Goal: Information Seeking & Learning: Learn about a topic

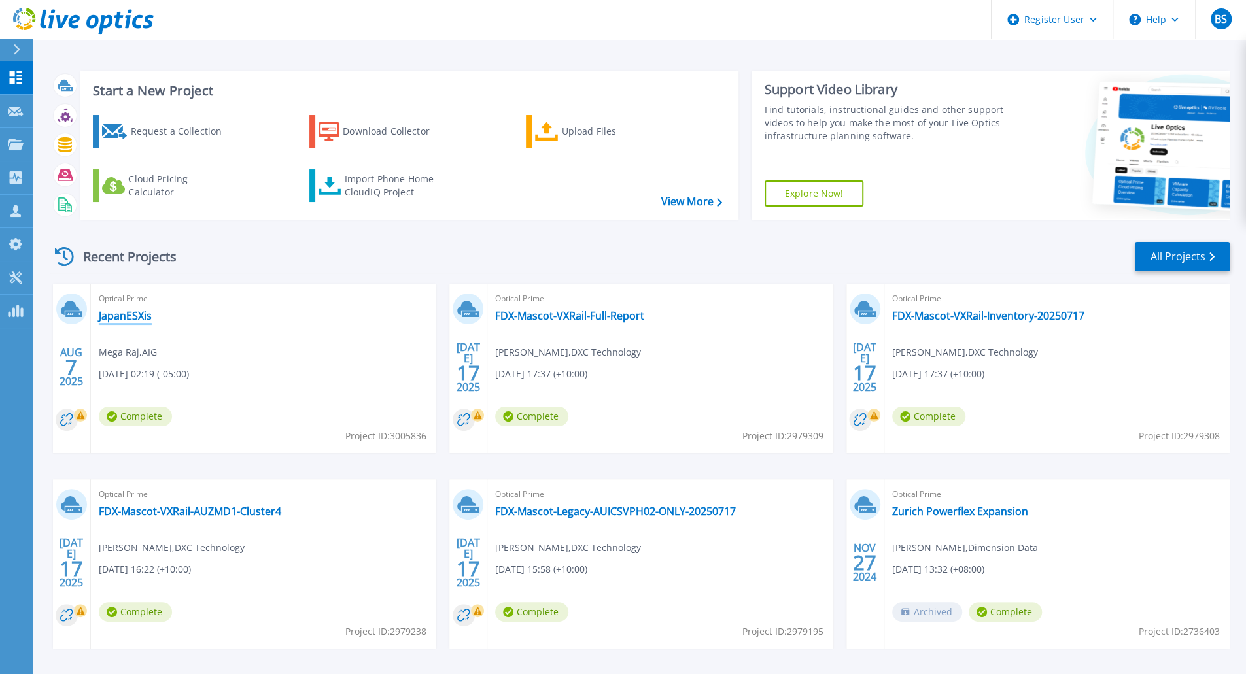
click at [148, 315] on link "JapanESXis" at bounding box center [125, 315] width 53 height 13
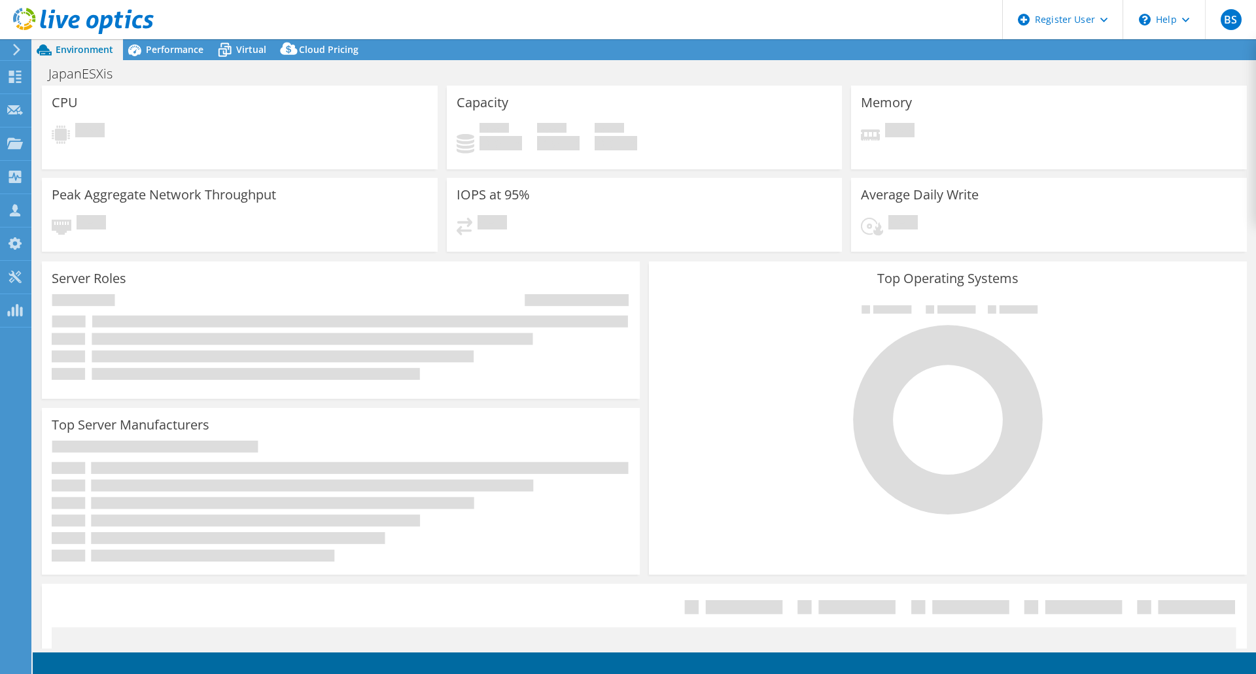
select select "USD"
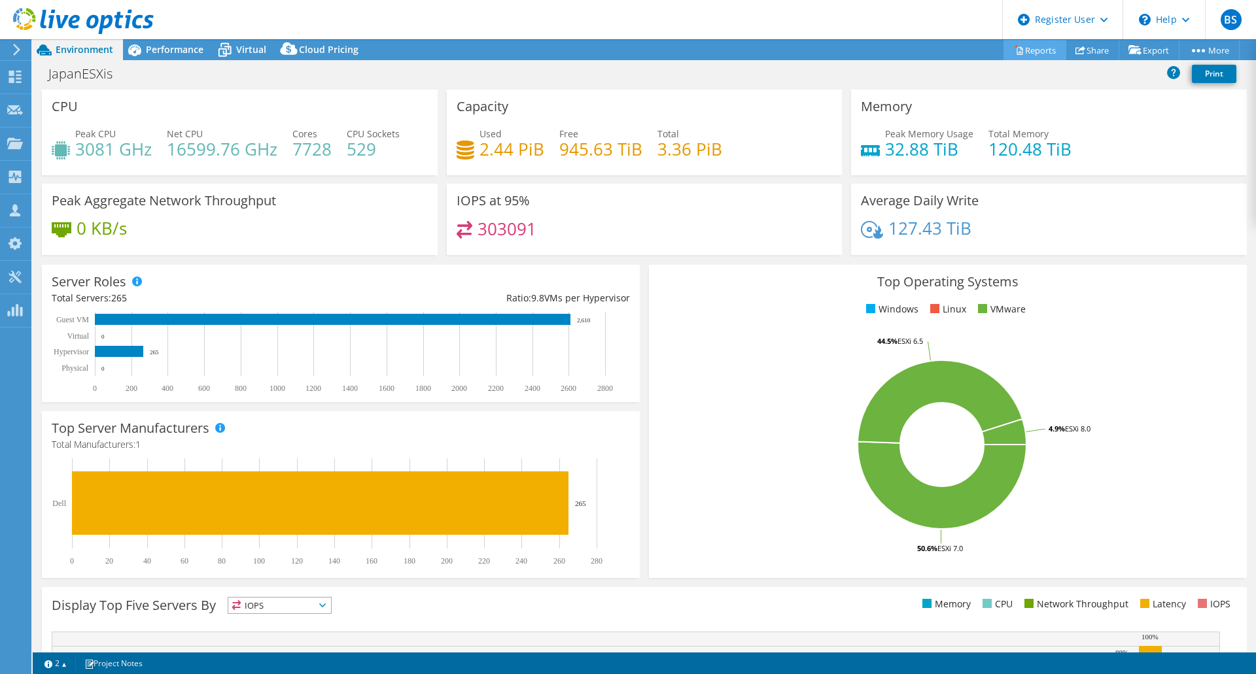
click at [1044, 56] on link "Reports" at bounding box center [1034, 50] width 63 height 20
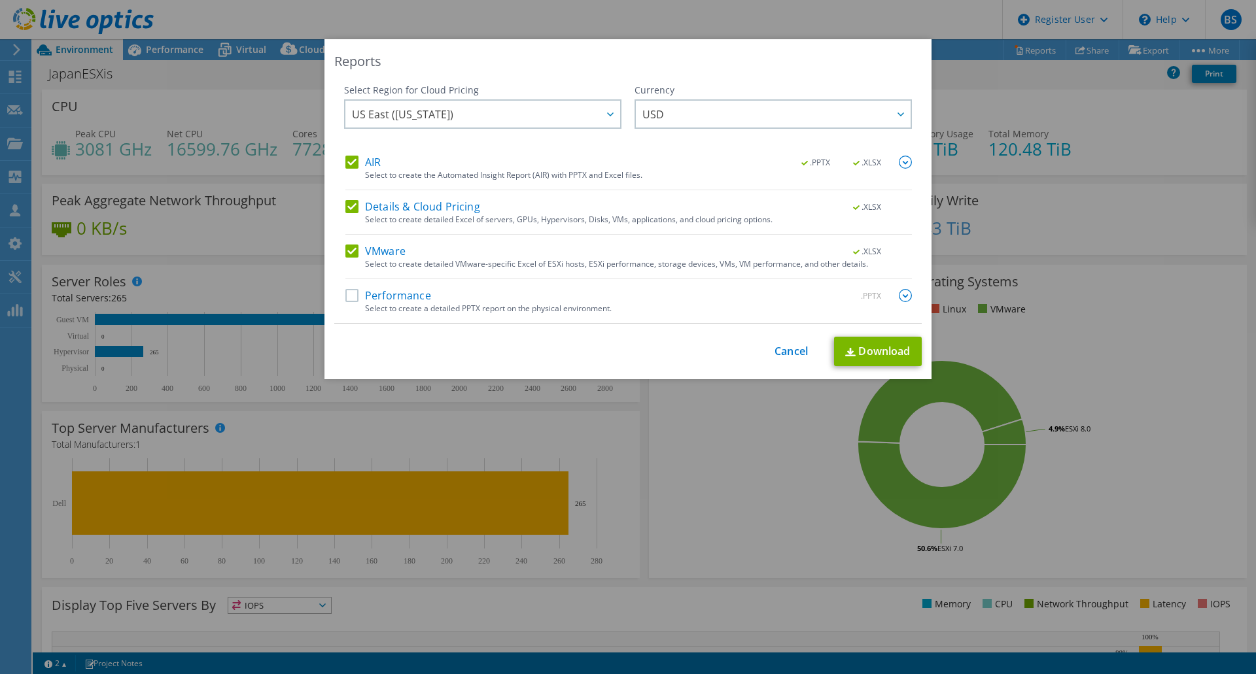
drag, startPoint x: 349, startPoint y: 207, endPoint x: 364, endPoint y: 184, distance: 26.8
click at [349, 207] on label "Details & Cloud Pricing" at bounding box center [412, 206] width 135 height 13
click at [0, 0] on input "Details & Cloud Pricing" at bounding box center [0, 0] width 0 height 0
click at [349, 164] on label "AIR" at bounding box center [362, 162] width 35 height 13
click at [0, 0] on input "AIR" at bounding box center [0, 0] width 0 height 0
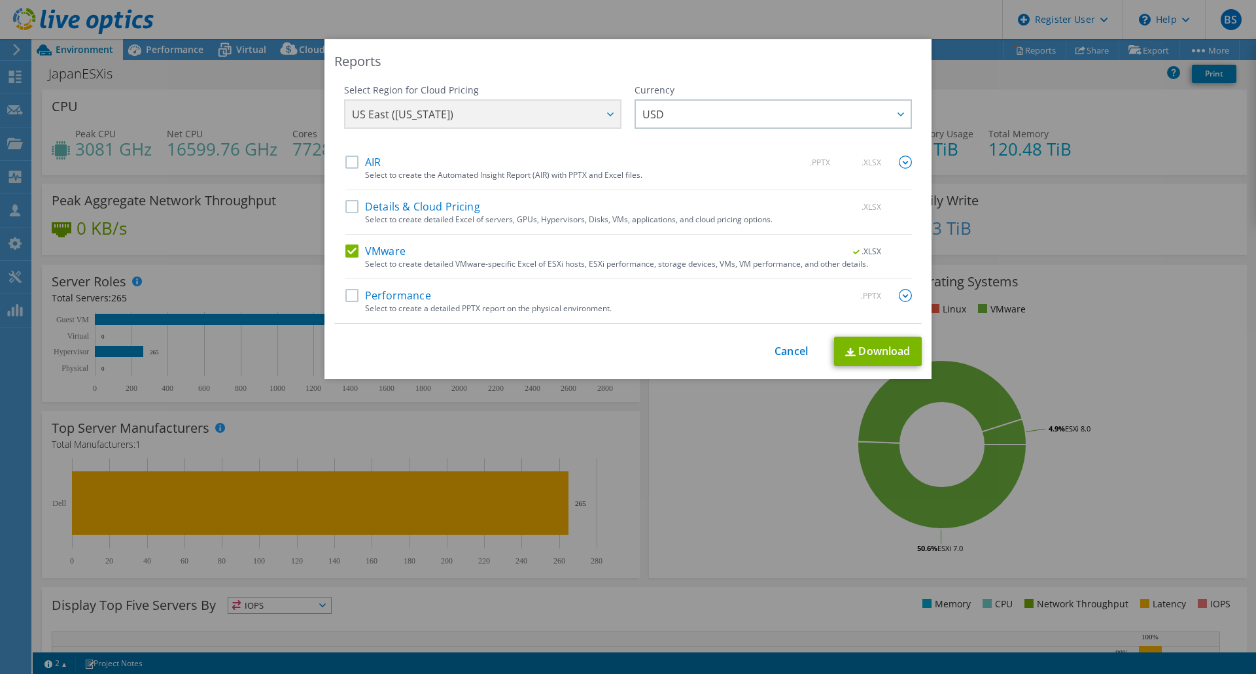
click at [356, 160] on label "AIR" at bounding box center [362, 162] width 35 height 13
click at [0, 0] on input "AIR" at bounding box center [0, 0] width 0 height 0
click at [859, 346] on link "Download" at bounding box center [878, 351] width 88 height 29
drag, startPoint x: 663, startPoint y: 65, endPoint x: 683, endPoint y: 82, distance: 26.0
click at [684, 83] on div "Reports Select Region for Cloud Pricing Asia Pacific (Hong Kong) Asia Pacific (…" at bounding box center [627, 209] width 607 height 341
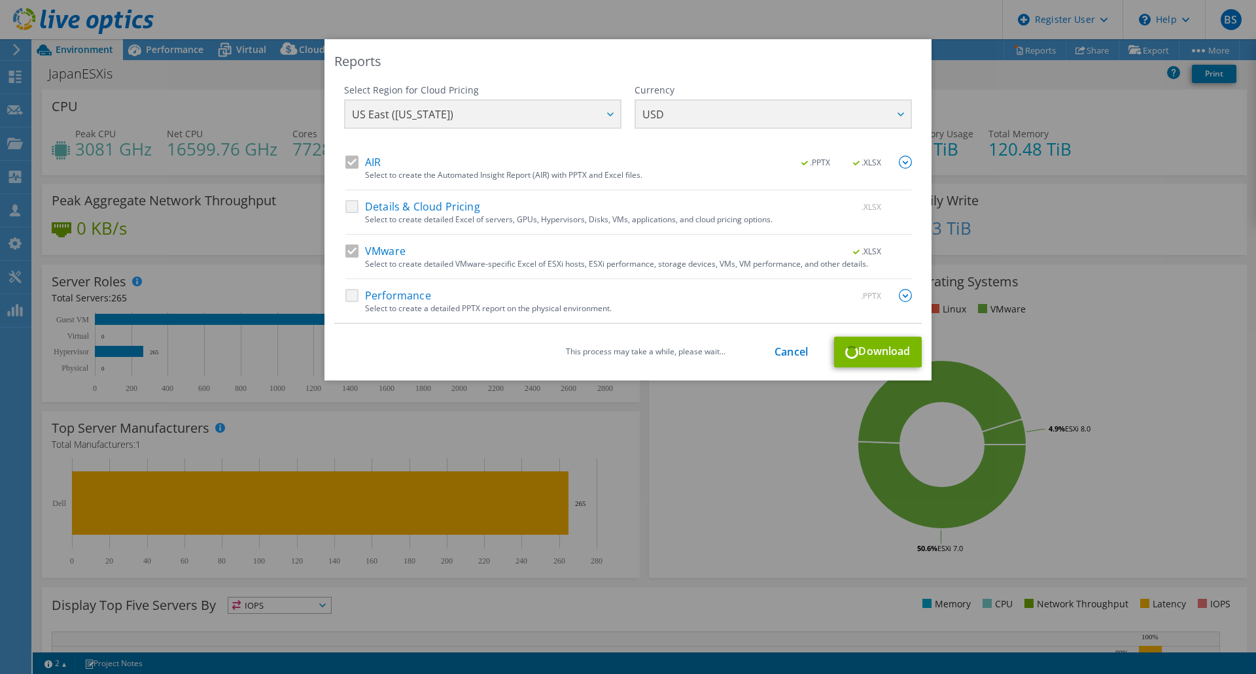
click at [653, 74] on div "Reports Select Region for Cloud Pricing Asia Pacific (Hong Kong) Asia Pacific (…" at bounding box center [627, 209] width 607 height 341
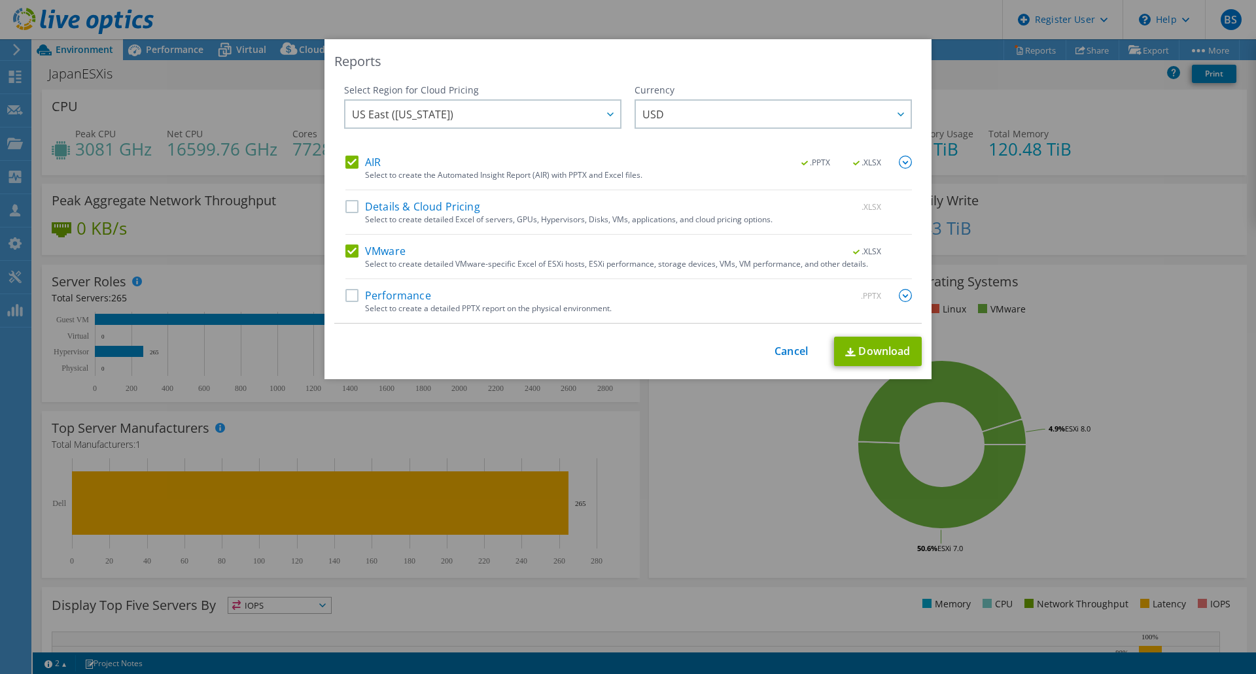
drag, startPoint x: 556, startPoint y: 62, endPoint x: 567, endPoint y: 62, distance: 11.1
click at [568, 62] on div "Reports" at bounding box center [627, 61] width 587 height 18
click at [894, 356] on link "Download" at bounding box center [878, 351] width 88 height 29
click at [862, 67] on div "Reports" at bounding box center [627, 61] width 587 height 18
click at [776, 364] on div "This process may take a while, please wait... Cancel Download" at bounding box center [627, 351] width 587 height 29
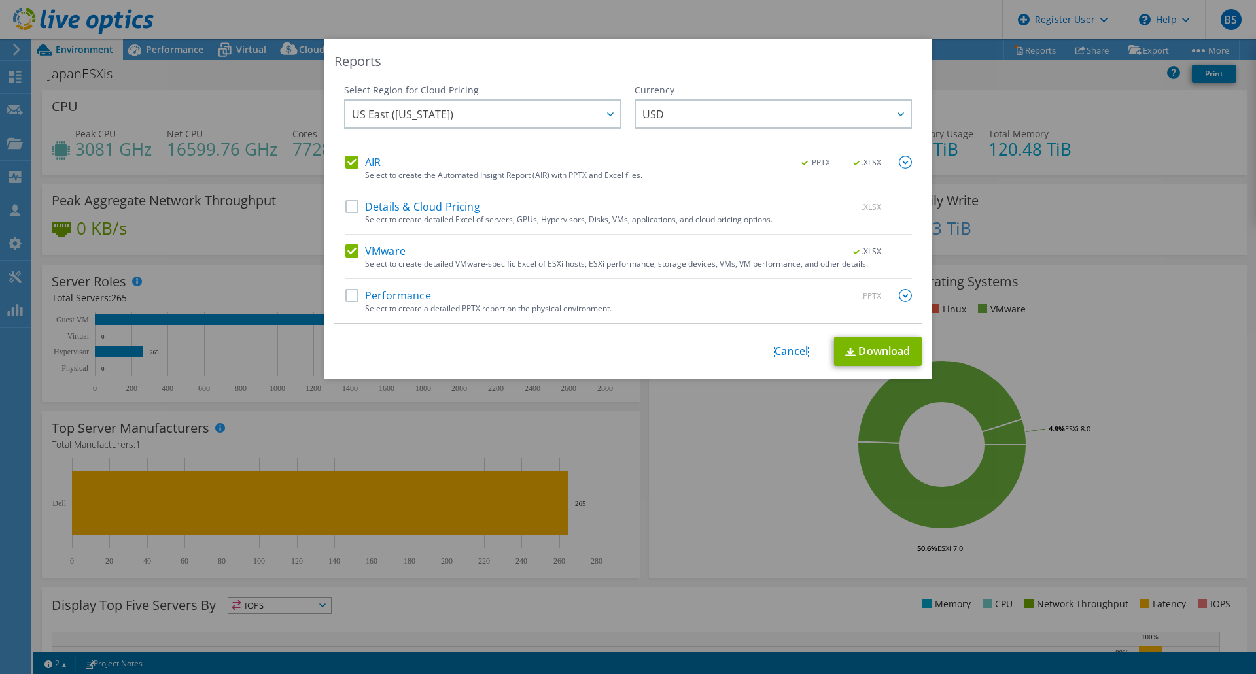
click at [792, 350] on link "Cancel" at bounding box center [790, 351] width 33 height 12
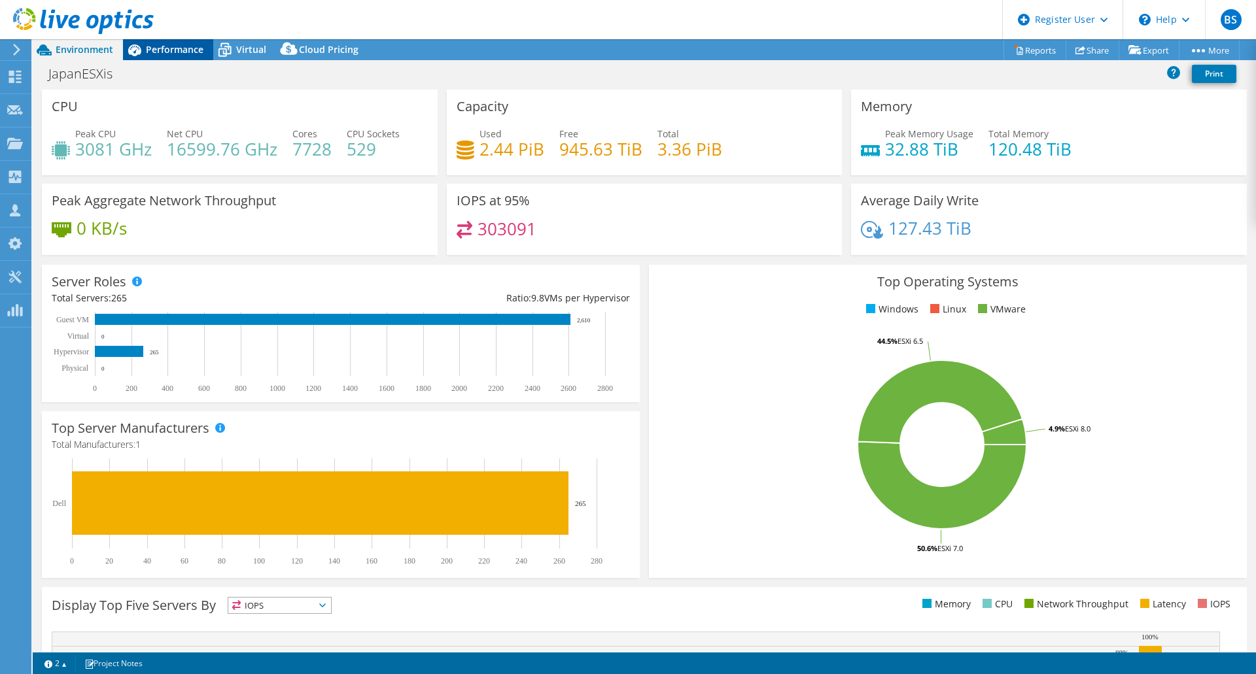
click at [158, 53] on span "Performance" at bounding box center [175, 49] width 58 height 12
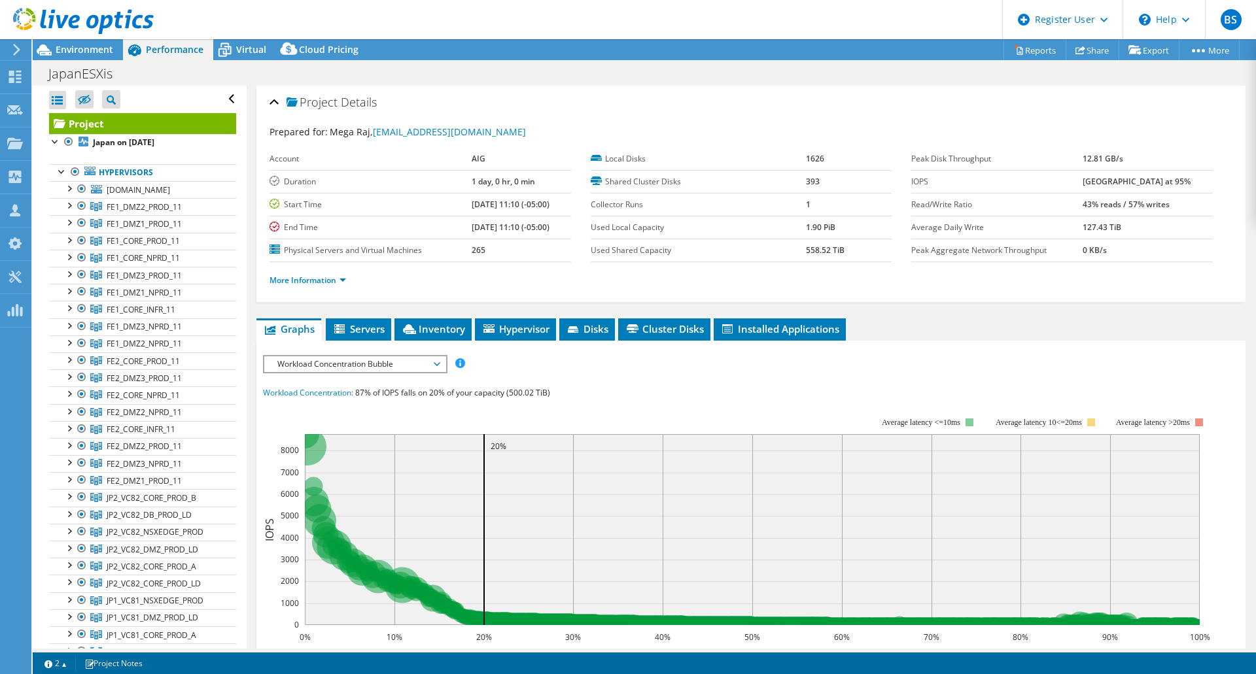
click at [400, 356] on span "Workload Concentration Bubble" at bounding box center [355, 364] width 168 height 16
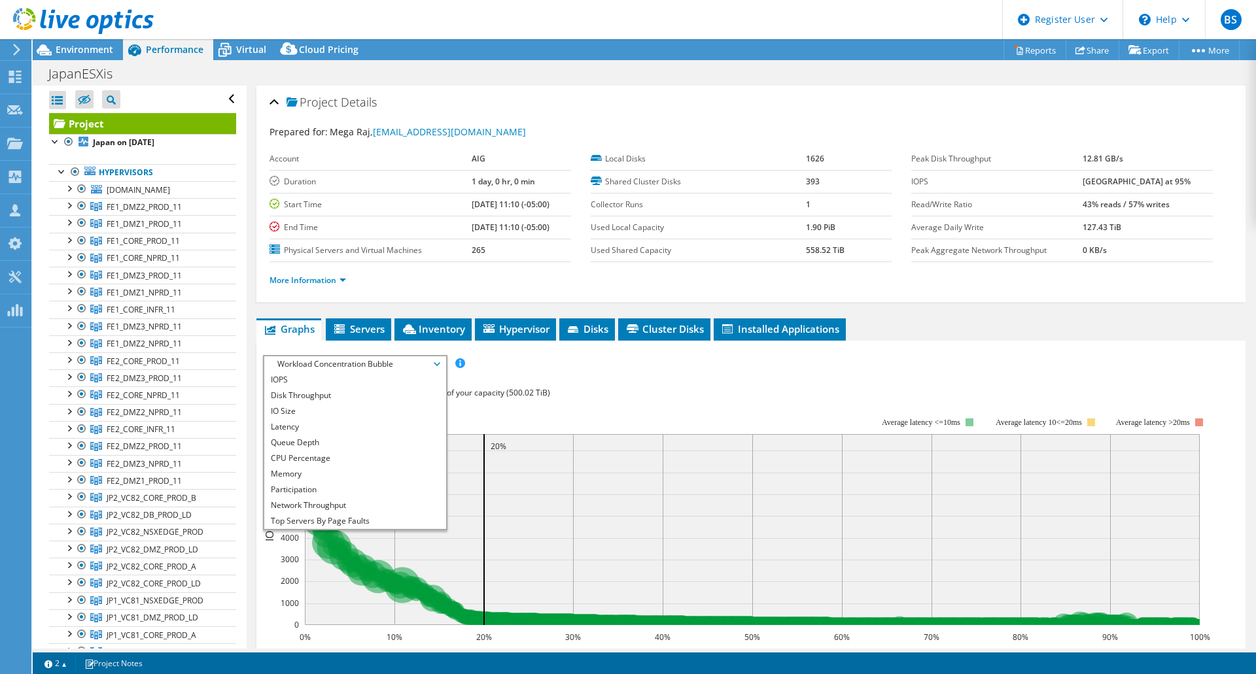
click at [635, 388] on div "Workload Concentration: 87% of IOPS falls on 20% of your capacity (500.02 TiB)" at bounding box center [751, 393] width 976 height 14
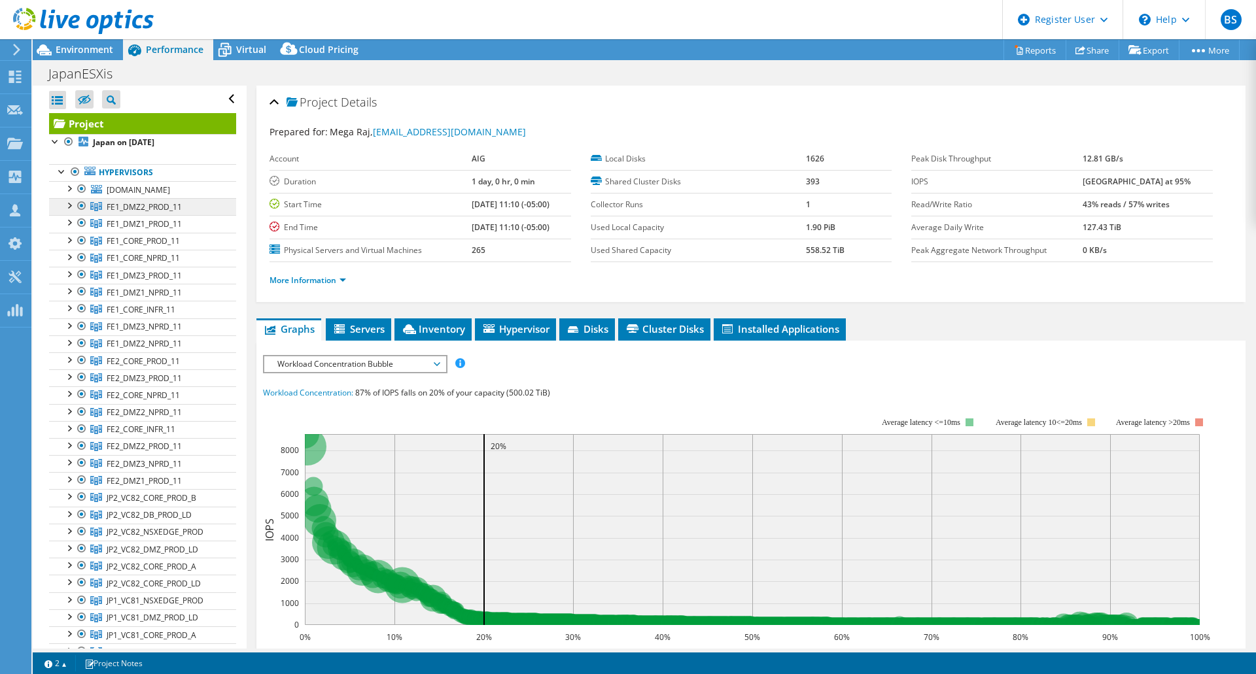
click at [155, 213] on span "FE1_DMZ2_PROD_11" at bounding box center [144, 206] width 75 height 11
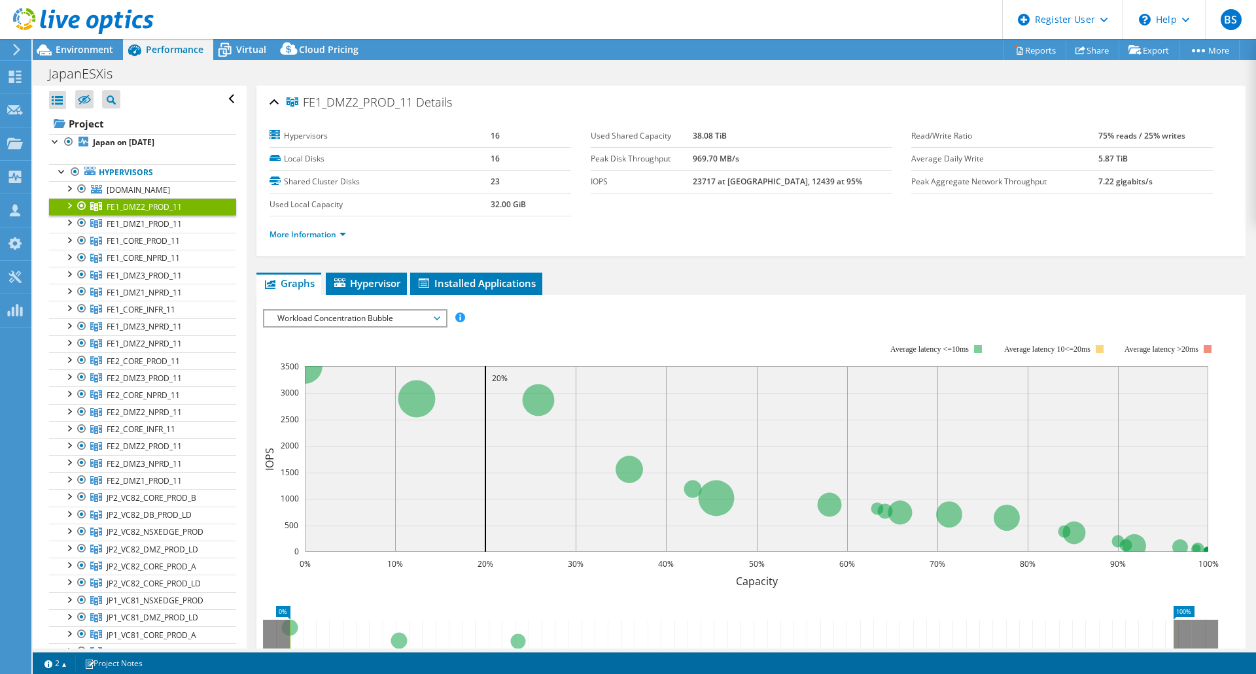
click at [405, 316] on span "Workload Concentration Bubble" at bounding box center [355, 319] width 168 height 16
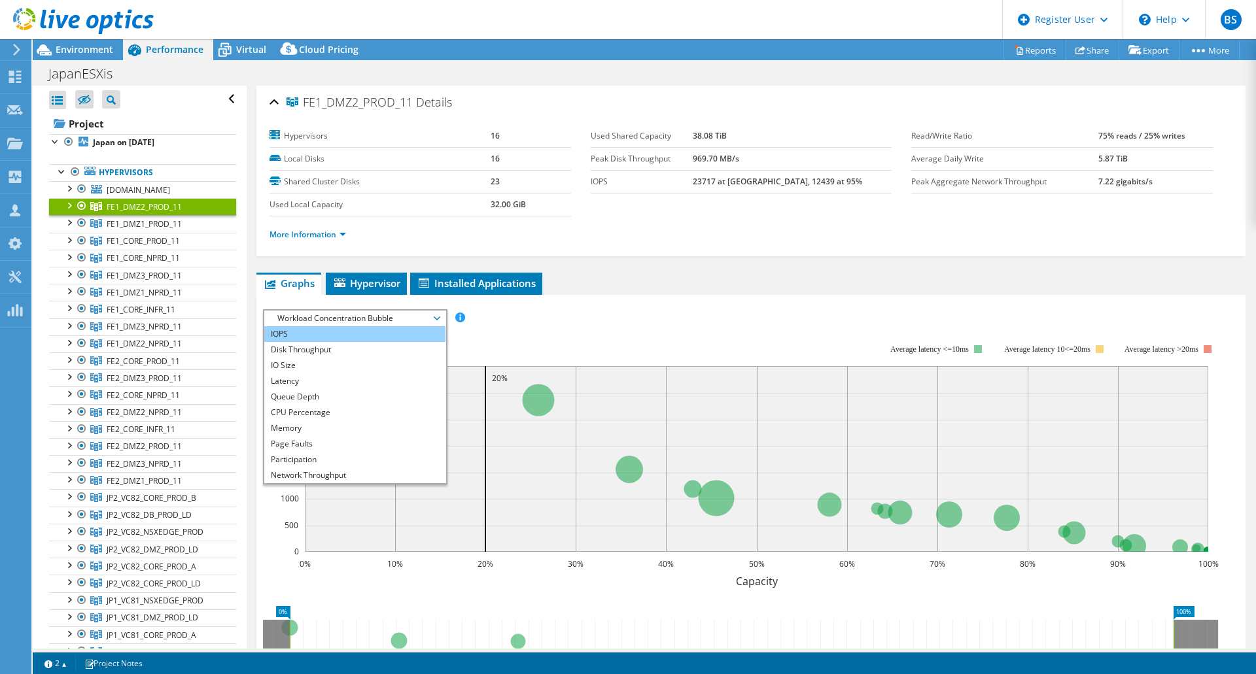
click at [365, 334] on li "IOPS" at bounding box center [354, 334] width 181 height 16
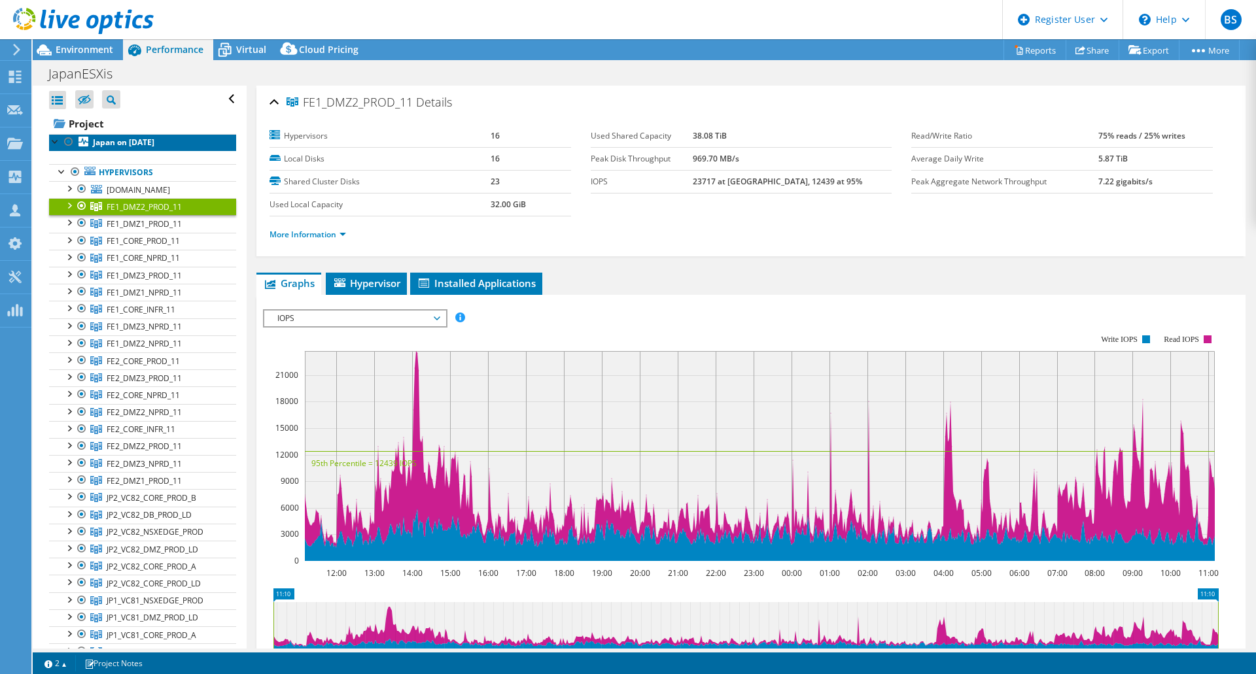
click at [132, 141] on b "Japan on [DATE]" at bounding box center [123, 142] width 61 height 11
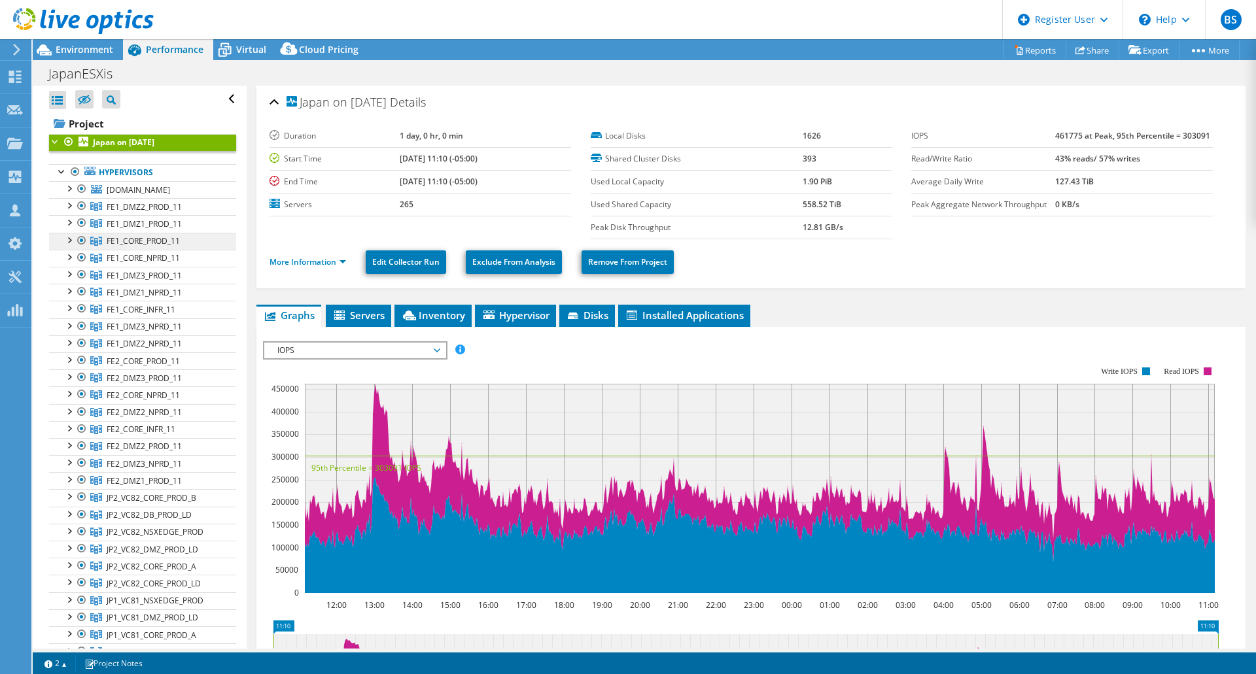
click at [160, 213] on span "FE1_CORE_PROD_11" at bounding box center [144, 206] width 75 height 11
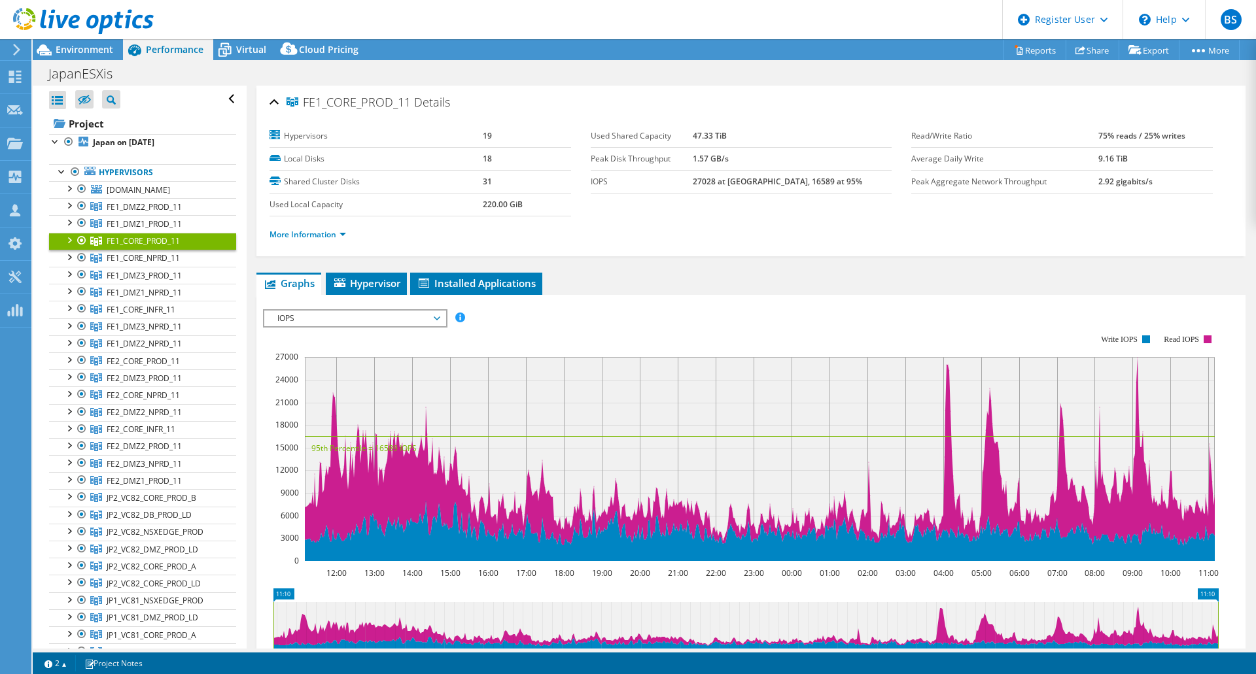
click at [421, 314] on span "IOPS" at bounding box center [355, 319] width 168 height 16
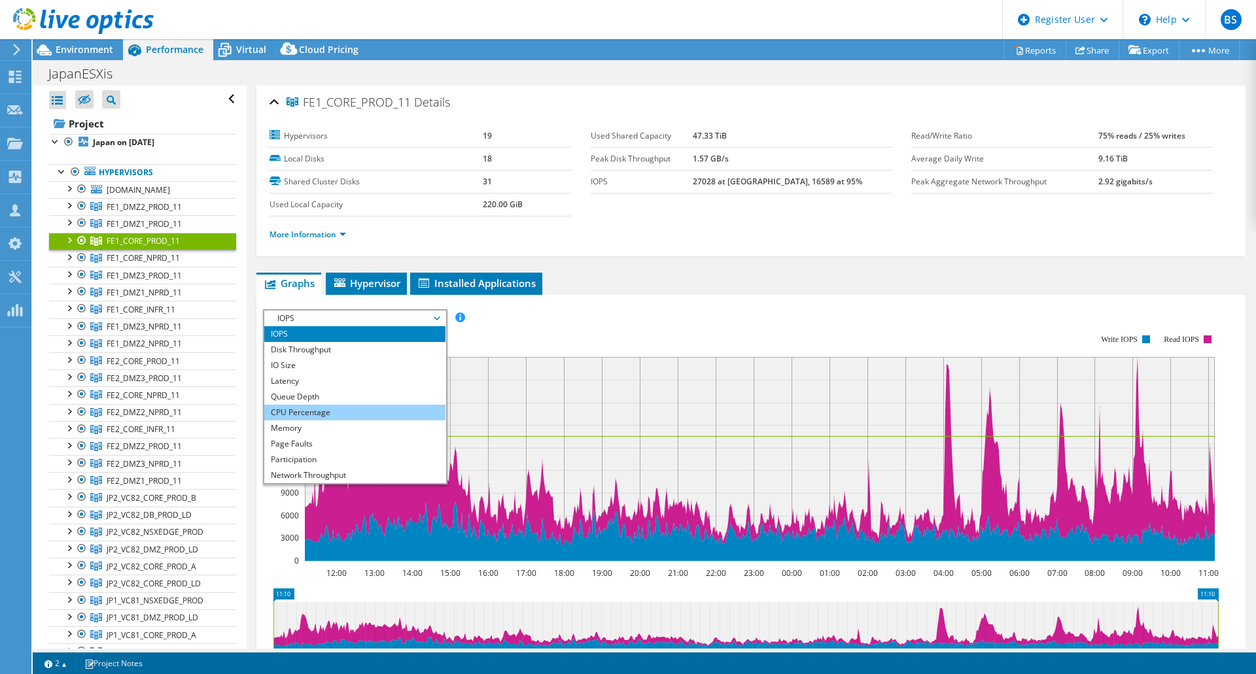
click at [338, 410] on li "CPU Percentage" at bounding box center [354, 413] width 181 height 16
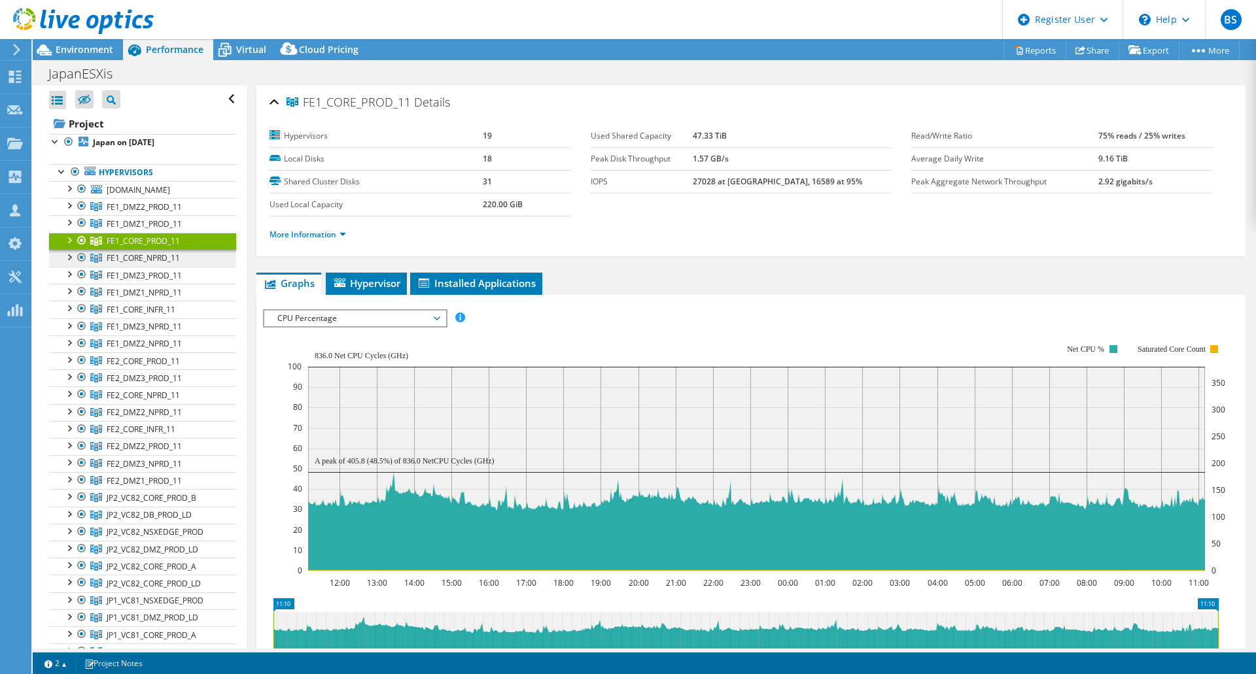
click at [149, 213] on span "FE1_CORE_NPRD_11" at bounding box center [144, 206] width 75 height 11
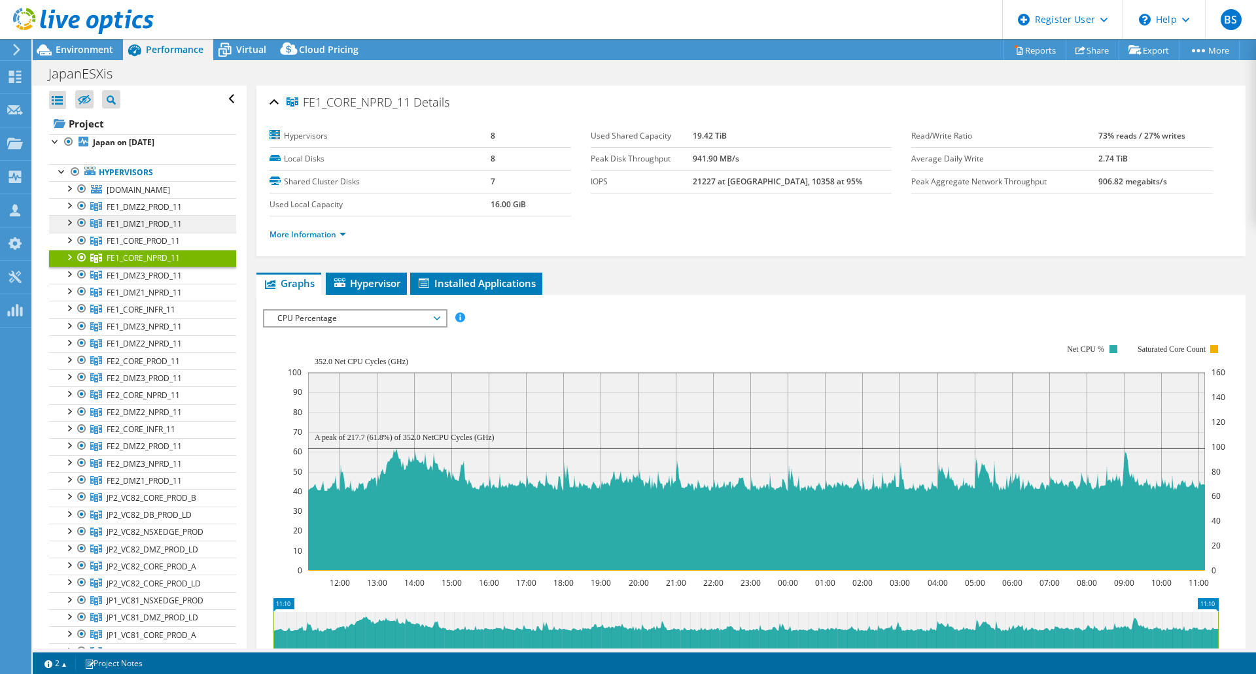
click at [157, 213] on span "FE1_DMZ1_PROD_11" at bounding box center [144, 206] width 75 height 11
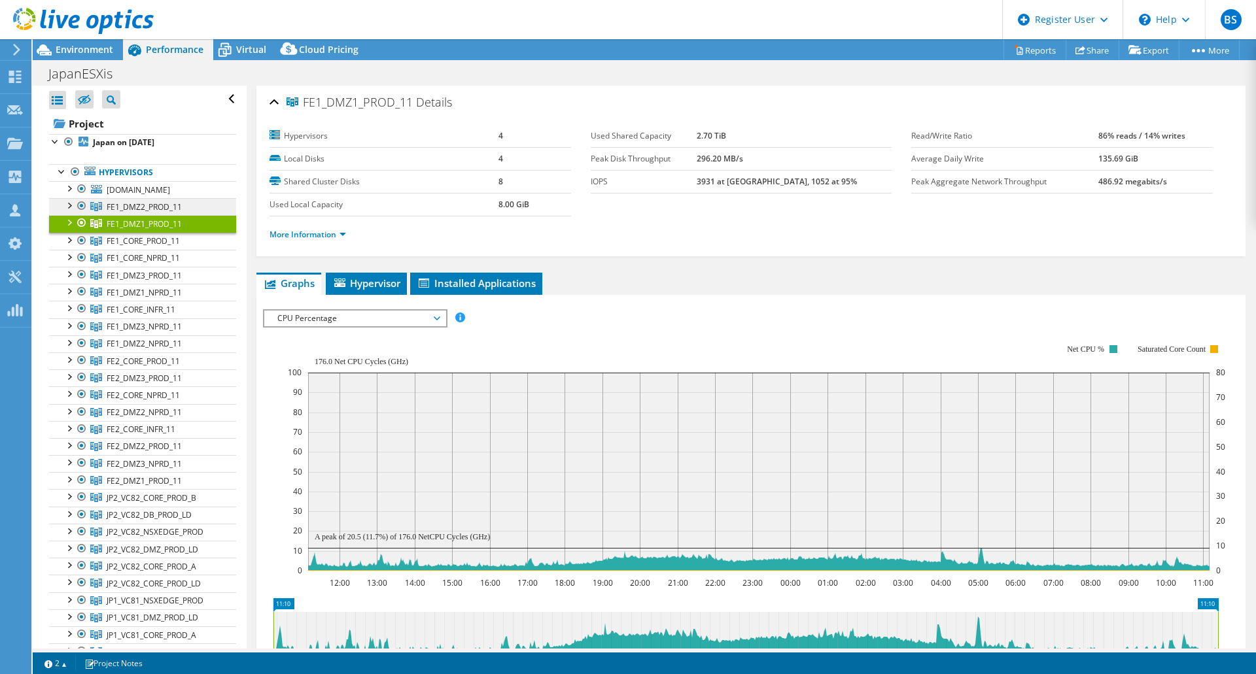
click at [161, 213] on span "FE1_DMZ2_PROD_11" at bounding box center [144, 206] width 75 height 11
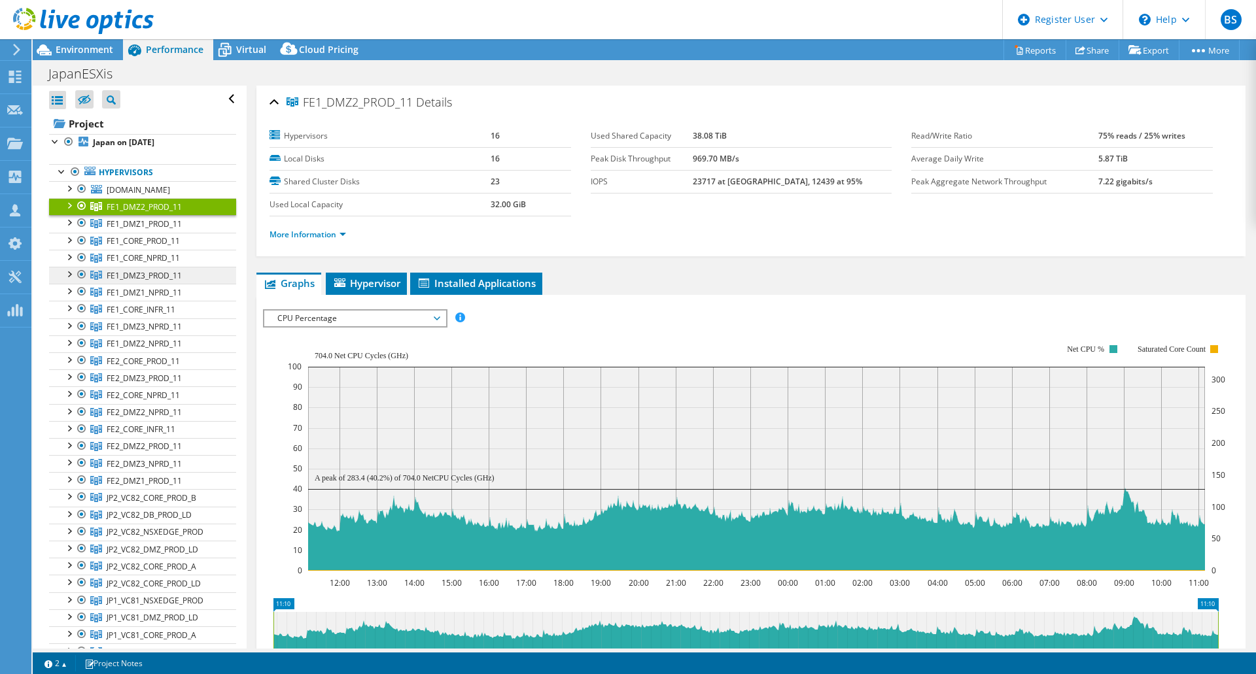
click at [149, 213] on span "FE1_DMZ3_PROD_11" at bounding box center [144, 206] width 75 height 11
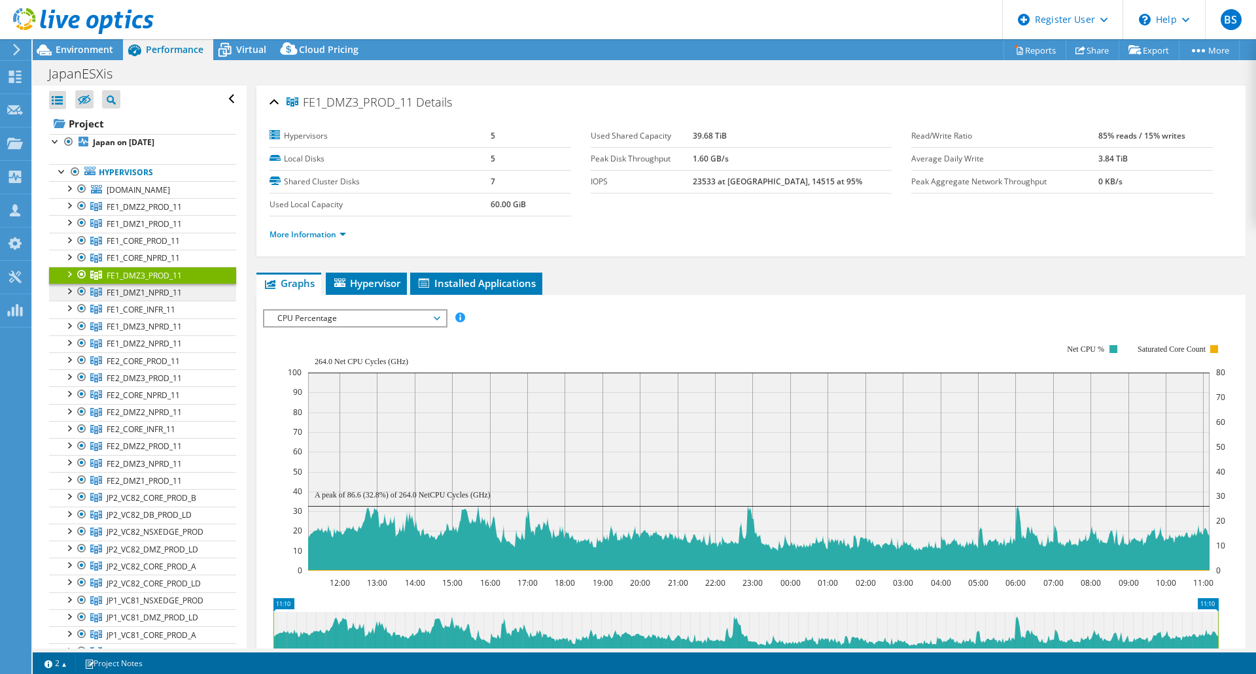
click at [152, 213] on span "FE1_DMZ1_NPRD_11" at bounding box center [144, 206] width 75 height 11
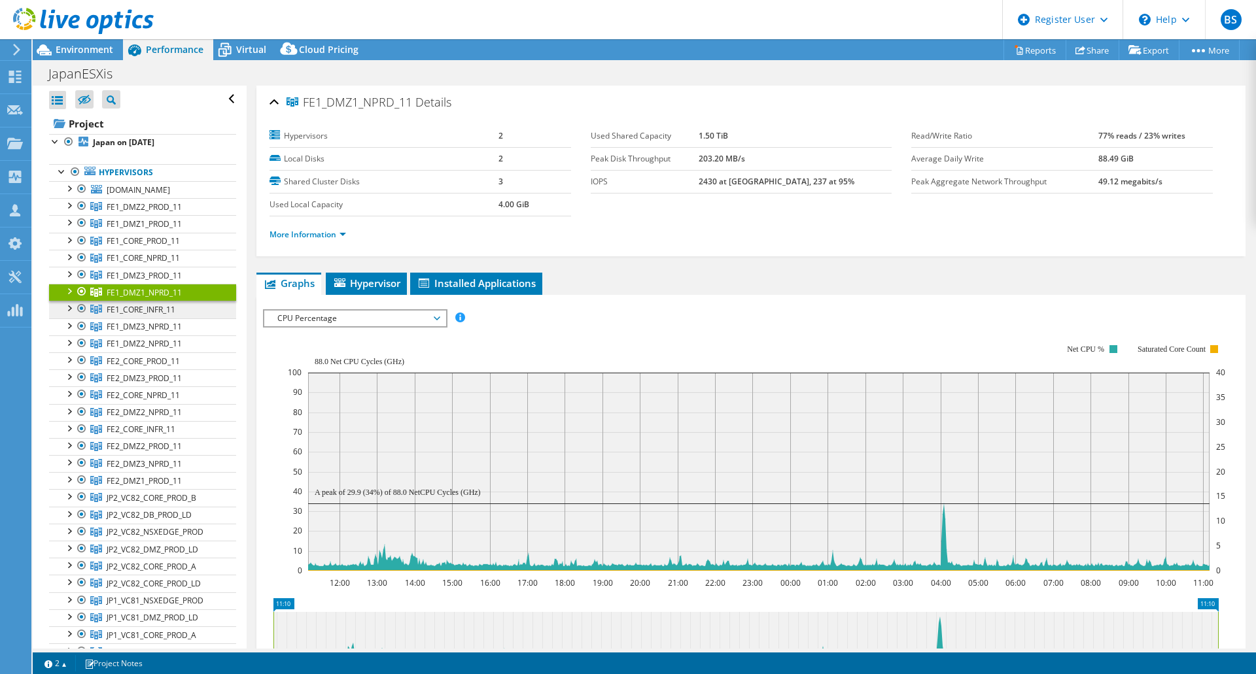
click at [154, 213] on span "FE1_CORE_INFR_11" at bounding box center [144, 206] width 75 height 11
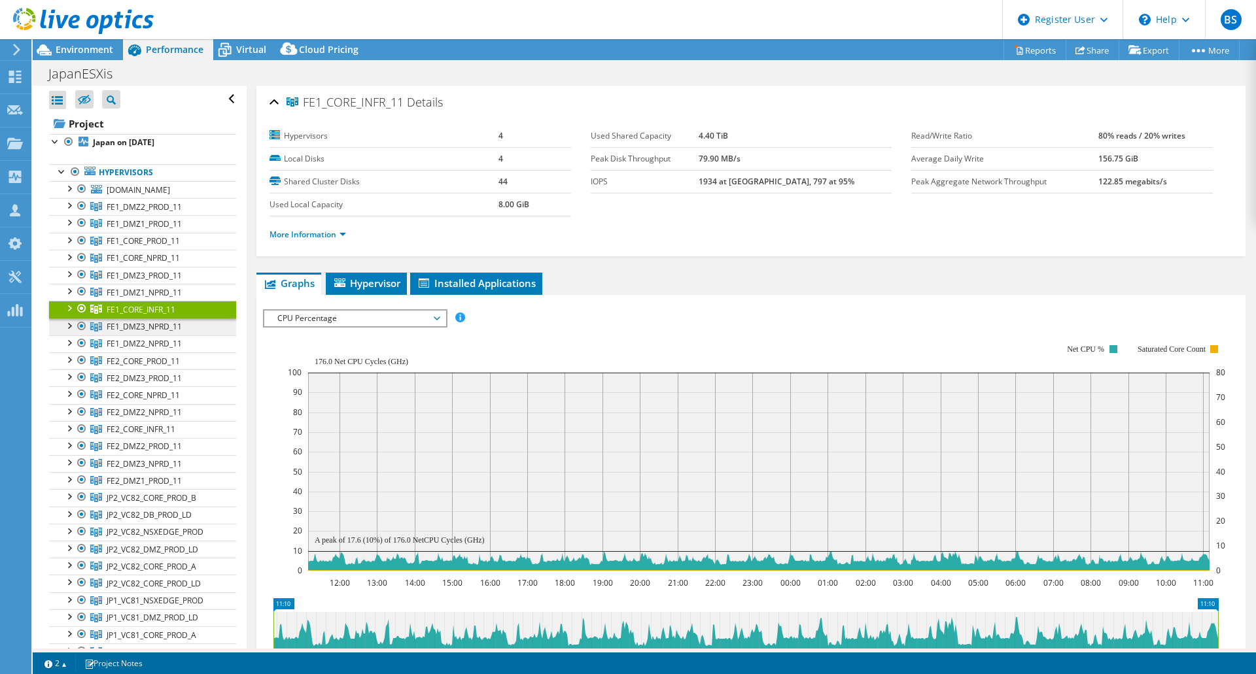
click at [160, 213] on span "FE1_DMZ3_NPRD_11" at bounding box center [144, 206] width 75 height 11
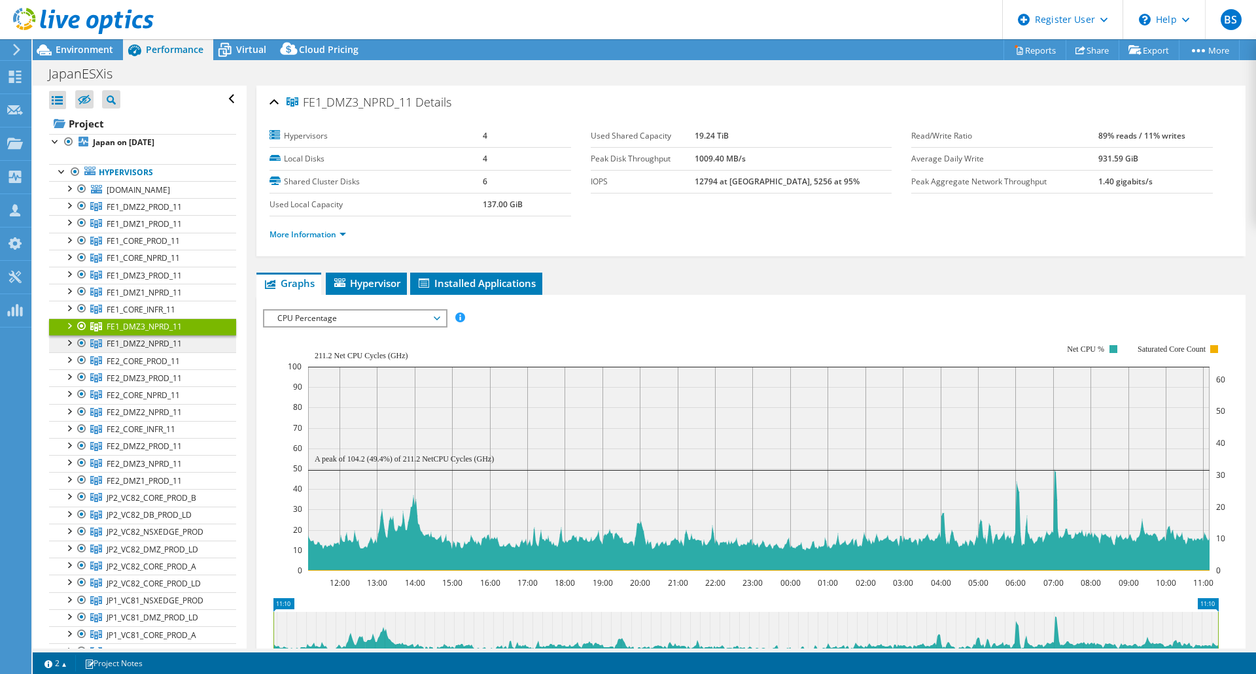
click at [167, 213] on span "FE1_DMZ2_NPRD_11" at bounding box center [144, 206] width 75 height 11
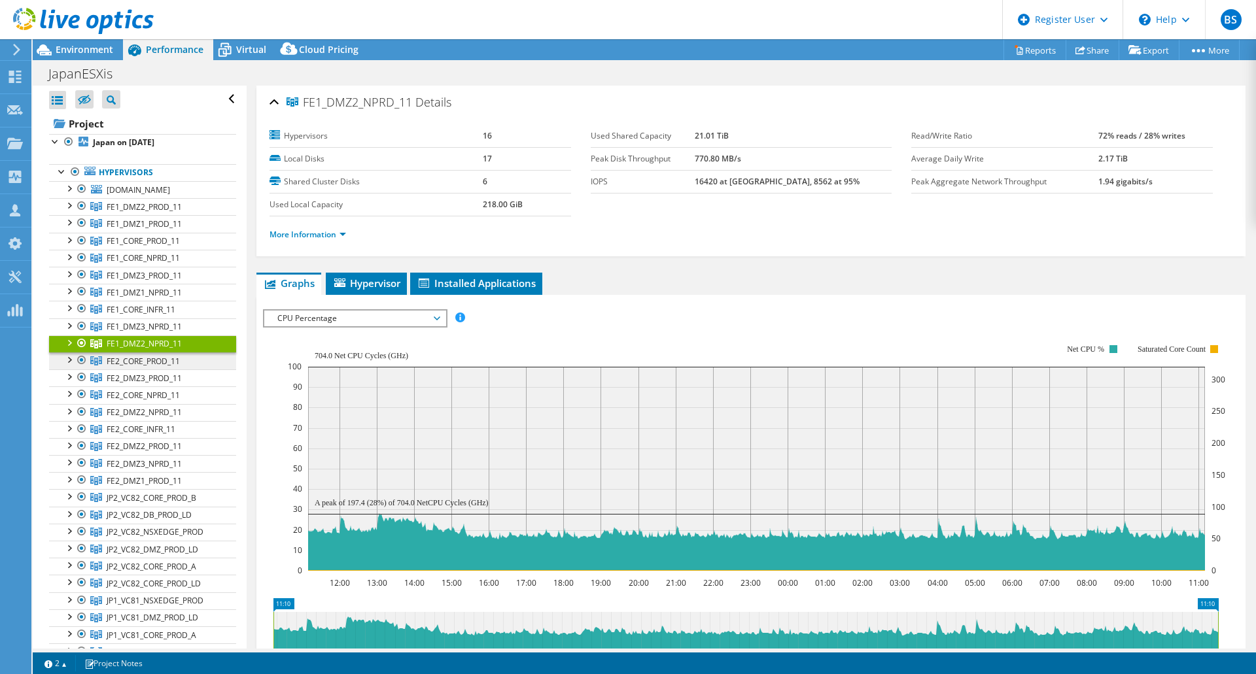
click at [158, 213] on span "FE2_CORE_PROD_11" at bounding box center [144, 206] width 75 height 11
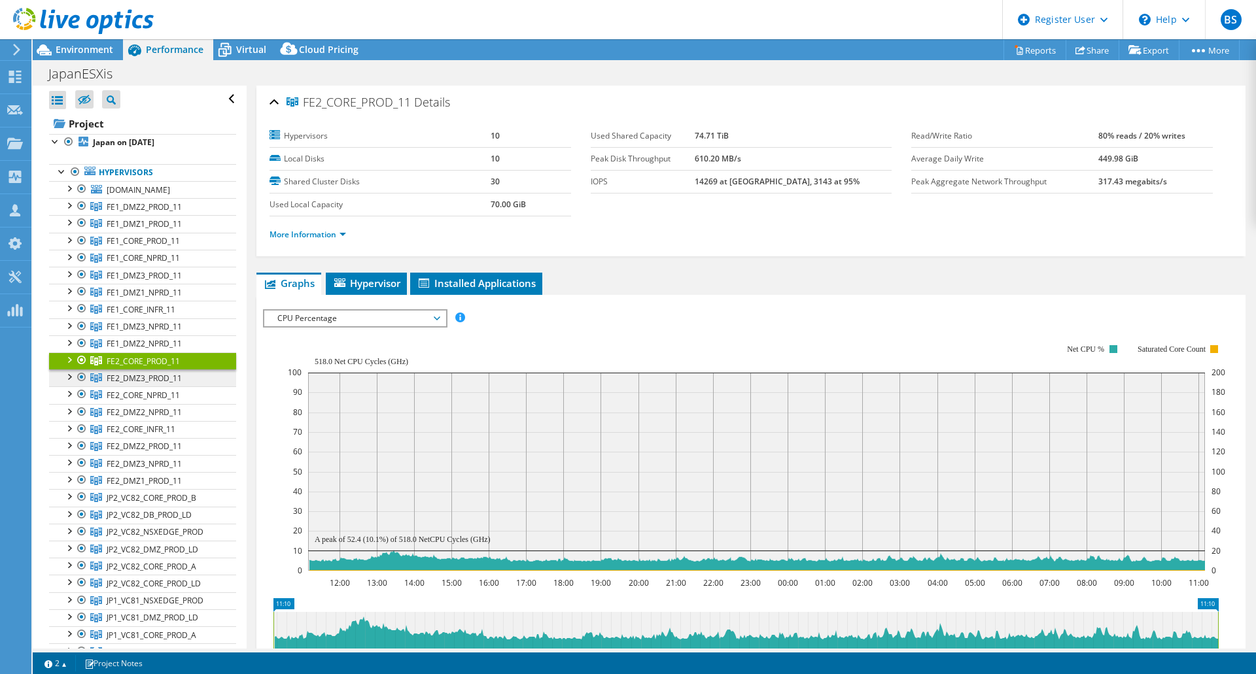
click at [161, 213] on span "FE2_DMZ3_PROD_11" at bounding box center [144, 206] width 75 height 11
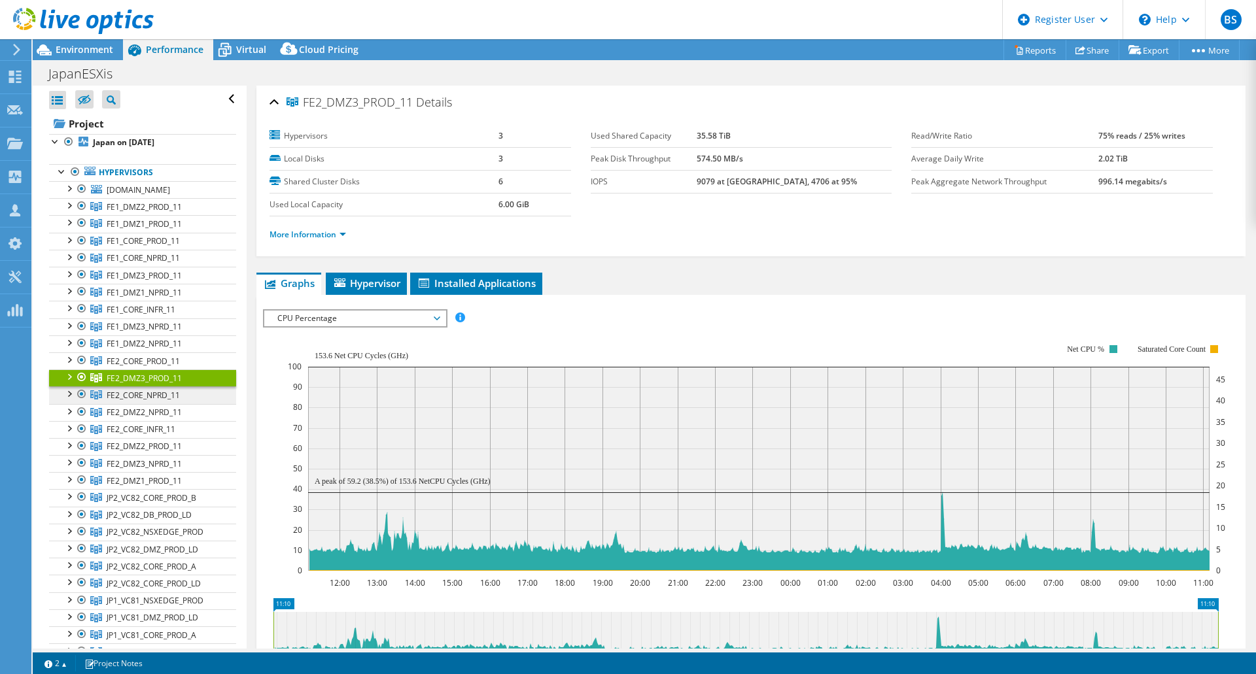
click at [166, 213] on span "FE2_CORE_NPRD_11" at bounding box center [144, 206] width 75 height 11
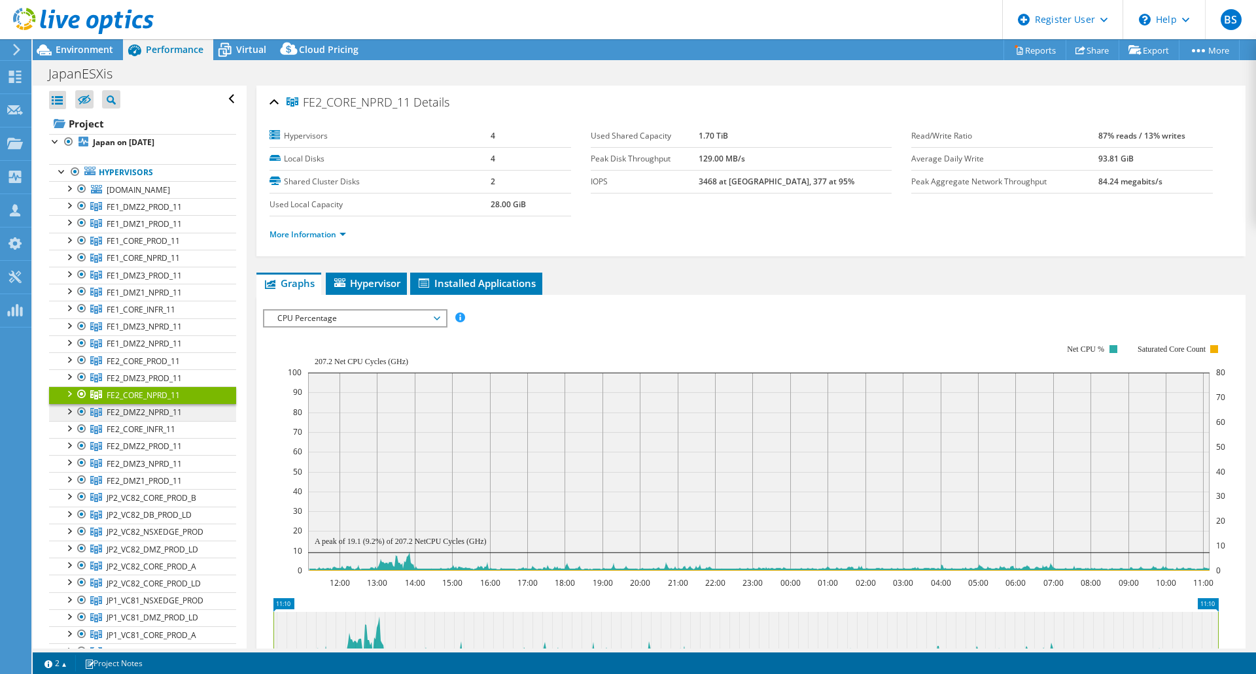
click at [161, 213] on span "FE2_DMZ2_NPRD_11" at bounding box center [144, 206] width 75 height 11
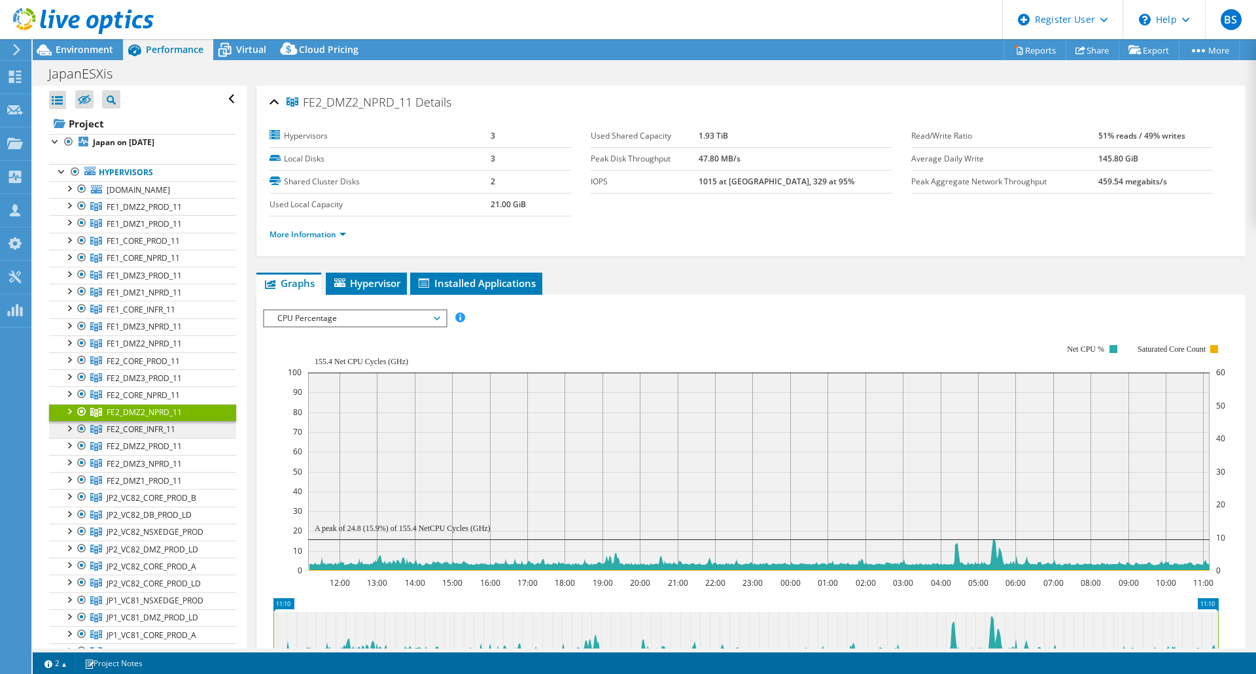
click at [151, 213] on span "FE2_CORE_INFR_11" at bounding box center [144, 206] width 75 height 11
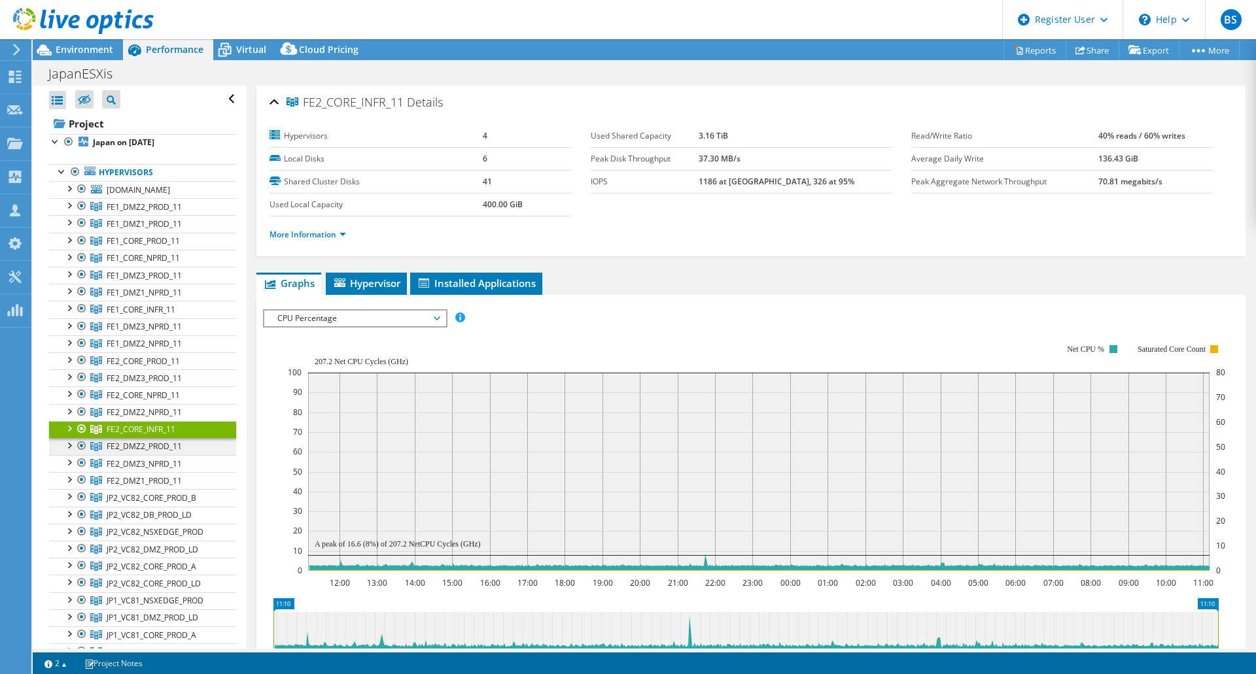
click at [162, 213] on span "FE2_DMZ2_PROD_11" at bounding box center [144, 206] width 75 height 11
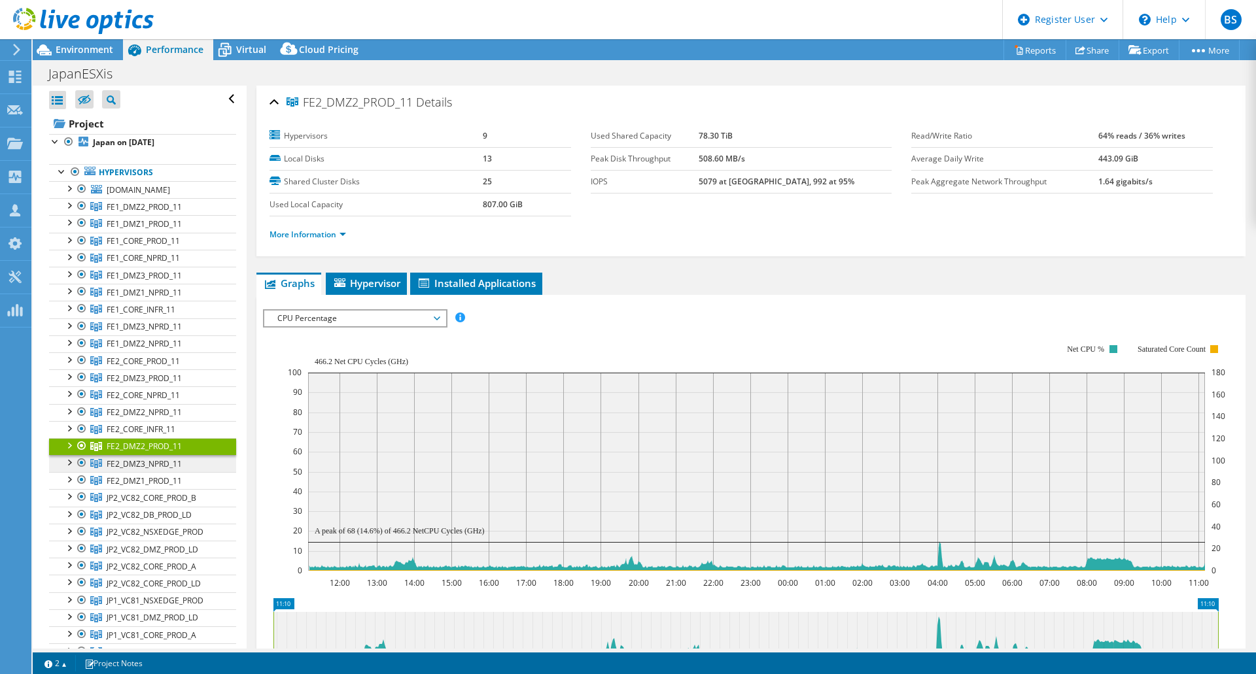
click at [163, 213] on span "FE2_DMZ3_NPRD_11" at bounding box center [144, 206] width 75 height 11
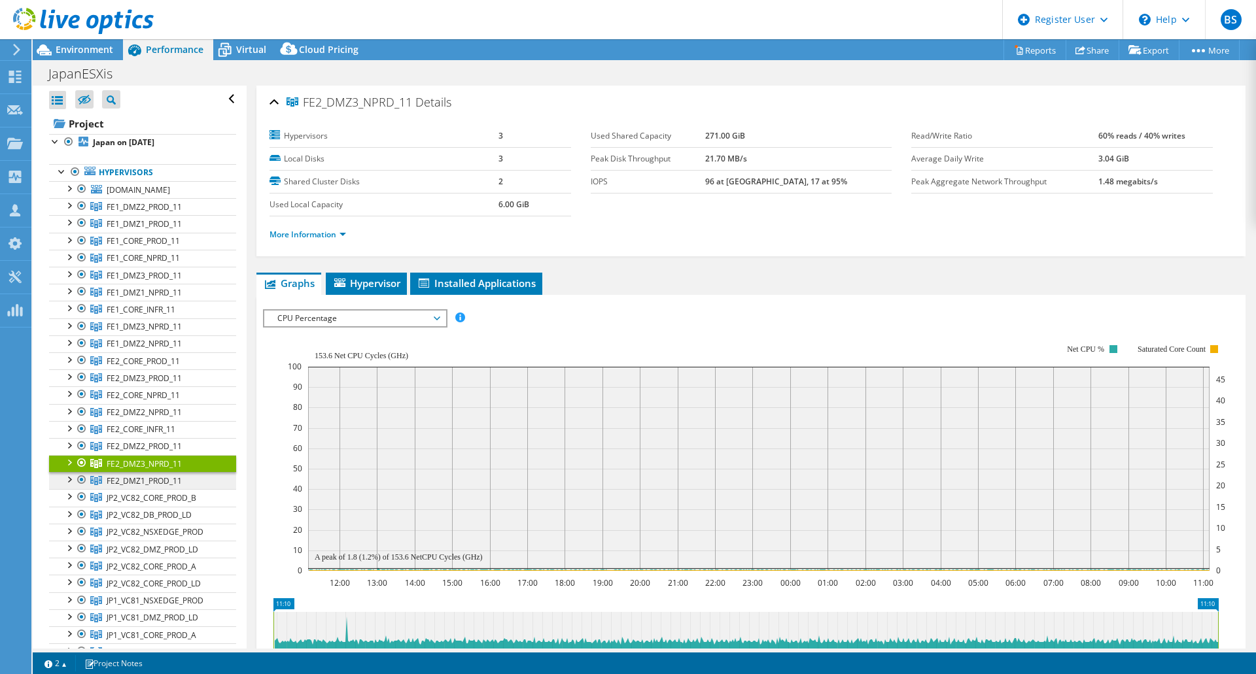
click at [165, 213] on span "FE2_DMZ1_PROD_11" at bounding box center [144, 206] width 75 height 11
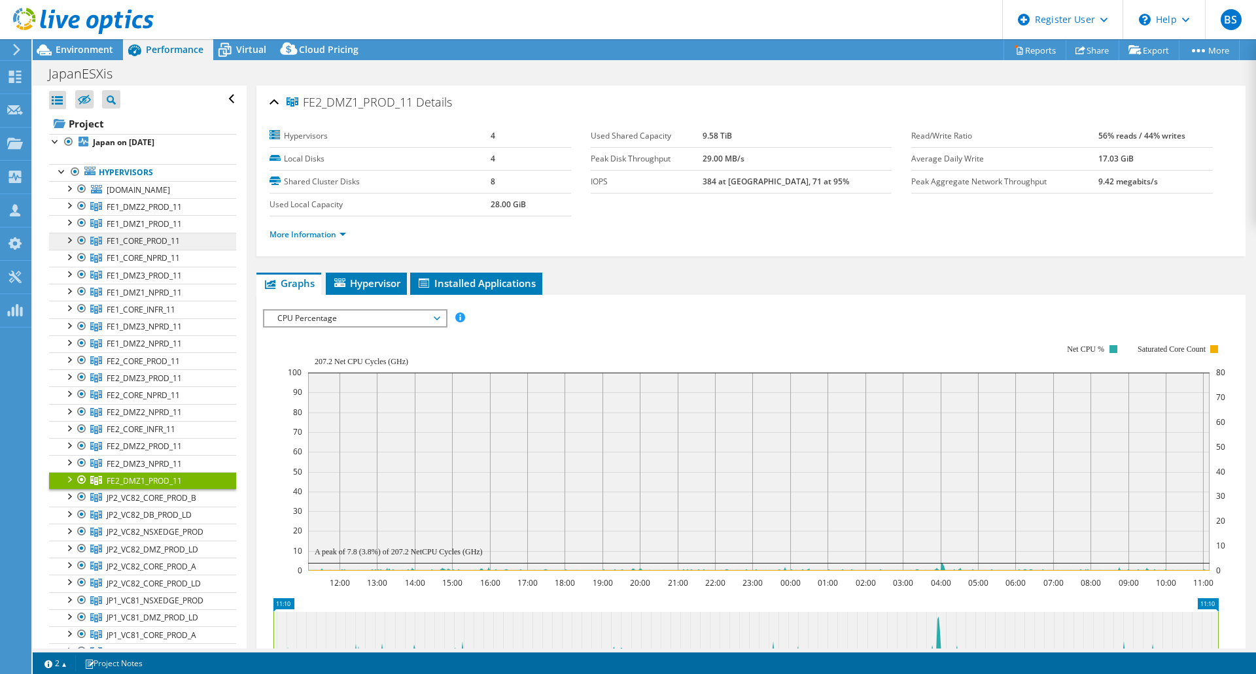
click at [155, 215] on link "FE1_CORE_PROD_11" at bounding box center [142, 206] width 187 height 17
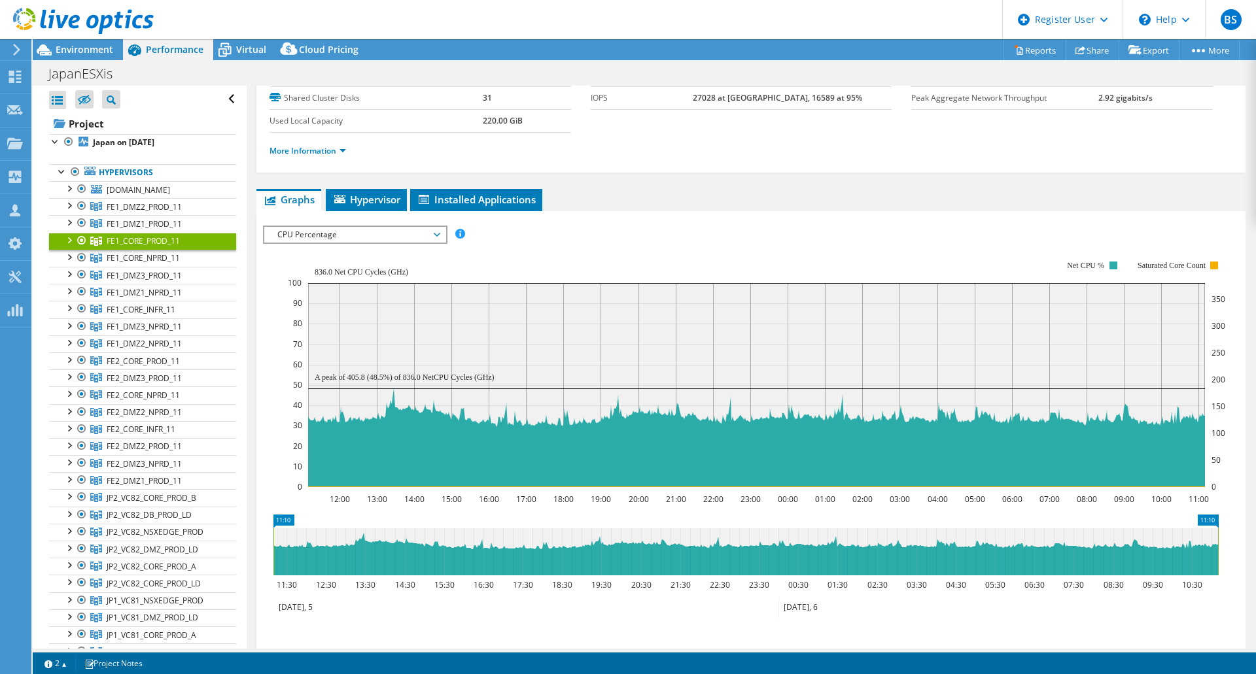
scroll to position [131, 0]
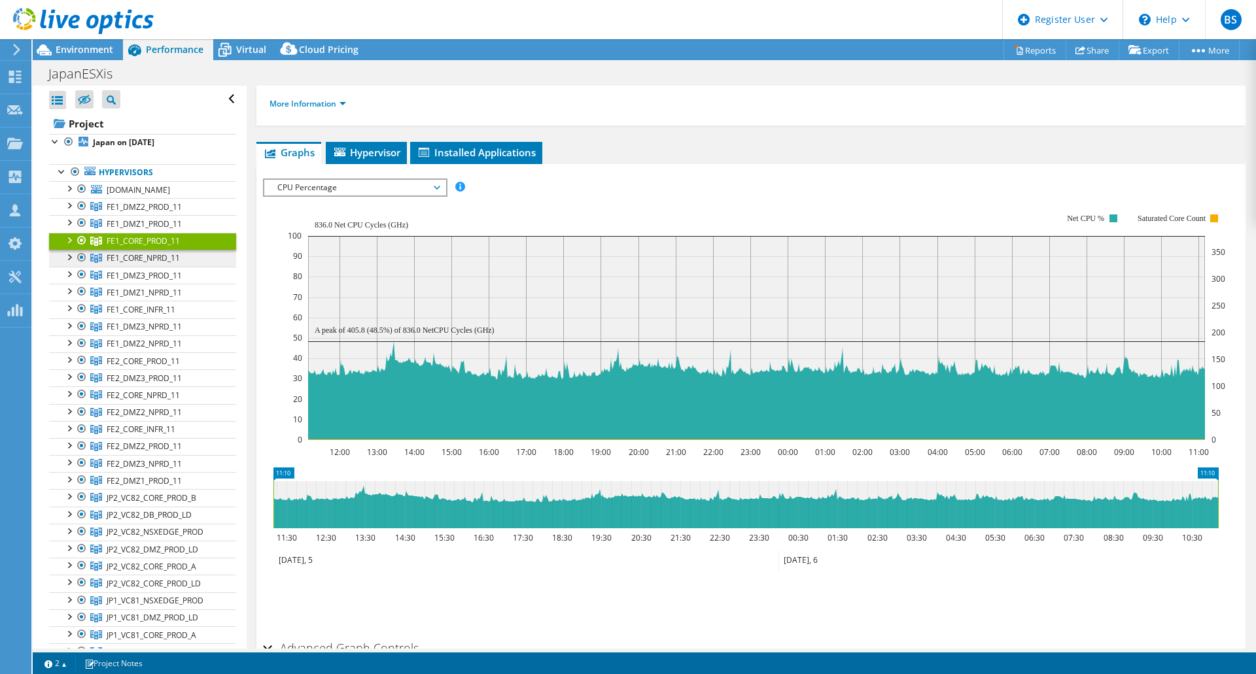
click at [129, 213] on span "FE1_CORE_NPRD_11" at bounding box center [144, 206] width 75 height 11
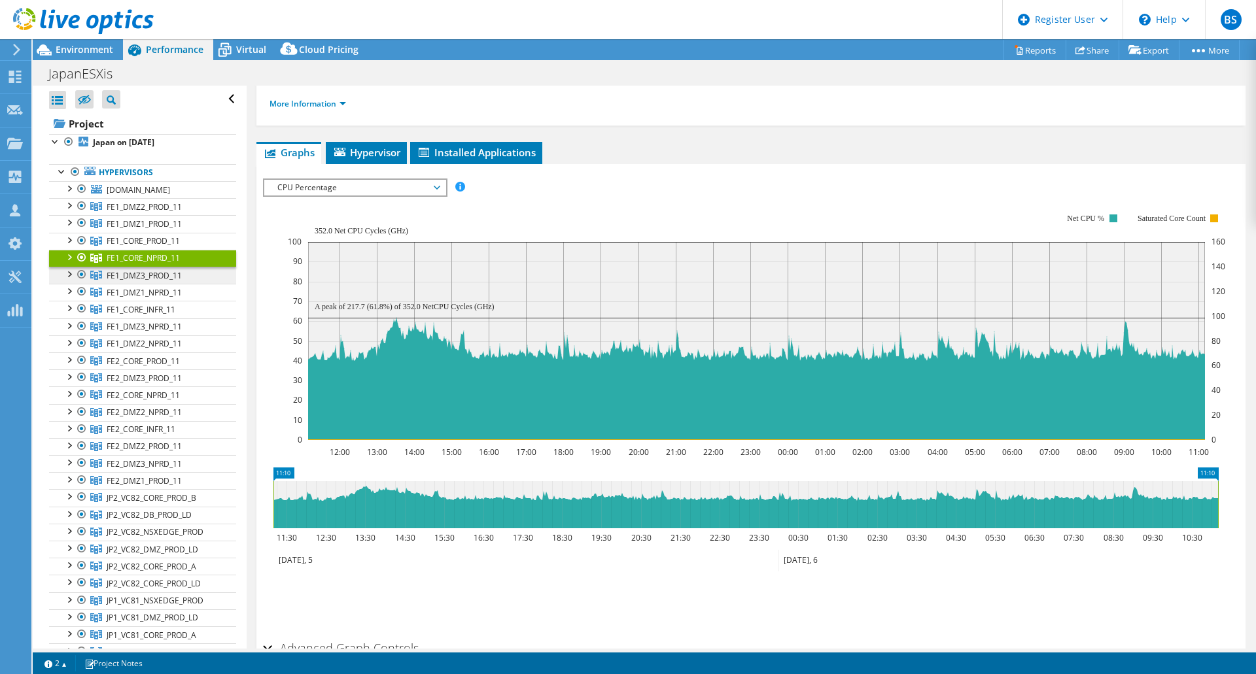
click at [140, 213] on span "FE1_DMZ3_PROD_11" at bounding box center [144, 206] width 75 height 11
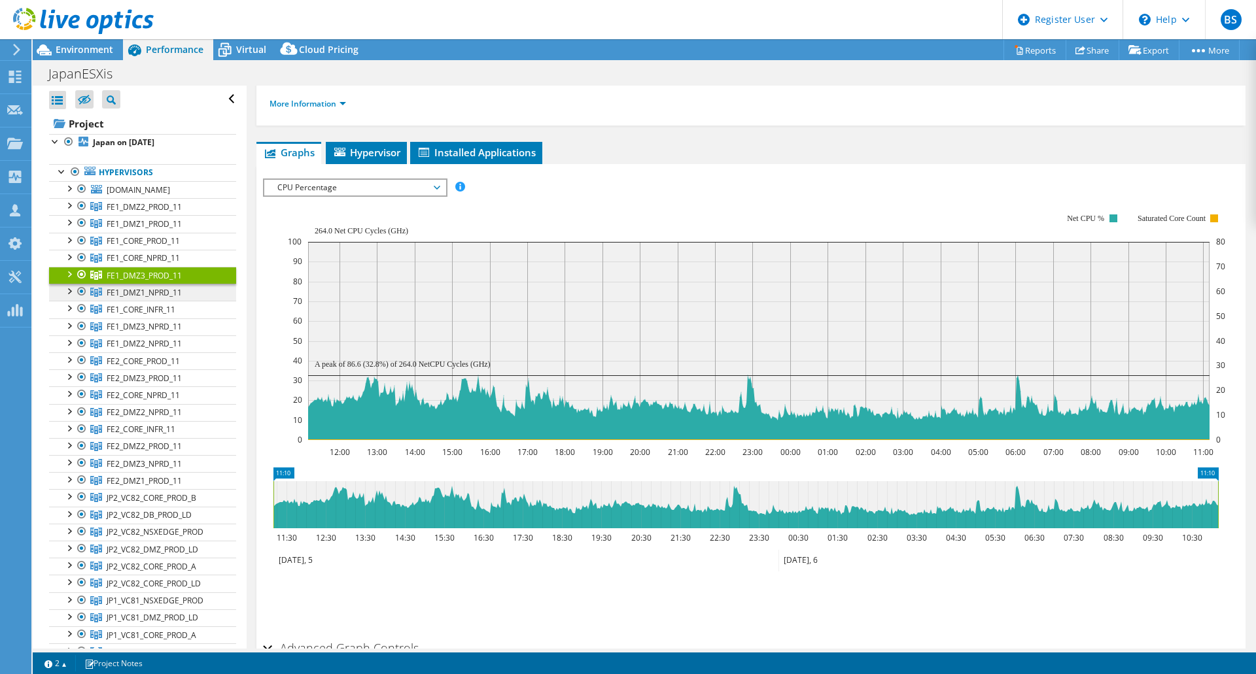
click at [153, 213] on span "FE1_DMZ1_NPRD_11" at bounding box center [144, 206] width 75 height 11
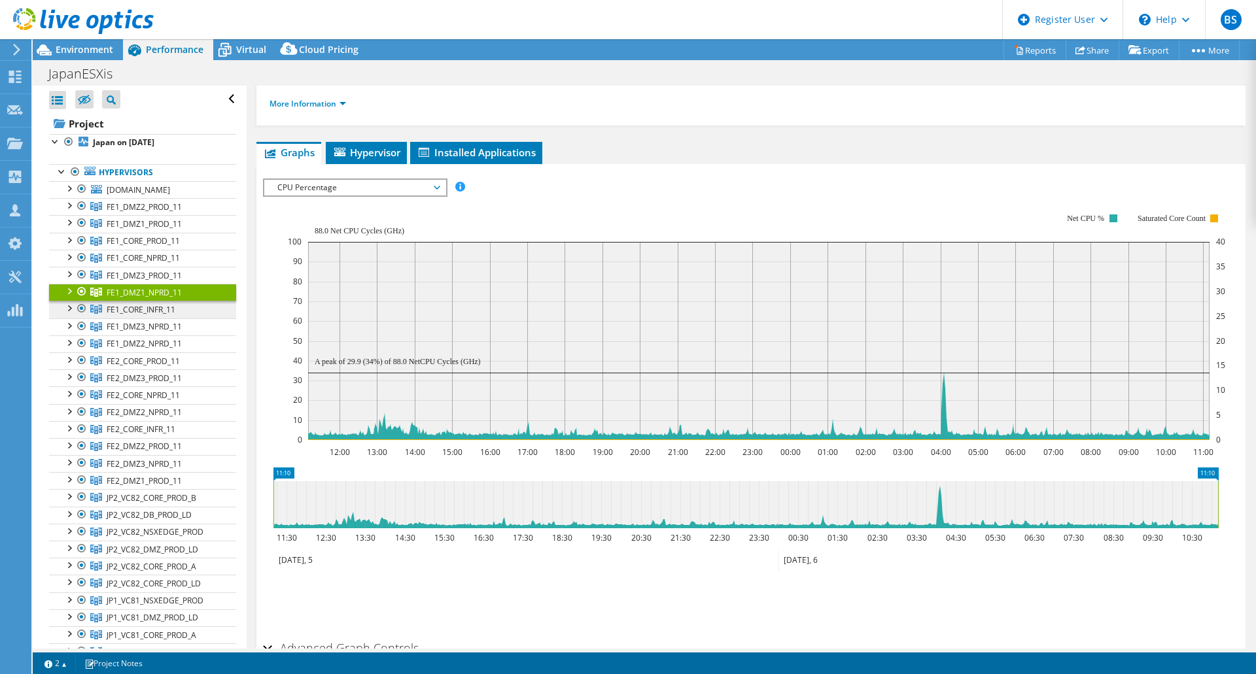
click at [149, 213] on span "FE1_CORE_INFR_11" at bounding box center [144, 206] width 75 height 11
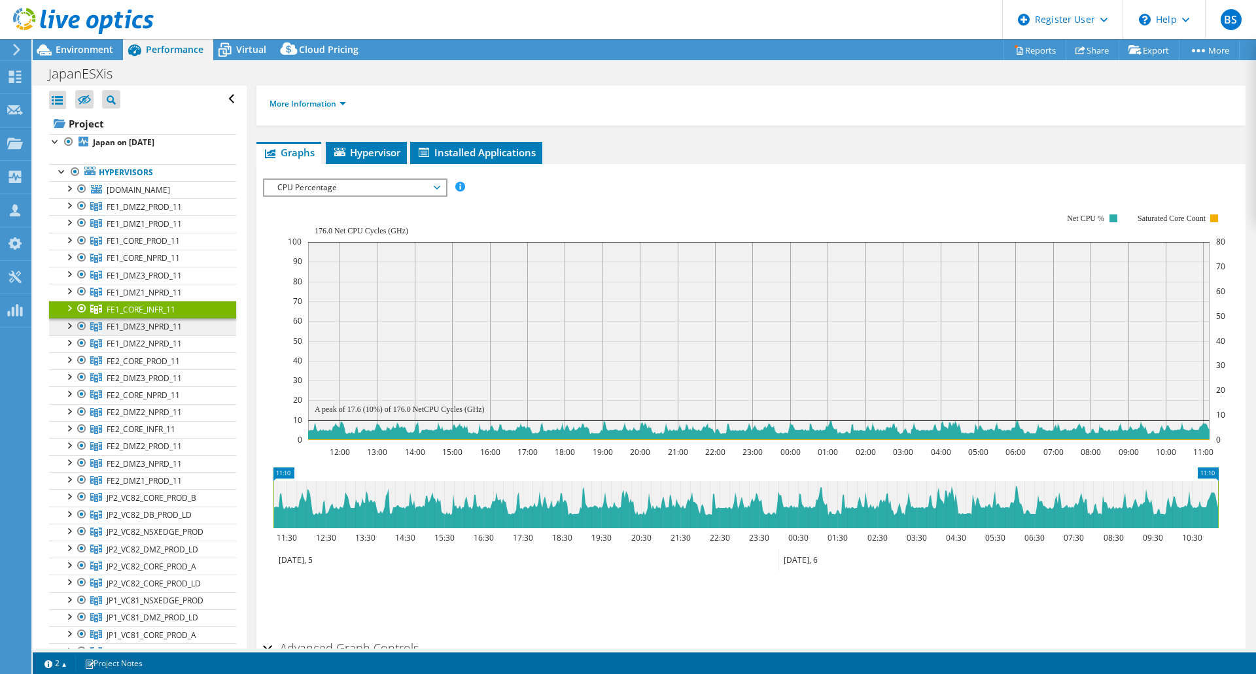
click at [154, 213] on span "FE1_DMZ3_NPRD_11" at bounding box center [144, 206] width 75 height 11
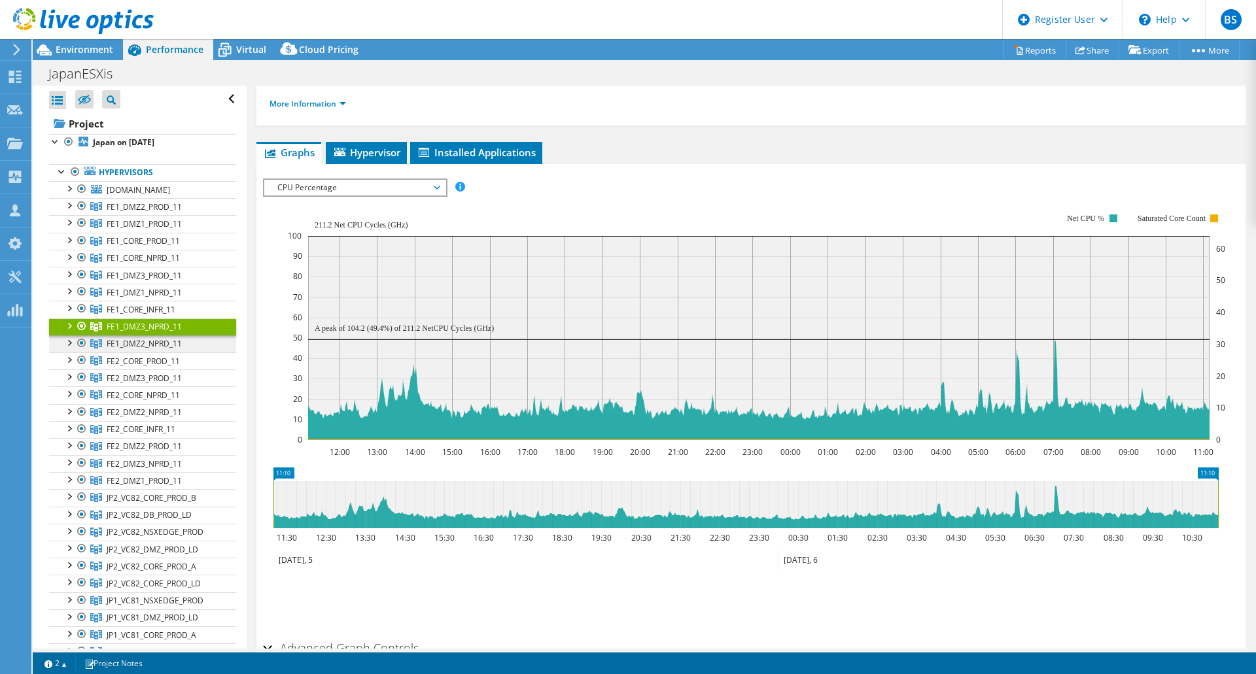
click at [158, 213] on span "FE1_DMZ2_NPRD_11" at bounding box center [144, 206] width 75 height 11
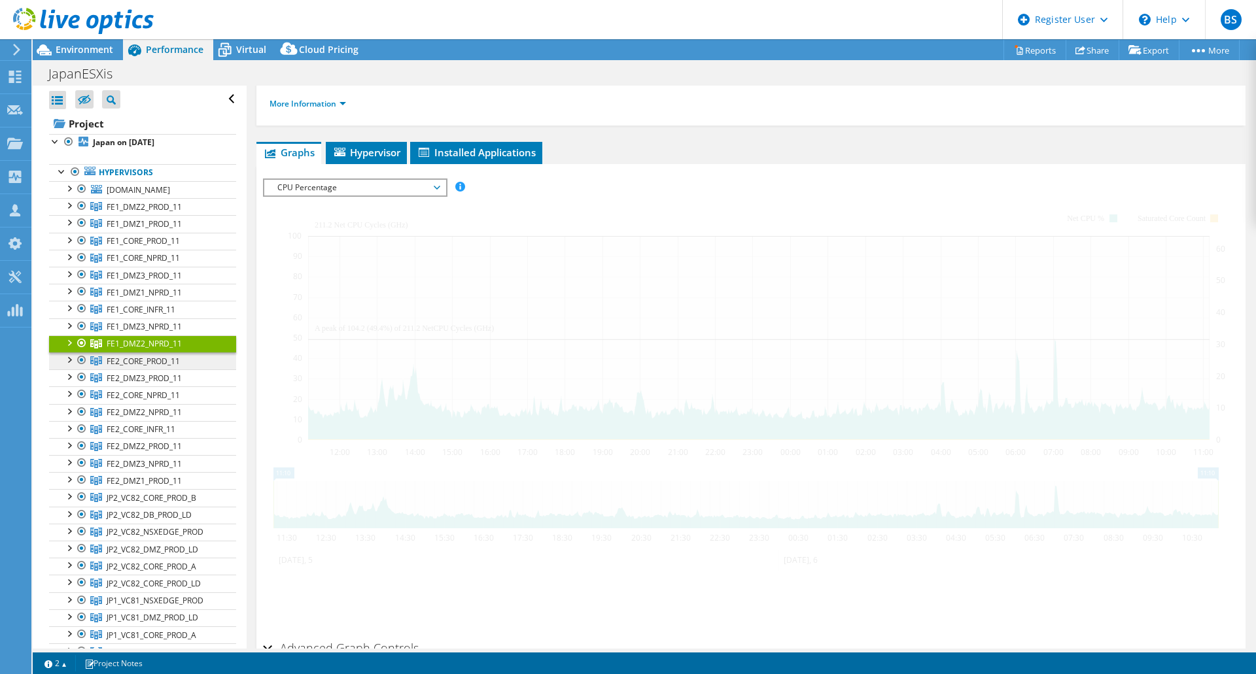
click at [153, 213] on span "FE2_CORE_PROD_11" at bounding box center [144, 206] width 75 height 11
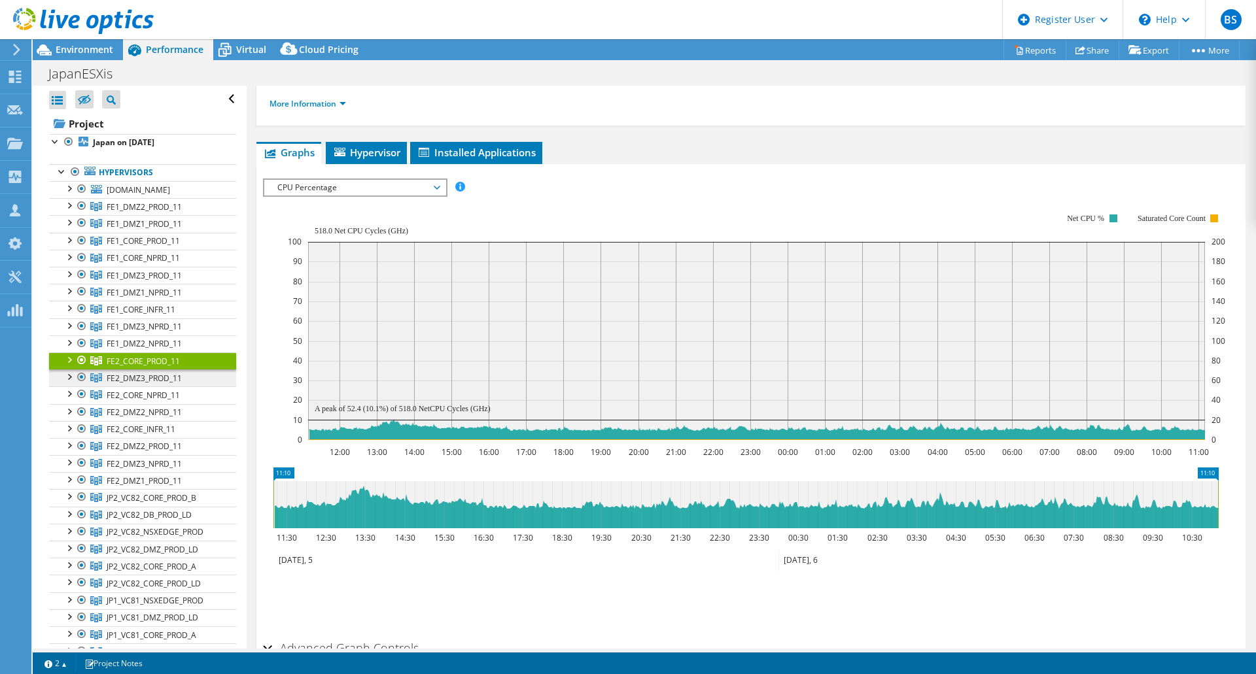
click at [157, 213] on span "FE2_DMZ3_PROD_11" at bounding box center [144, 206] width 75 height 11
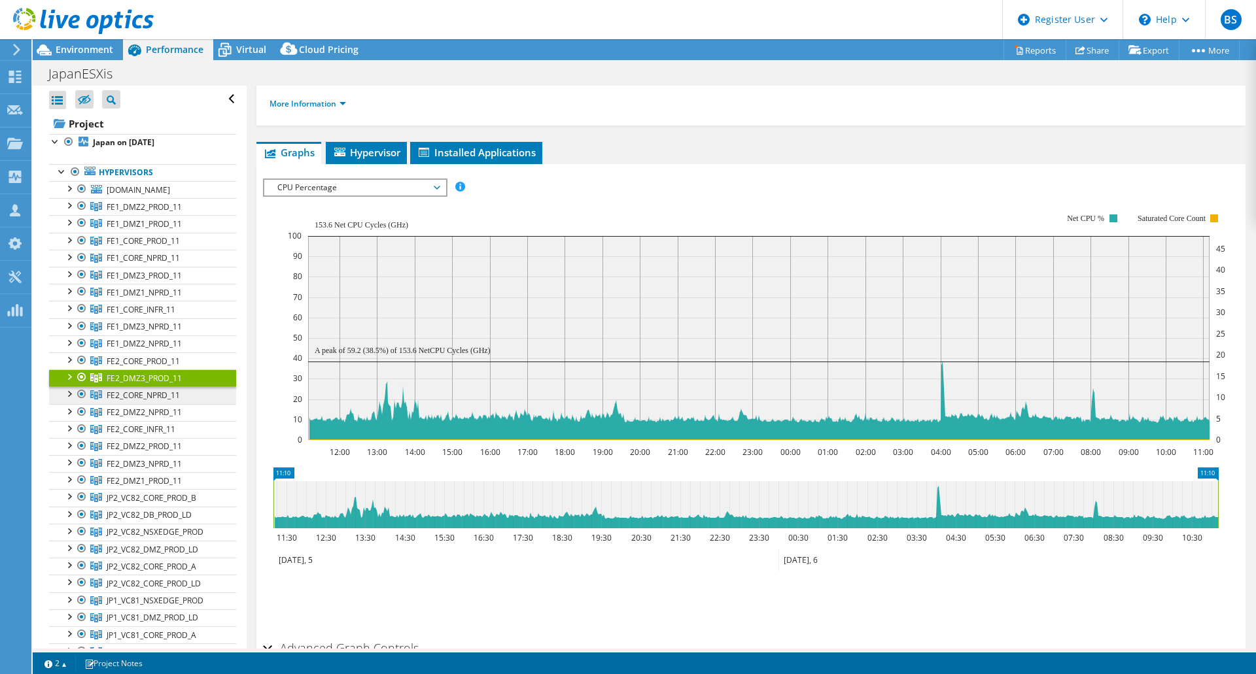
click at [154, 213] on span "FE2_CORE_NPRD_11" at bounding box center [144, 206] width 75 height 11
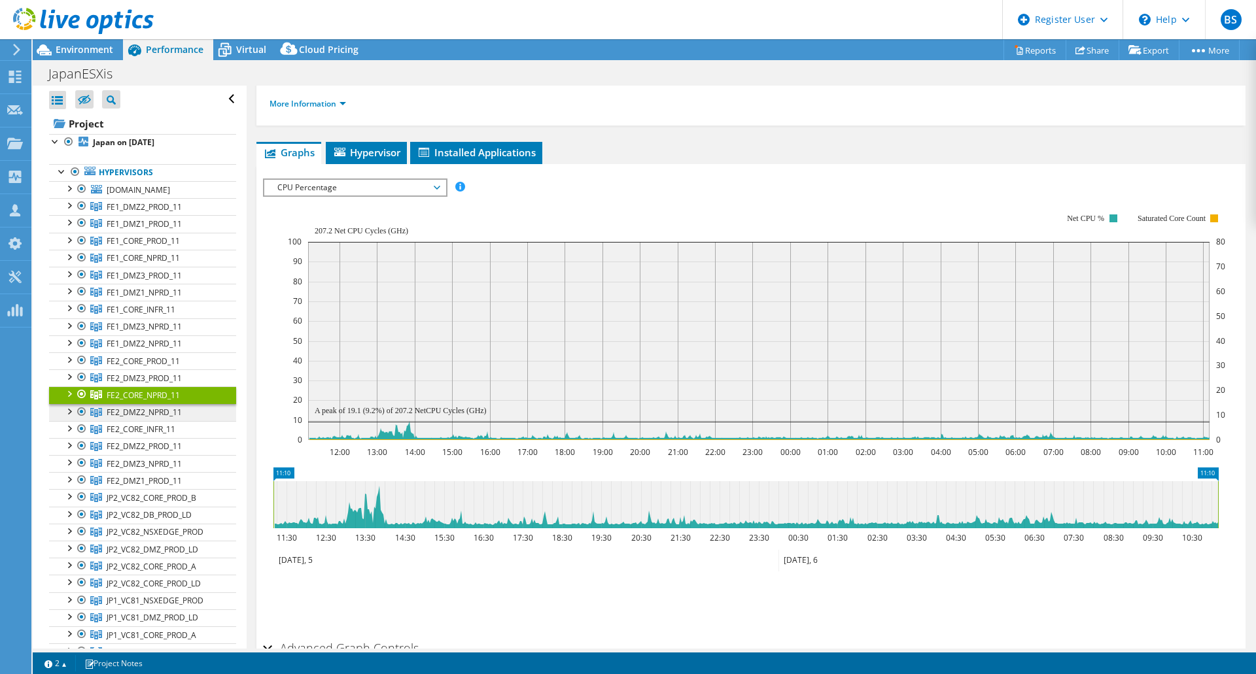
click at [156, 213] on span "FE2_DMZ2_NPRD_11" at bounding box center [144, 206] width 75 height 11
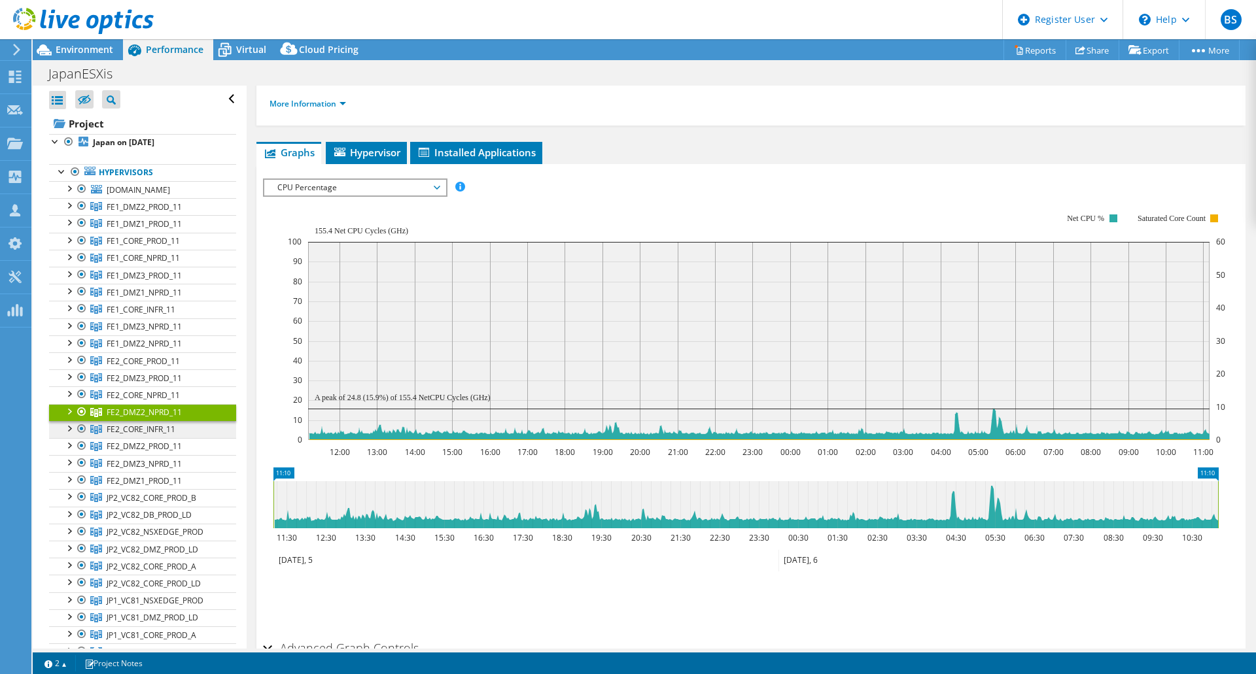
click at [150, 213] on span "FE2_CORE_INFR_11" at bounding box center [144, 206] width 75 height 11
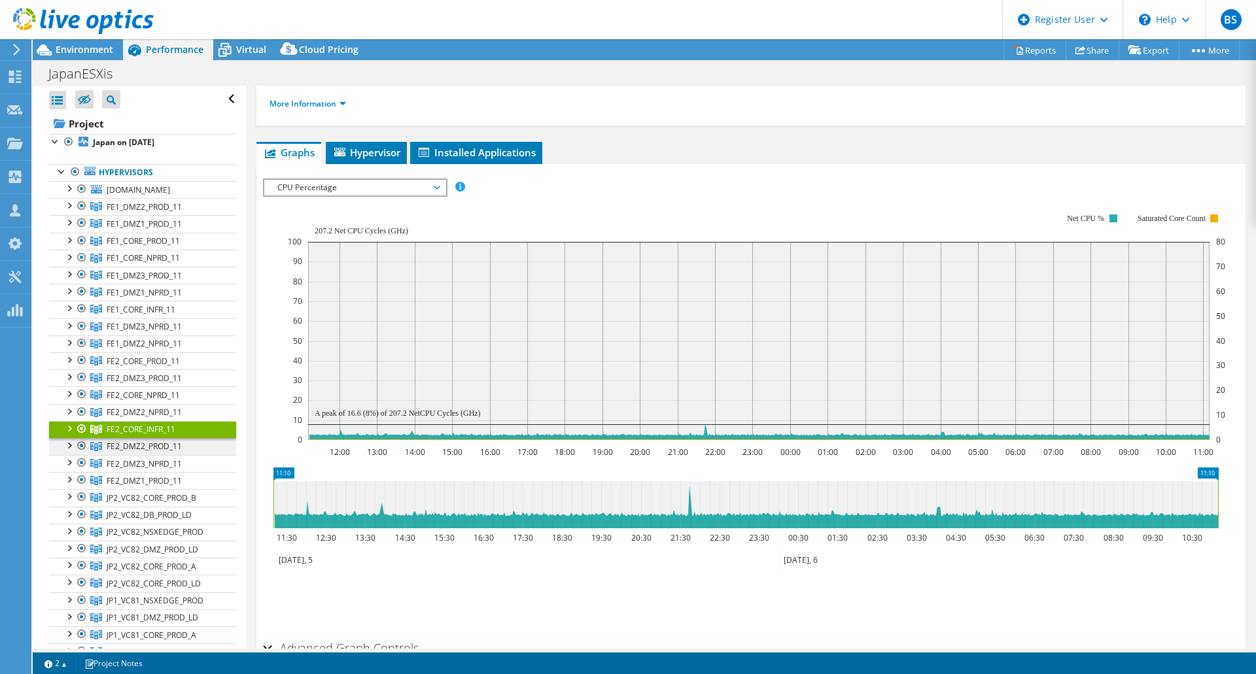
click at [150, 213] on span "FE2_DMZ2_PROD_11" at bounding box center [144, 206] width 75 height 11
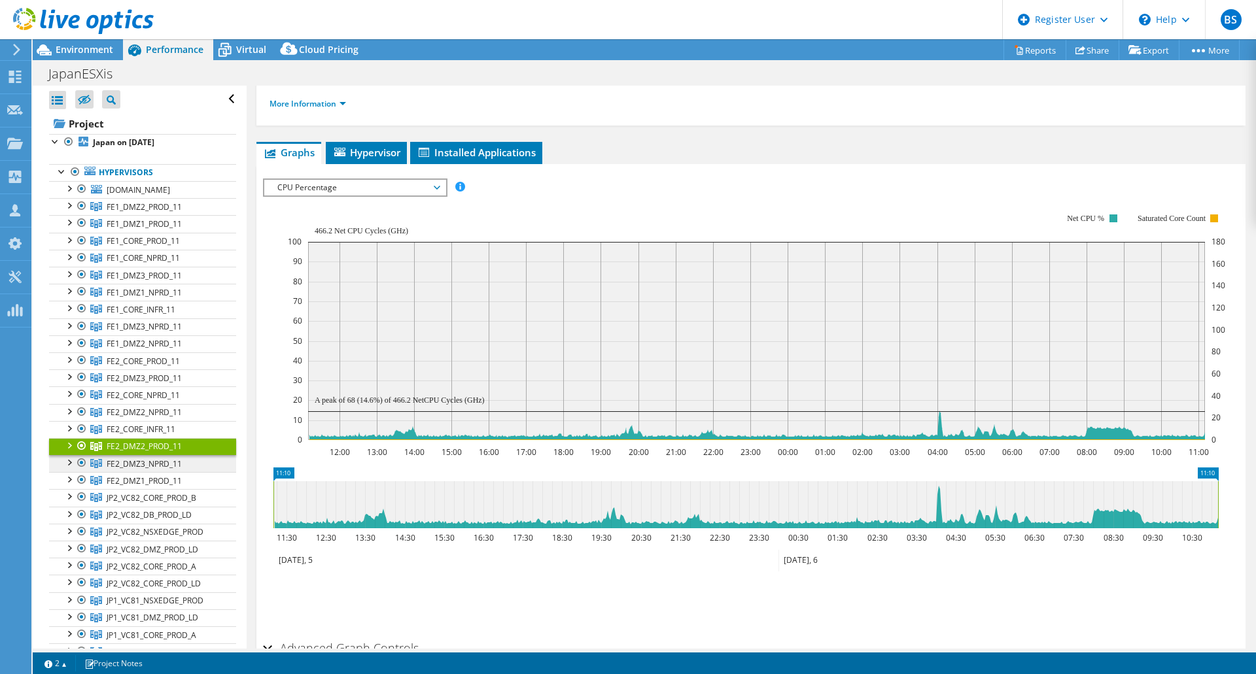
click at [150, 213] on span "FE2_DMZ3_NPRD_11" at bounding box center [144, 206] width 75 height 11
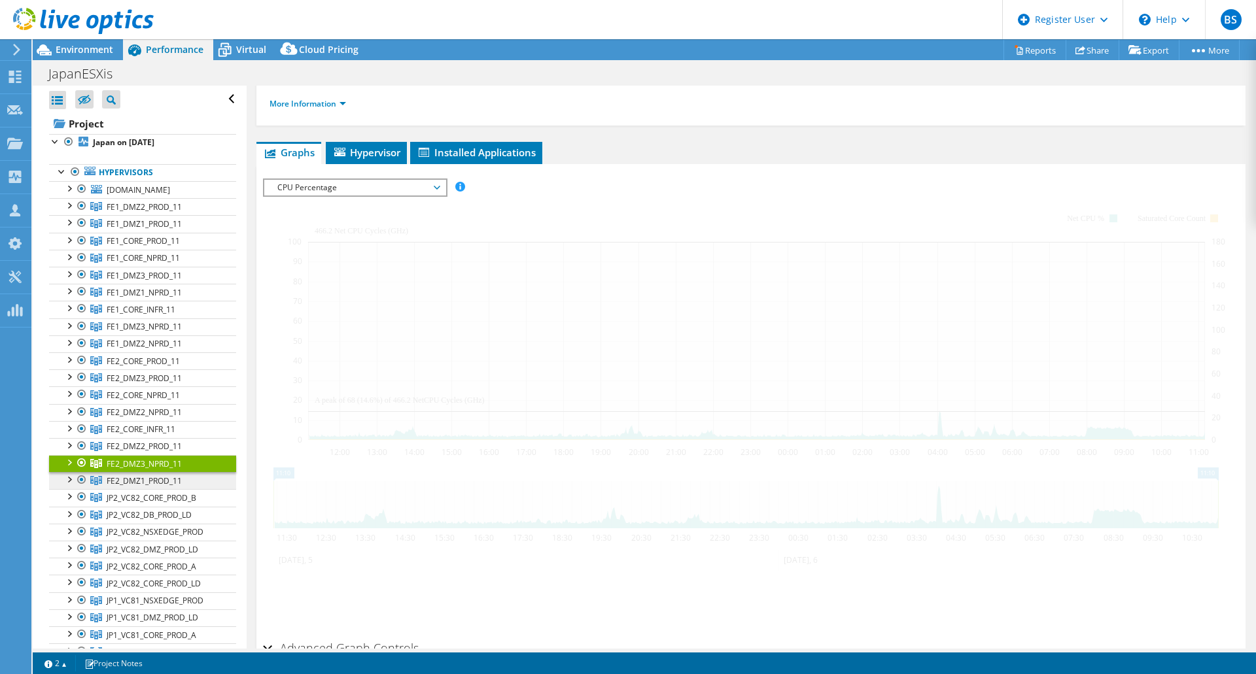
click at [152, 213] on span "FE2_DMZ1_PROD_11" at bounding box center [144, 206] width 75 height 11
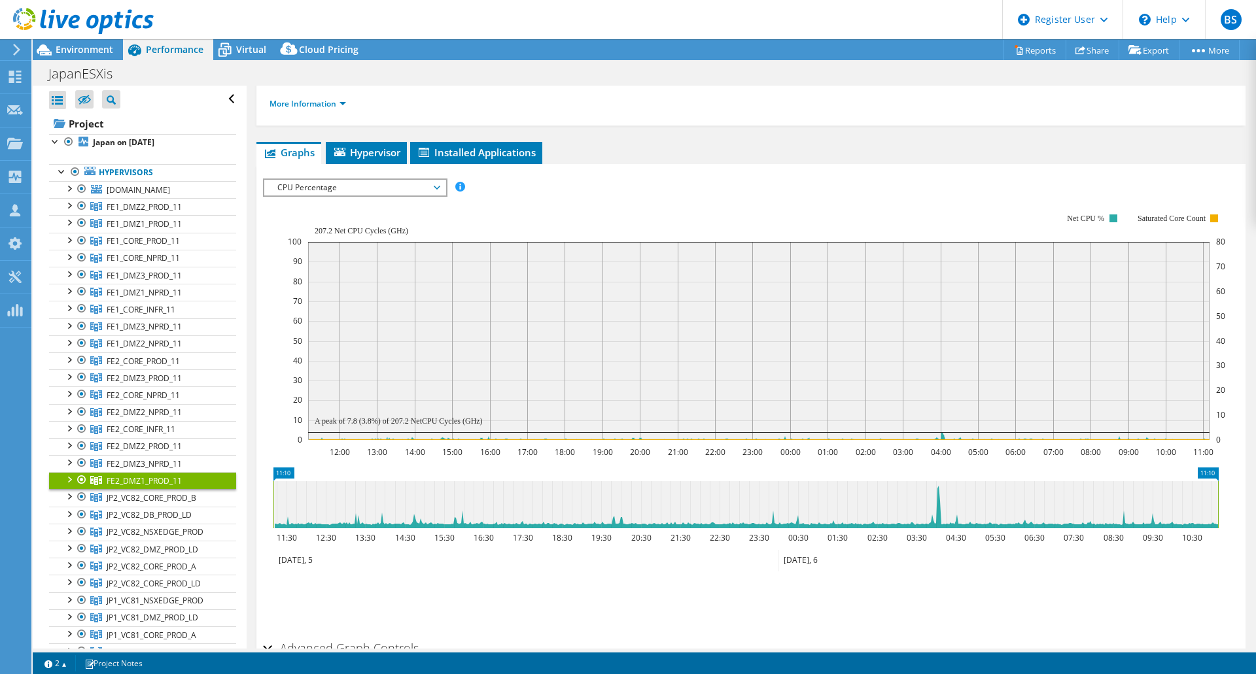
click at [713, 189] on div "IOPS Disk Throughput IO Size Latency Queue Depth CPU Percentage Memory Page Fau…" at bounding box center [751, 188] width 976 height 18
click at [712, 148] on ul "Graphs Servers Inventory Hypervisor Disks Cluster Disks Installed Applications" at bounding box center [750, 153] width 989 height 22
click at [641, 188] on div "IOPS Disk Throughput IO Size Latency Queue Depth CPU Percentage Memory Page Fau…" at bounding box center [751, 188] width 976 height 18
click at [639, 196] on rect at bounding box center [756, 327] width 937 height 262
click at [157, 213] on span "FE1_CORE_INFR_11" at bounding box center [144, 206] width 75 height 11
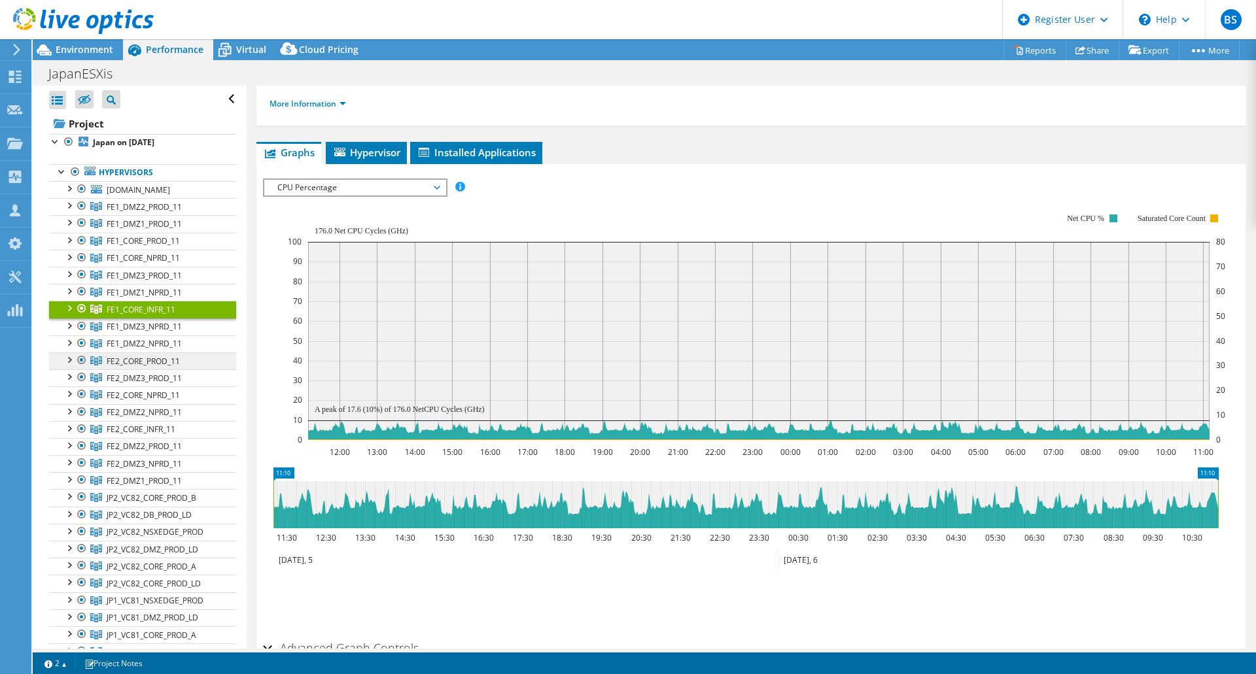
click at [151, 213] on span "FE2_CORE_PROD_11" at bounding box center [144, 206] width 75 height 11
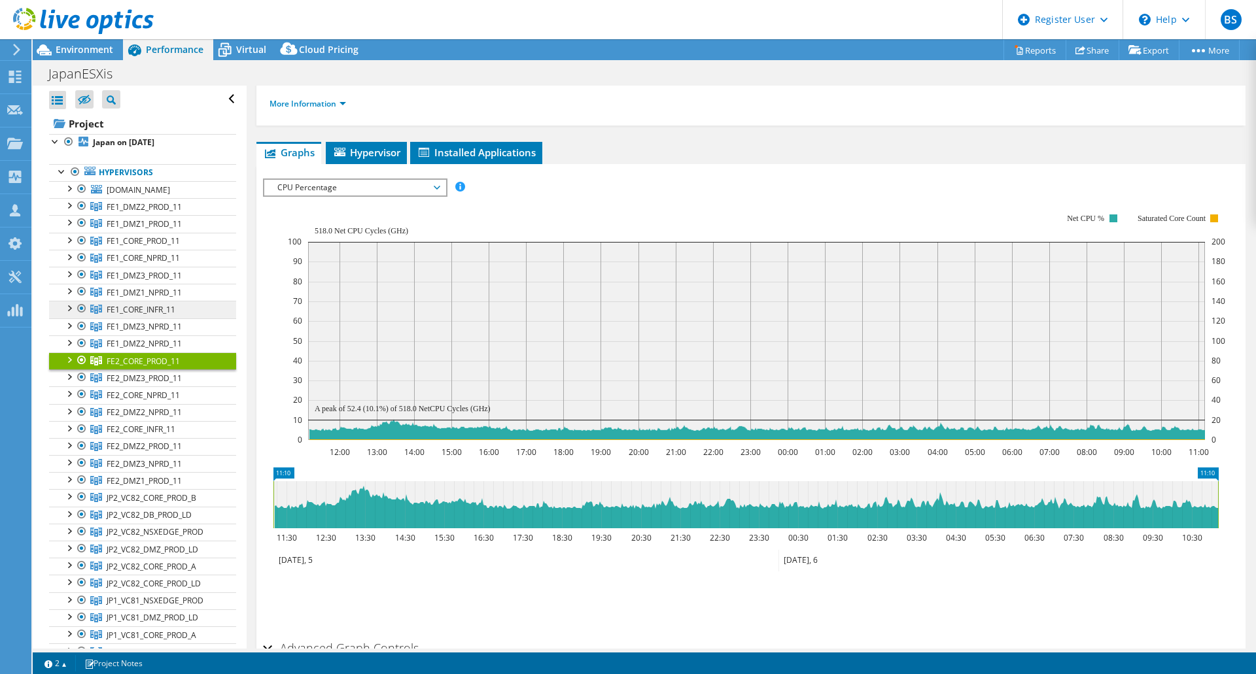
click at [160, 213] on span "FE1_CORE_INFR_11" at bounding box center [144, 206] width 75 height 11
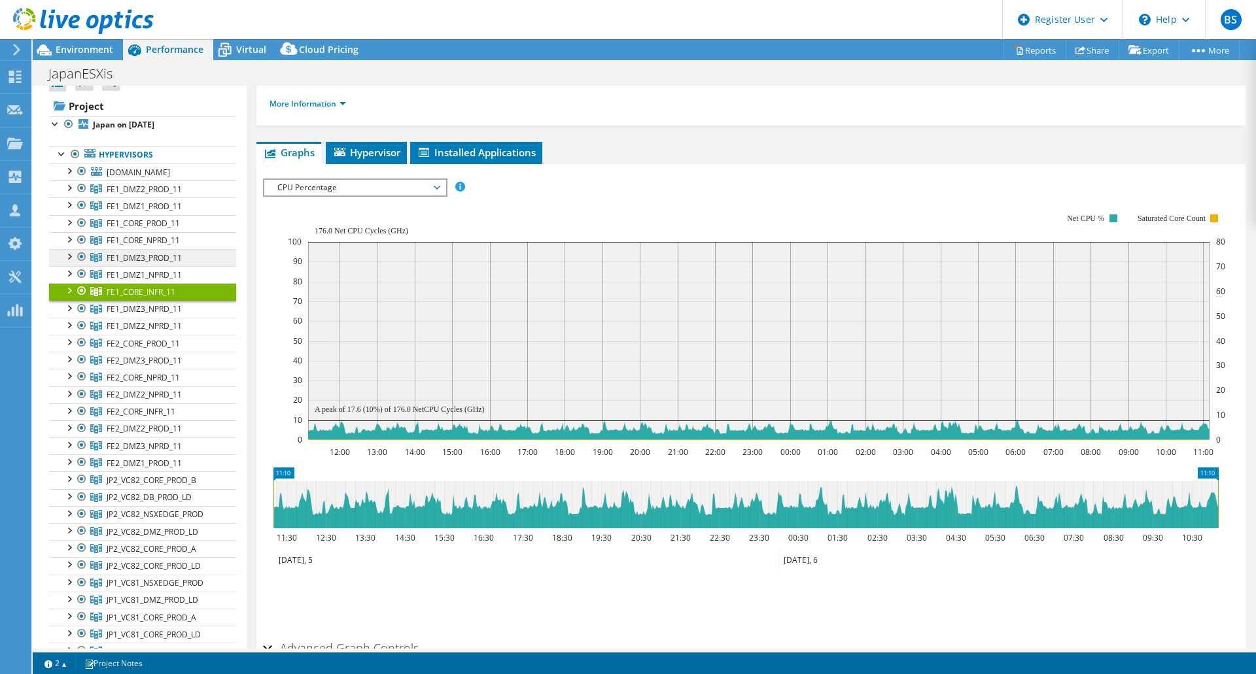
scroll to position [0, 0]
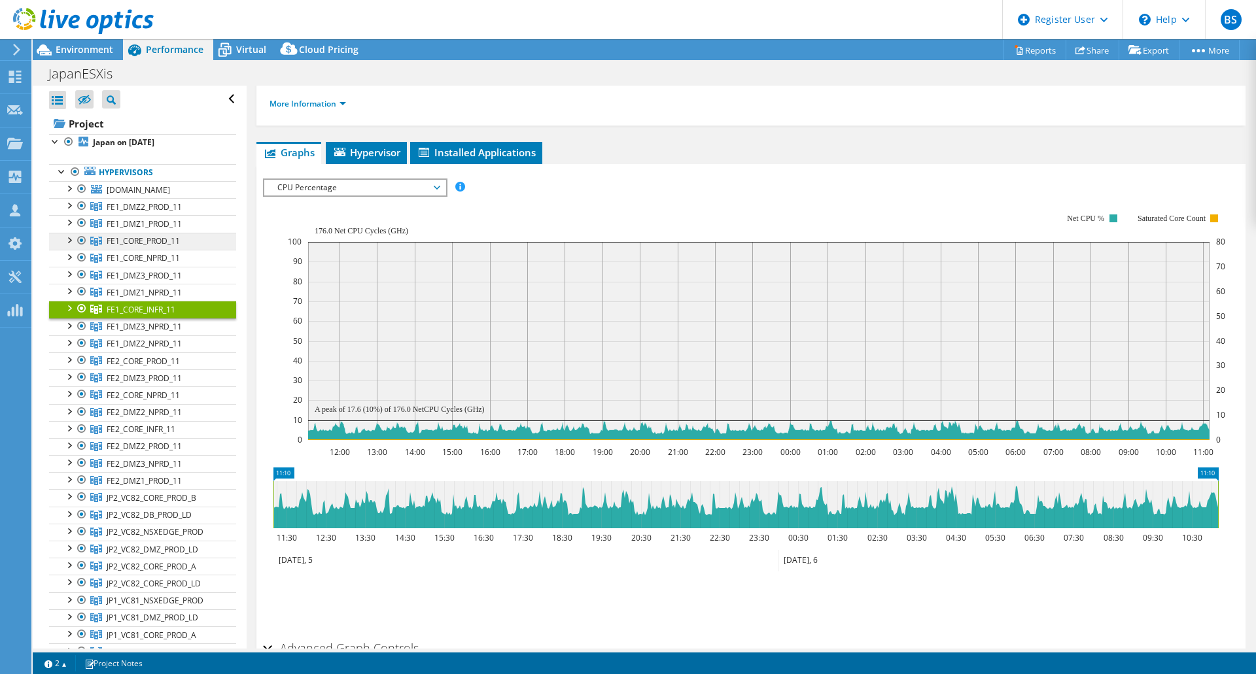
click at [162, 213] on span "FE1_CORE_PROD_11" at bounding box center [144, 206] width 75 height 11
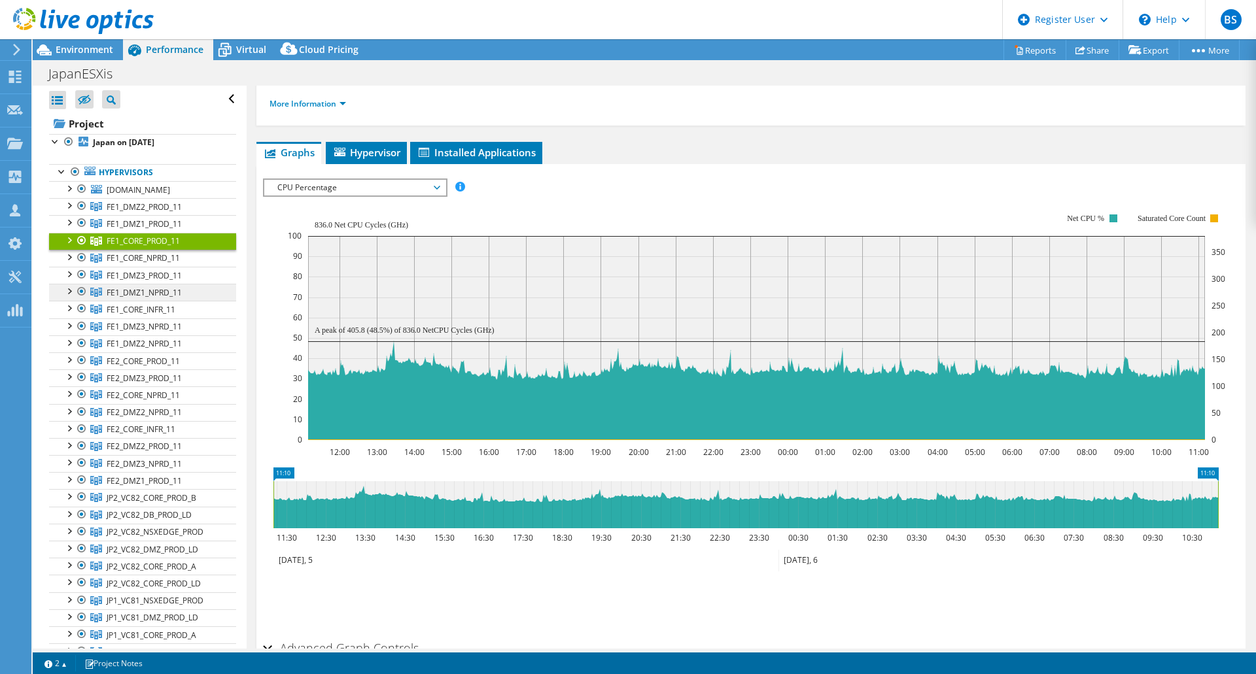
click at [162, 213] on span "FE1_DMZ1_NPRD_11" at bounding box center [144, 206] width 75 height 11
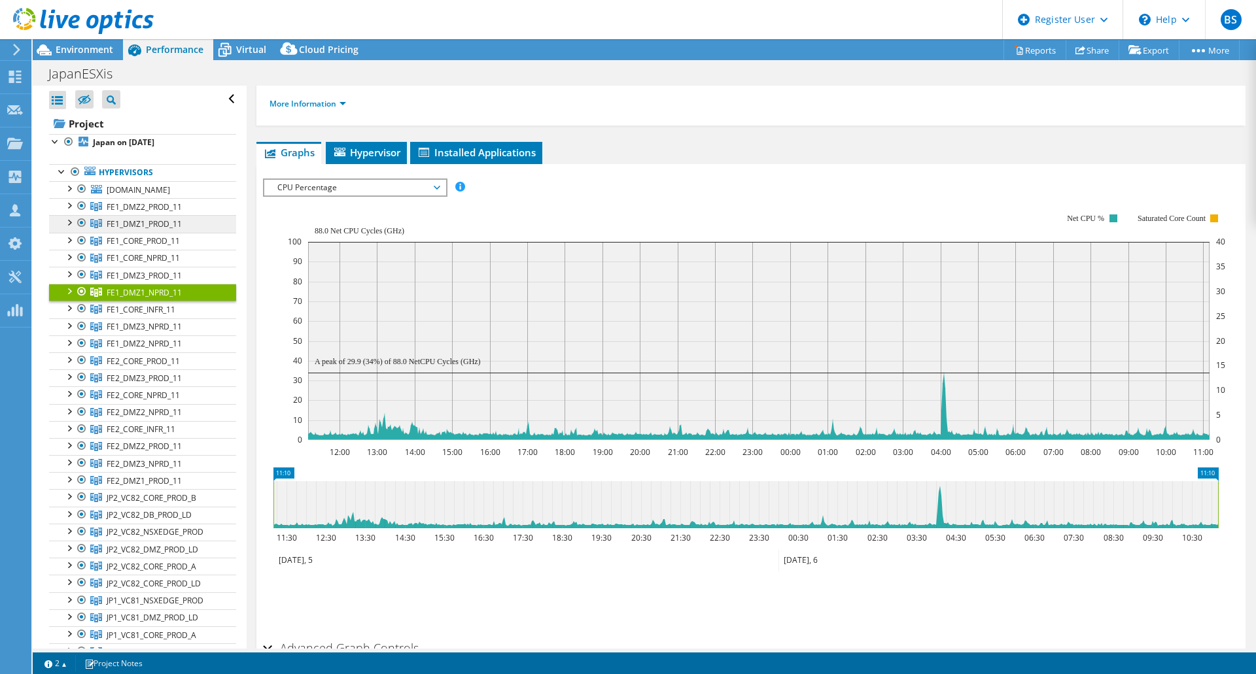
click at [163, 213] on span "FE1_DMZ1_PROD_11" at bounding box center [144, 206] width 75 height 11
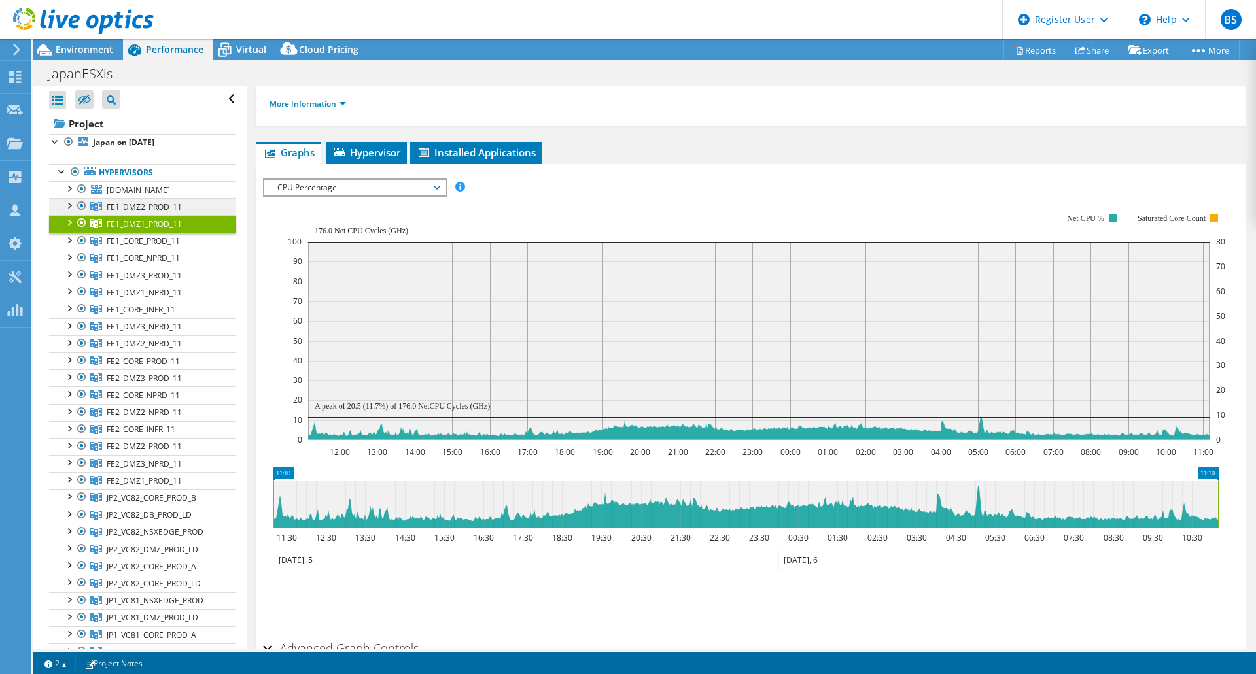
click at [160, 213] on span "FE1_DMZ2_PROD_11" at bounding box center [144, 206] width 75 height 11
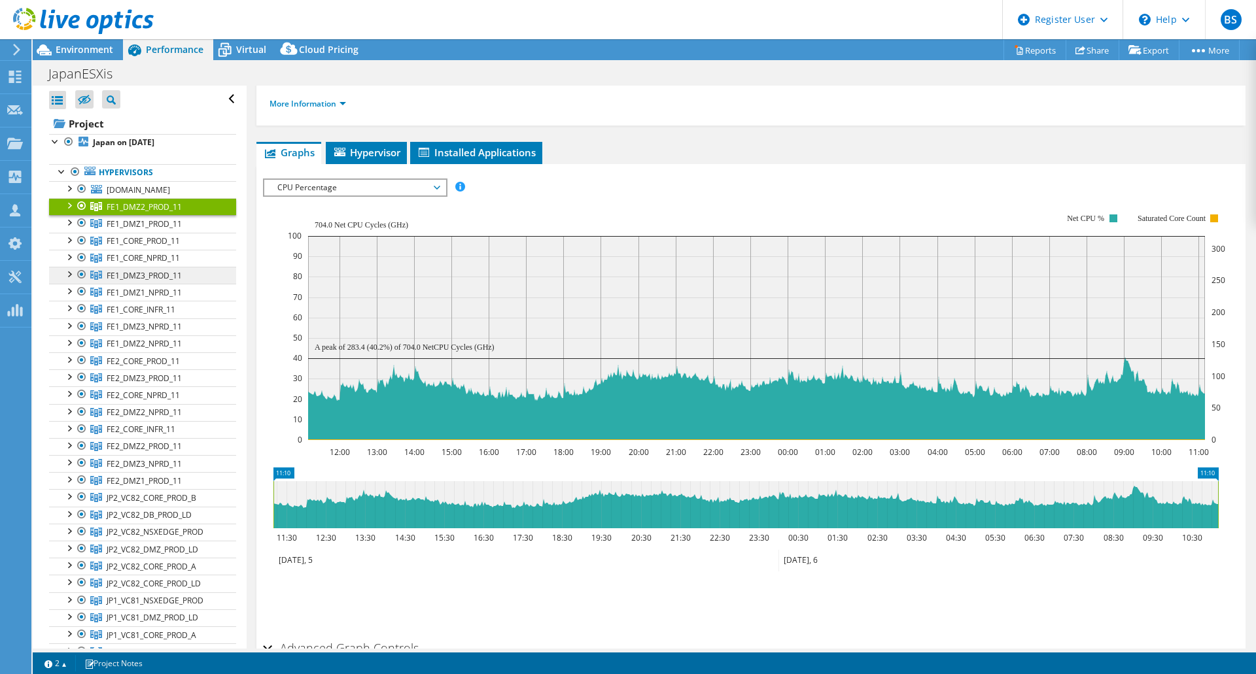
click at [162, 215] on link "FE1_DMZ3_PROD_11" at bounding box center [142, 206] width 187 height 17
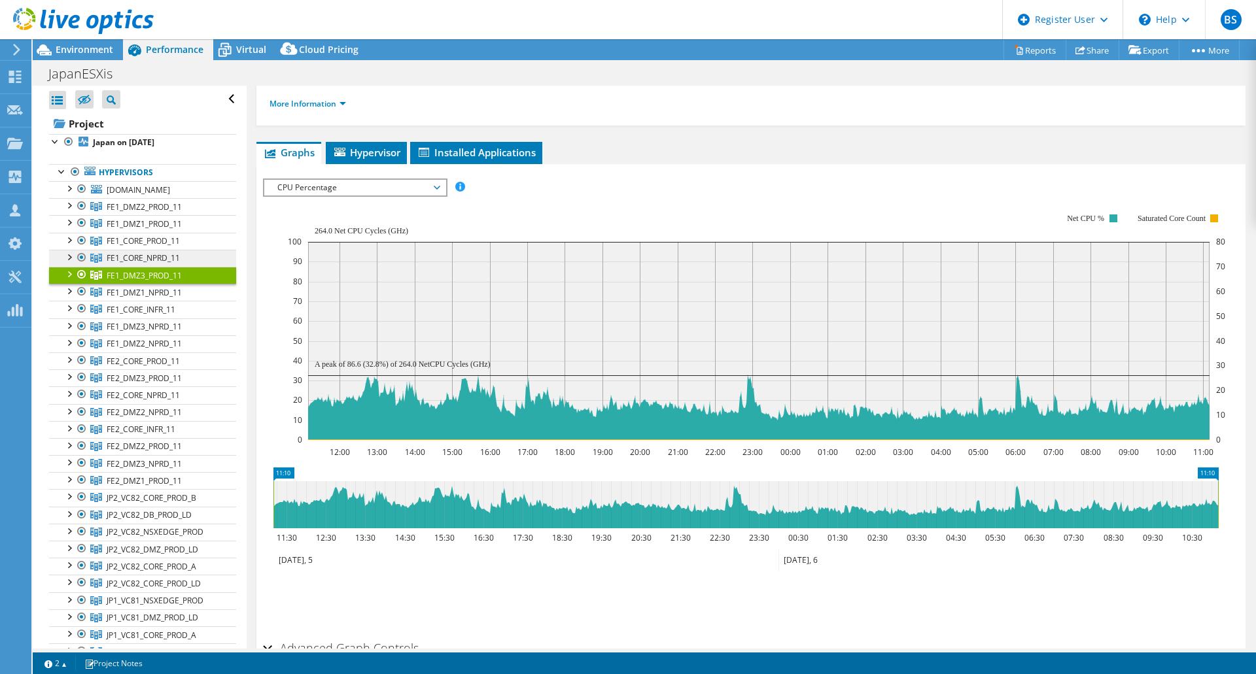
click at [167, 213] on span "FE1_CORE_NPRD_11" at bounding box center [144, 206] width 75 height 11
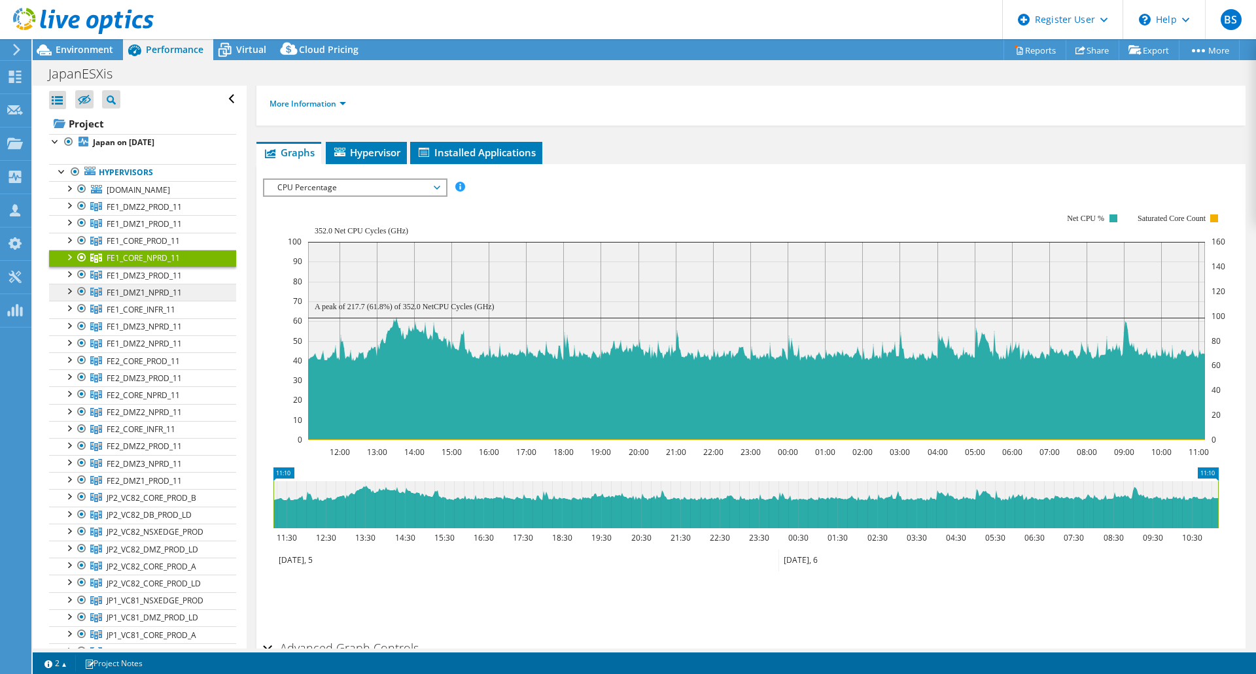
click at [166, 213] on span "FE1_DMZ1_NPRD_11" at bounding box center [144, 206] width 75 height 11
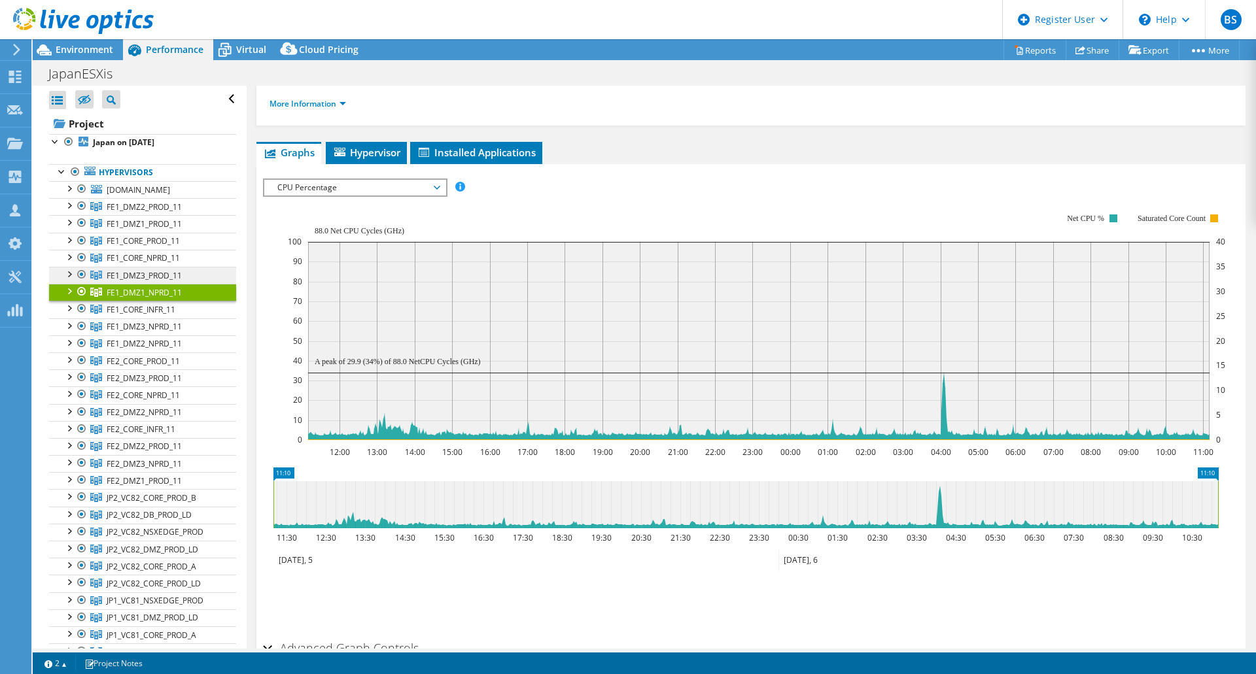
click at [157, 213] on span "FE1_DMZ3_PROD_11" at bounding box center [144, 206] width 75 height 11
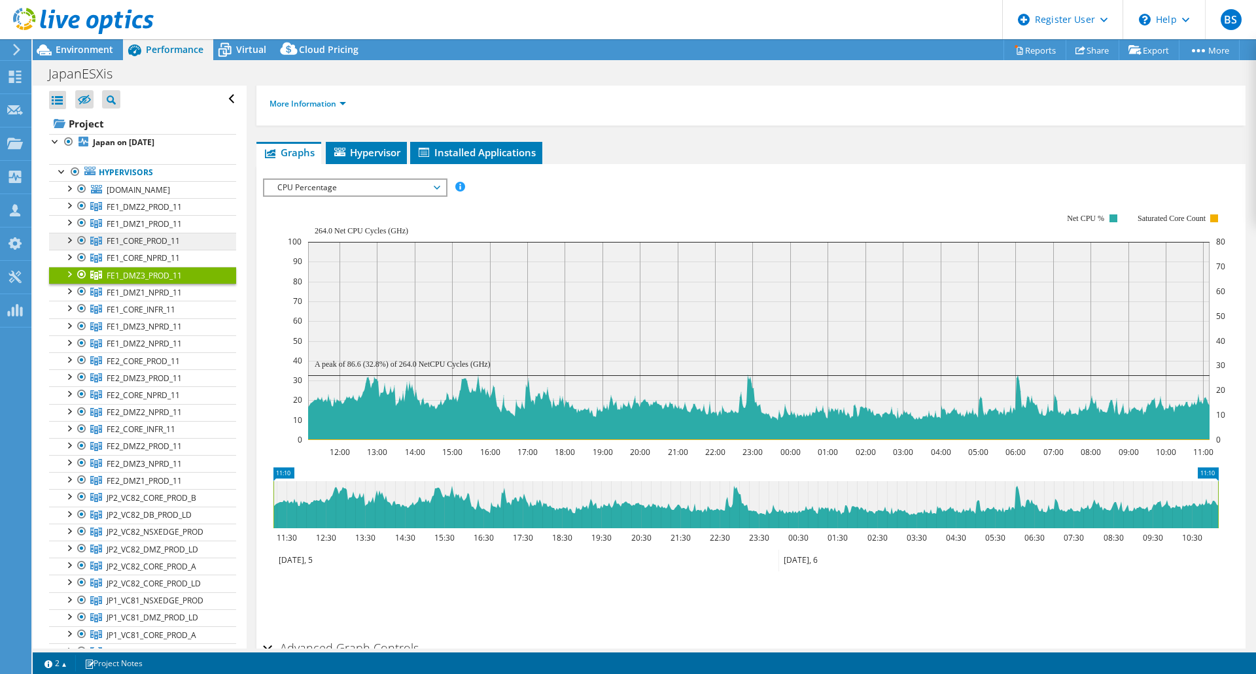
click at [166, 213] on span "FE1_CORE_PROD_11" at bounding box center [144, 206] width 75 height 11
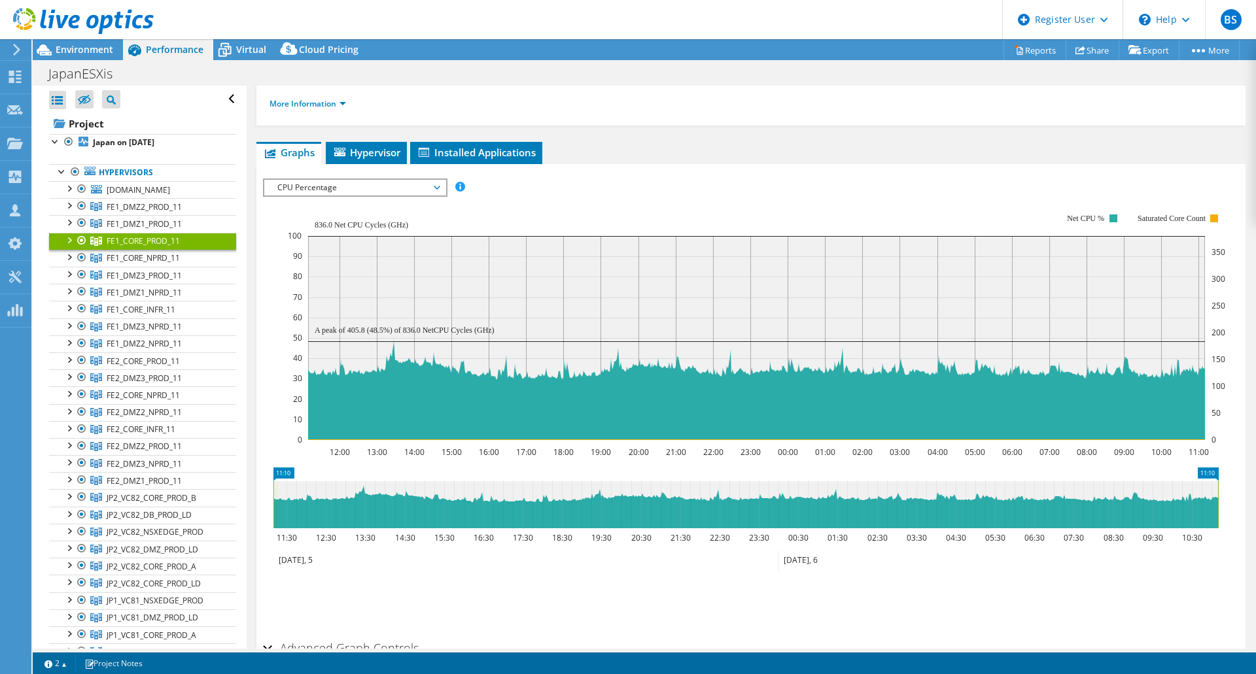
click at [68, 246] on div at bounding box center [68, 239] width 13 height 13
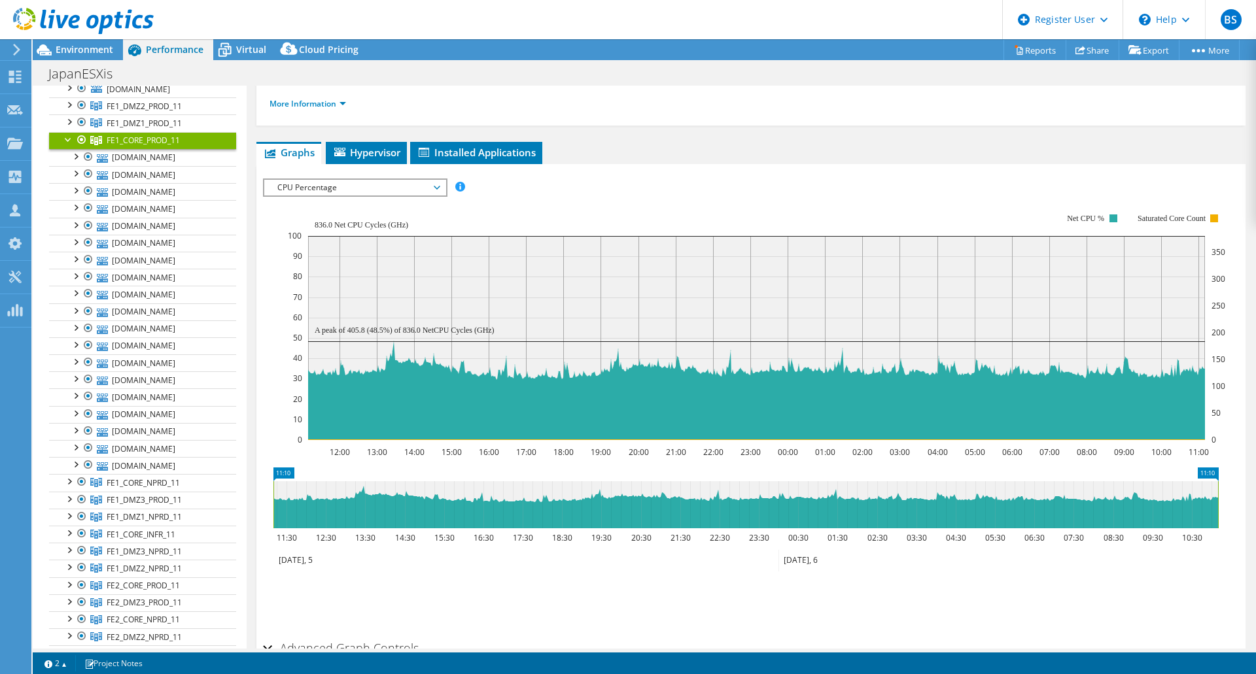
scroll to position [92, 0]
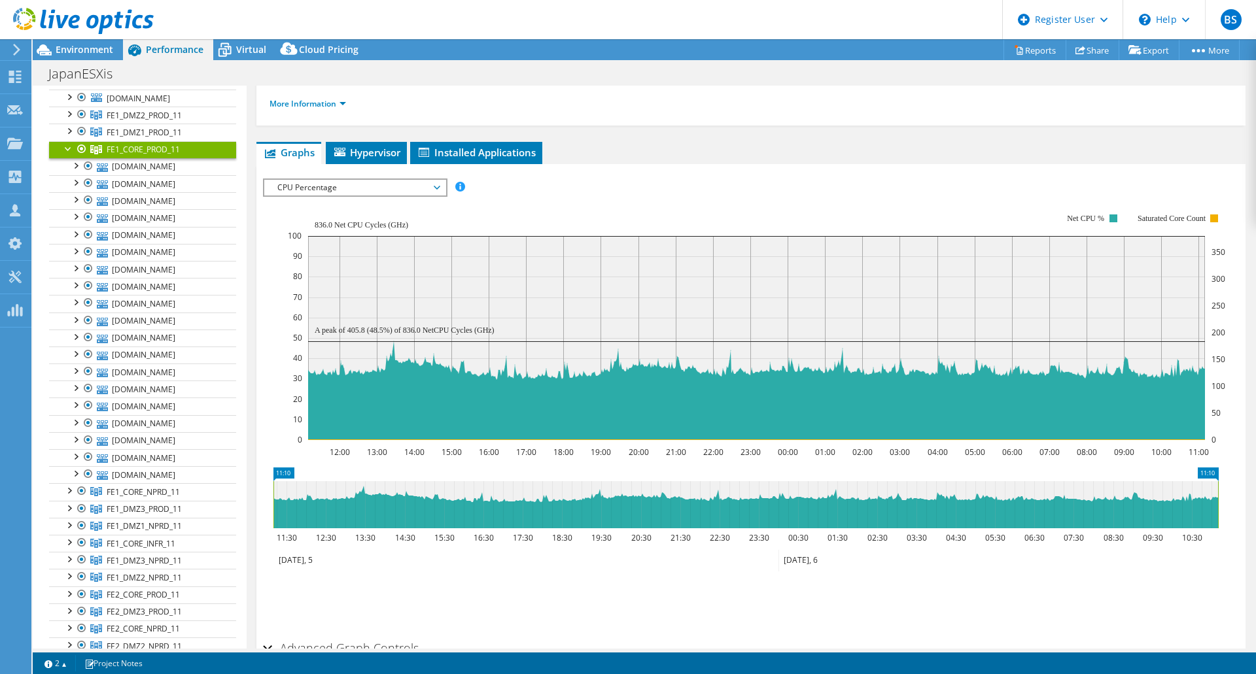
click at [70, 154] on div at bounding box center [68, 147] width 13 height 13
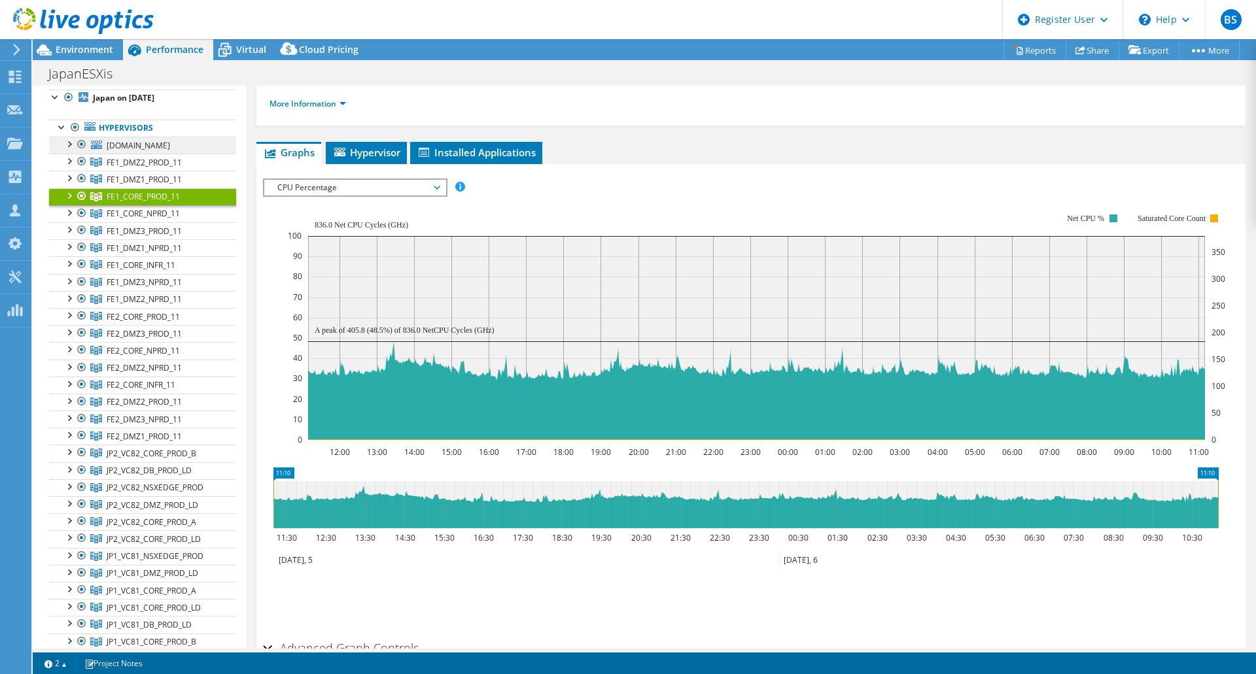
scroll to position [26, 0]
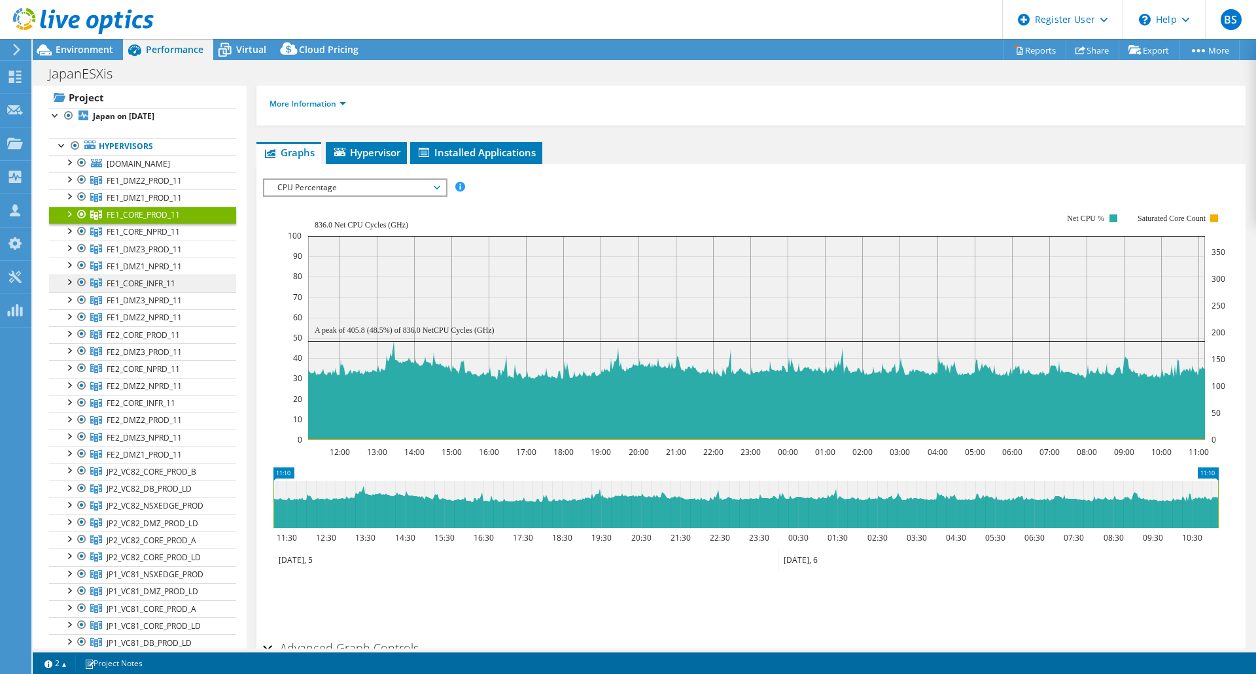
click at [163, 186] on span "FE1_CORE_INFR_11" at bounding box center [144, 180] width 75 height 11
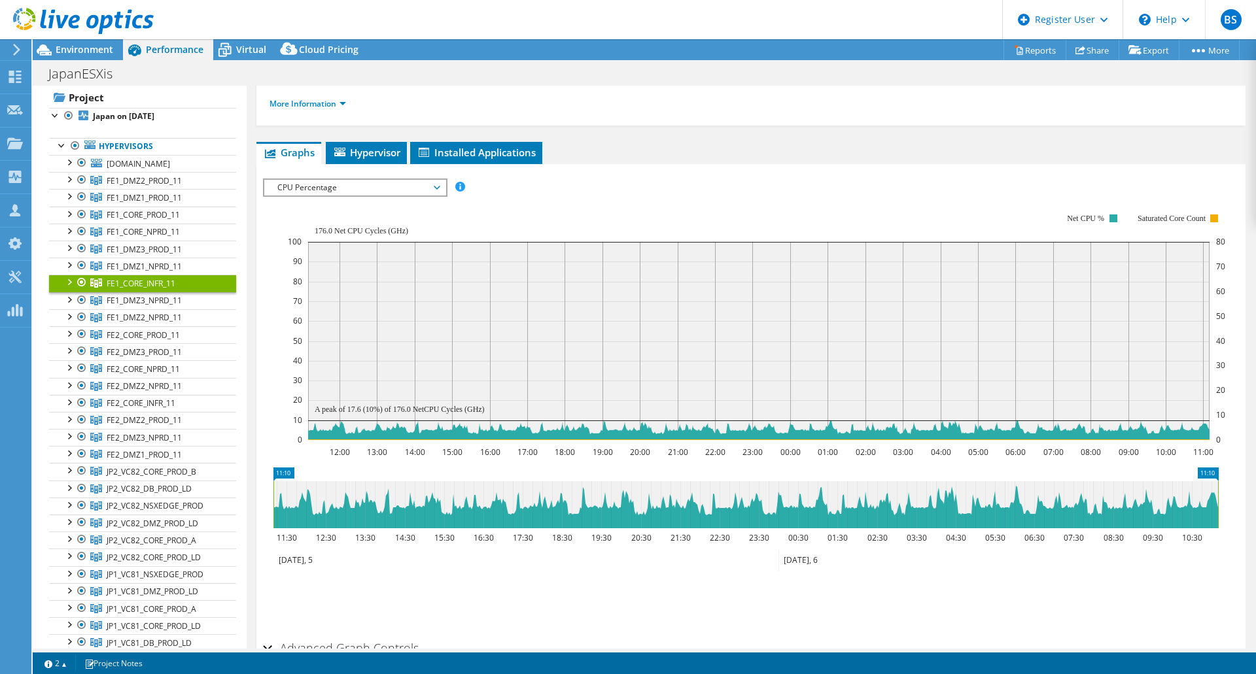
drag, startPoint x: 739, startPoint y: 222, endPoint x: 764, endPoint y: 220, distance: 24.9
click at [739, 222] on rect at bounding box center [756, 327] width 937 height 262
click at [164, 186] on span "FE1_CORE_PROD_11" at bounding box center [144, 180] width 75 height 11
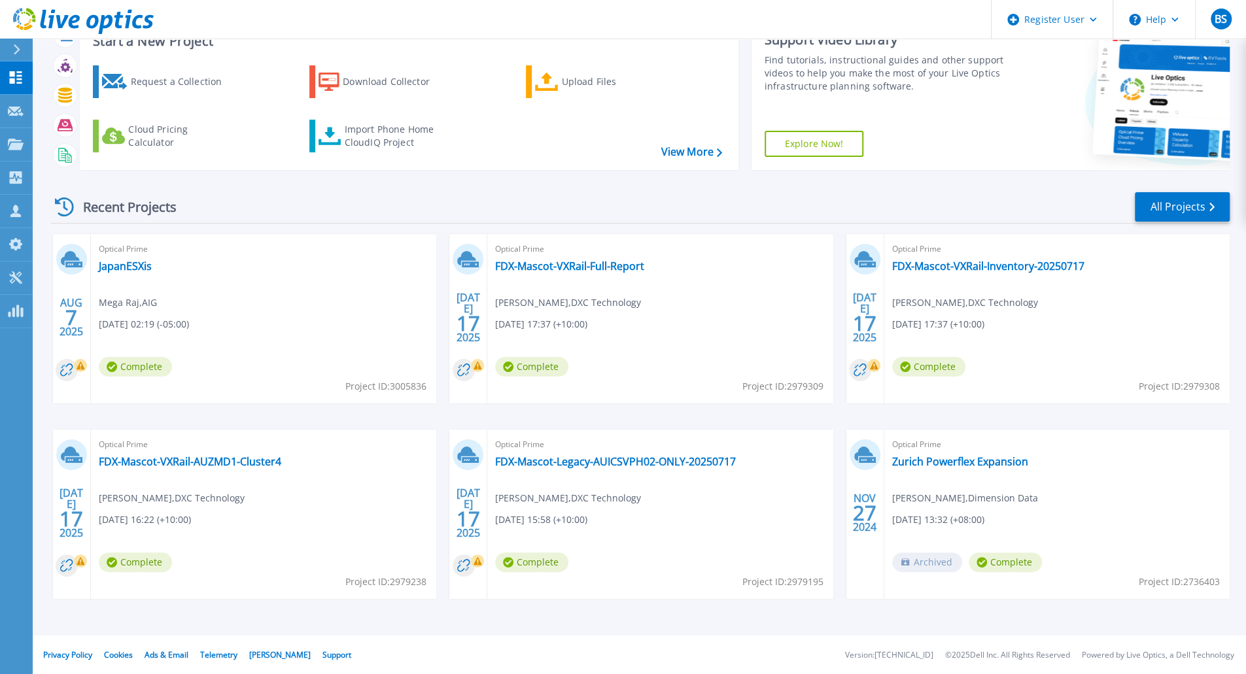
scroll to position [50, 0]
click at [1151, 216] on link "All Projects" at bounding box center [1182, 206] width 95 height 29
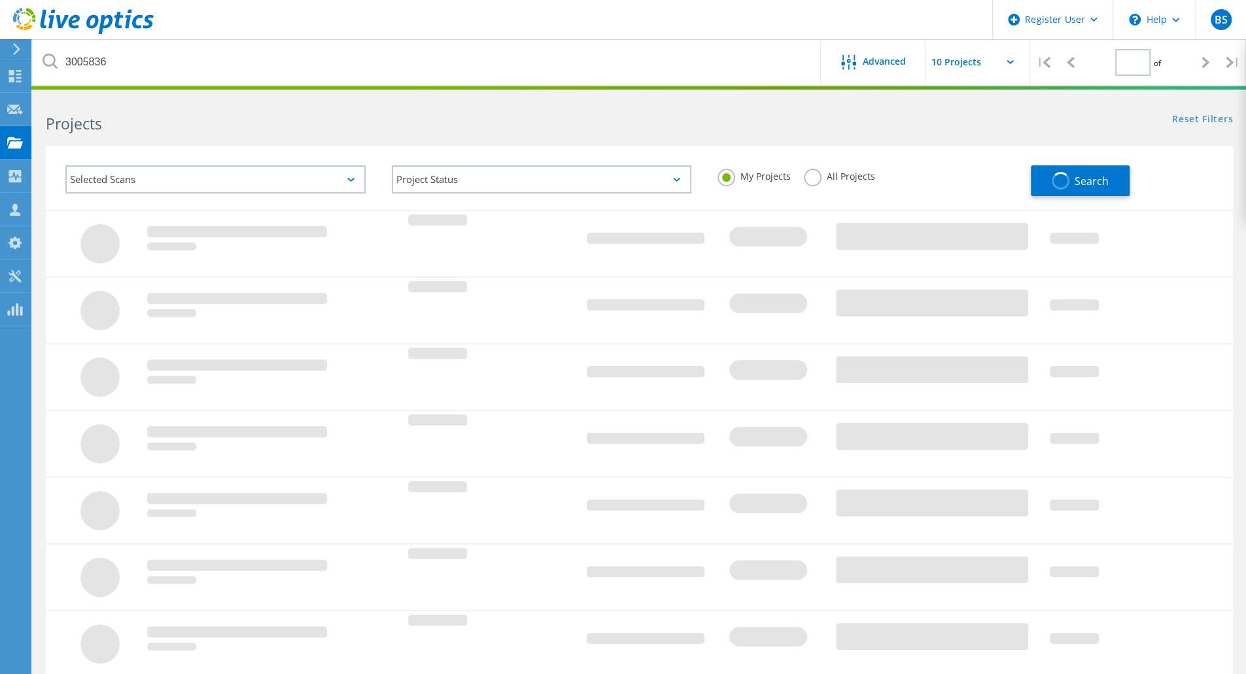
type input "1"
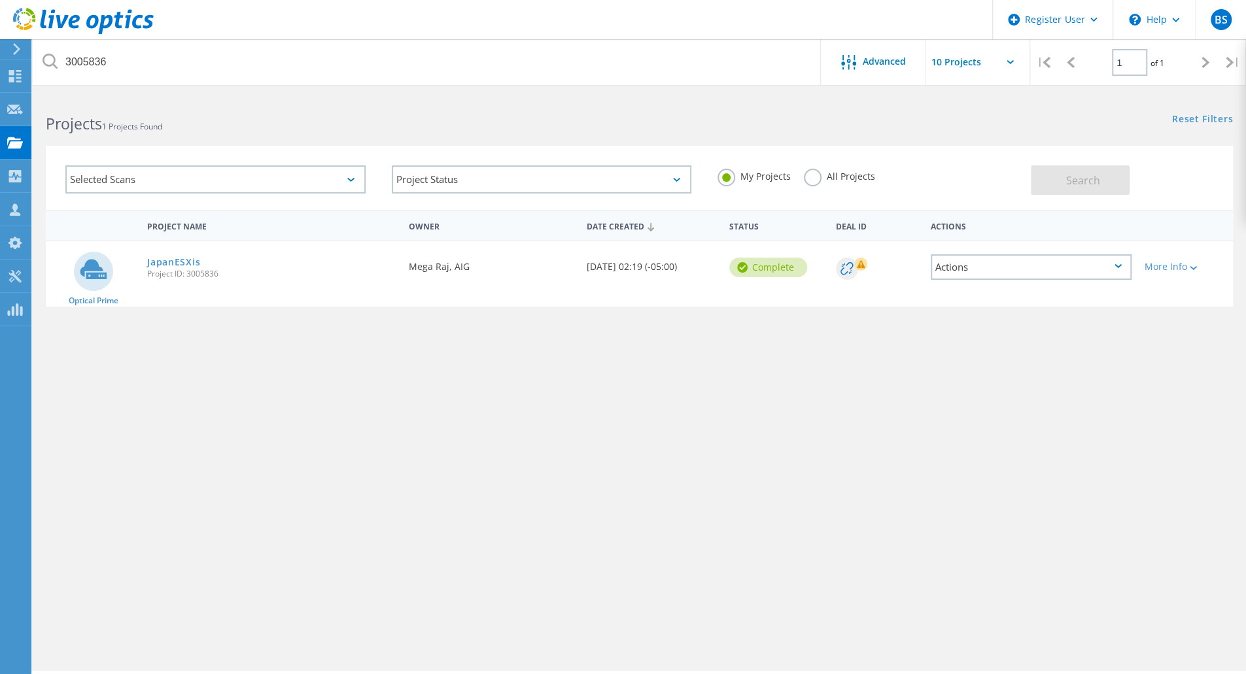
click at [822, 176] on label "All Projects" at bounding box center [839, 175] width 71 height 12
click at [0, 0] on input "All Projects" at bounding box center [0, 0] width 0 height 0
drag, startPoint x: 1034, startPoint y: 182, endPoint x: 488, endPoint y: 102, distance: 552.6
click at [488, 102] on lo-project-search-form "3005836 Advanced | 1 of 1 | Email Address Project Name Company Date Created Pro…" at bounding box center [639, 152] width 1213 height 115
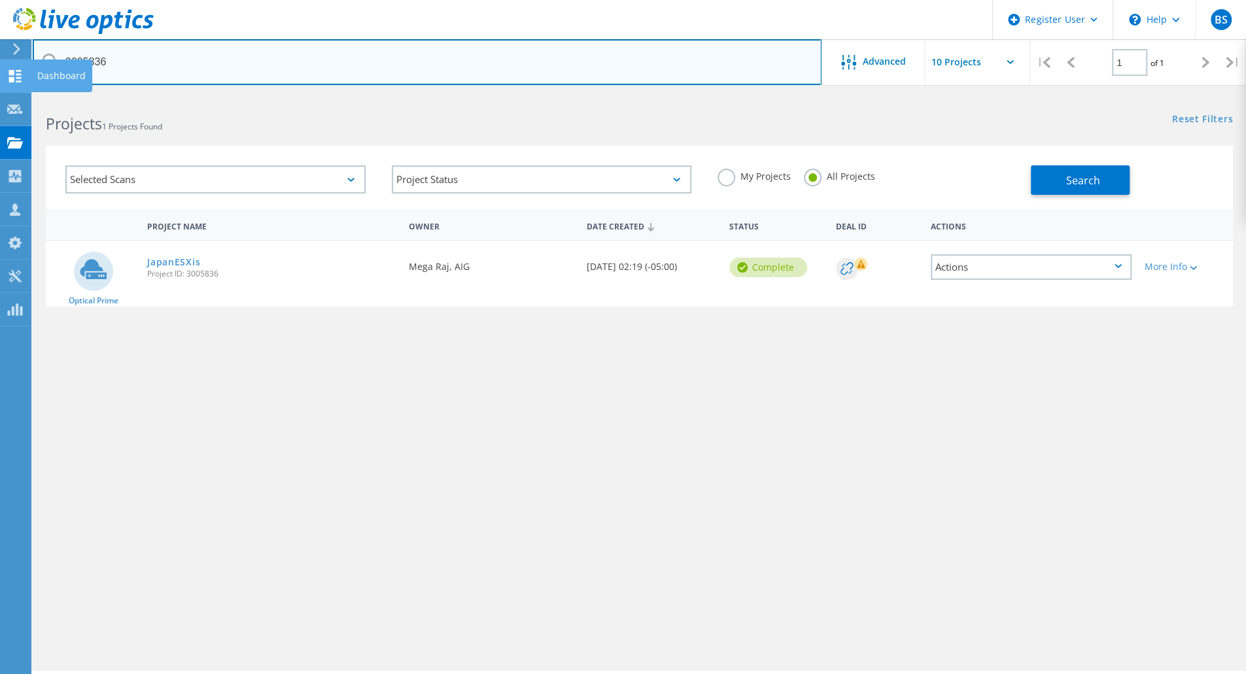
drag, startPoint x: 112, startPoint y: 64, endPoint x: 24, endPoint y: 61, distance: 88.3
click at [24, 95] on div "Register User \n Help Explore Helpful Articles Contact Support BS Dell User Bar…" at bounding box center [623, 402] width 1246 height 615
type input "3"
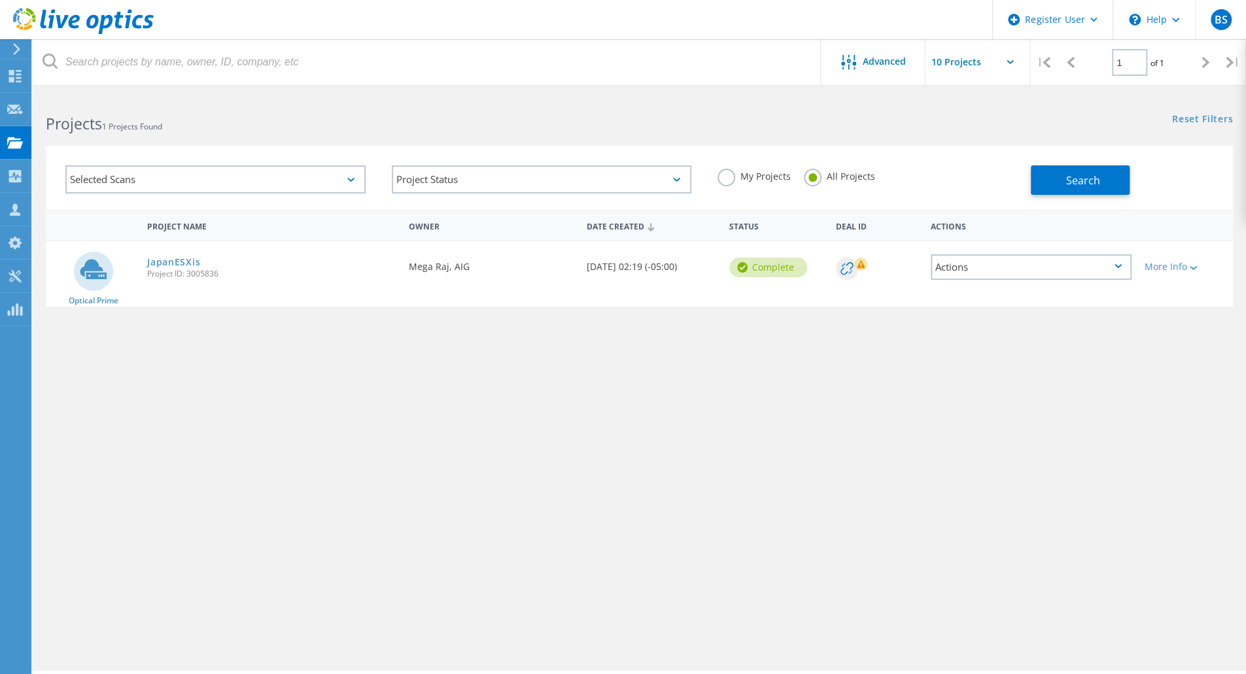
click at [760, 113] on div "Reset Filters Show Filters" at bounding box center [942, 107] width 606 height 24
click at [725, 171] on label "My Projects" at bounding box center [753, 175] width 73 height 12
click at [0, 0] on input "My Projects" at bounding box center [0, 0] width 0 height 0
drag, startPoint x: 991, startPoint y: 171, endPoint x: 1031, endPoint y: 177, distance: 39.7
click at [1000, 173] on div "My Projects All Projects" at bounding box center [867, 176] width 326 height 48
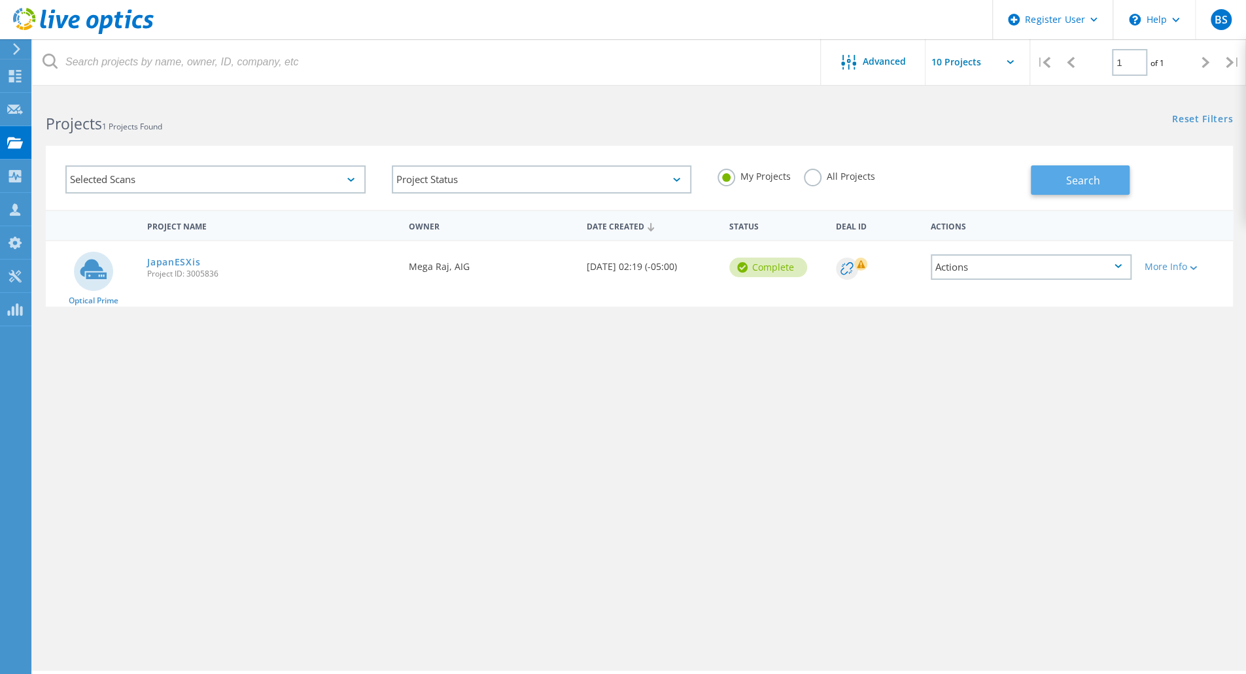
click at [1033, 177] on button "Search" at bounding box center [1080, 179] width 99 height 29
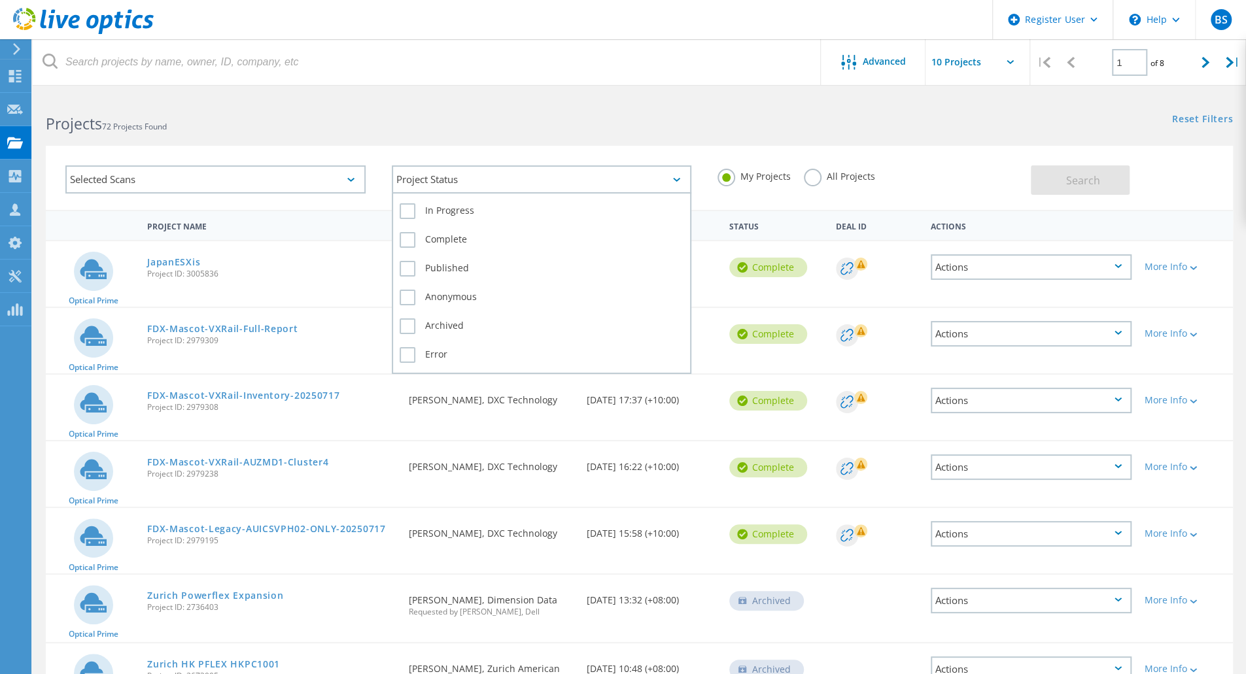
click at [464, 185] on div "Project Status" at bounding box center [542, 179] width 300 height 28
click at [437, 322] on label "Archived" at bounding box center [542, 326] width 284 height 16
click at [407, 328] on label "Archived" at bounding box center [542, 326] width 284 height 16
click at [0, 0] on input "Archived" at bounding box center [0, 0] width 0 height 0
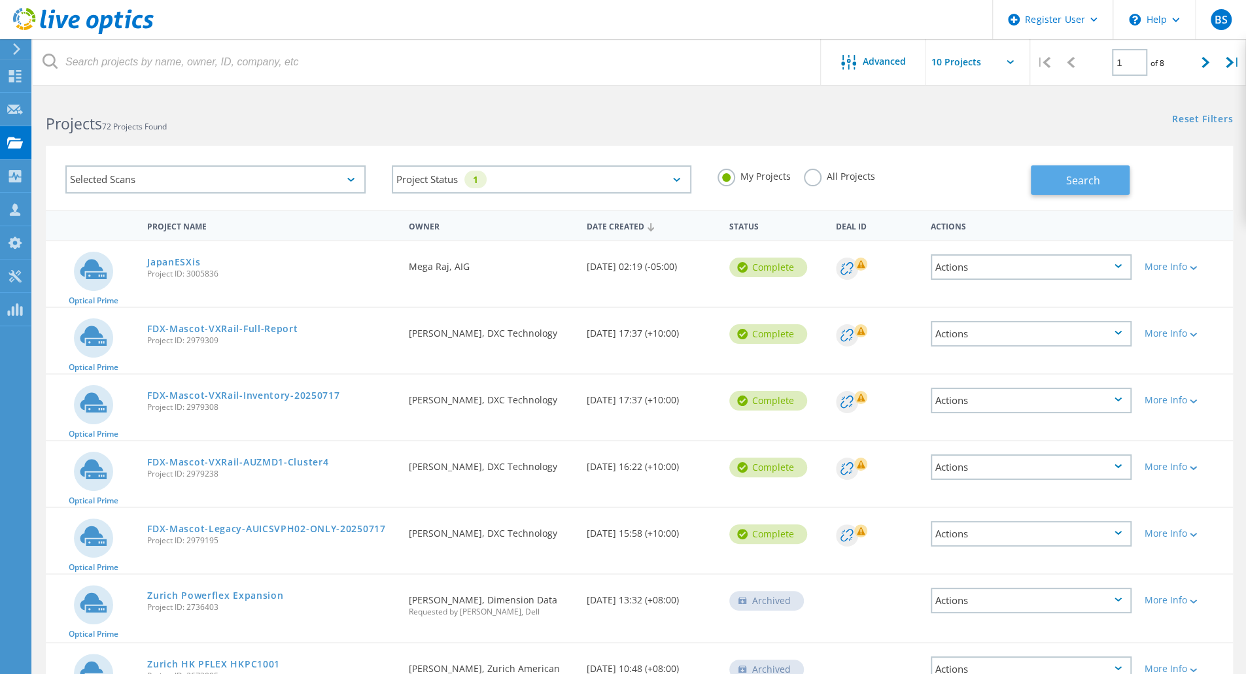
click at [1080, 185] on span "Search" at bounding box center [1082, 180] width 34 height 14
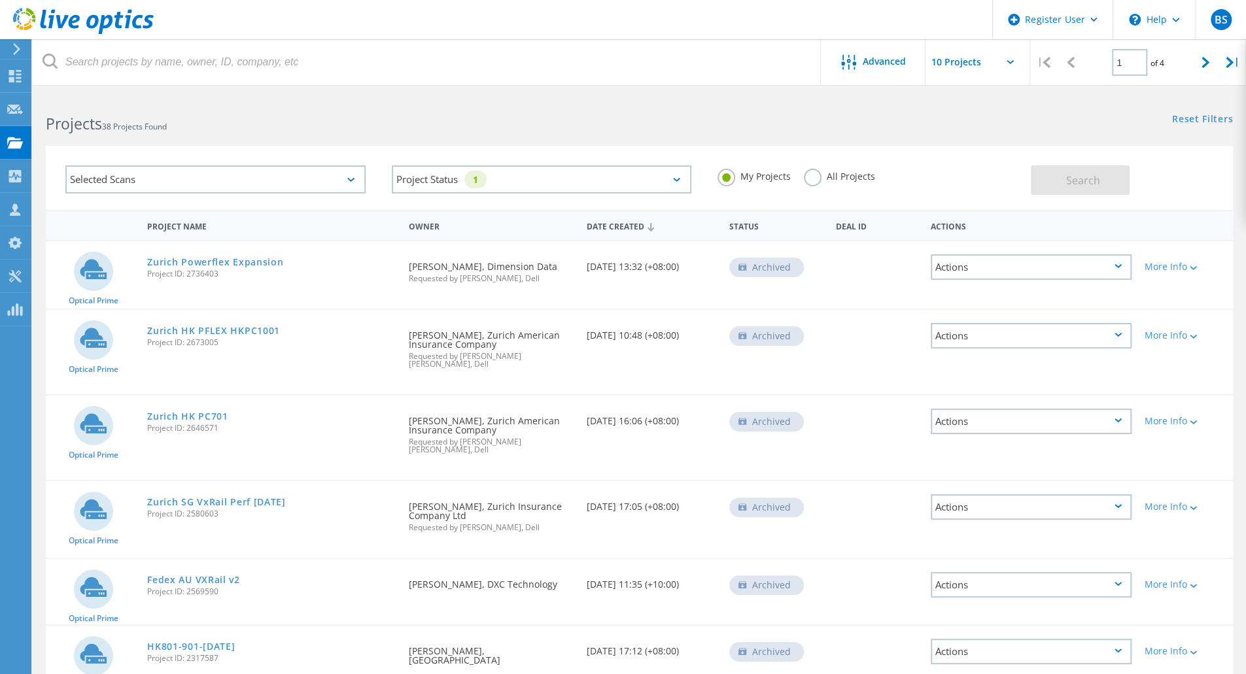
click at [269, 92] on html "Register User \n Help Explore Helpful Articles Contact Support BS Dell User Bar…" at bounding box center [623, 505] width 1246 height 1010
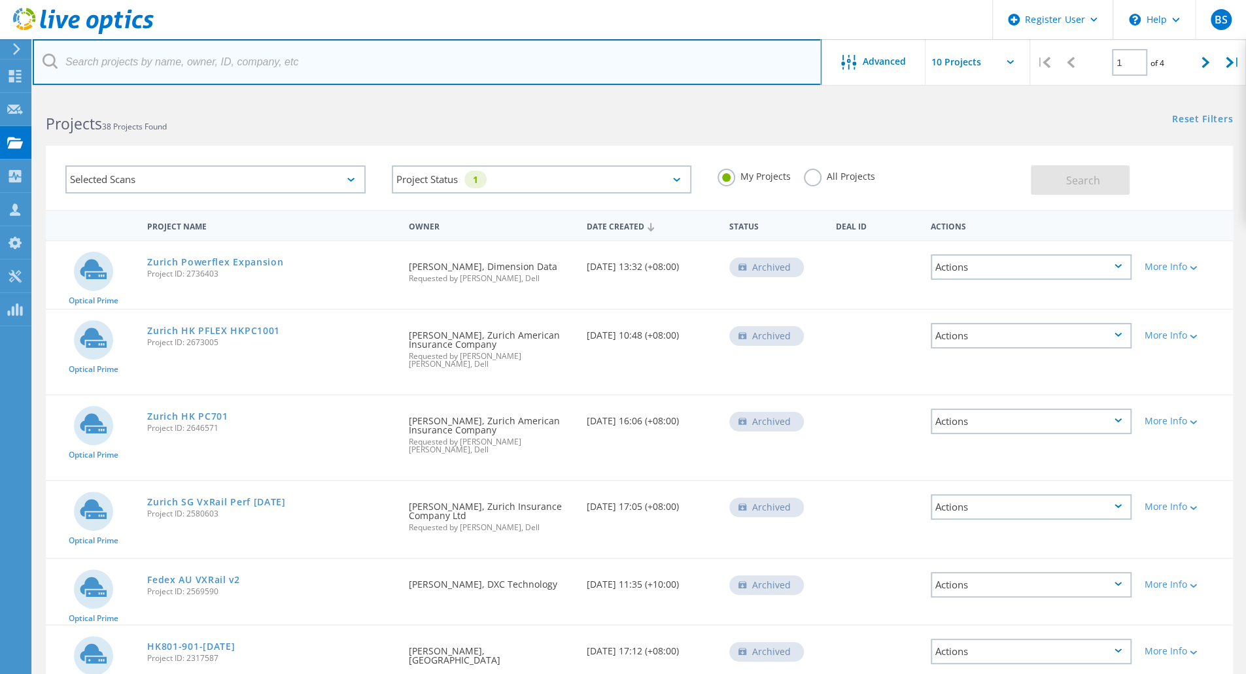
click at [271, 69] on input "text" at bounding box center [427, 62] width 789 height 46
paste input "2307280"
type input "2307280"
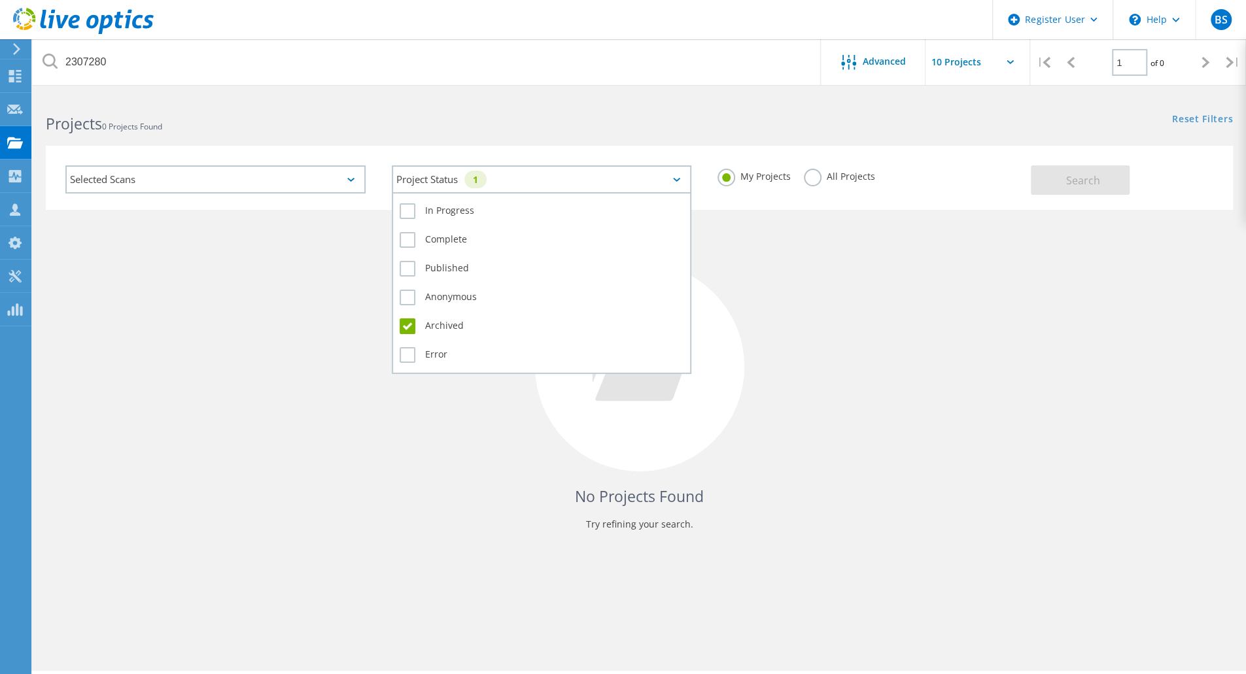
click at [509, 179] on div "Project Status 1" at bounding box center [542, 179] width 300 height 28
drag, startPoint x: 417, startPoint y: 211, endPoint x: 420, endPoint y: 235, distance: 24.3
click at [417, 212] on label "In Progress" at bounding box center [542, 211] width 284 height 16
click at [0, 0] on input "In Progress" at bounding box center [0, 0] width 0 height 0
drag, startPoint x: 419, startPoint y: 232, endPoint x: 417, endPoint y: 244, distance: 11.8
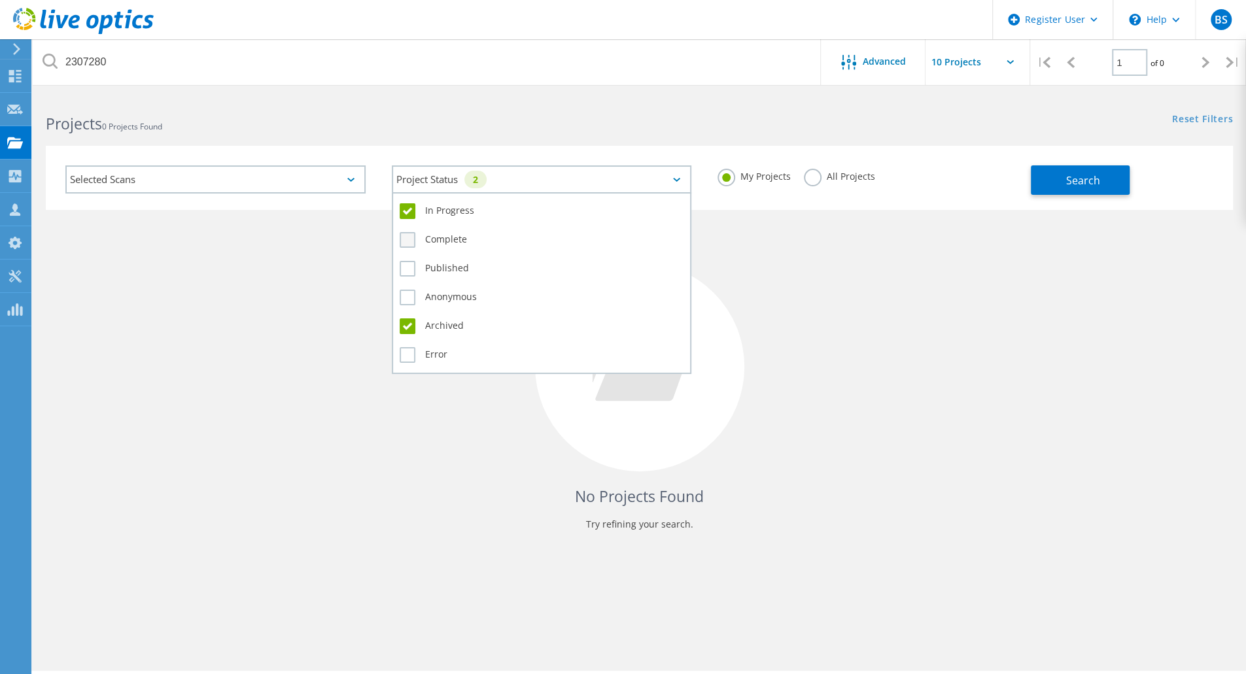
click at [419, 235] on label "Complete" at bounding box center [542, 240] width 284 height 16
click at [0, 0] on input "Complete" at bounding box center [0, 0] width 0 height 0
drag, startPoint x: 408, startPoint y: 269, endPoint x: 409, endPoint y: 279, distance: 9.9
click at [409, 270] on label "Published" at bounding box center [542, 269] width 284 height 16
click at [0, 0] on input "Published" at bounding box center [0, 0] width 0 height 0
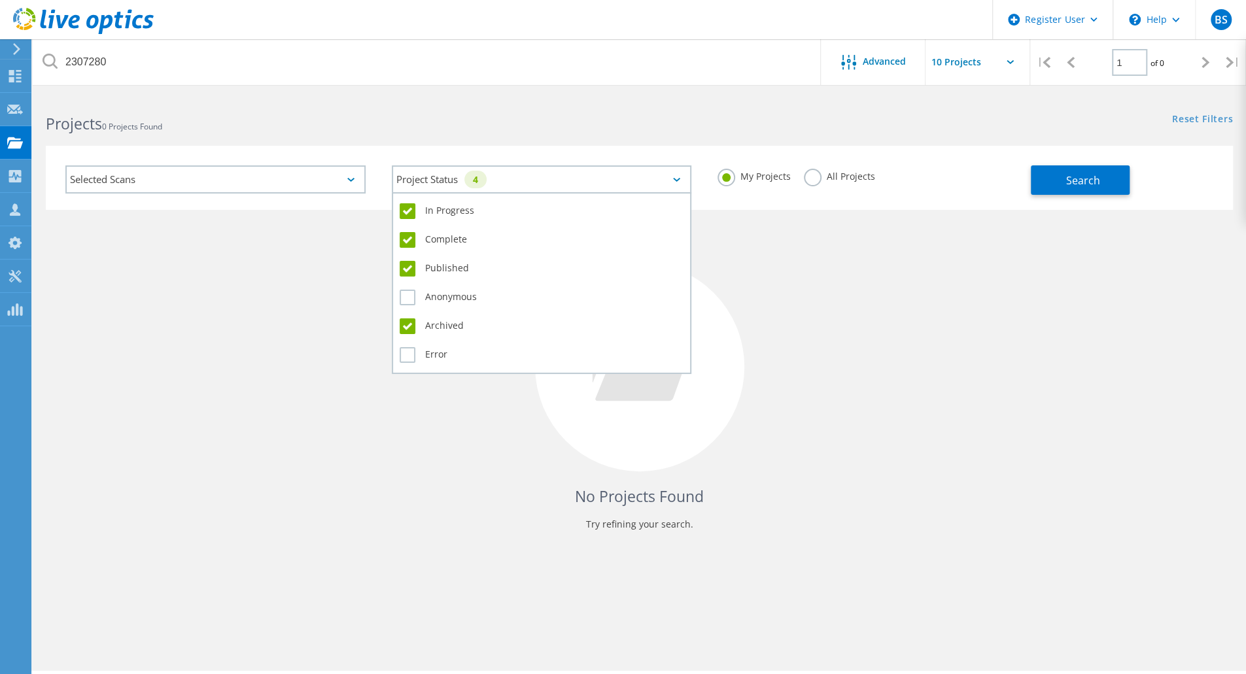
drag, startPoint x: 411, startPoint y: 299, endPoint x: 403, endPoint y: 331, distance: 33.0
click at [411, 300] on label "Anonymous" at bounding box center [542, 298] width 284 height 16
click at [0, 0] on input "Anonymous" at bounding box center [0, 0] width 0 height 0
drag, startPoint x: 410, startPoint y: 357, endPoint x: 670, endPoint y: 260, distance: 277.3
click at [409, 356] on label "Error" at bounding box center [542, 355] width 284 height 16
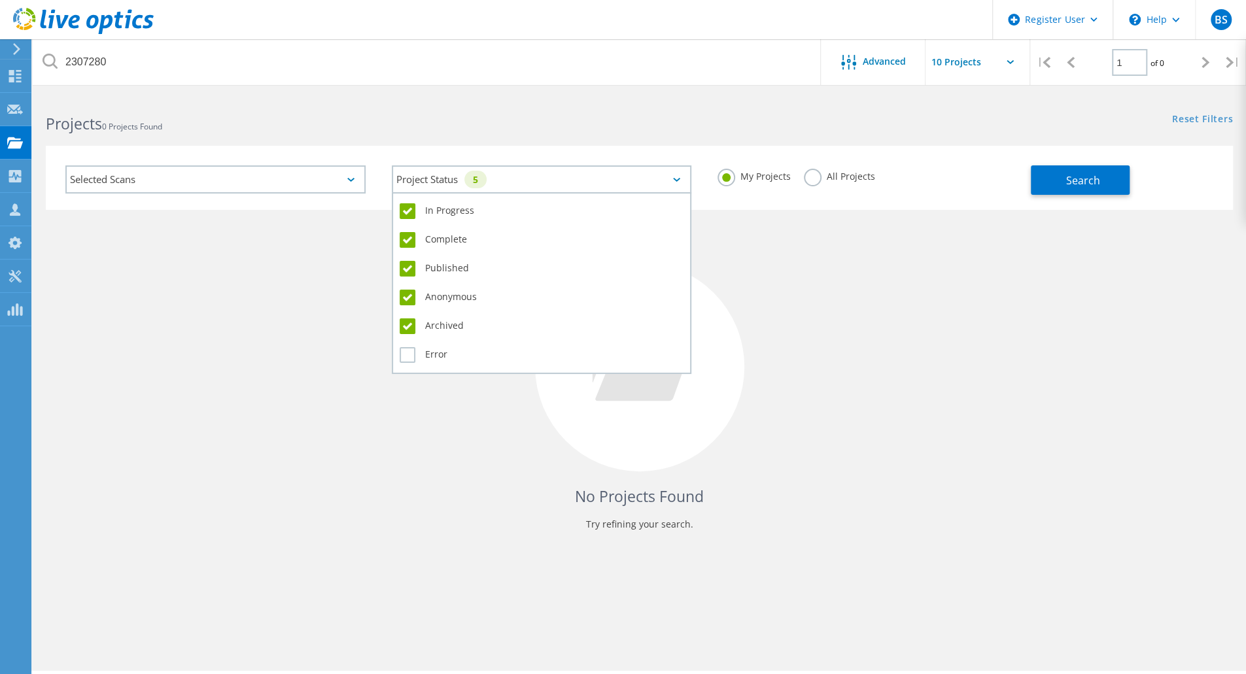
click at [0, 0] on input "Error" at bounding box center [0, 0] width 0 height 0
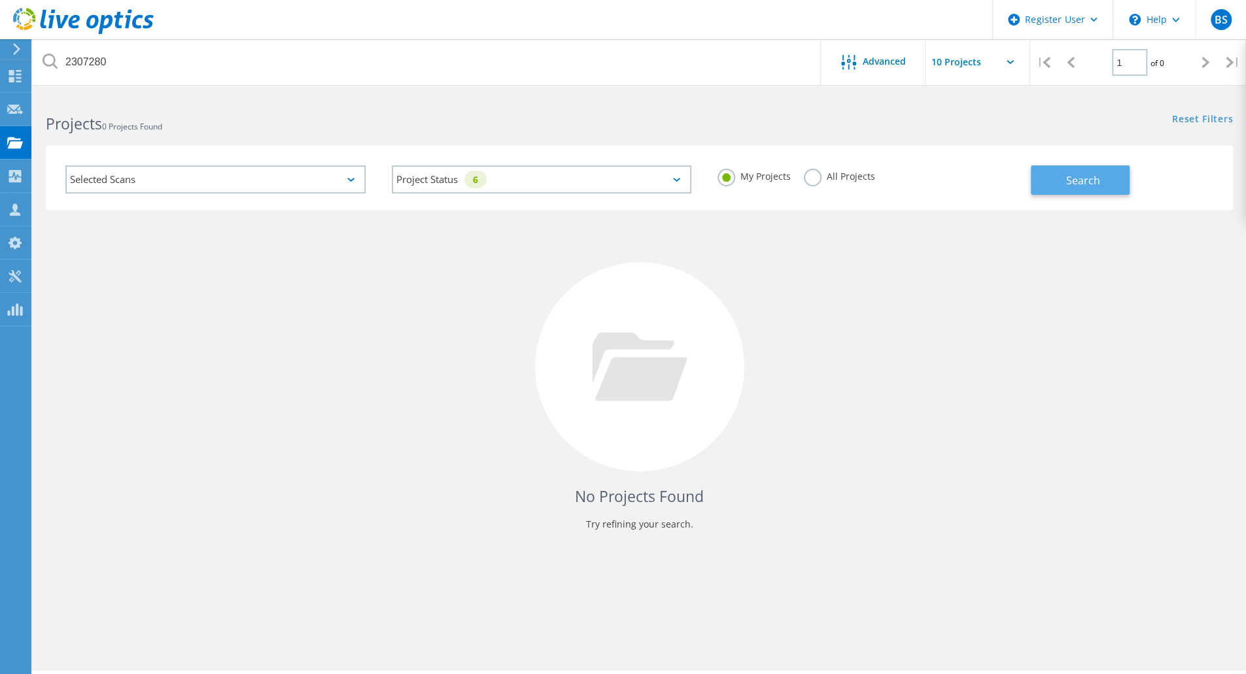
click at [1101, 193] on button "Search" at bounding box center [1080, 179] width 99 height 29
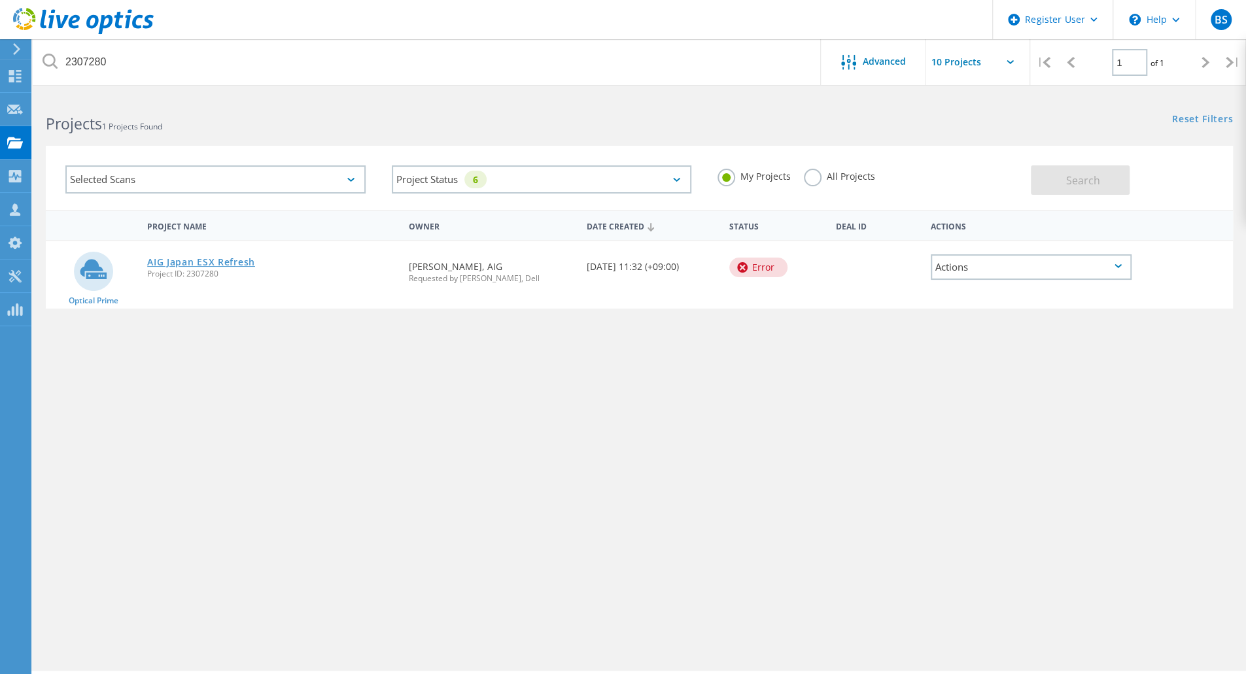
click at [223, 258] on link "AIG Japan ESX Refresh" at bounding box center [201, 262] width 108 height 9
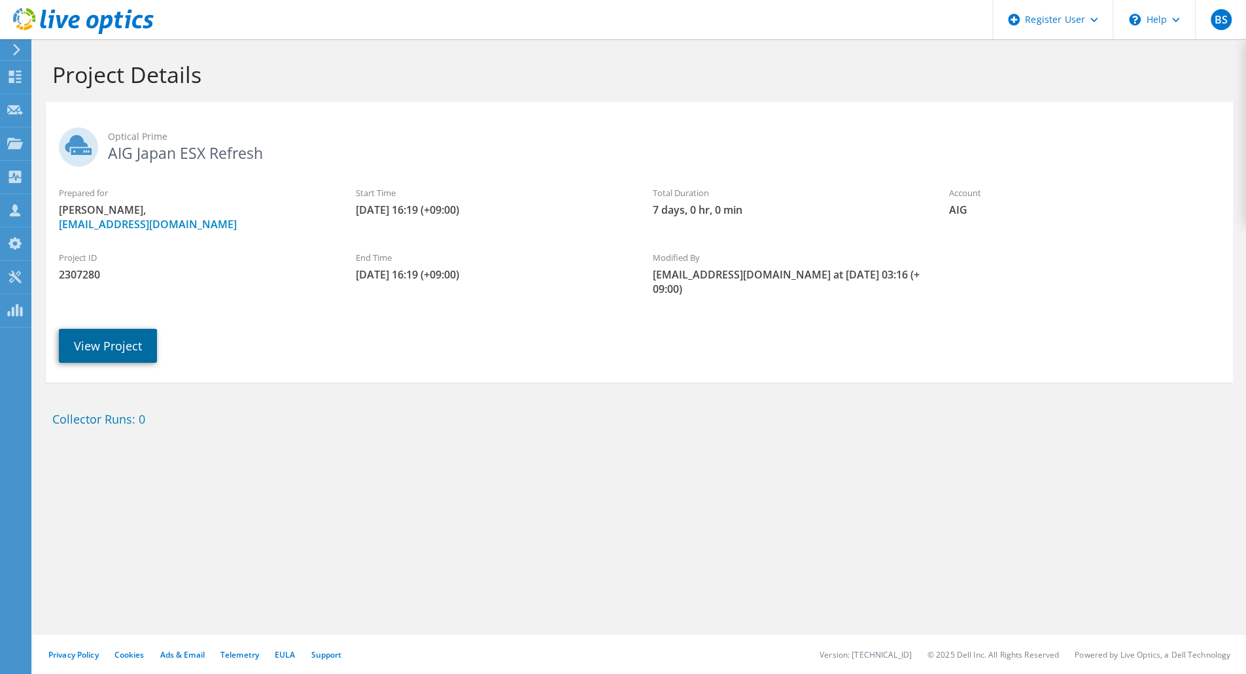
click at [104, 349] on link "View Project" at bounding box center [108, 346] width 98 height 34
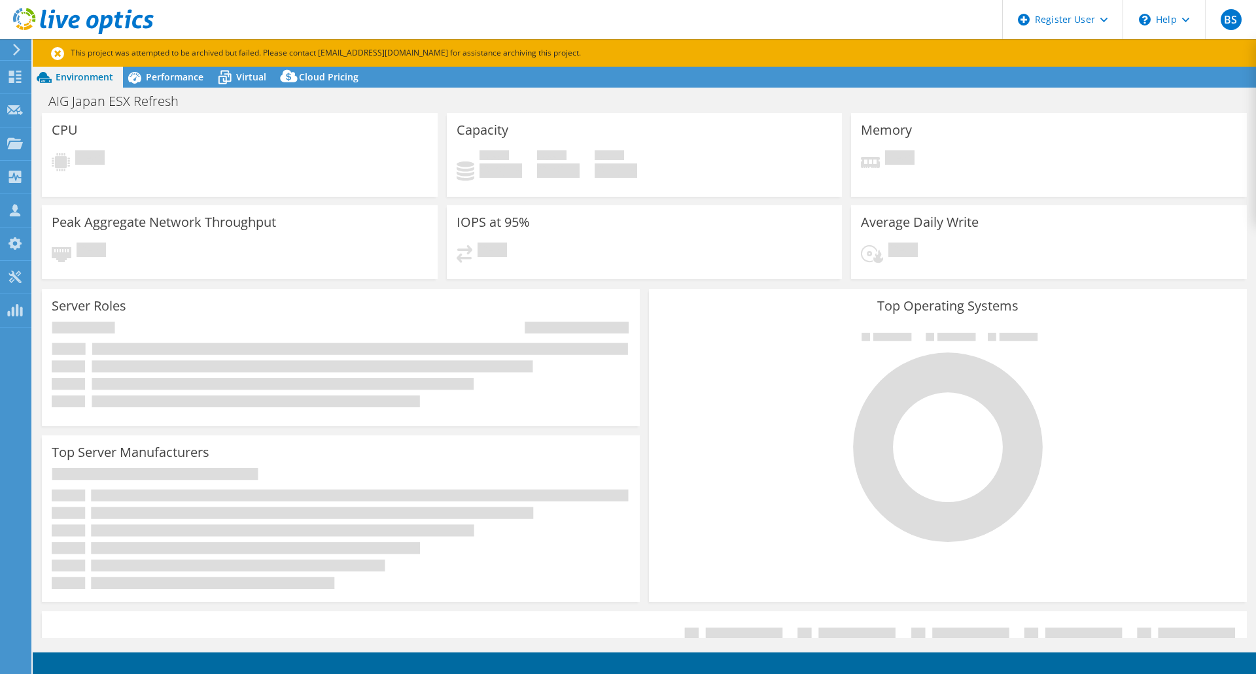
select select "[GEOGRAPHIC_DATA]"
select select "USD"
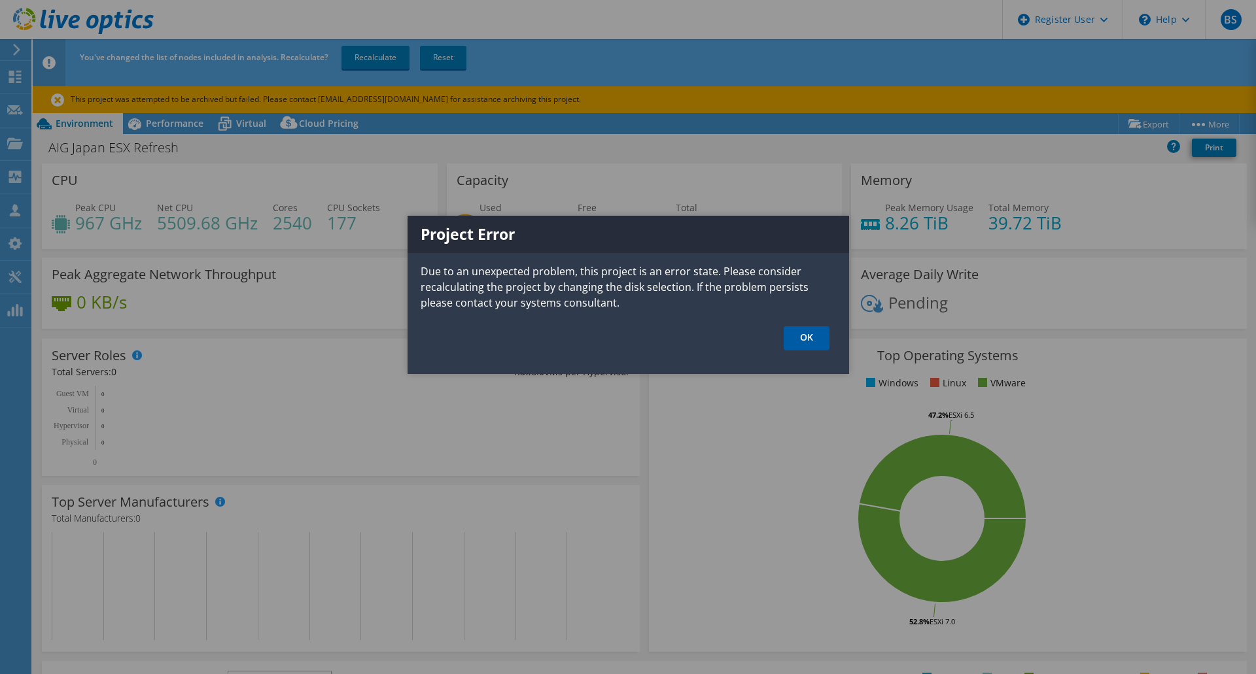
click at [803, 338] on link "OK" at bounding box center [806, 338] width 46 height 24
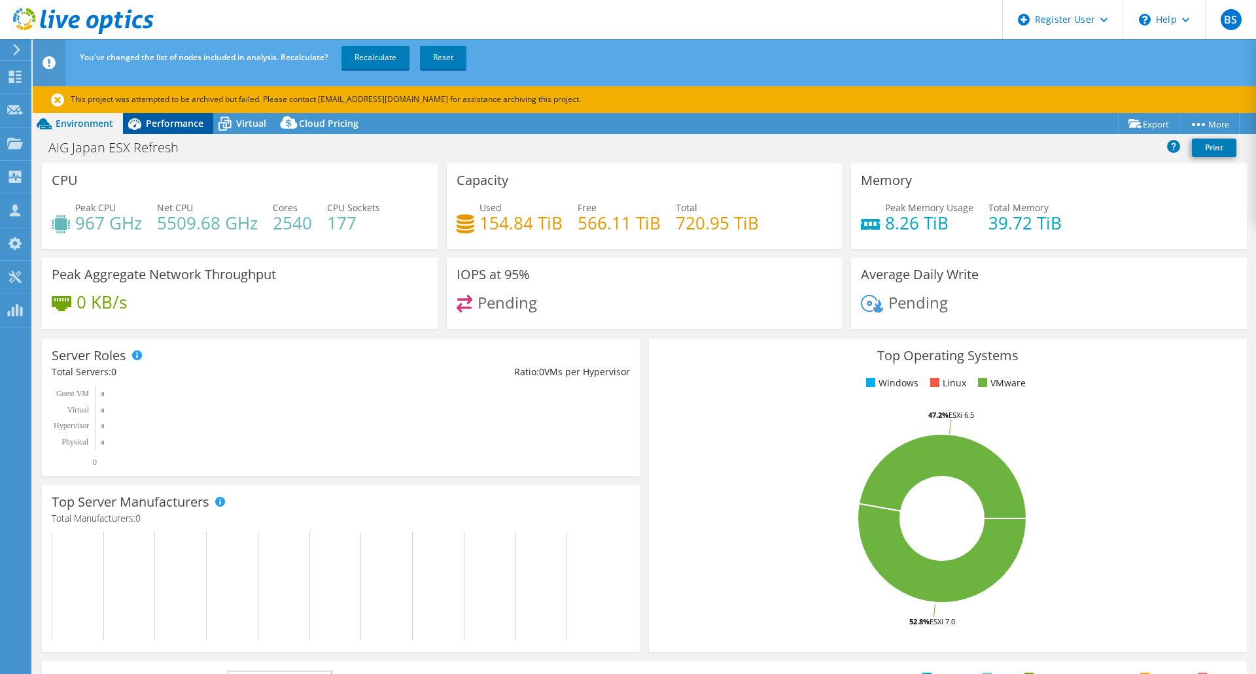
click at [184, 124] on span "Performance" at bounding box center [175, 123] width 58 height 12
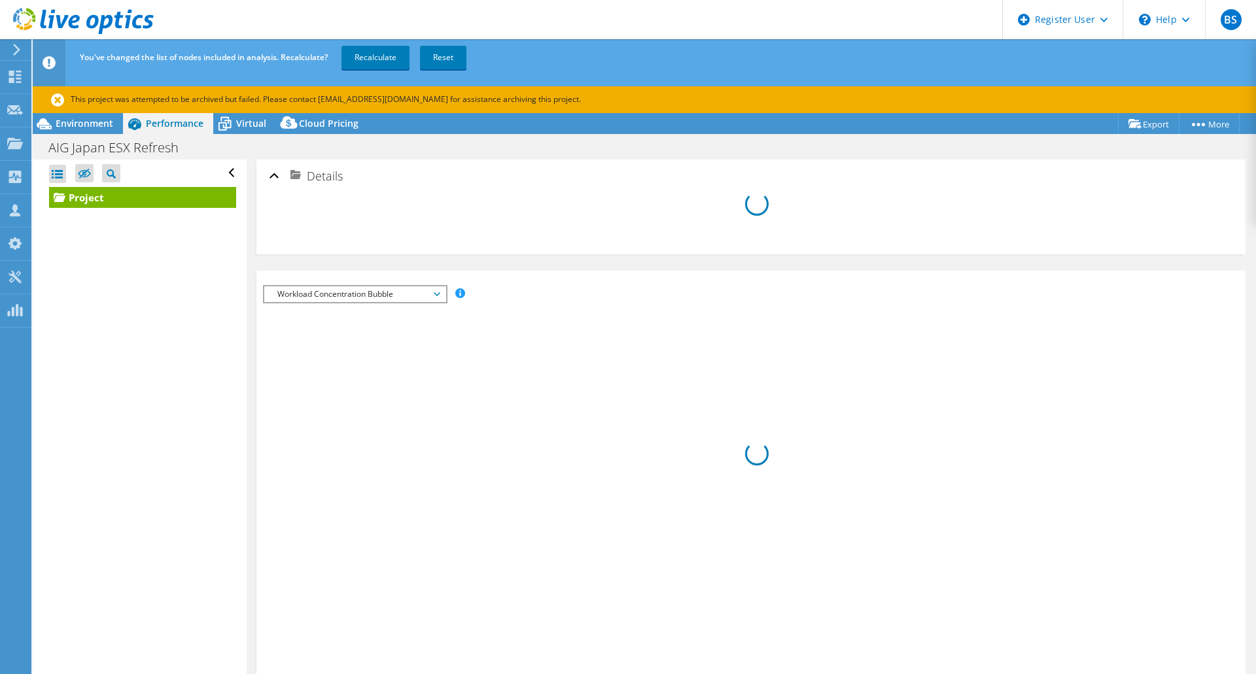
click at [73, 199] on link "Project" at bounding box center [142, 197] width 187 height 21
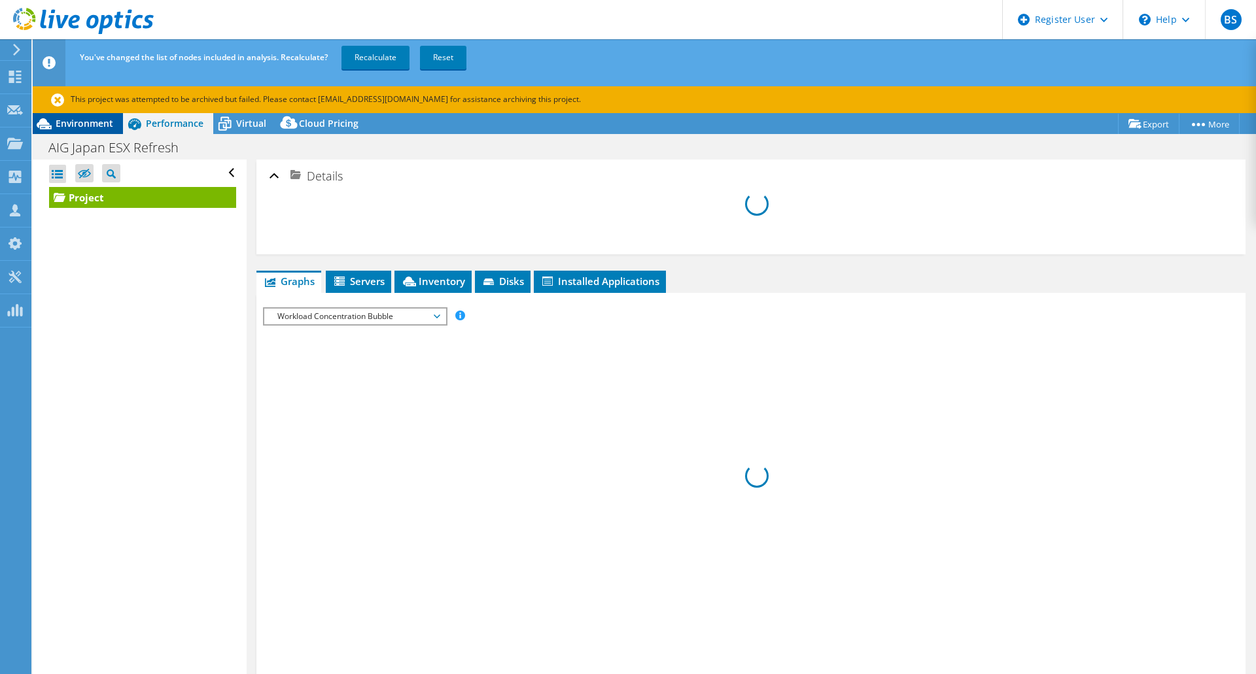
click at [90, 129] on span "Environment" at bounding box center [85, 123] width 58 height 12
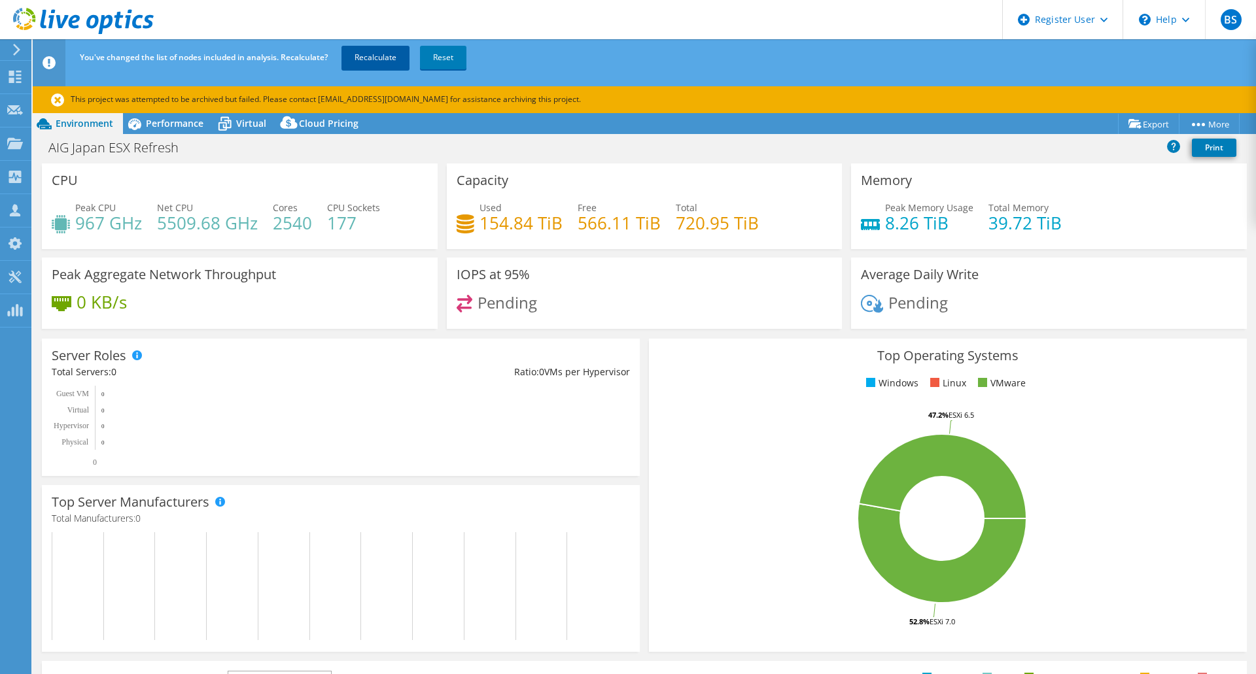
click at [365, 63] on link "Recalculate" at bounding box center [375, 58] width 68 height 24
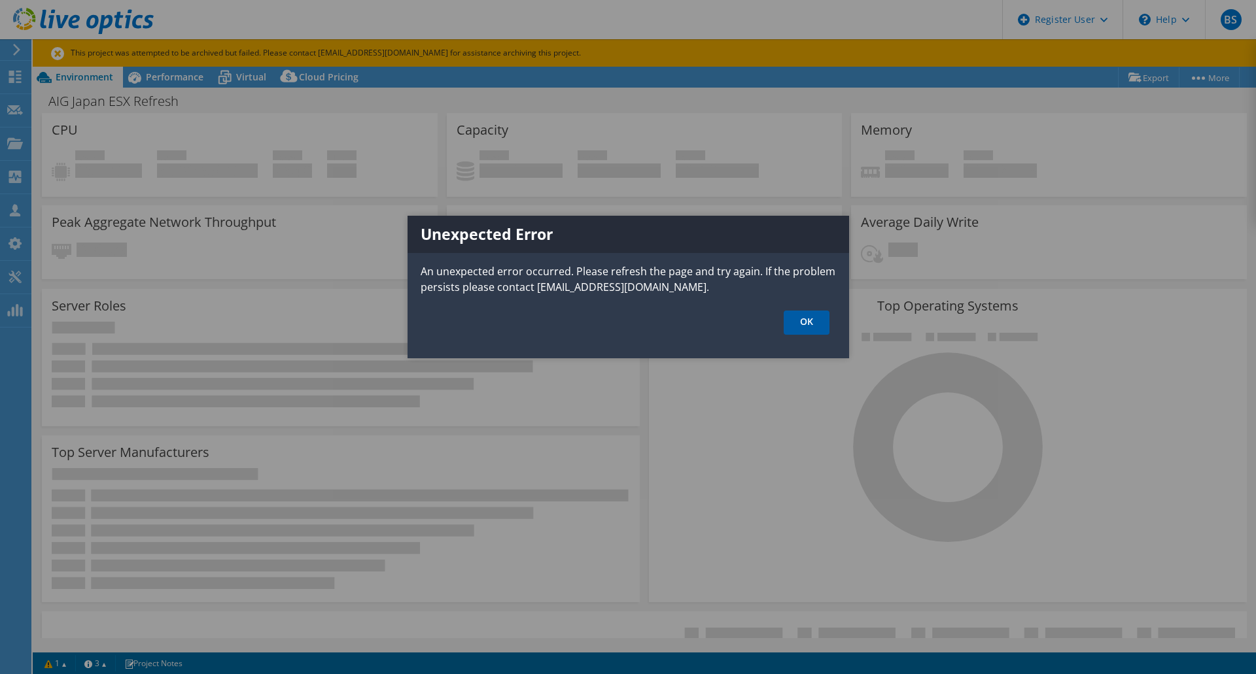
click at [808, 324] on link "OK" at bounding box center [806, 323] width 46 height 24
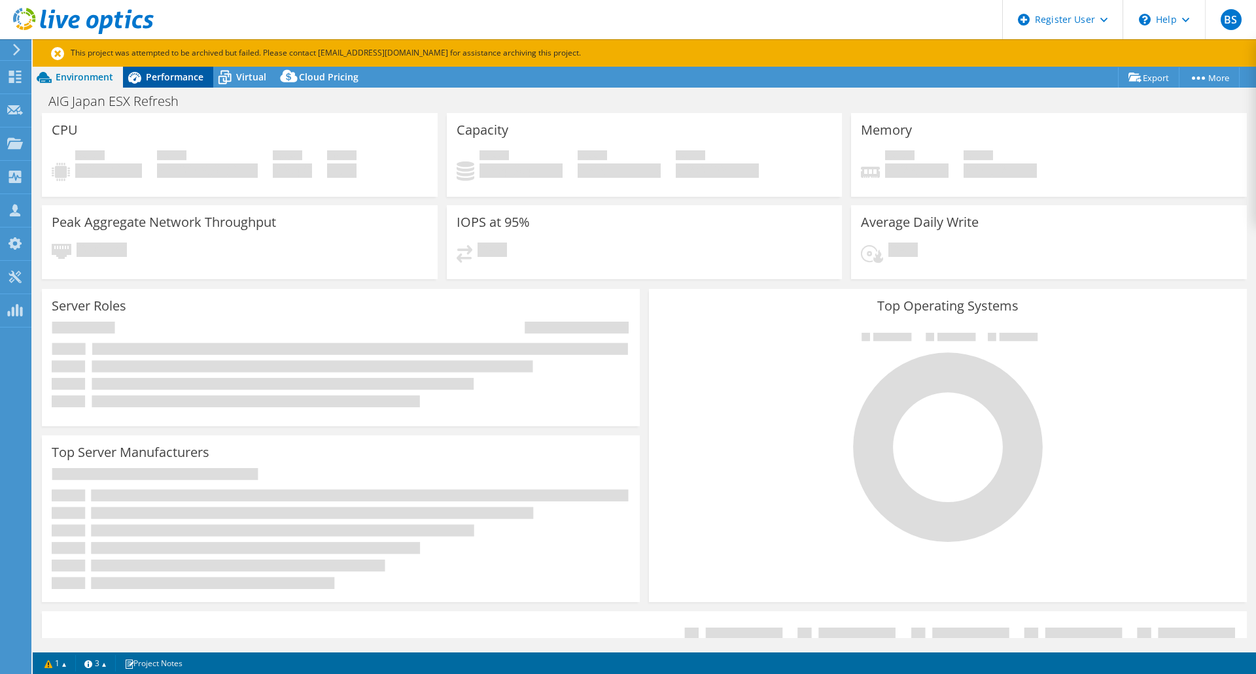
click at [175, 81] on span "Performance" at bounding box center [175, 77] width 58 height 12
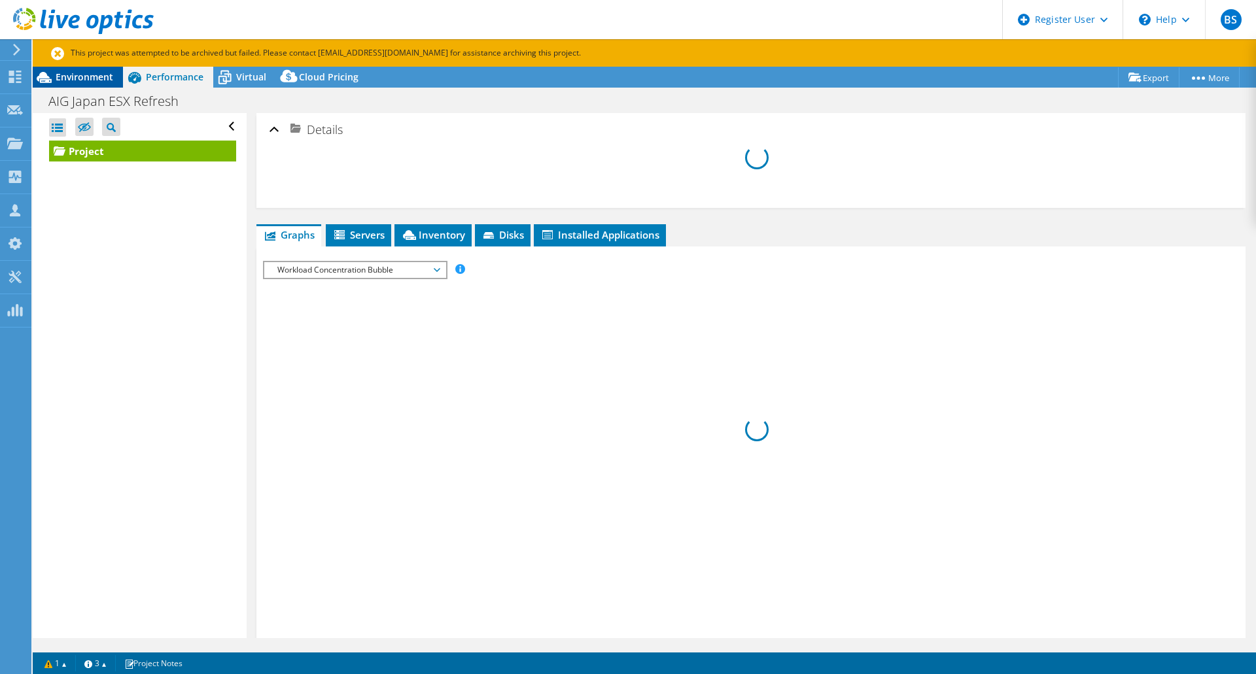
click at [69, 78] on span "Environment" at bounding box center [85, 77] width 58 height 12
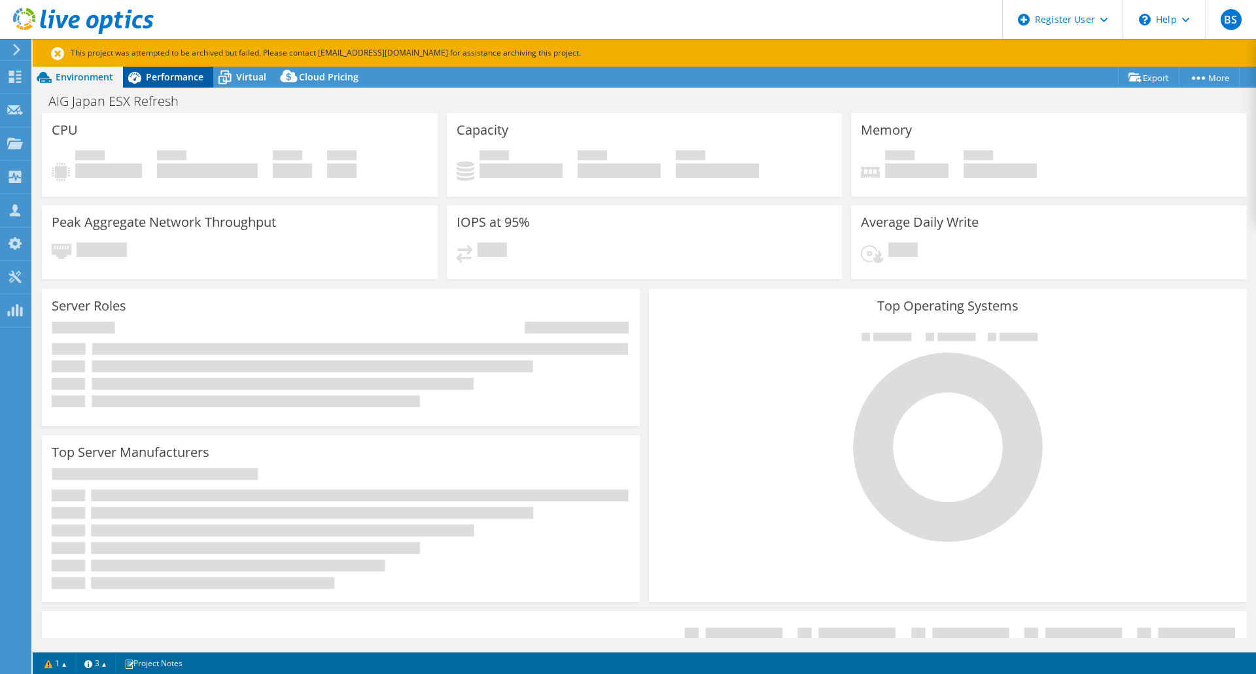
click at [156, 74] on span "Performance" at bounding box center [175, 77] width 58 height 12
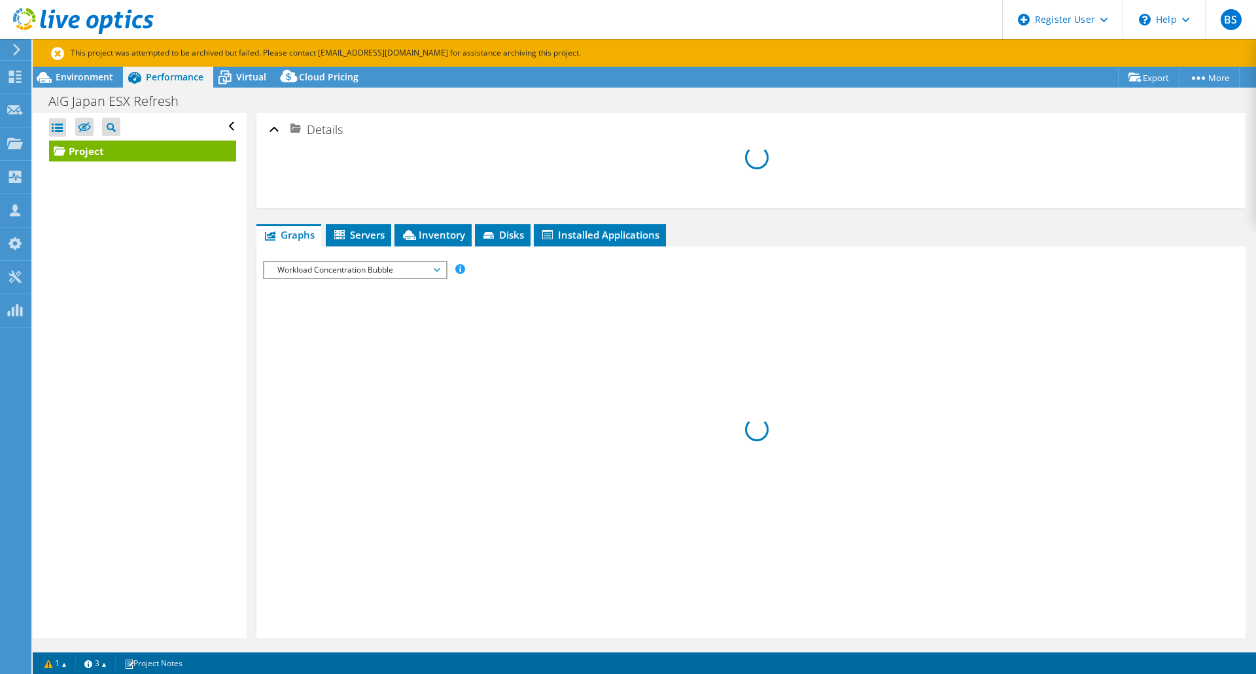
click at [220, 122] on div "Open All Close All Hide Excluded Nodes Project Tree Filter" at bounding box center [142, 126] width 187 height 27
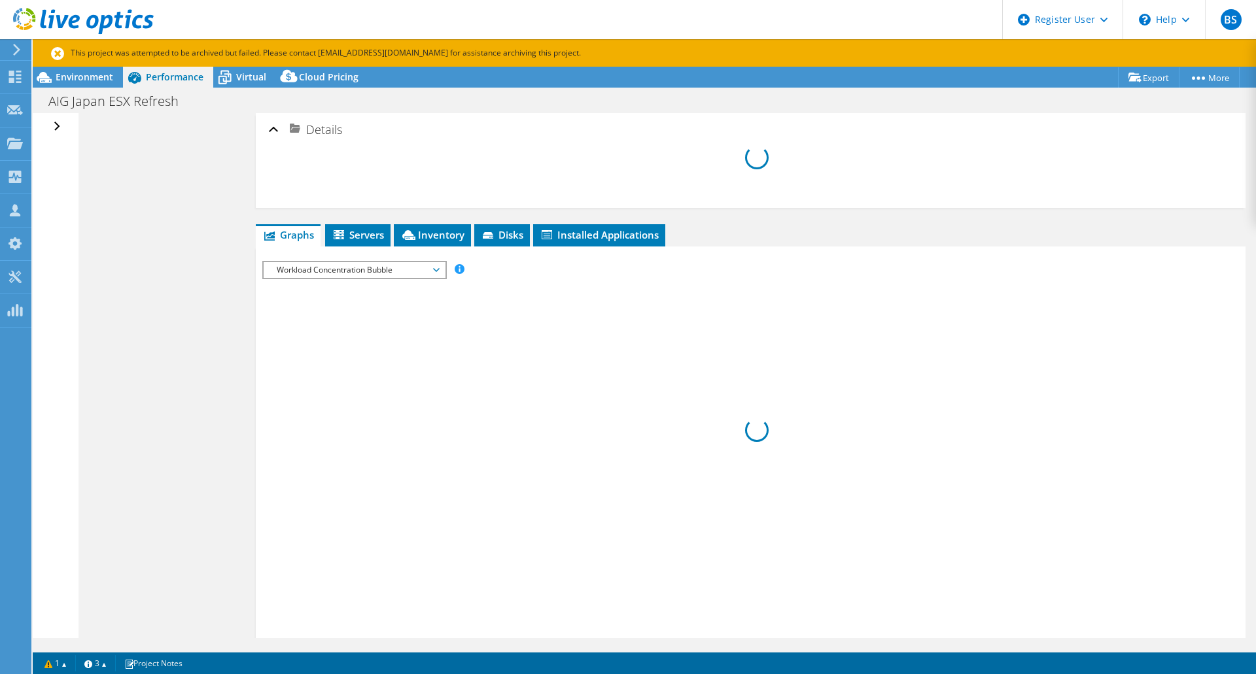
click at [57, 126] on div "Open All Close All Hide Excluded Nodes Project Tree Filter" at bounding box center [58, 126] width 19 height 27
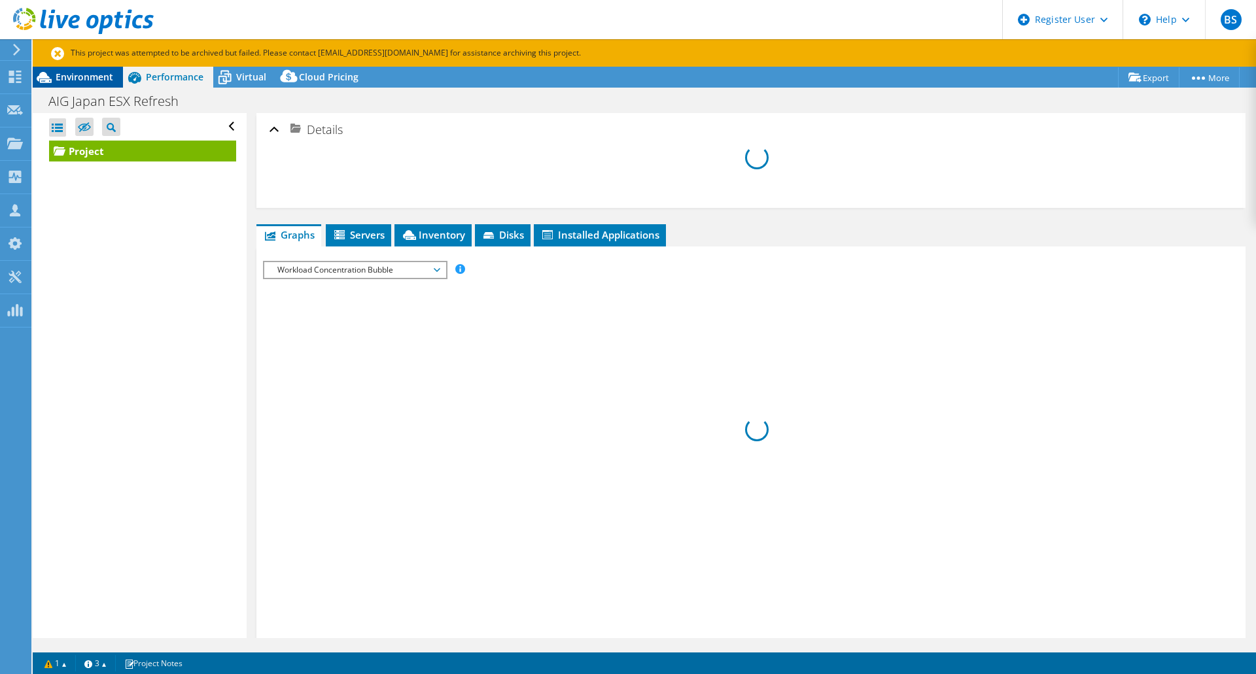
click at [85, 77] on span "Environment" at bounding box center [85, 77] width 58 height 12
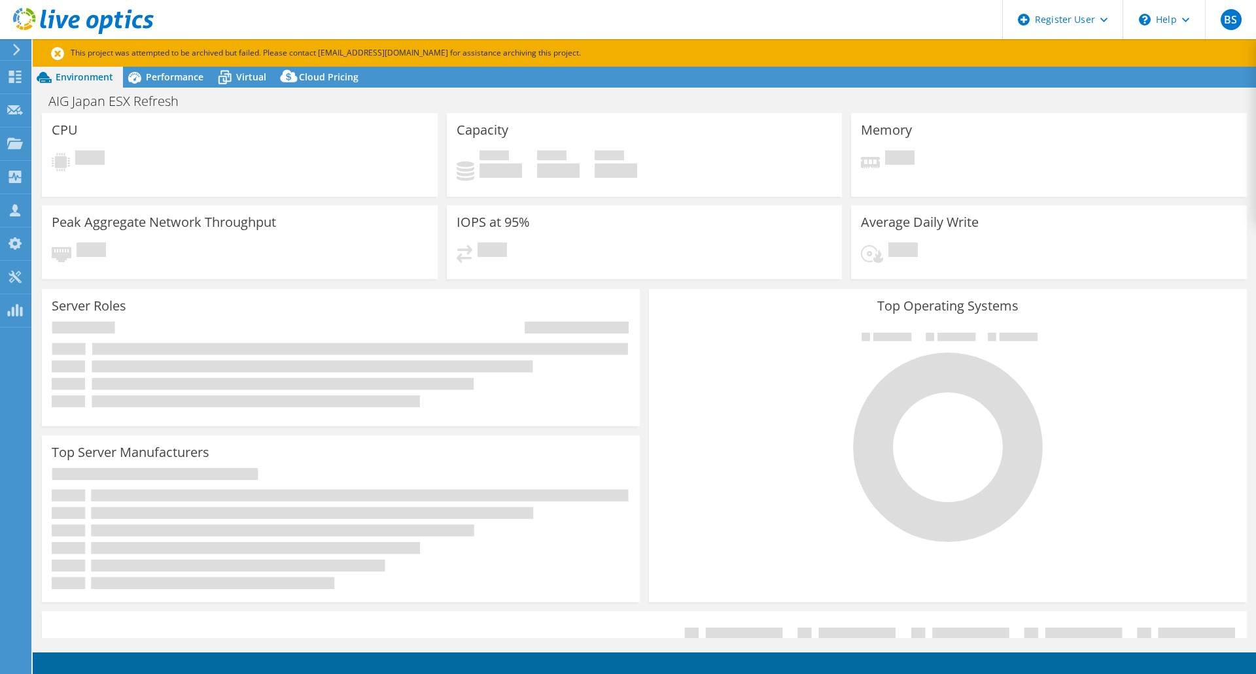
select select "USD"
select select "[GEOGRAPHIC_DATA]"
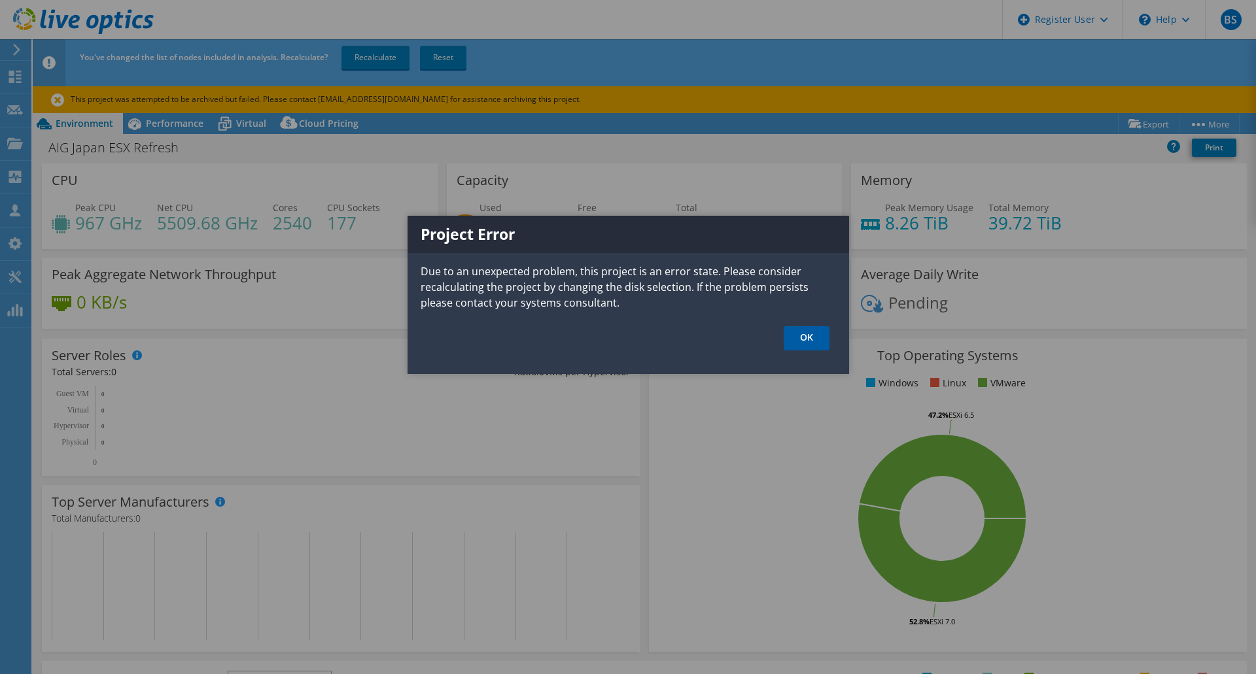
click at [812, 341] on link "OK" at bounding box center [806, 338] width 46 height 24
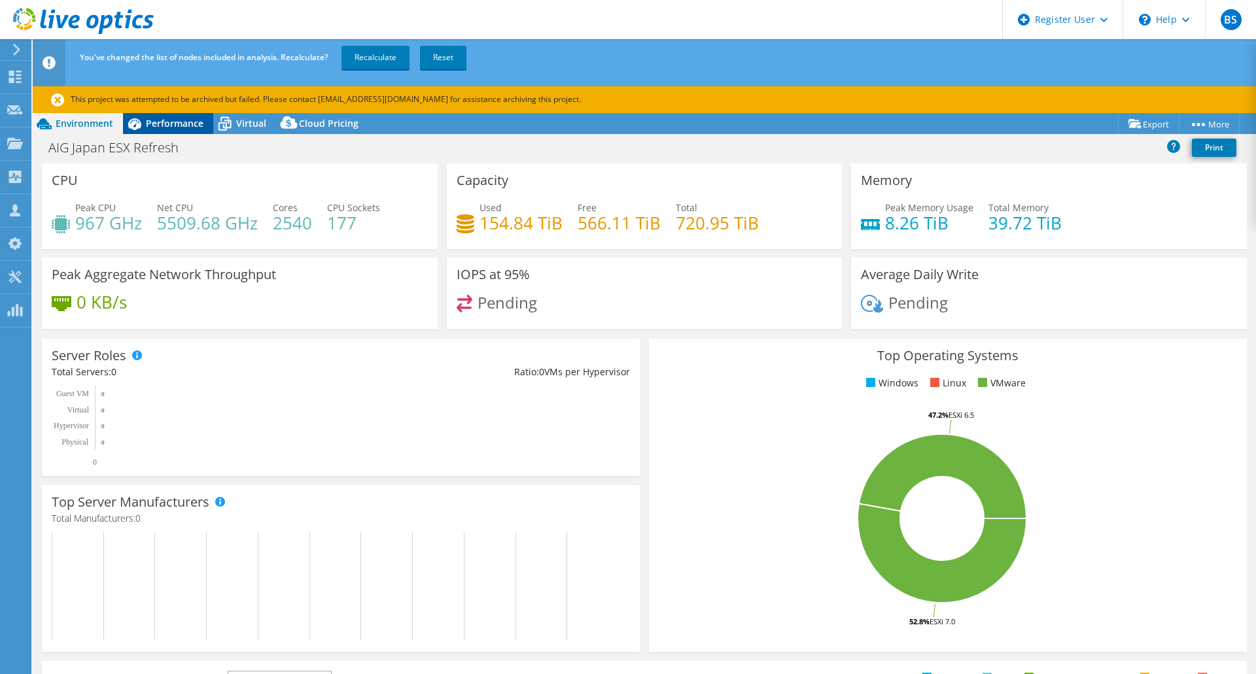
click at [153, 120] on span "Performance" at bounding box center [175, 123] width 58 height 12
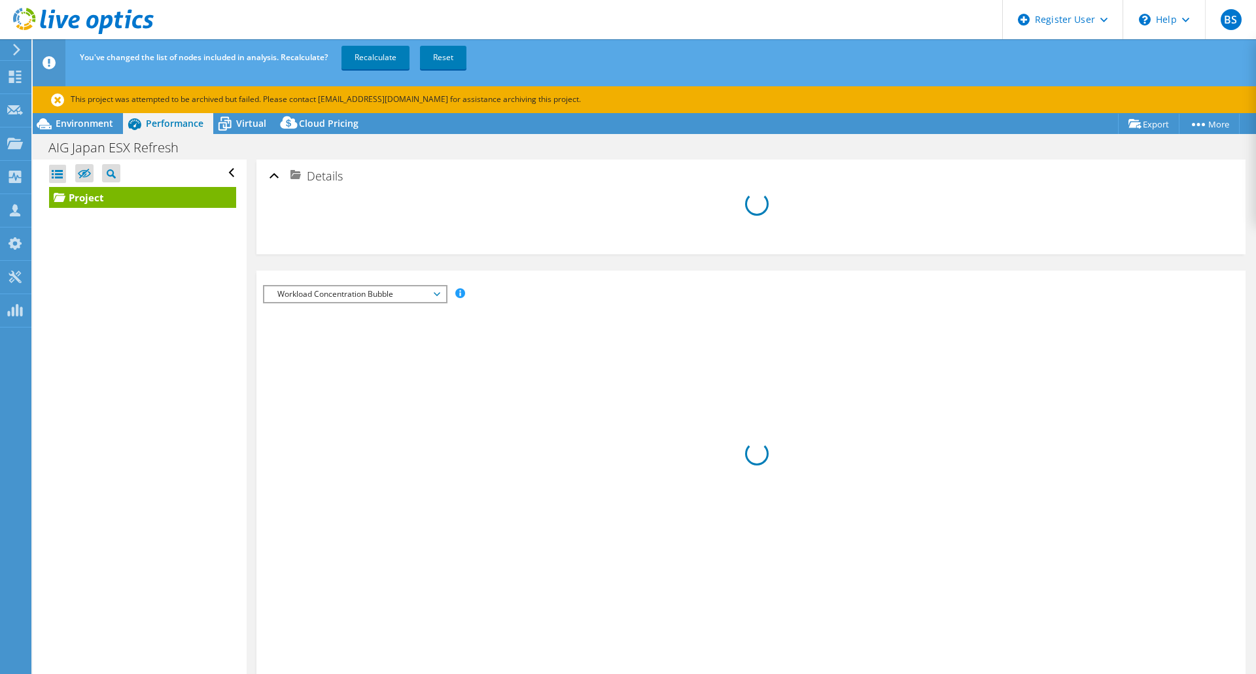
click at [77, 190] on link "Project" at bounding box center [142, 197] width 187 height 21
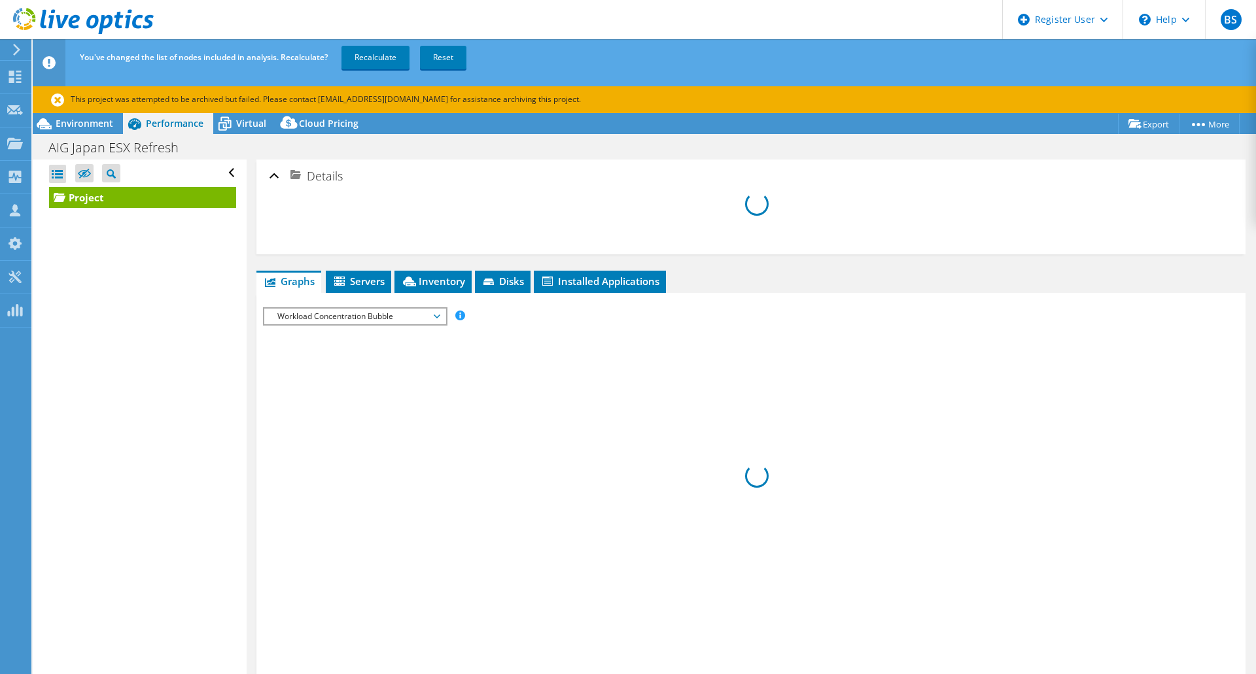
click at [148, 199] on link "Project" at bounding box center [142, 197] width 187 height 21
click at [389, 61] on link "Recalculate" at bounding box center [375, 58] width 68 height 24
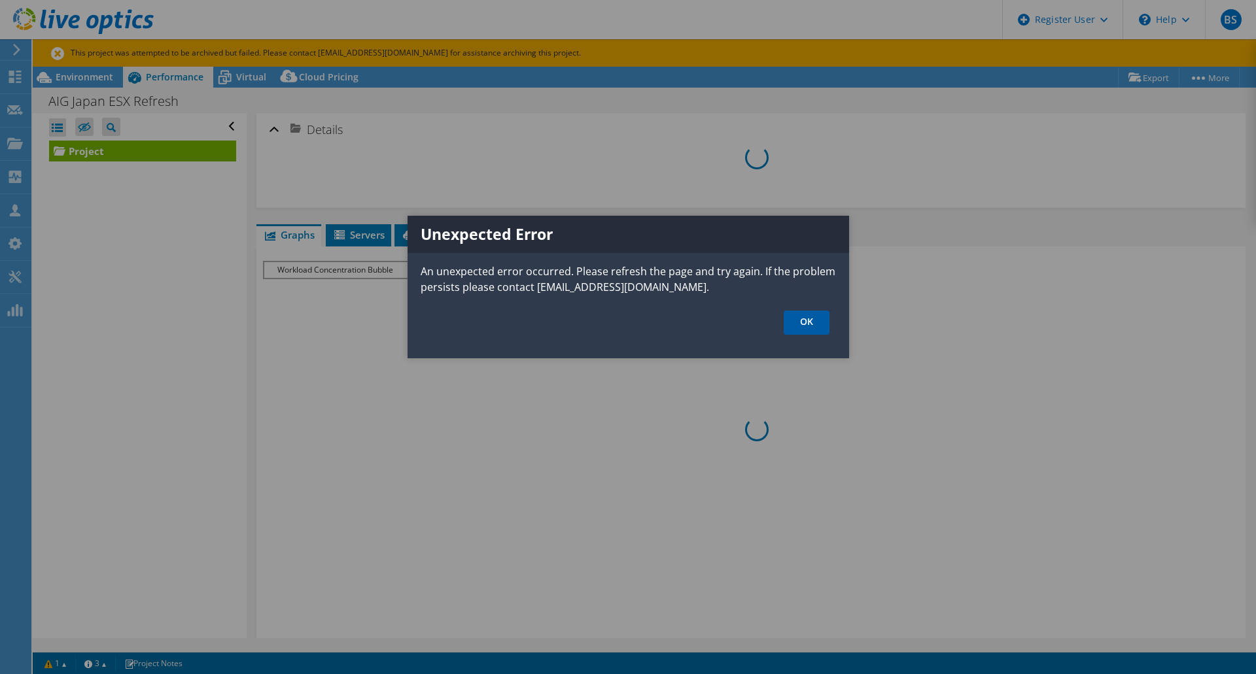
click at [821, 326] on link "OK" at bounding box center [806, 323] width 46 height 24
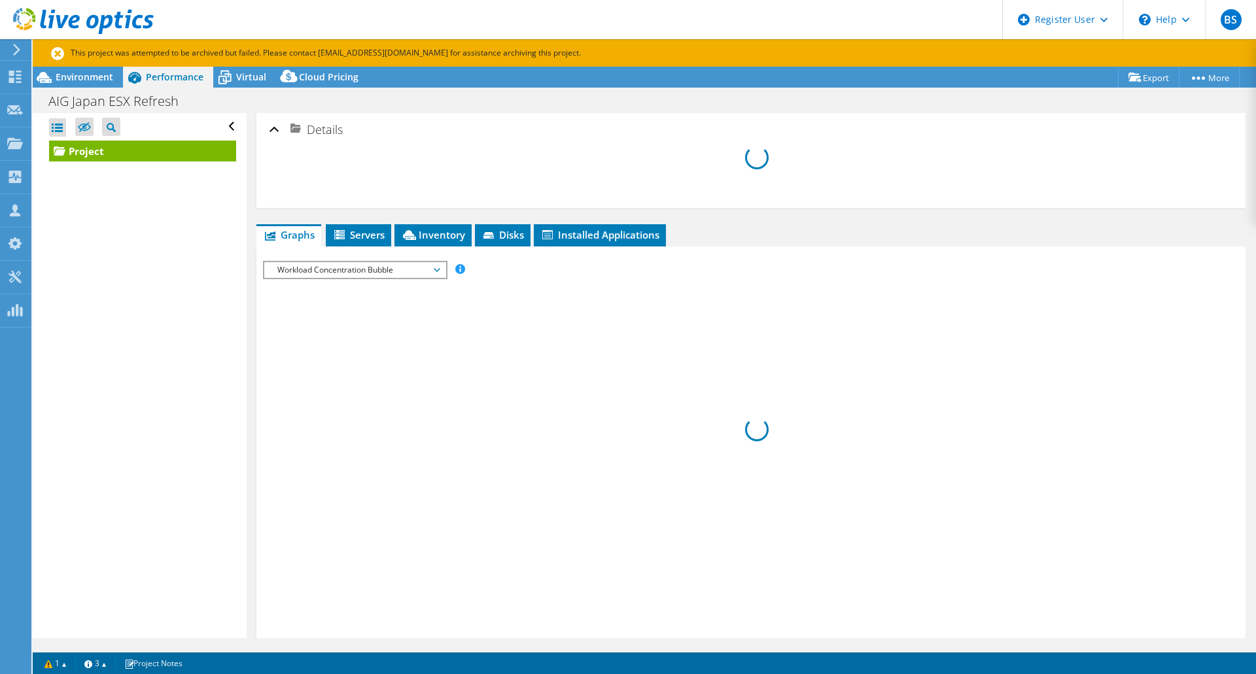
click at [114, 150] on link "Project" at bounding box center [142, 151] width 187 height 21
click at [223, 128] on div "Open All Close All Hide Excluded Nodes Project Tree Filter" at bounding box center [142, 126] width 187 height 27
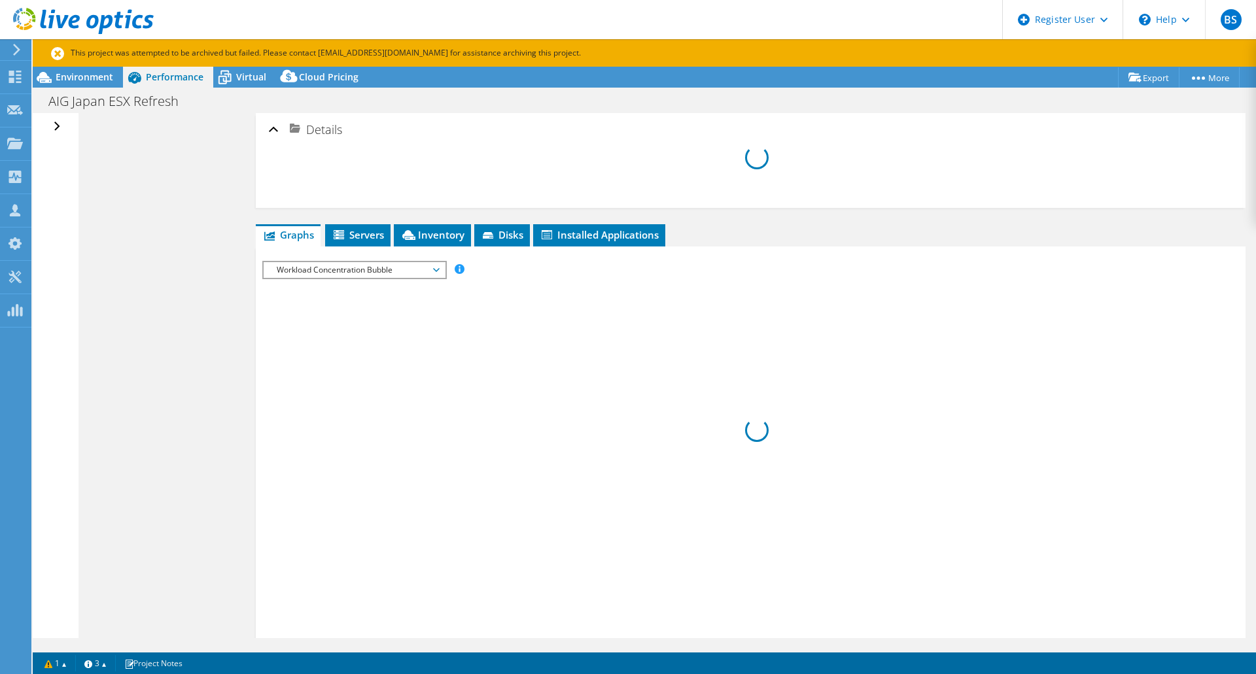
click at [55, 124] on div "Open All Close All Hide Excluded Nodes Project Tree Filter" at bounding box center [58, 126] width 19 height 27
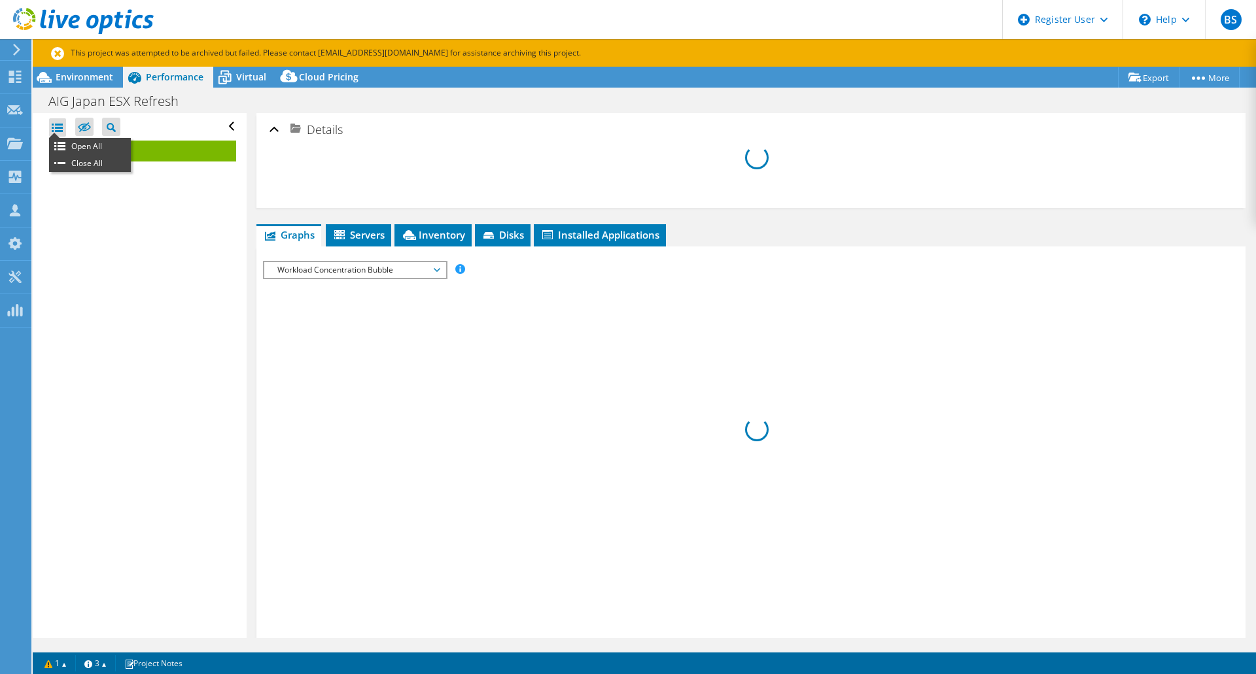
click at [57, 138] on ul "Open All Close All" at bounding box center [90, 155] width 82 height 34
click at [724, 443] on div at bounding box center [751, 523] width 976 height 198
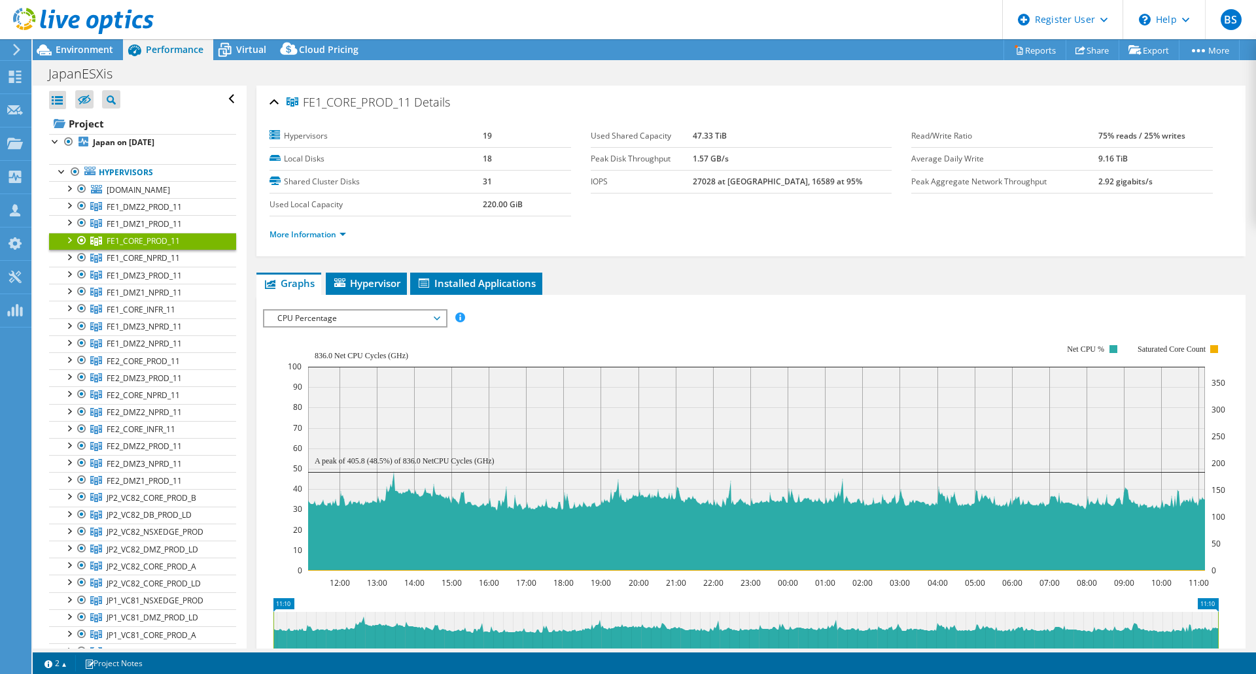
select select "USD"
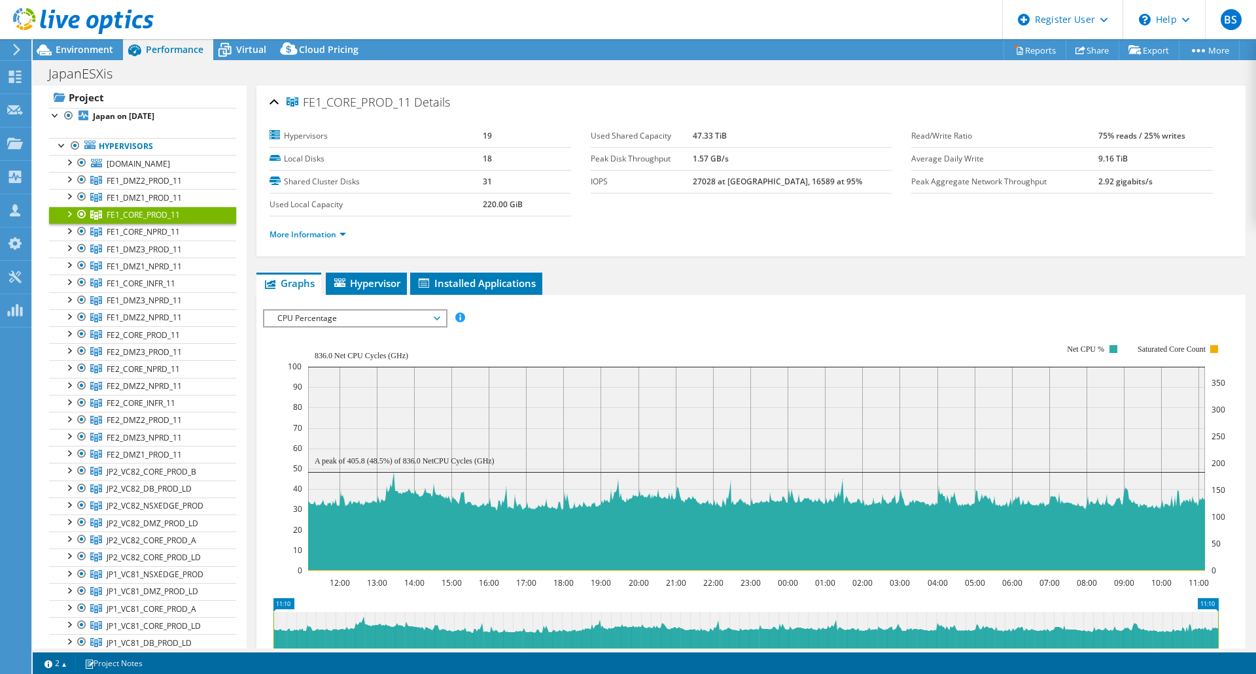
scroll to position [131, 0]
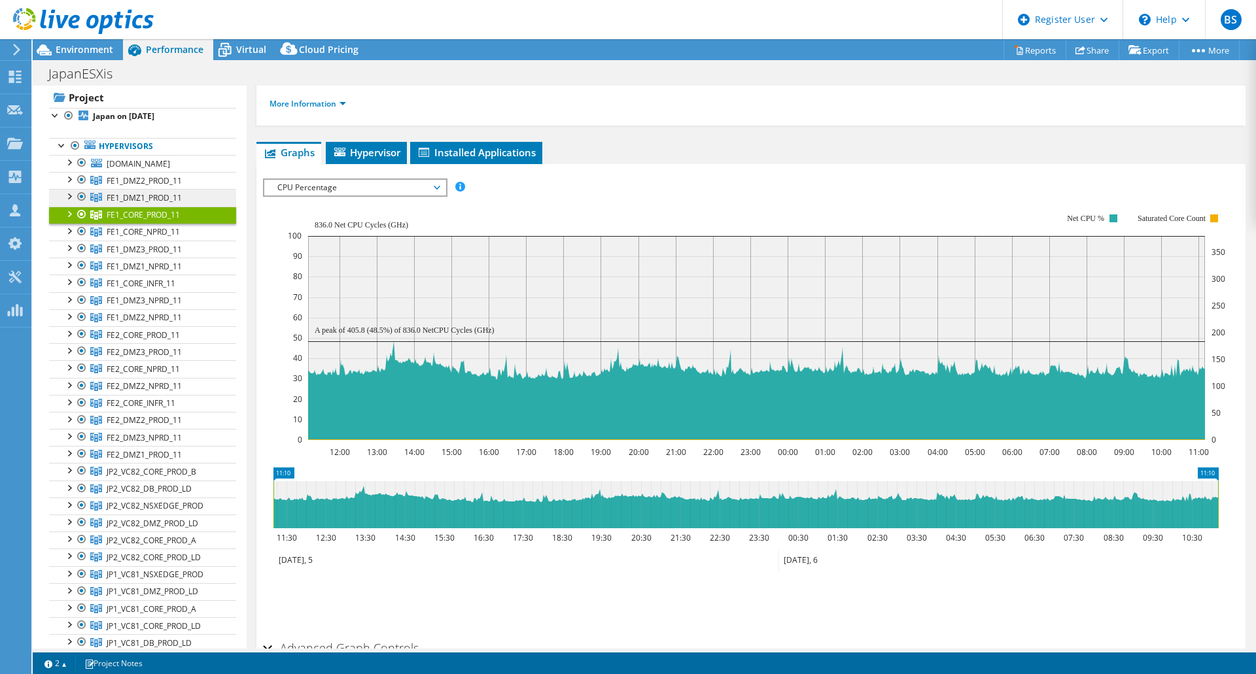
click at [160, 186] on span "FE1_DMZ1_PROD_11" at bounding box center [144, 180] width 75 height 11
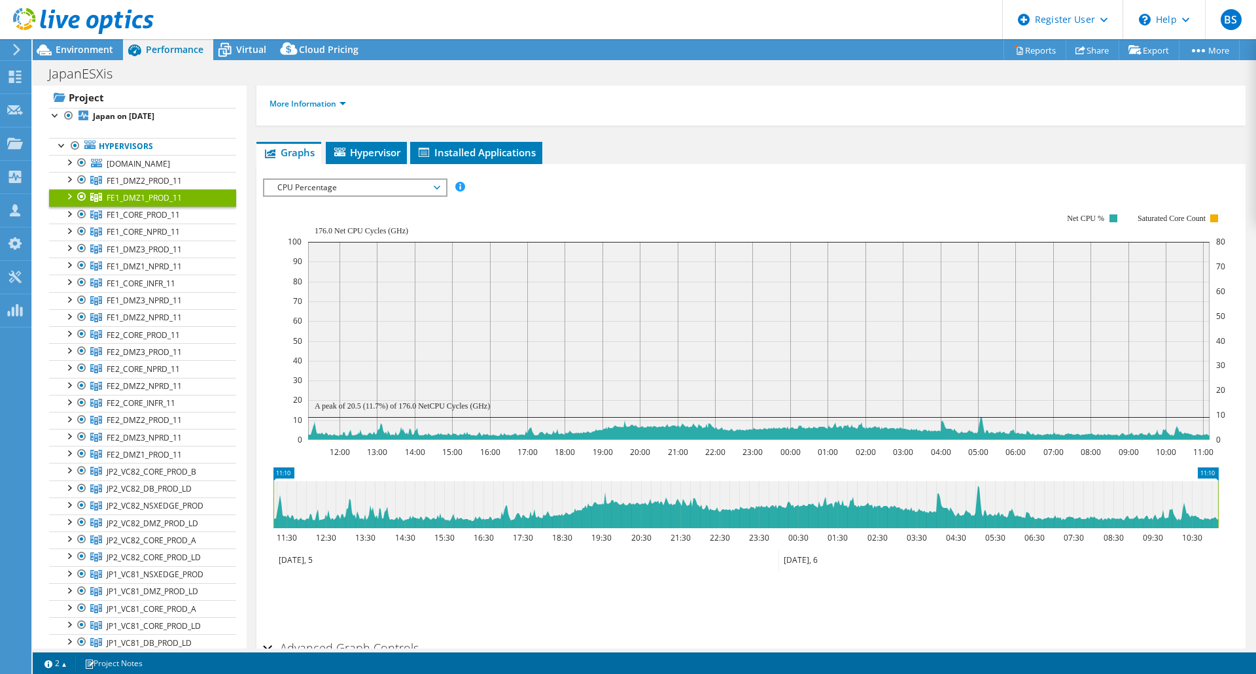
click at [67, 202] on div at bounding box center [68, 195] width 13 height 13
click at [148, 186] on span "FE1_CORE_PROD_11" at bounding box center [144, 180] width 75 height 11
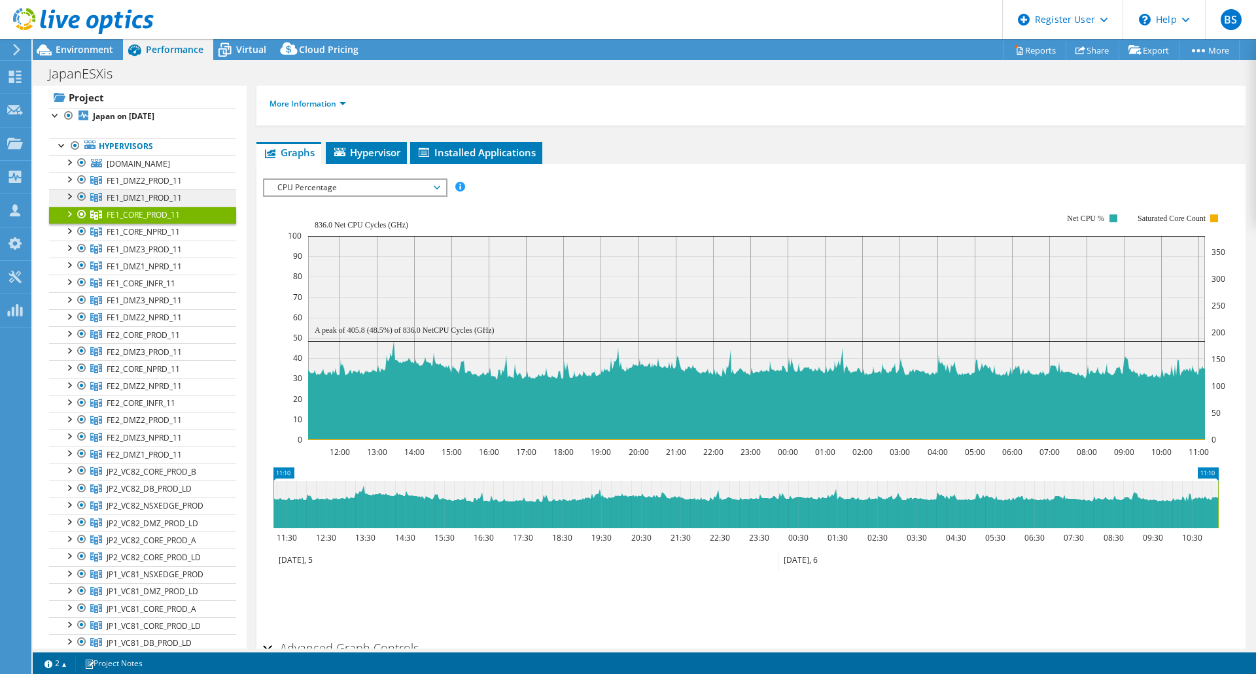
click at [147, 186] on span "FE1_DMZ1_PROD_11" at bounding box center [144, 180] width 75 height 11
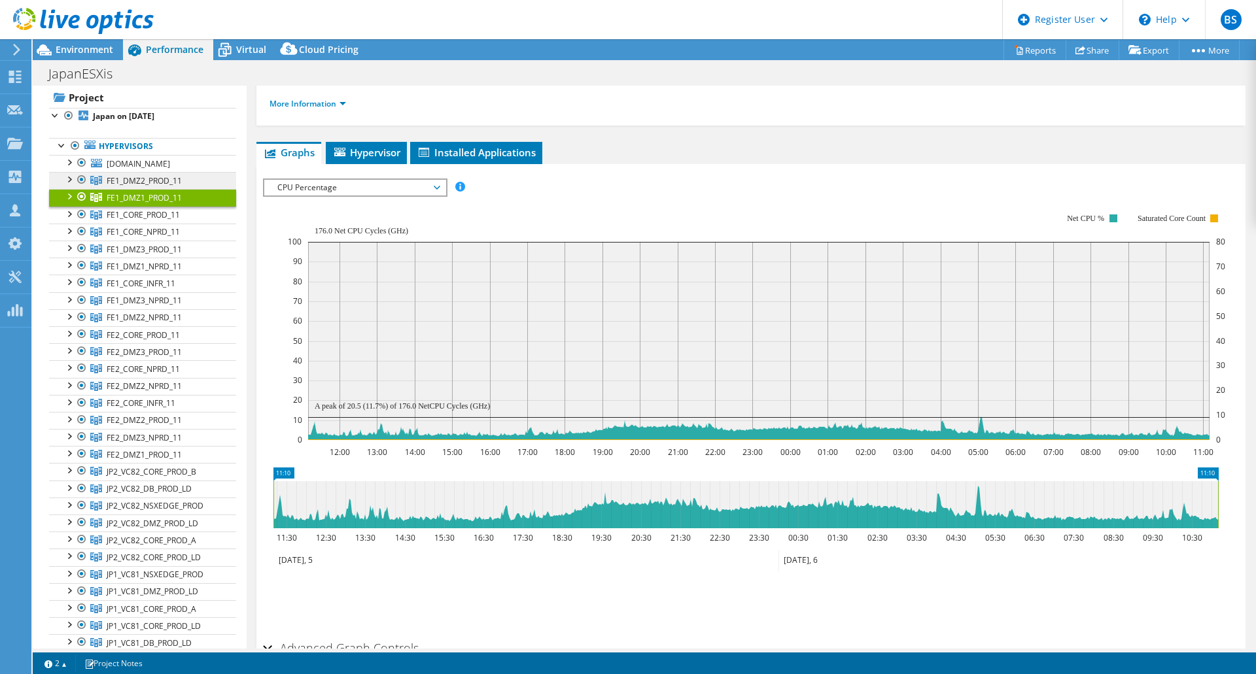
click at [153, 186] on span "FE1_DMZ2_PROD_11" at bounding box center [144, 180] width 75 height 11
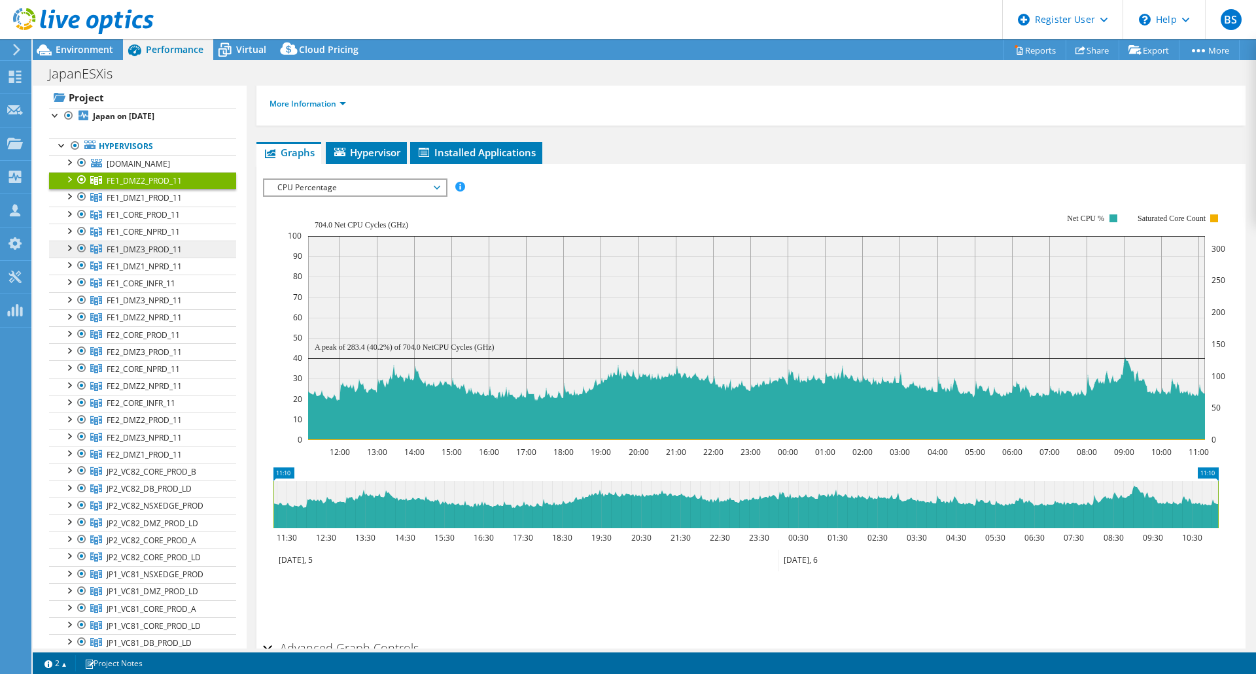
click at [151, 186] on span "FE1_DMZ3_PROD_11" at bounding box center [144, 180] width 75 height 11
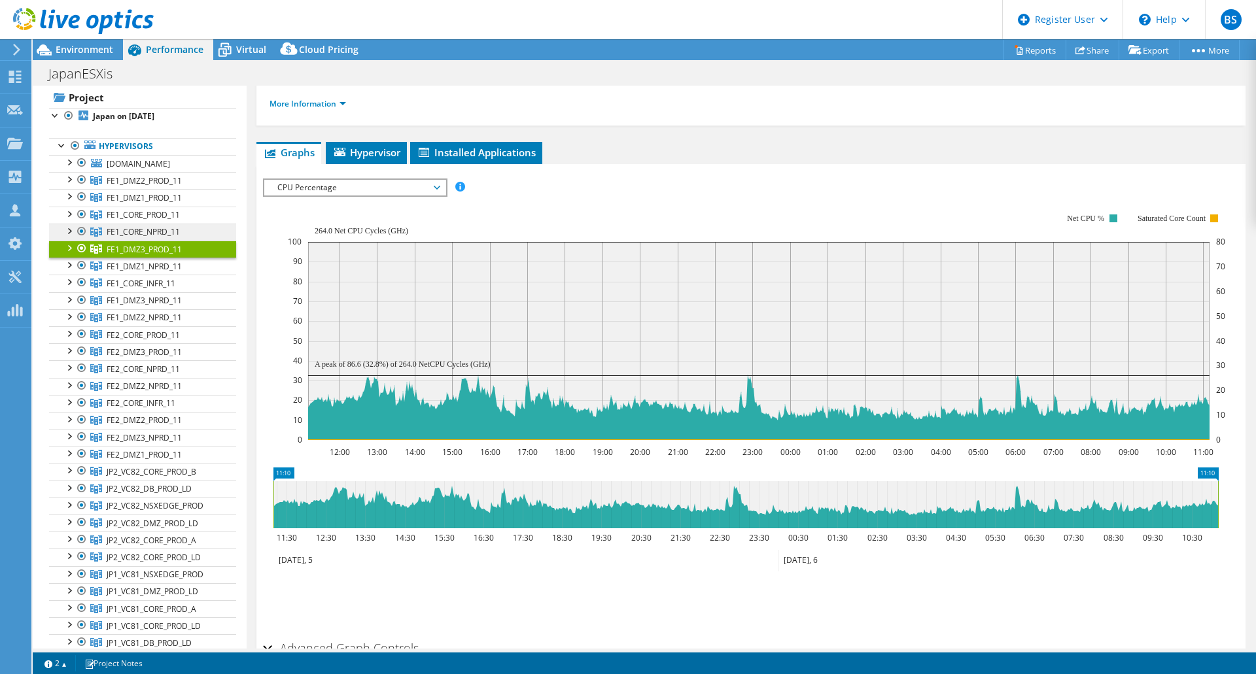
click at [160, 189] on link "FE1_CORE_NPRD_11" at bounding box center [142, 180] width 187 height 17
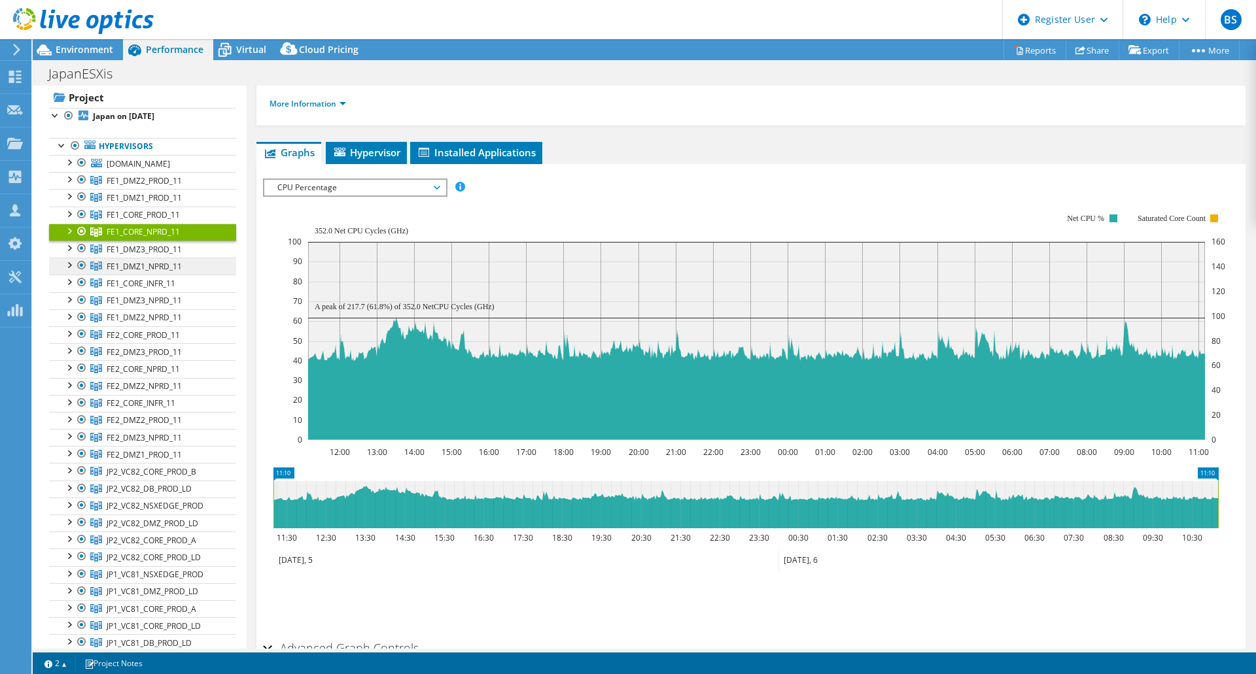
click at [160, 186] on span "FE1_DMZ1_NPRD_11" at bounding box center [144, 180] width 75 height 11
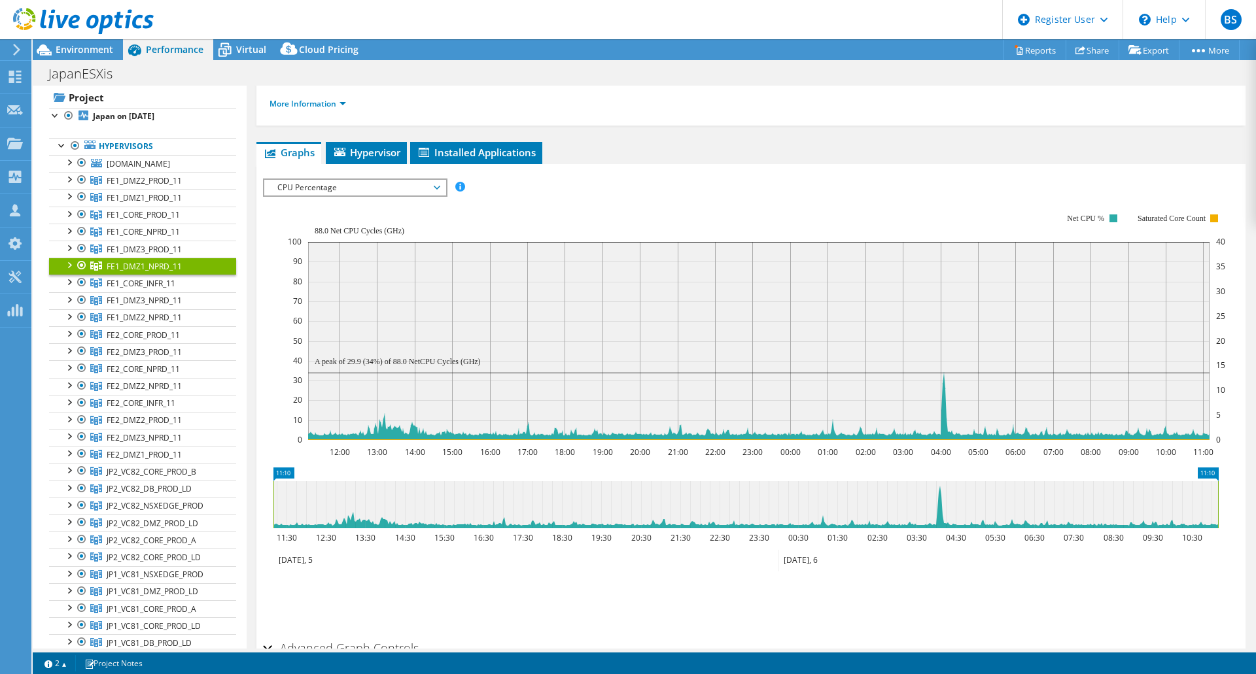
click at [969, 199] on rect at bounding box center [756, 327] width 937 height 262
click at [156, 186] on span "FE1_DMZ2_NPRD_11" at bounding box center [144, 180] width 75 height 11
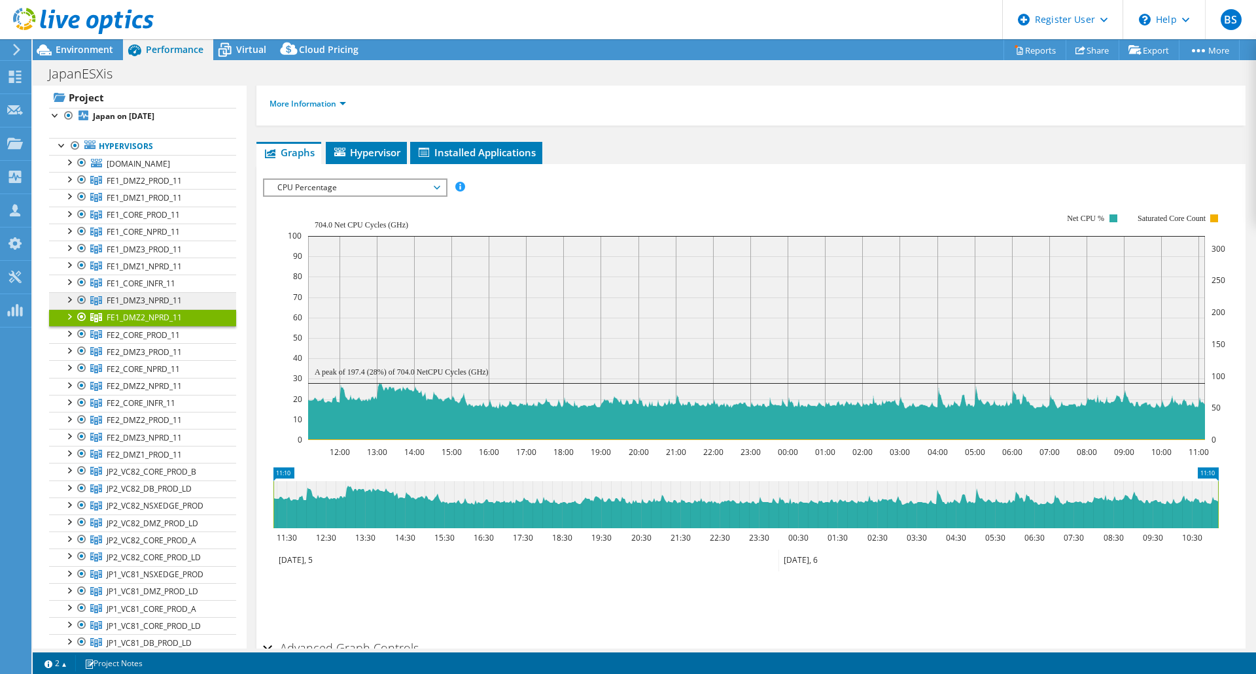
click at [109, 186] on span "FE1_DMZ3_NPRD_11" at bounding box center [144, 180] width 75 height 11
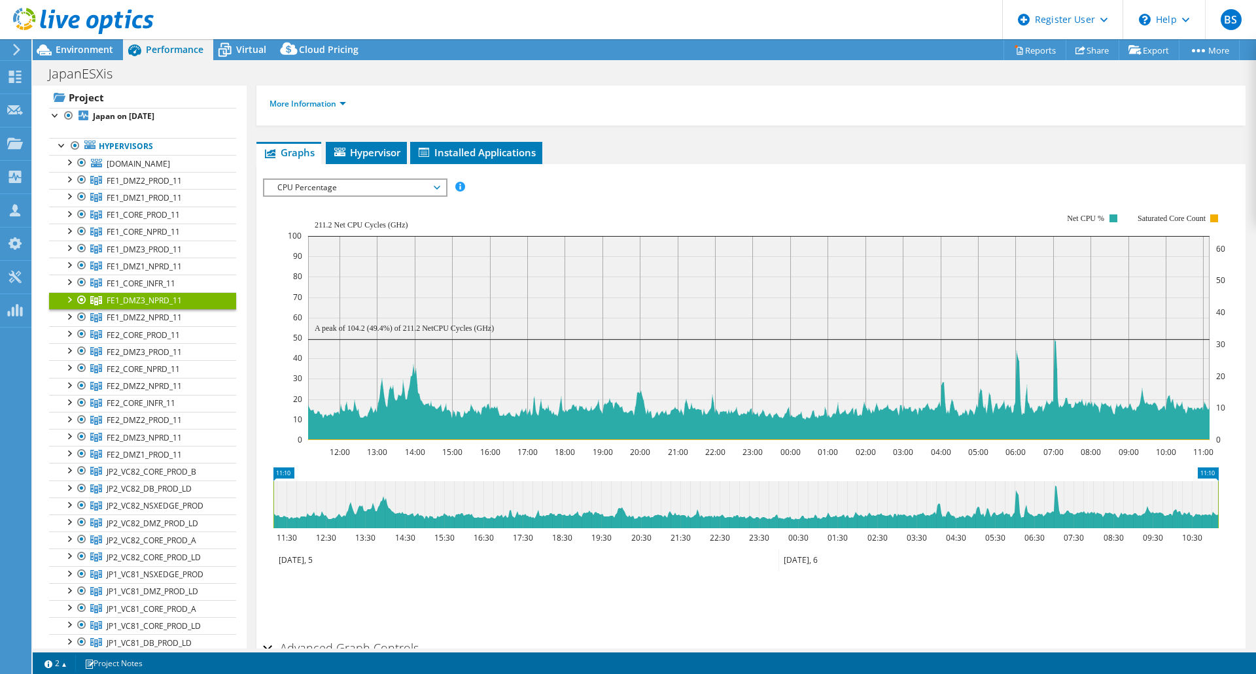
click at [588, 196] on rect at bounding box center [756, 327] width 937 height 262
click at [384, 190] on span "CPU Percentage" at bounding box center [355, 188] width 168 height 16
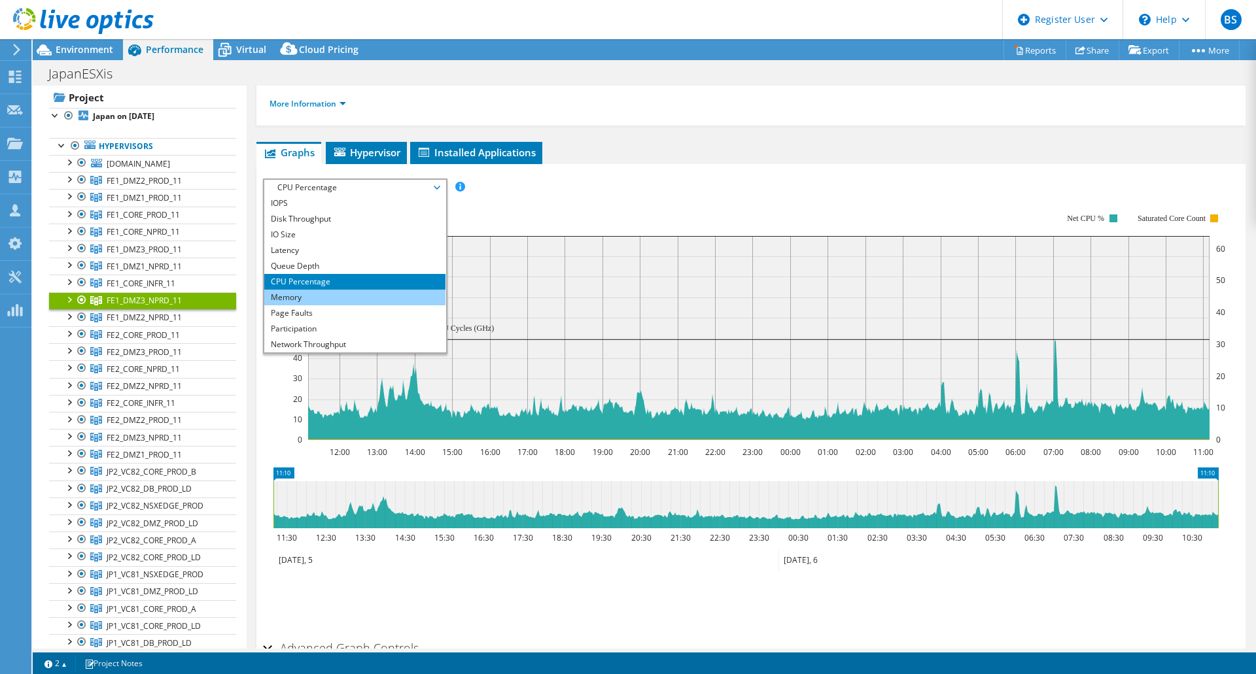
click at [373, 295] on li "Memory" at bounding box center [354, 298] width 181 height 16
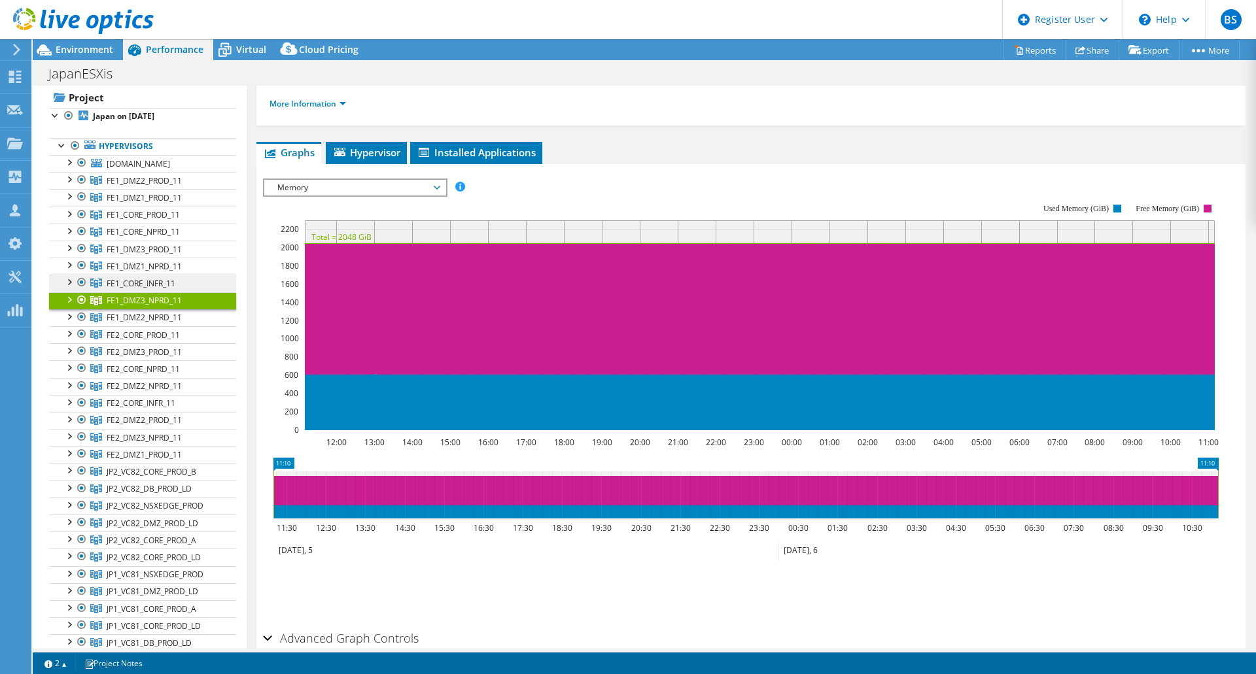
click at [153, 186] on span "FE1_CORE_INFR_11" at bounding box center [144, 180] width 75 height 11
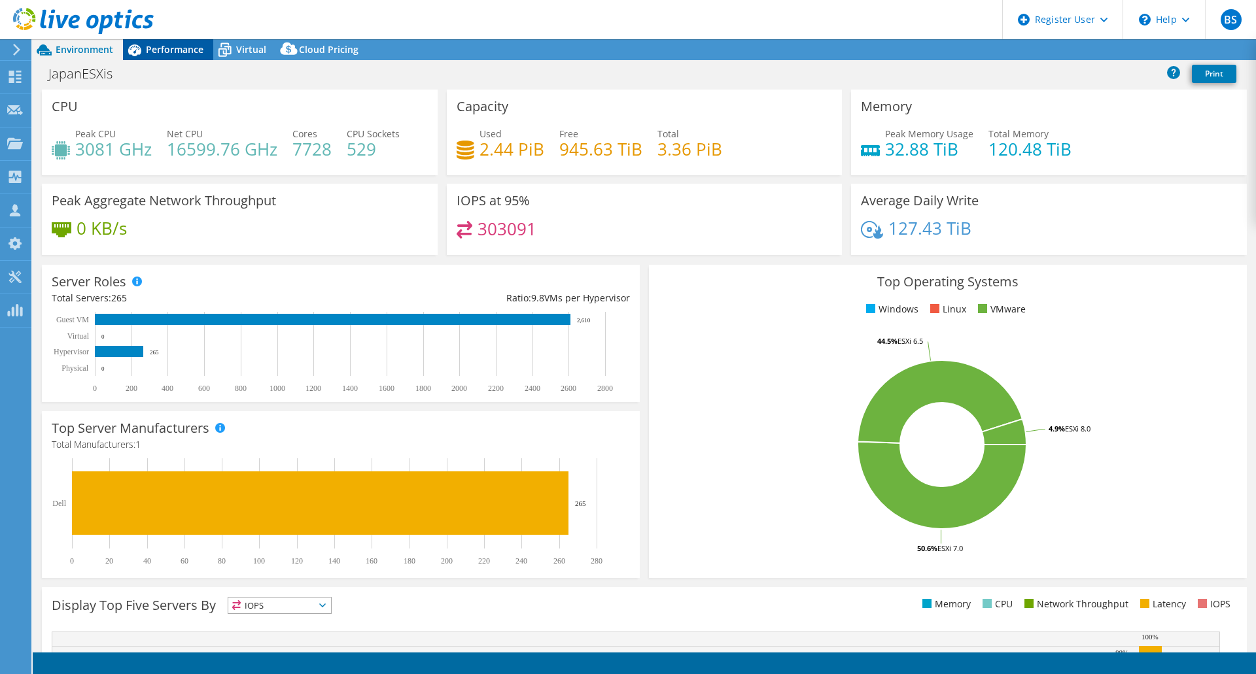
select select "USD"
click at [156, 50] on span "Performance" at bounding box center [175, 49] width 58 height 12
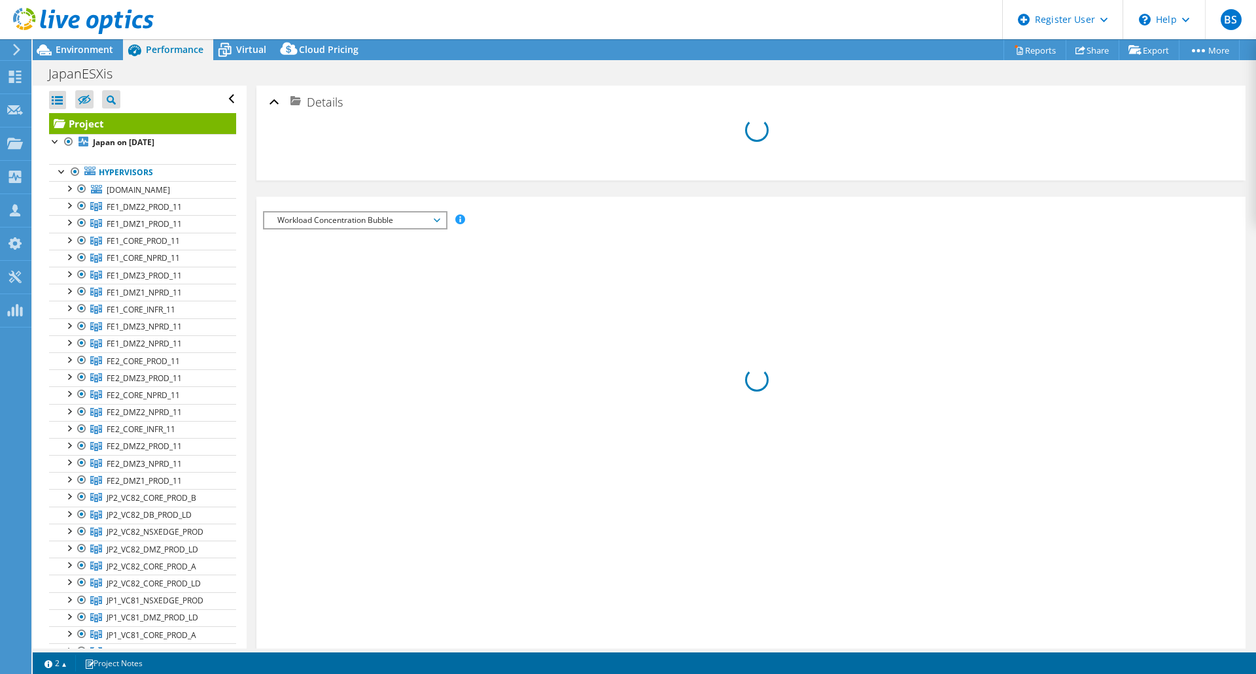
click at [421, 224] on div "IOPS Disk Throughput IO Size Latency Queue Depth CPU Percentage Memory Page Fau…" at bounding box center [751, 464] width 976 height 534
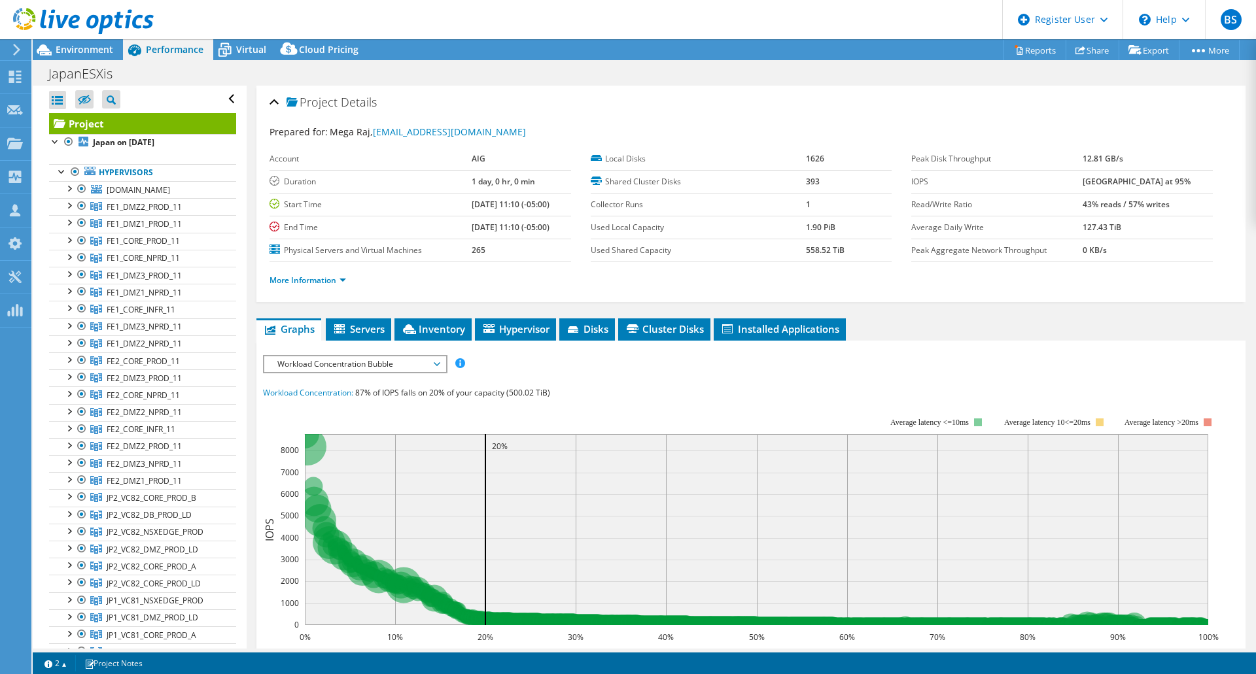
click at [415, 368] on span "Workload Concentration Bubble" at bounding box center [355, 364] width 168 height 16
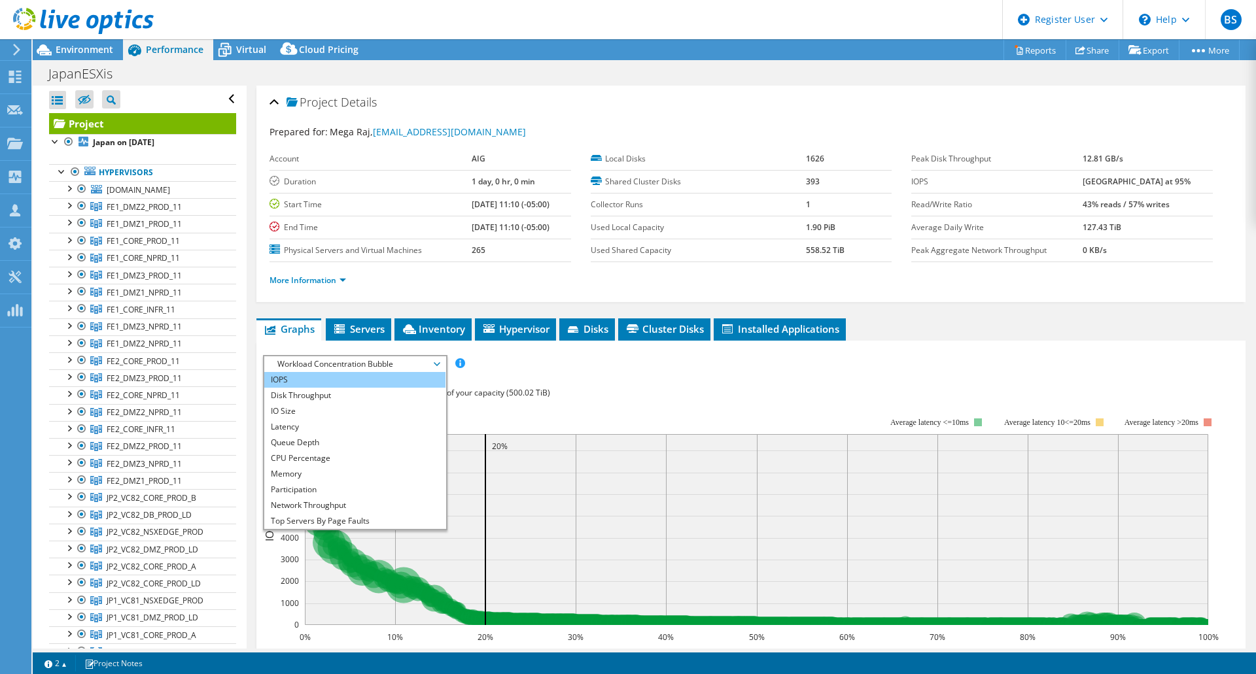
click at [352, 375] on li "IOPS" at bounding box center [354, 380] width 181 height 16
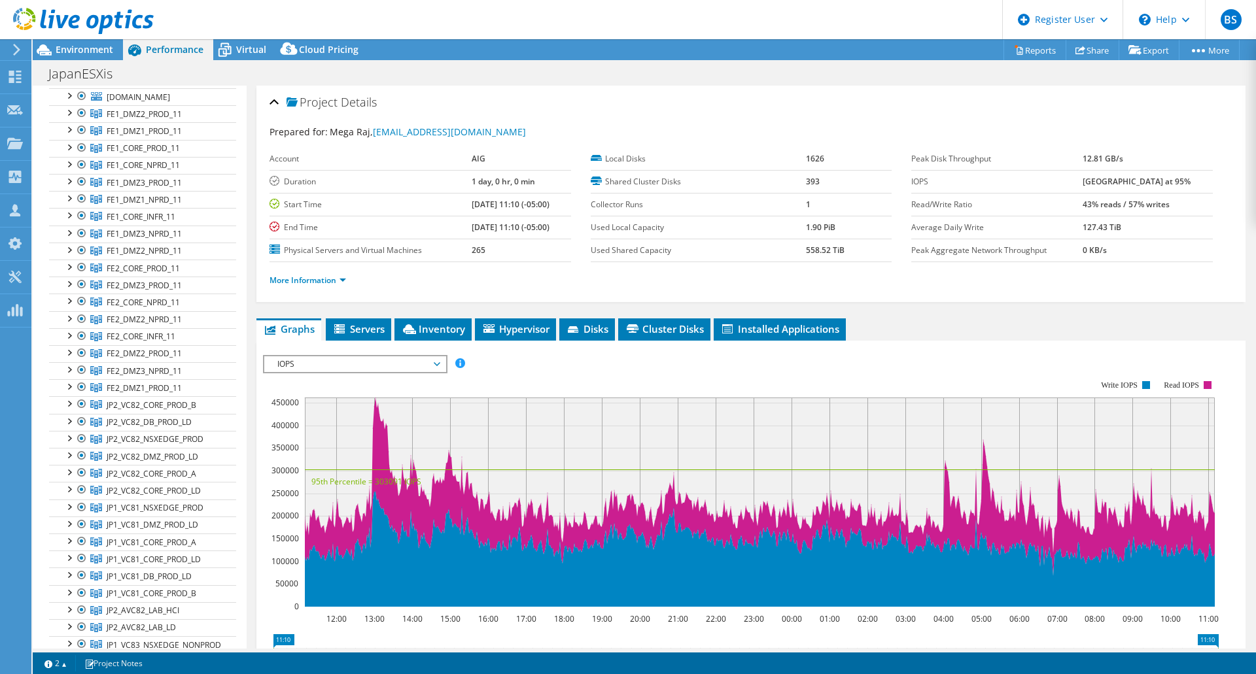
scroll to position [65, 0]
click at [379, 362] on span "IOPS" at bounding box center [355, 364] width 168 height 16
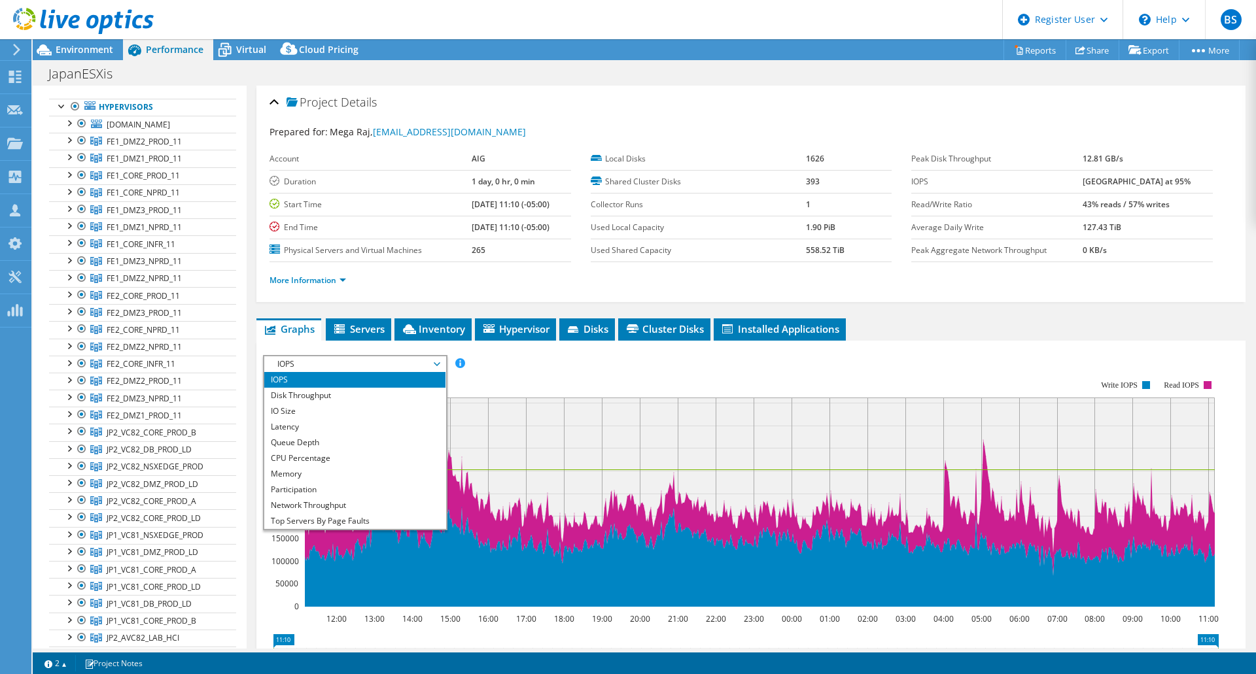
click at [592, 367] on rect at bounding box center [740, 494] width 955 height 262
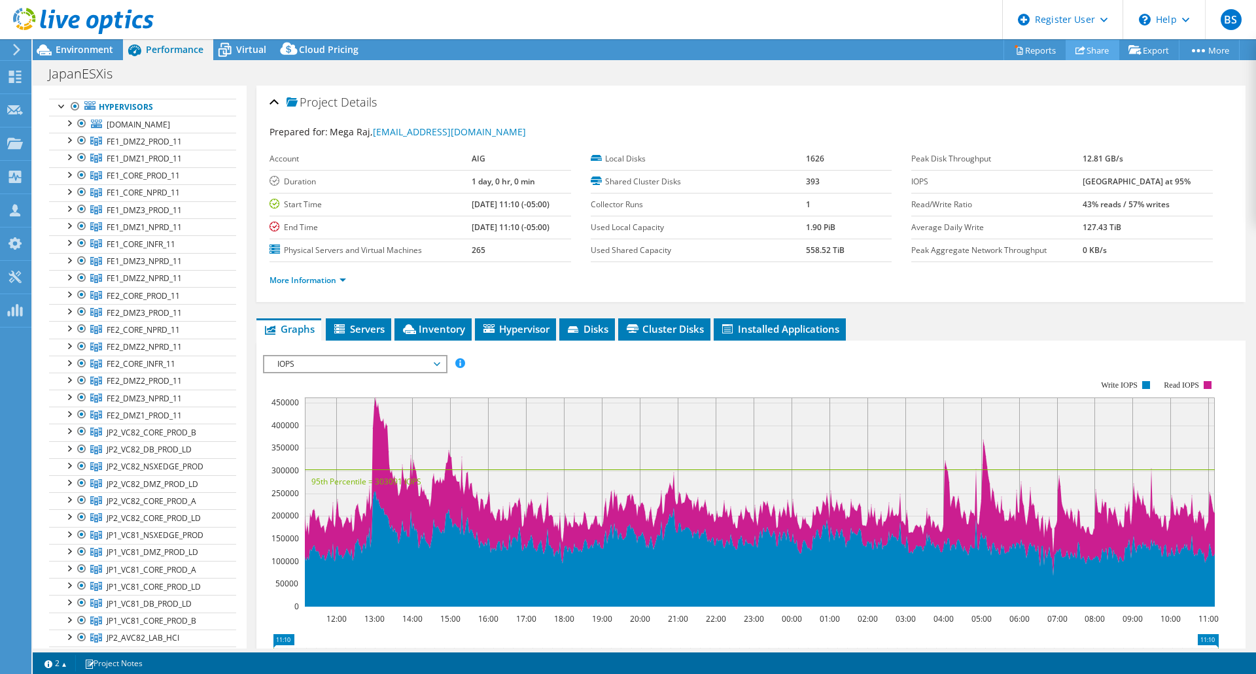
click at [1091, 57] on link "Share" at bounding box center [1092, 50] width 54 height 20
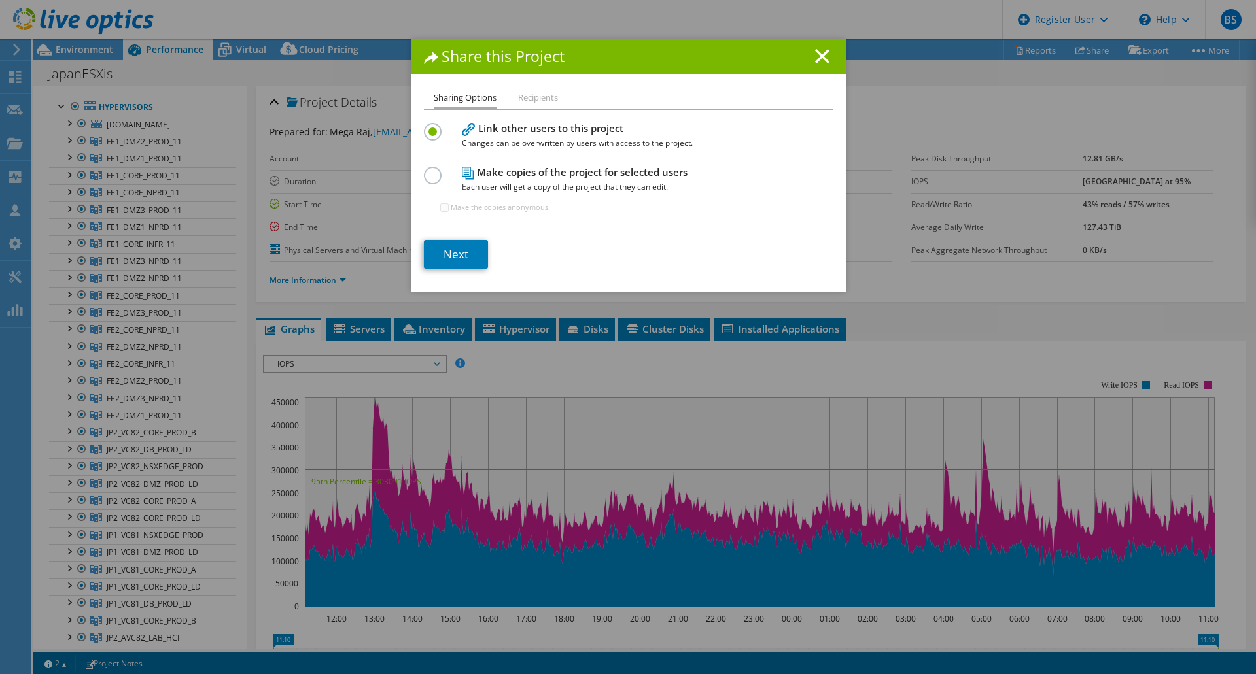
click at [431, 170] on label at bounding box center [435, 168] width 23 height 3
click at [0, 0] on input "radio" at bounding box center [0, 0] width 0 height 0
click at [528, 104] on li "Recipients" at bounding box center [538, 98] width 40 height 16
click at [424, 126] on label at bounding box center [435, 124] width 23 height 3
click at [0, 0] on input "radio" at bounding box center [0, 0] width 0 height 0
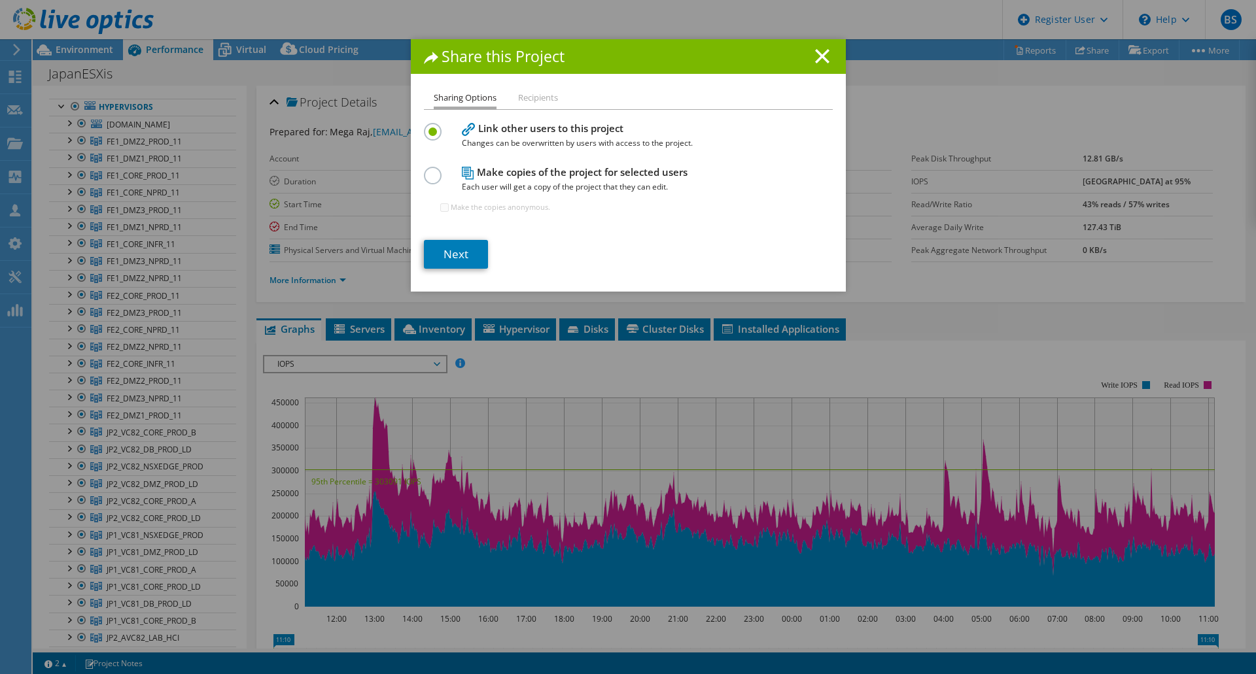
click at [429, 170] on label at bounding box center [435, 168] width 23 height 3
click at [0, 0] on input "radio" at bounding box center [0, 0] width 0 height 0
click at [529, 97] on li "Recipients" at bounding box center [538, 98] width 40 height 16
click at [440, 204] on input "Make the copies anonymous." at bounding box center [444, 207] width 9 height 9
checkbox input "true"
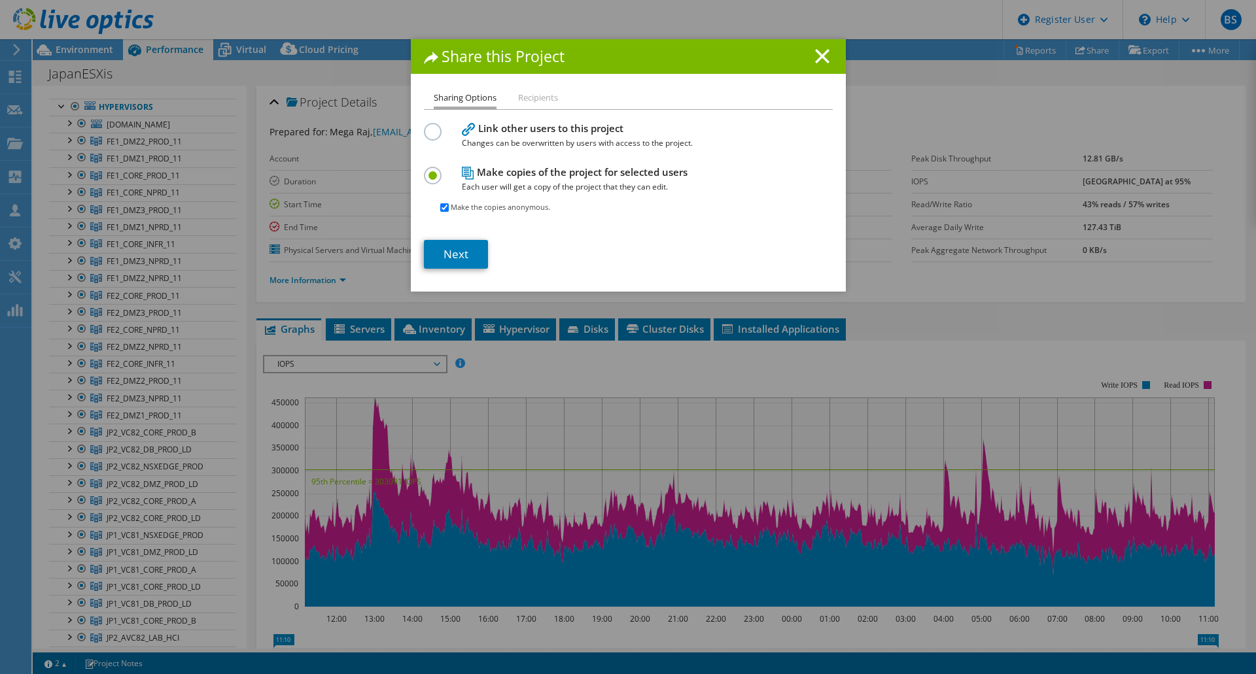
click at [436, 130] on div at bounding box center [435, 130] width 23 height 14
click at [449, 253] on link "Next" at bounding box center [456, 254] width 64 height 29
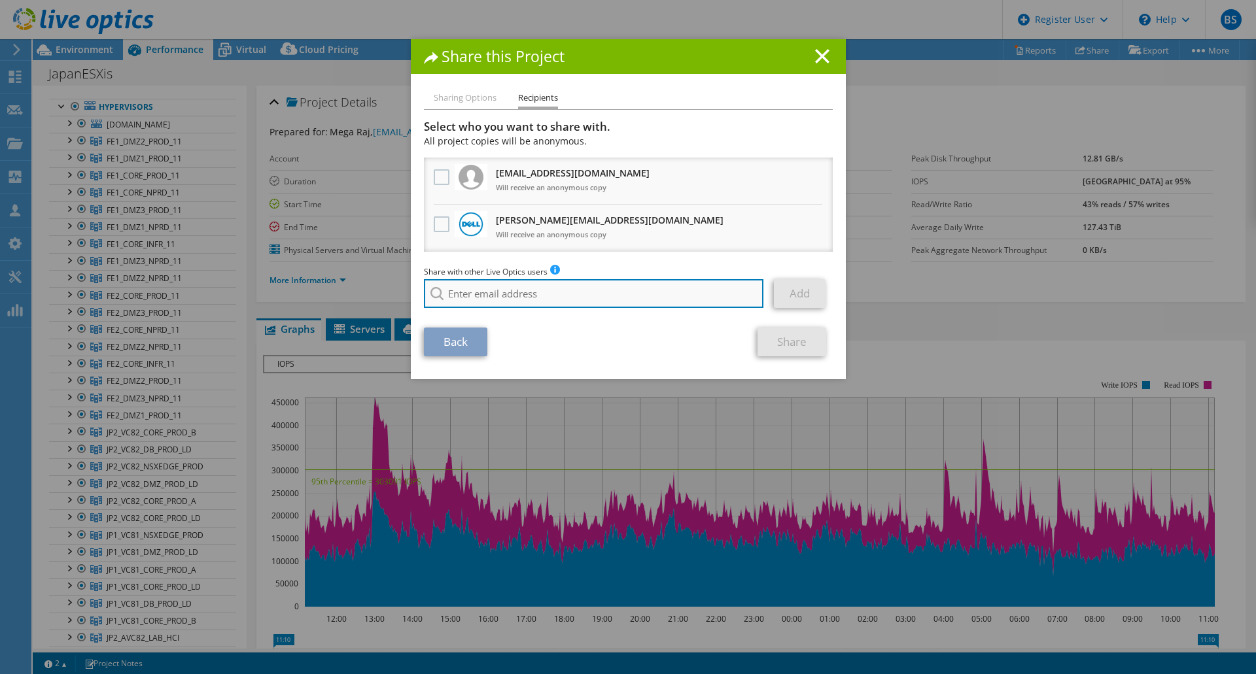
click at [487, 286] on input "search" at bounding box center [594, 293] width 340 height 29
click at [815, 61] on line at bounding box center [821, 56] width 13 height 13
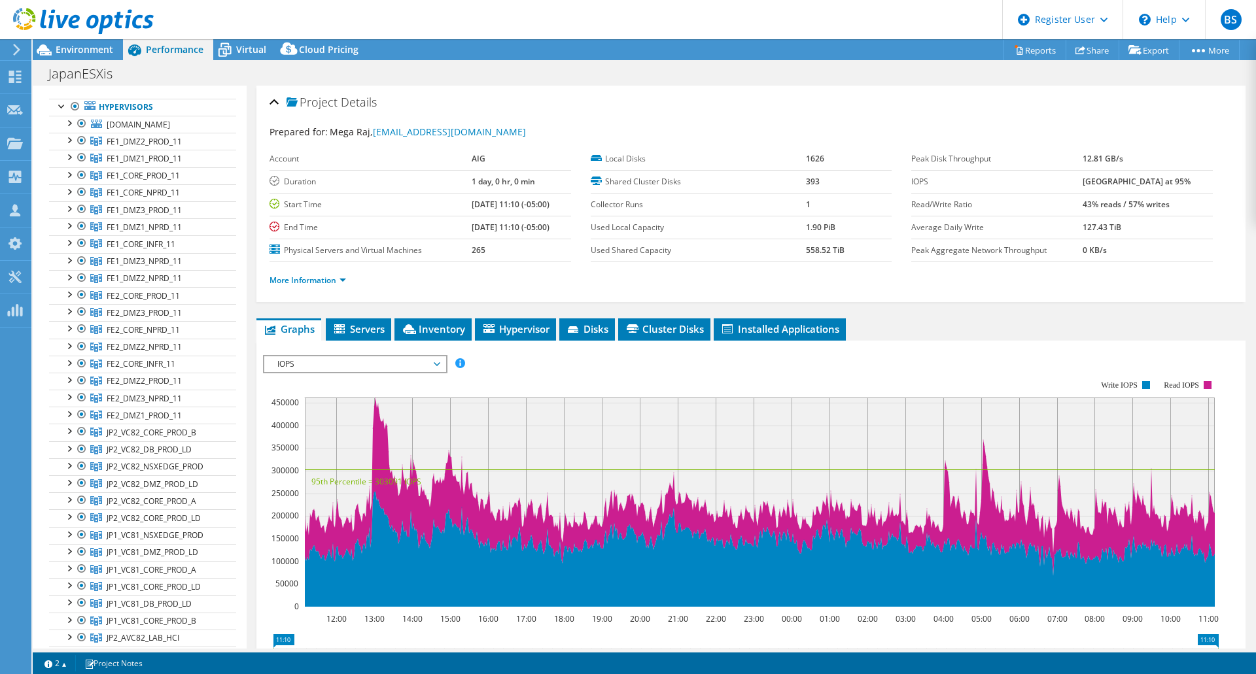
click at [333, 360] on span "IOPS" at bounding box center [355, 364] width 168 height 16
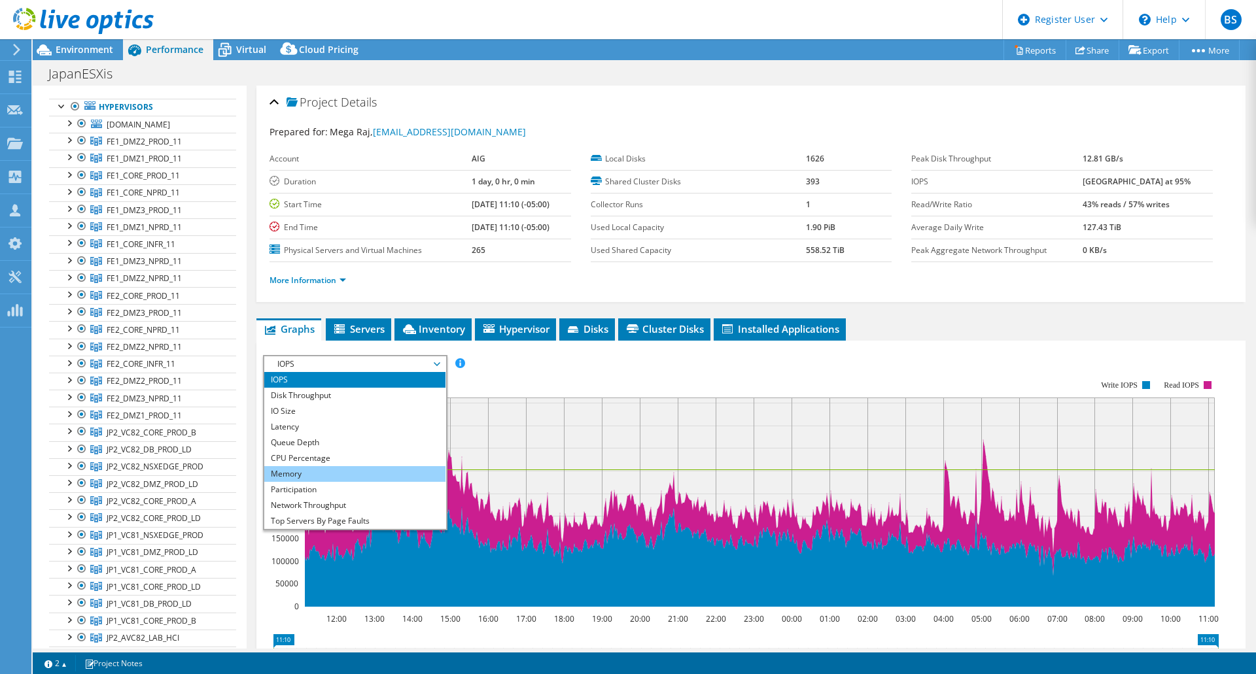
click at [320, 471] on li "Memory" at bounding box center [354, 474] width 181 height 16
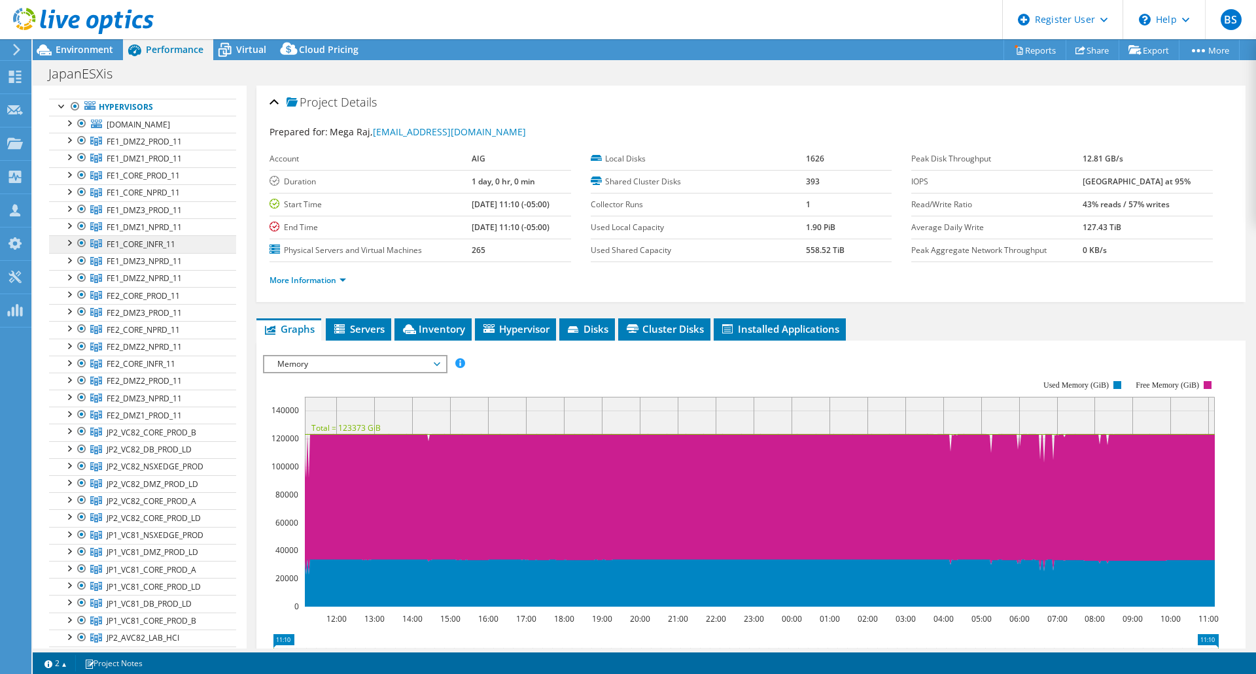
click at [173, 150] on link "FE1_CORE_INFR_11" at bounding box center [142, 141] width 187 height 17
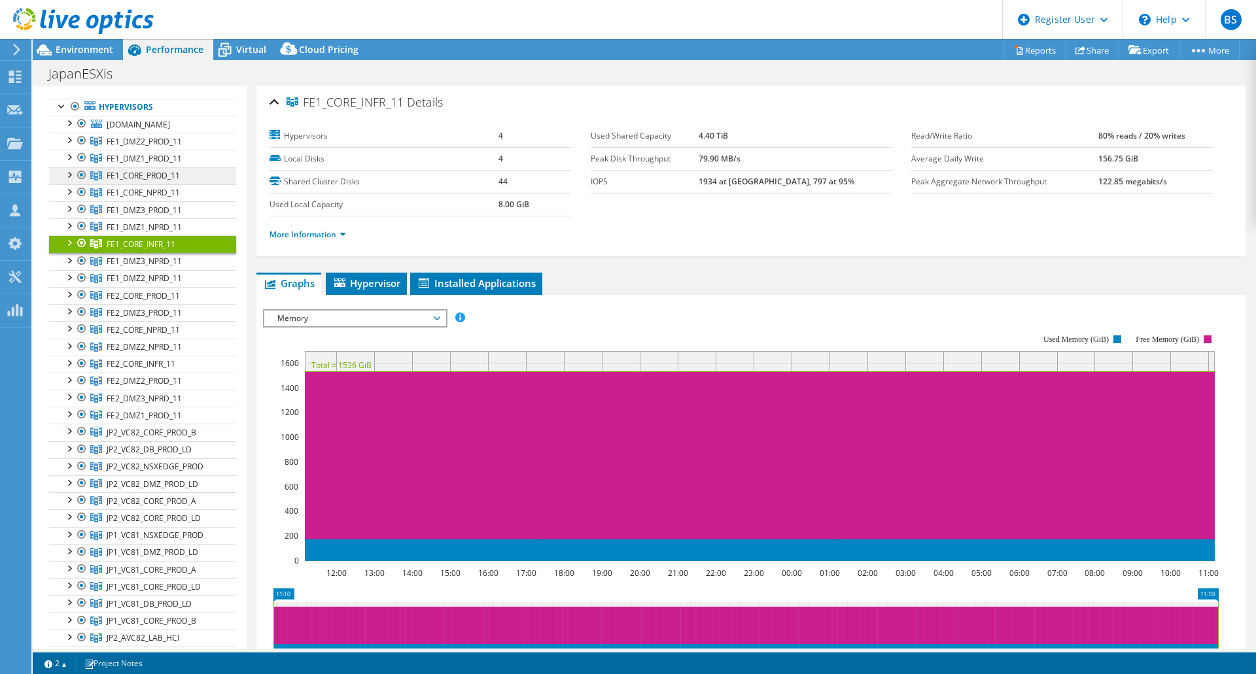
click at [140, 147] on span "FE1_CORE_PROD_11" at bounding box center [144, 141] width 75 height 11
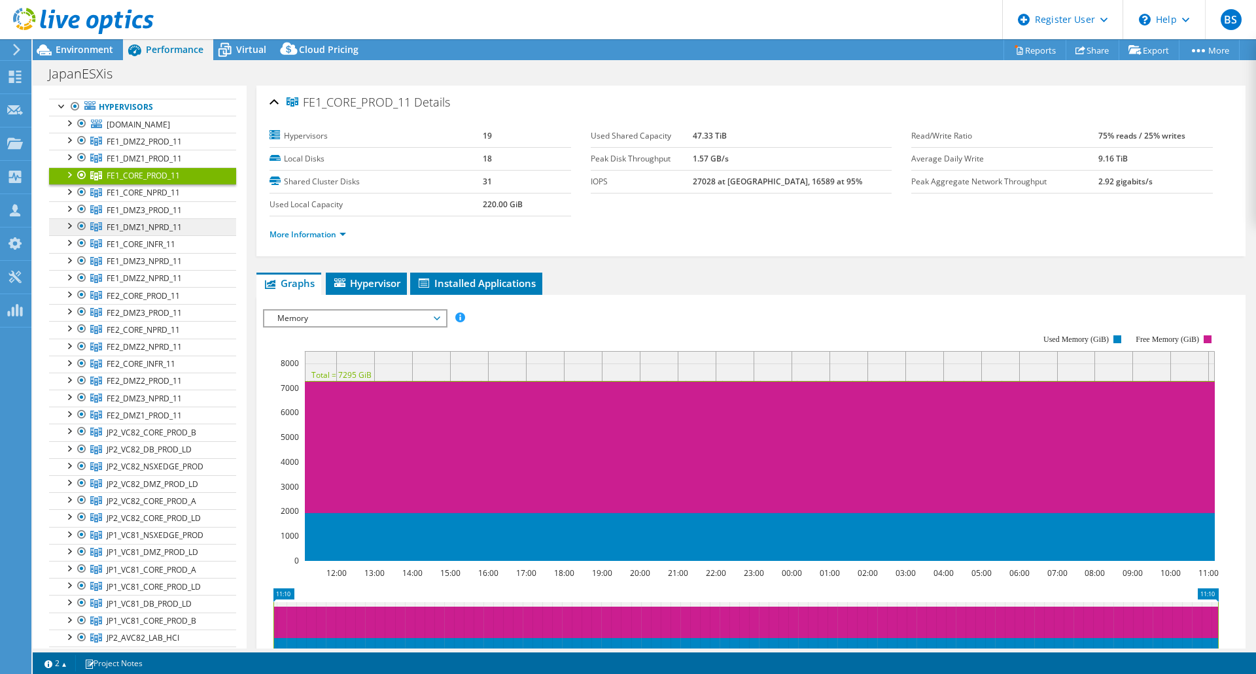
click at [169, 147] on span "FE1_DMZ1_NPRD_11" at bounding box center [144, 141] width 75 height 11
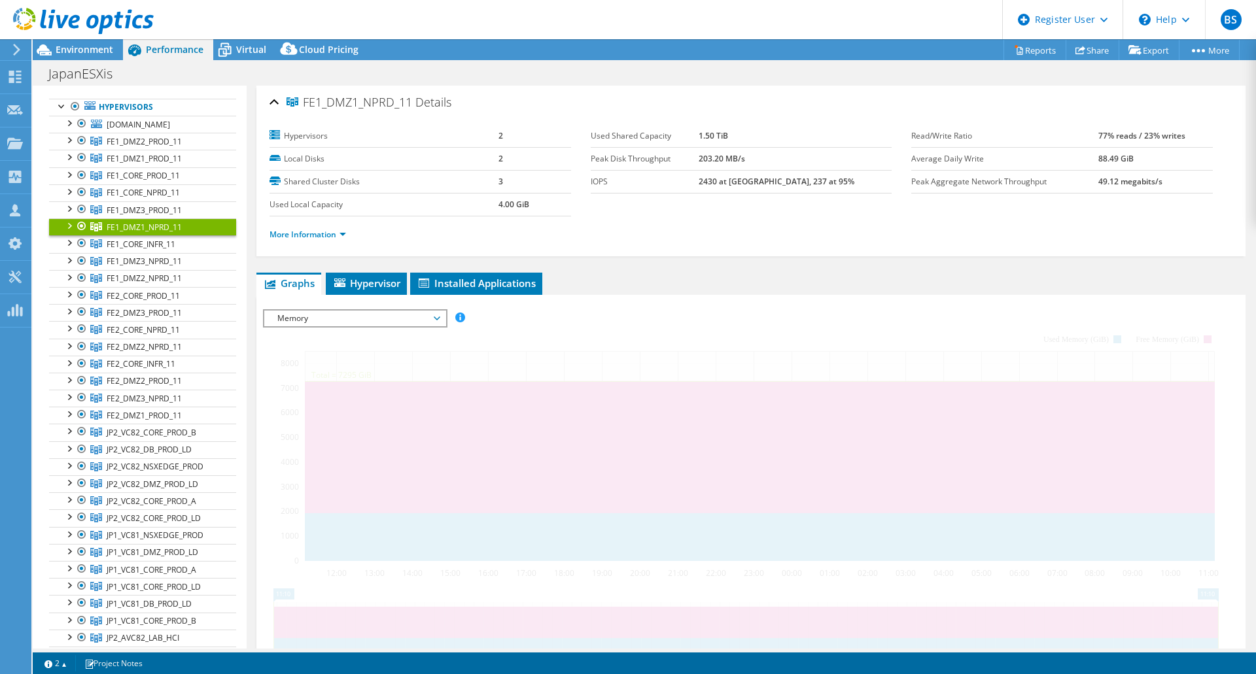
drag, startPoint x: 177, startPoint y: 222, endPoint x: 176, endPoint y: 229, distance: 7.2
click at [177, 147] on span "FE1_DMZ3_PROD_11" at bounding box center [144, 141] width 75 height 11
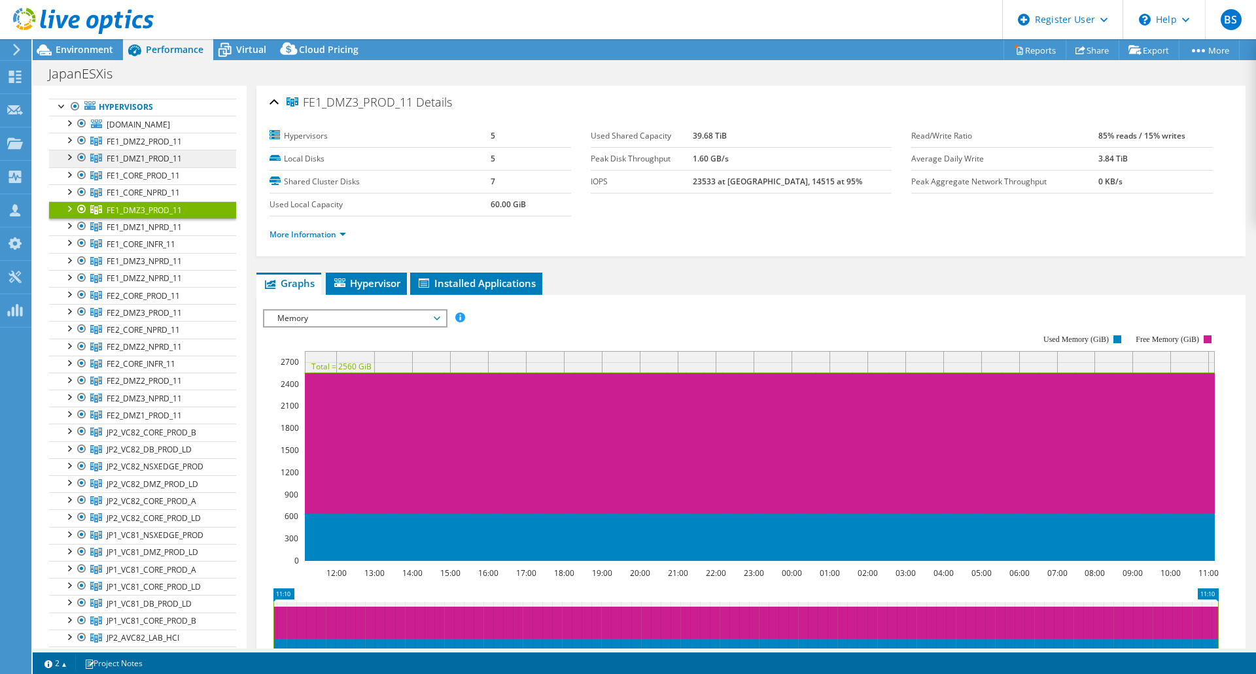
click at [150, 147] on span "FE1_DMZ1_PROD_11" at bounding box center [144, 141] width 75 height 11
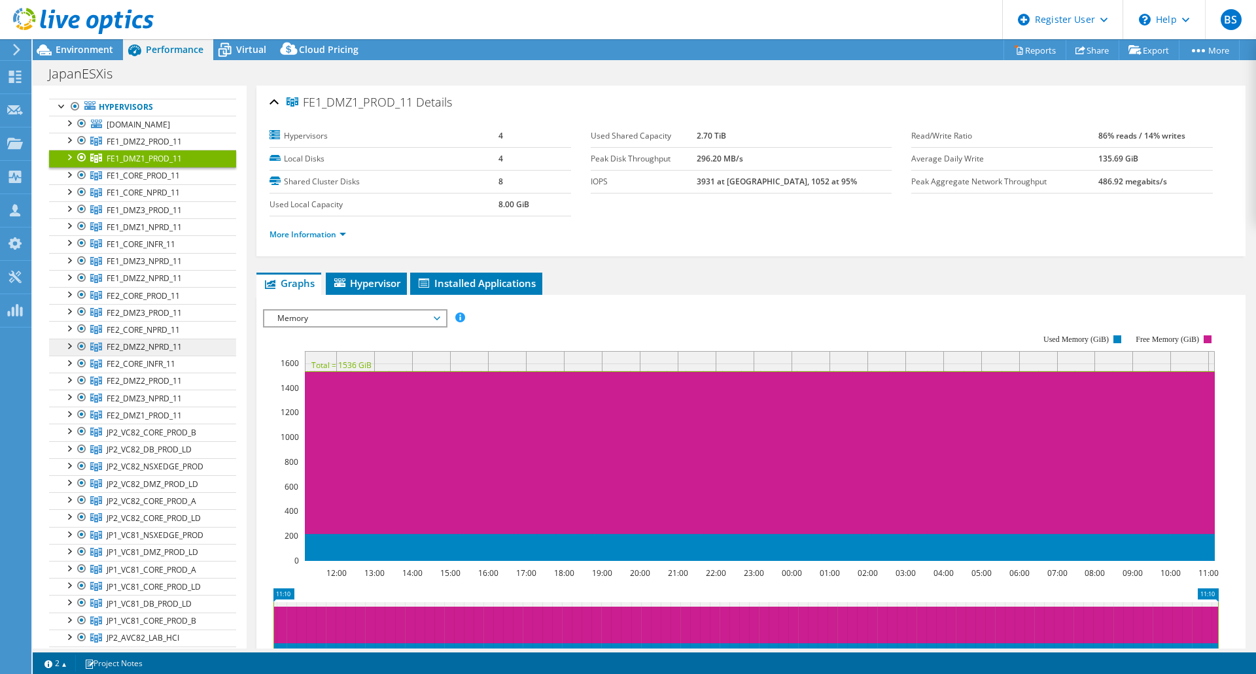
click at [155, 147] on span "FE2_DMZ2_NPRD_11" at bounding box center [144, 141] width 75 height 11
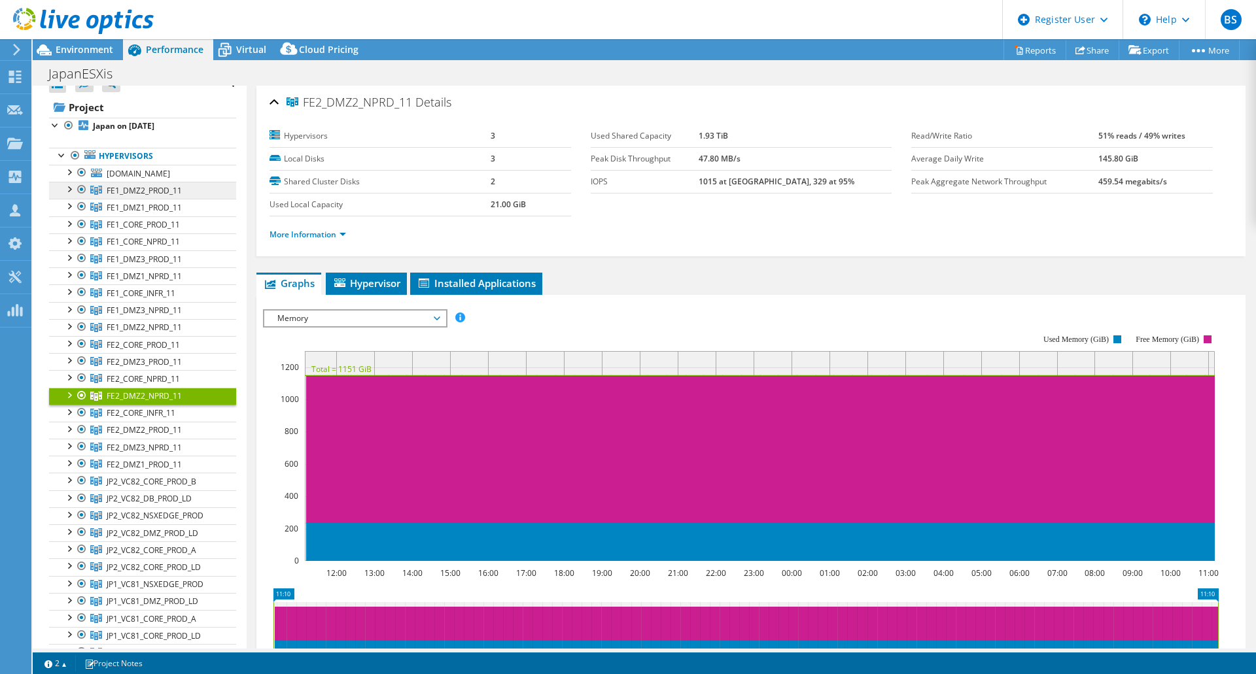
scroll to position [0, 0]
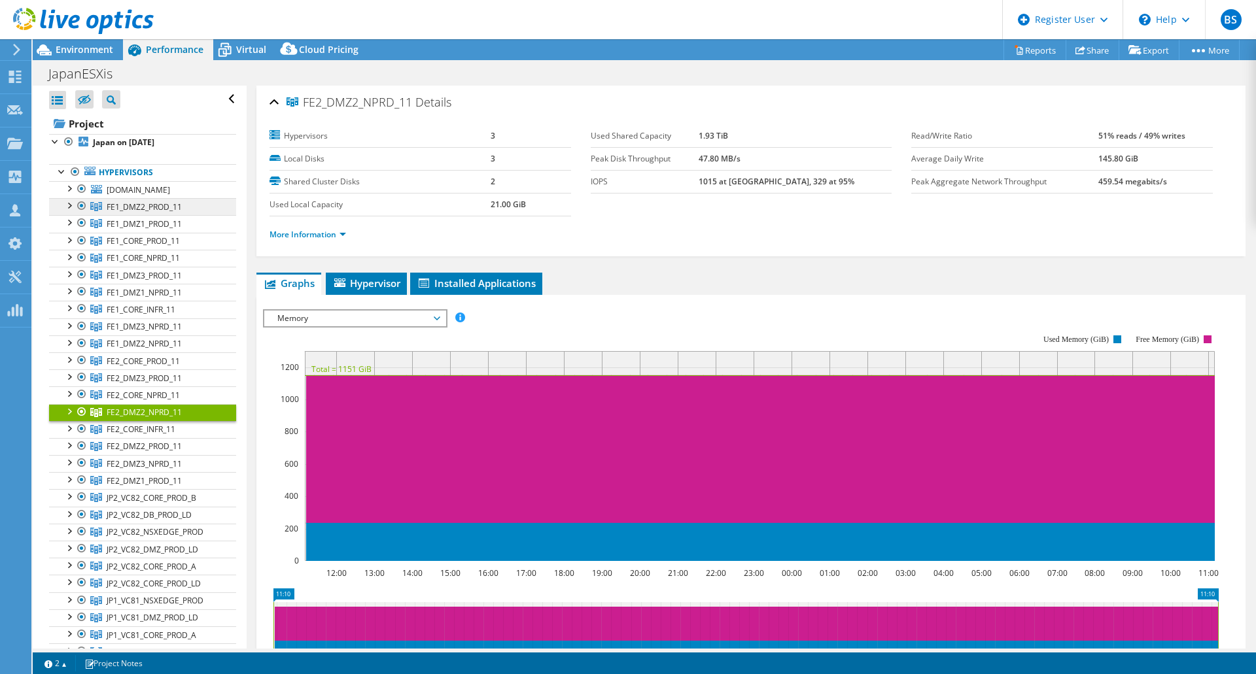
click at [149, 213] on span "FE1_DMZ2_PROD_11" at bounding box center [144, 206] width 75 height 11
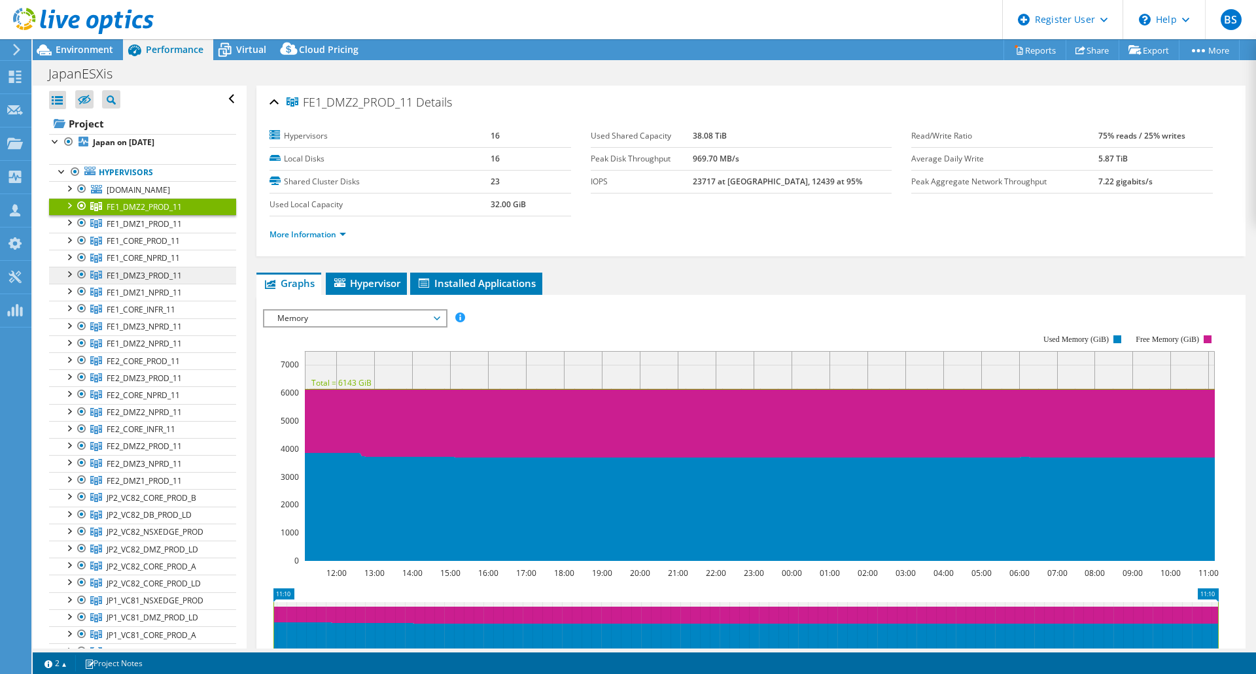
click at [157, 213] on span "FE1_DMZ3_PROD_11" at bounding box center [144, 206] width 75 height 11
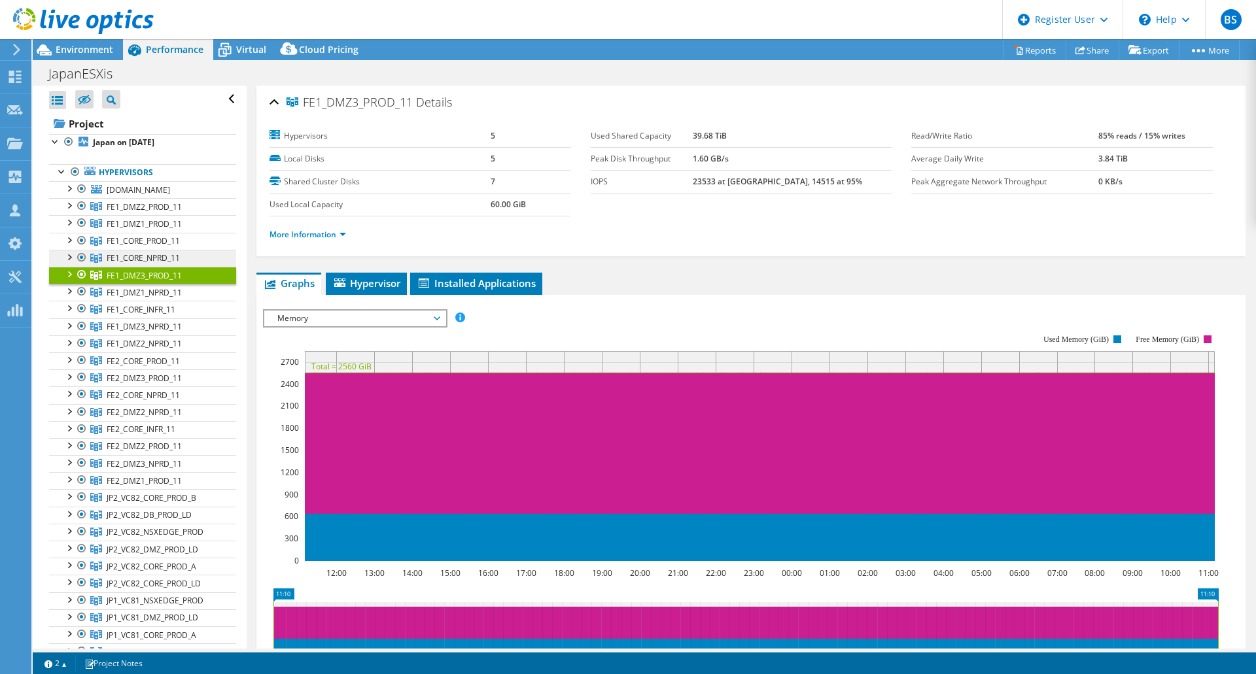
click at [154, 213] on span "FE1_CORE_NPRD_11" at bounding box center [144, 206] width 75 height 11
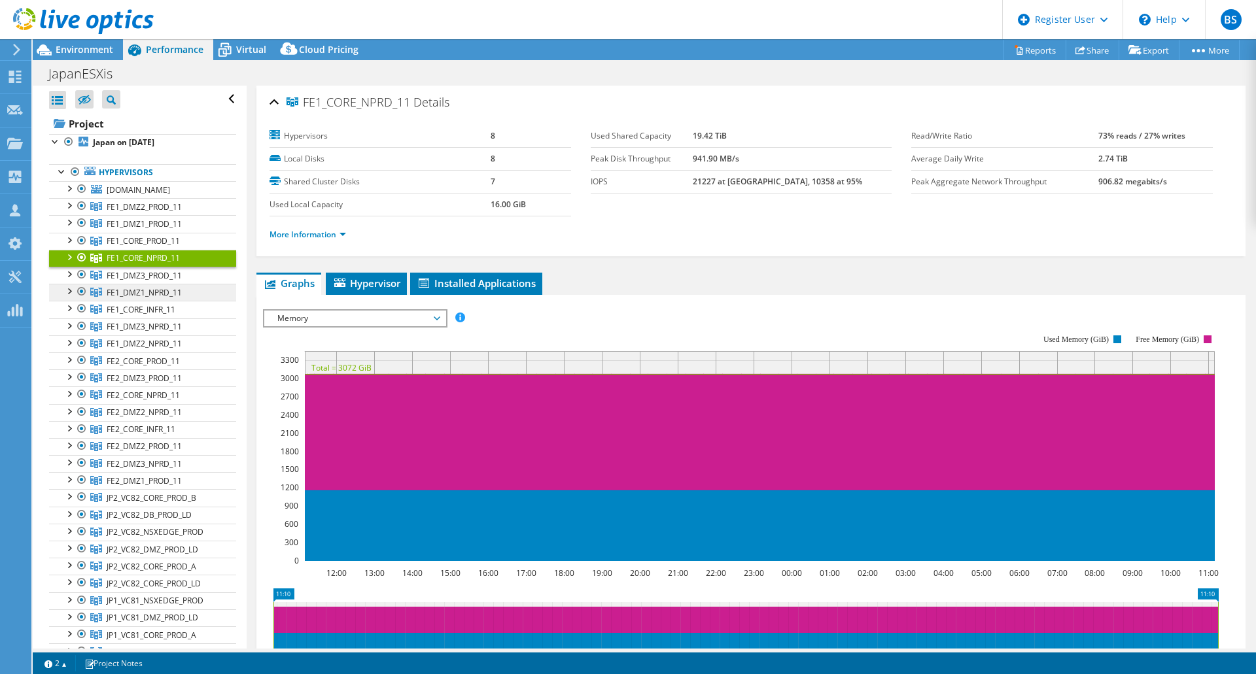
click at [160, 213] on span "FE1_DMZ1_NPRD_11" at bounding box center [144, 206] width 75 height 11
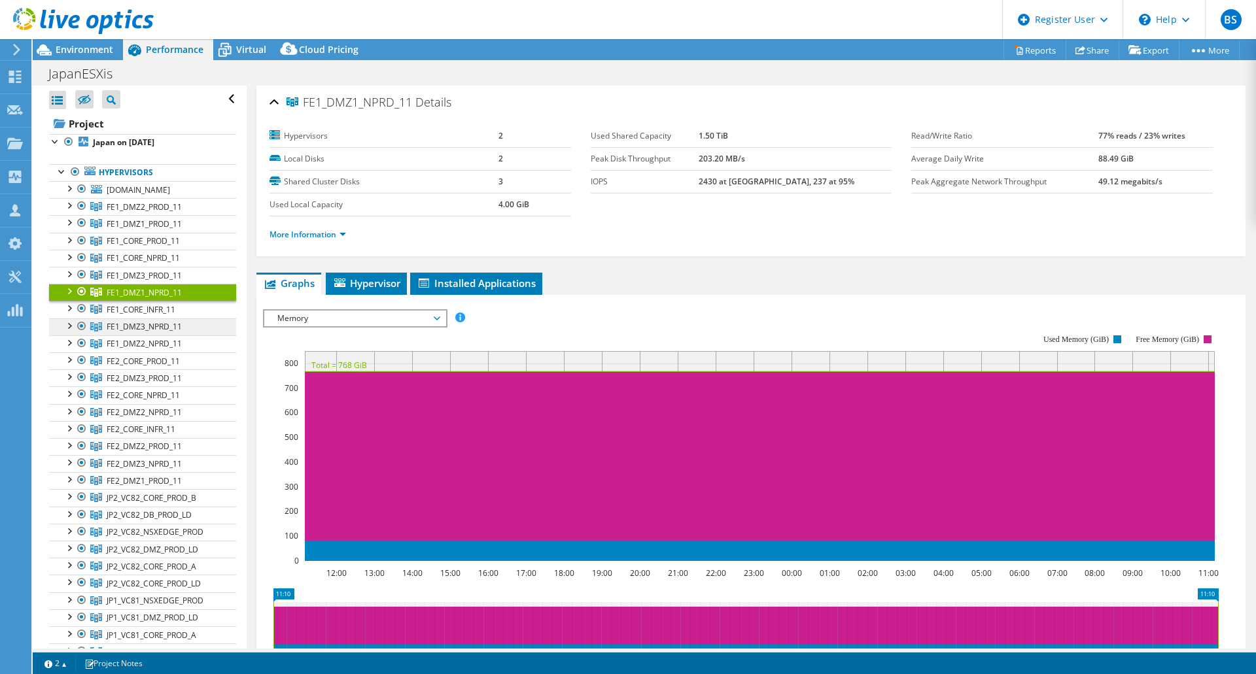
click at [151, 215] on link "FE1_DMZ3_NPRD_11" at bounding box center [142, 206] width 187 height 17
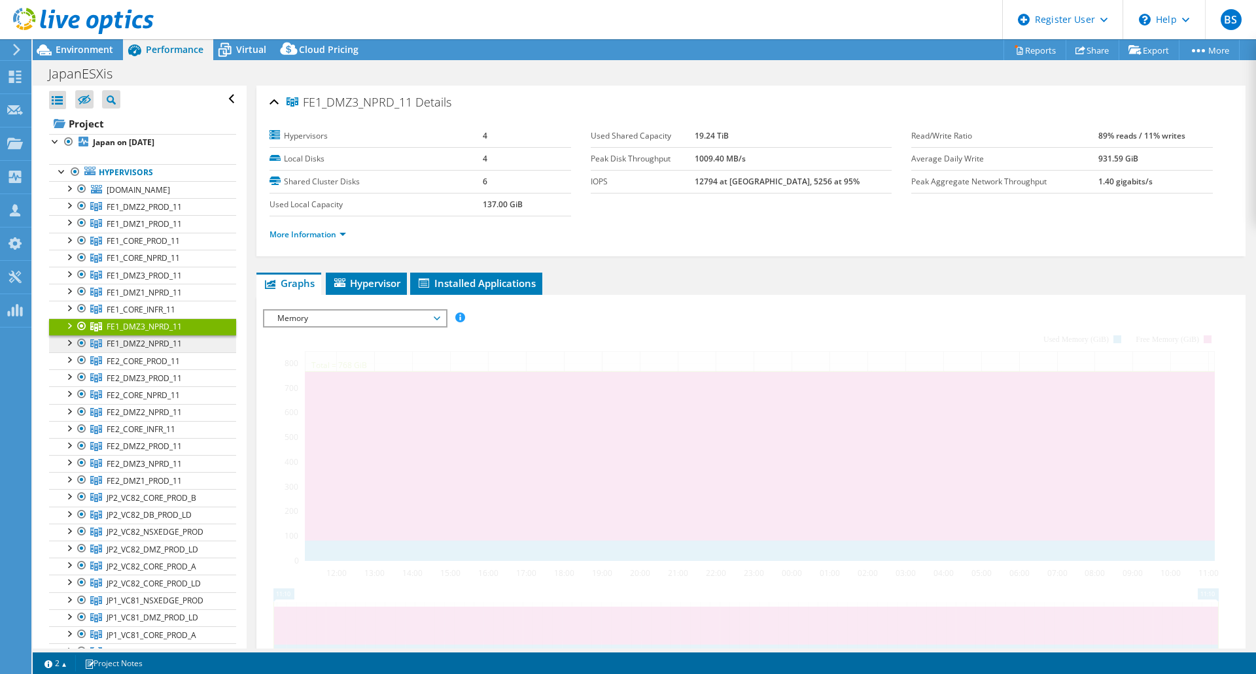
click at [155, 213] on span "FE1_DMZ2_NPRD_11" at bounding box center [144, 206] width 75 height 11
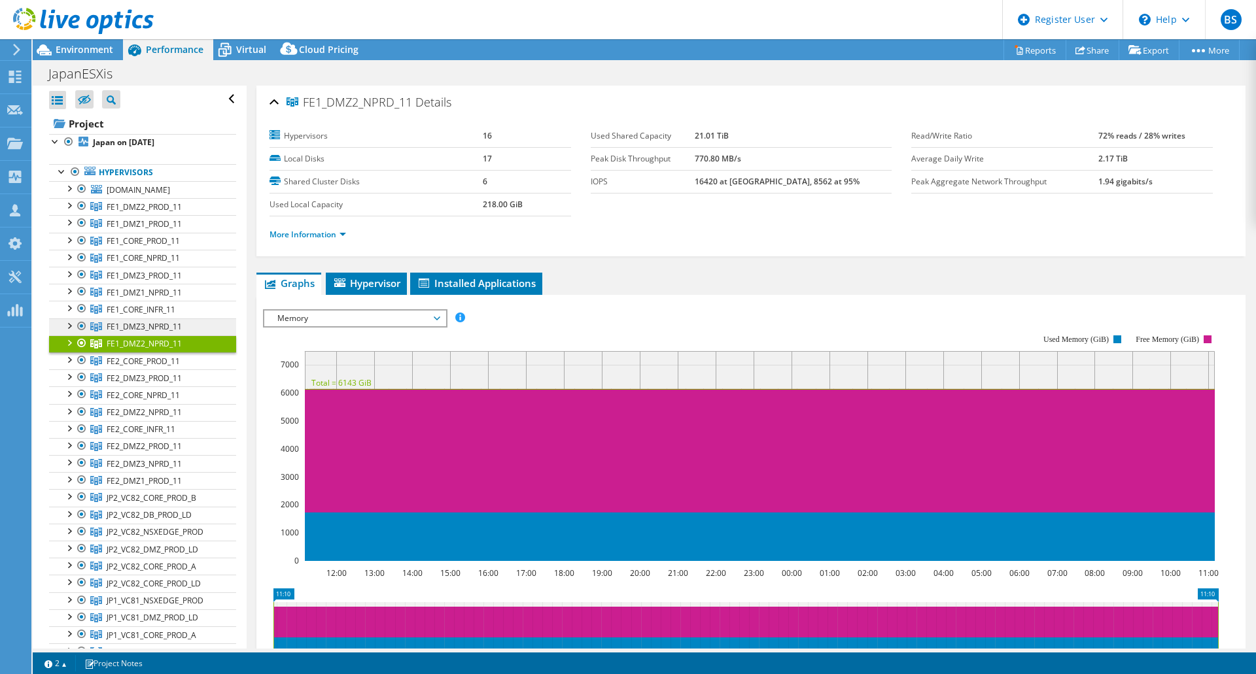
click at [151, 213] on span "FE1_DMZ3_NPRD_11" at bounding box center [144, 206] width 75 height 11
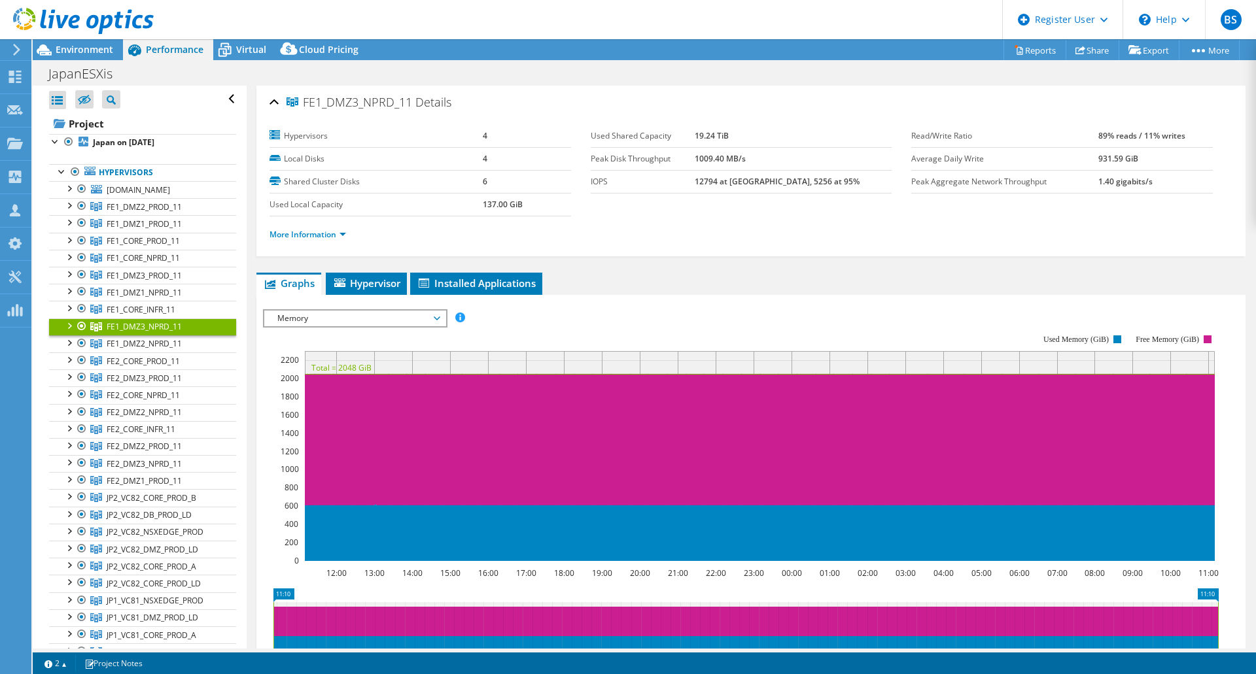
click at [400, 320] on span "Memory" at bounding box center [355, 319] width 168 height 16
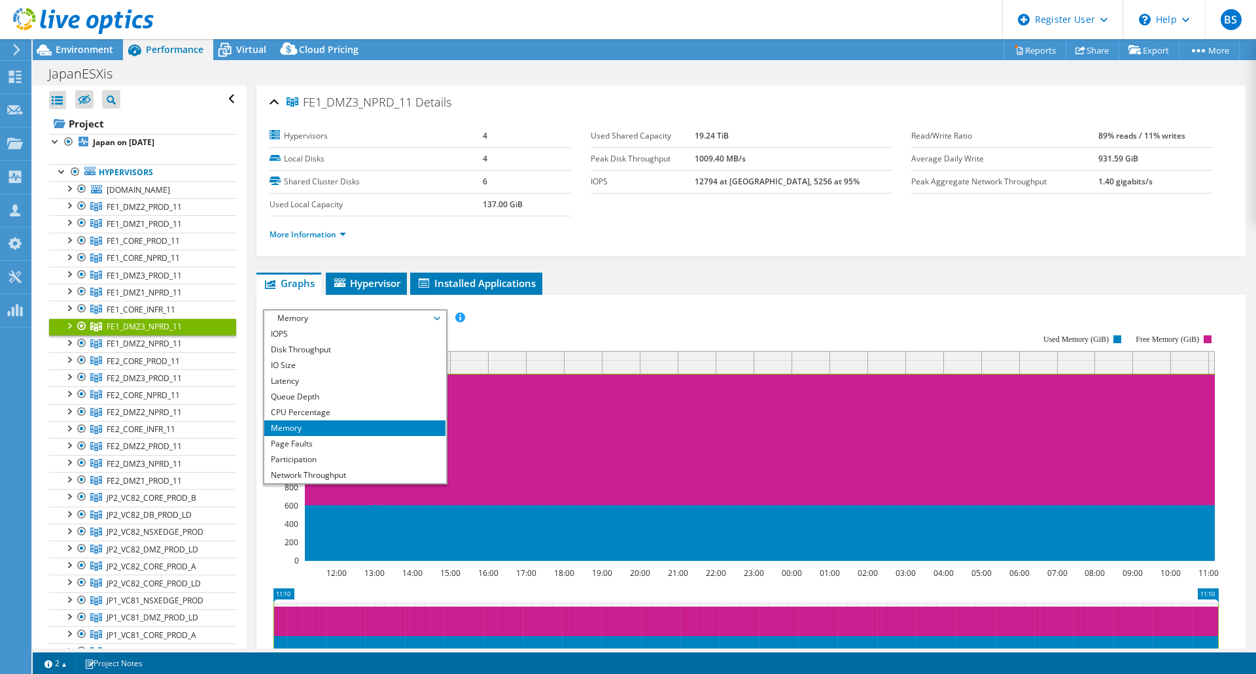
click at [553, 314] on div "IOPS Disk Throughput IO Size Latency Queue Depth CPU Percentage Memory Page Fau…" at bounding box center [751, 318] width 976 height 18
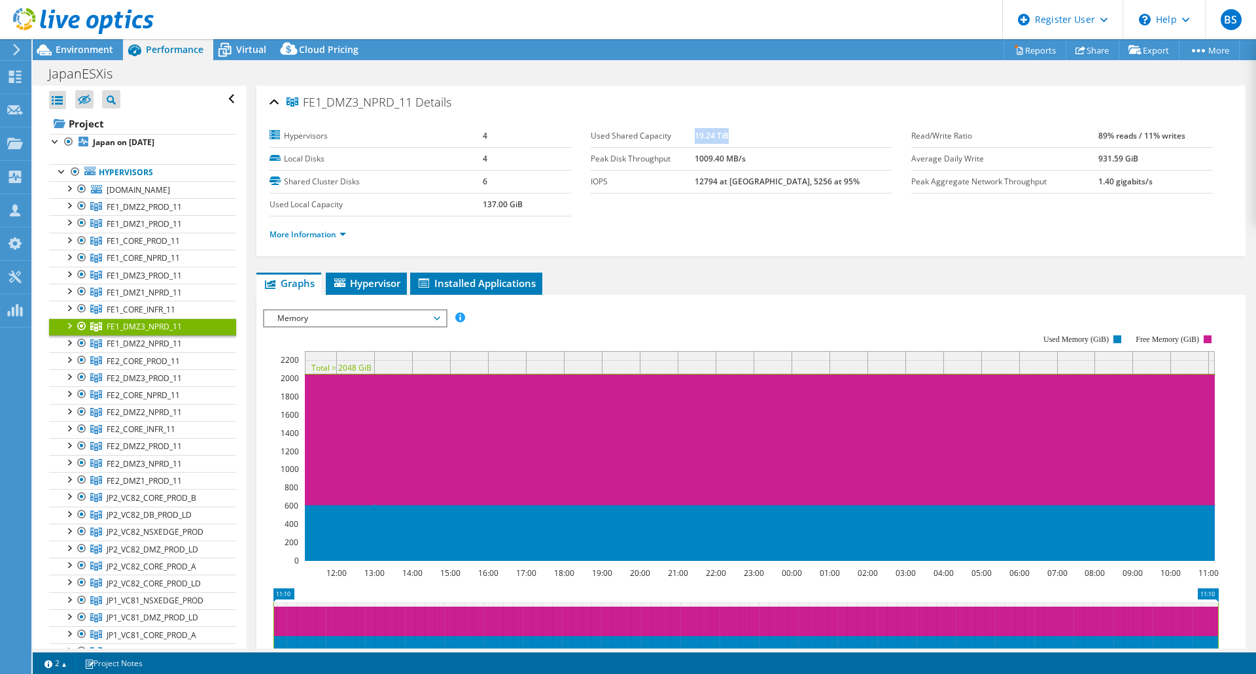
drag, startPoint x: 725, startPoint y: 133, endPoint x: 768, endPoint y: 207, distance: 86.1
click at [764, 137] on td "19.24 TiB" at bounding box center [792, 136] width 197 height 23
click at [770, 258] on div "FE1_DMZ3_NPRD_11 Details Hypervisors 4 Local Disks 4 Shared Cluster Disks 6 Use…" at bounding box center [751, 466] width 1008 height 760
click at [163, 213] on span "FE1_CORE_INFR_11" at bounding box center [144, 206] width 75 height 11
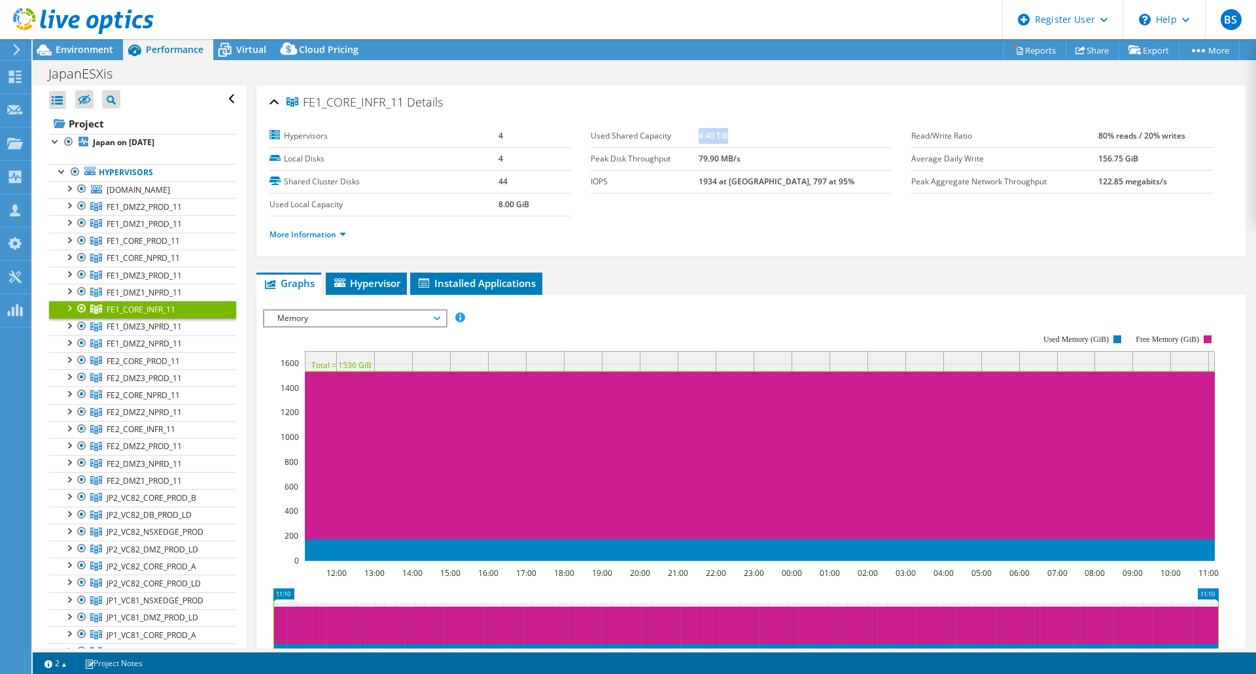
drag, startPoint x: 732, startPoint y: 137, endPoint x: 763, endPoint y: 141, distance: 31.0
click at [762, 137] on td "4.40 TiB" at bounding box center [794, 136] width 193 height 23
click at [337, 231] on link "More Information" at bounding box center [307, 234] width 77 height 11
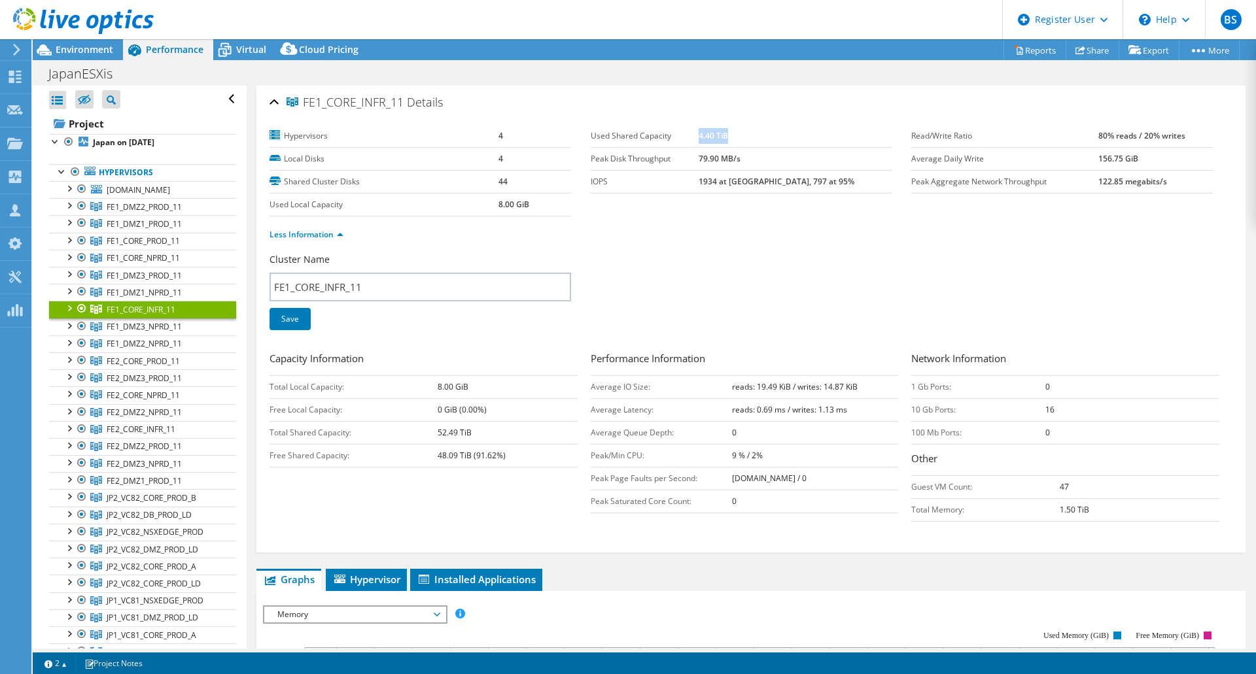
drag, startPoint x: 433, startPoint y: 432, endPoint x: 505, endPoint y: 496, distance: 96.3
click at [481, 430] on tr "Total Shared Capacity: 52.49 TiB" at bounding box center [423, 432] width 308 height 23
click at [505, 494] on div "Capacity Information Total Local Capacity: 8.00 GiB Free Local Capacity: 0 GiB …" at bounding box center [750, 439] width 963 height 177
click at [451, 432] on b "52.49 TiB" at bounding box center [454, 432] width 34 height 11
drag, startPoint x: 731, startPoint y: 135, endPoint x: 747, endPoint y: 133, distance: 15.9
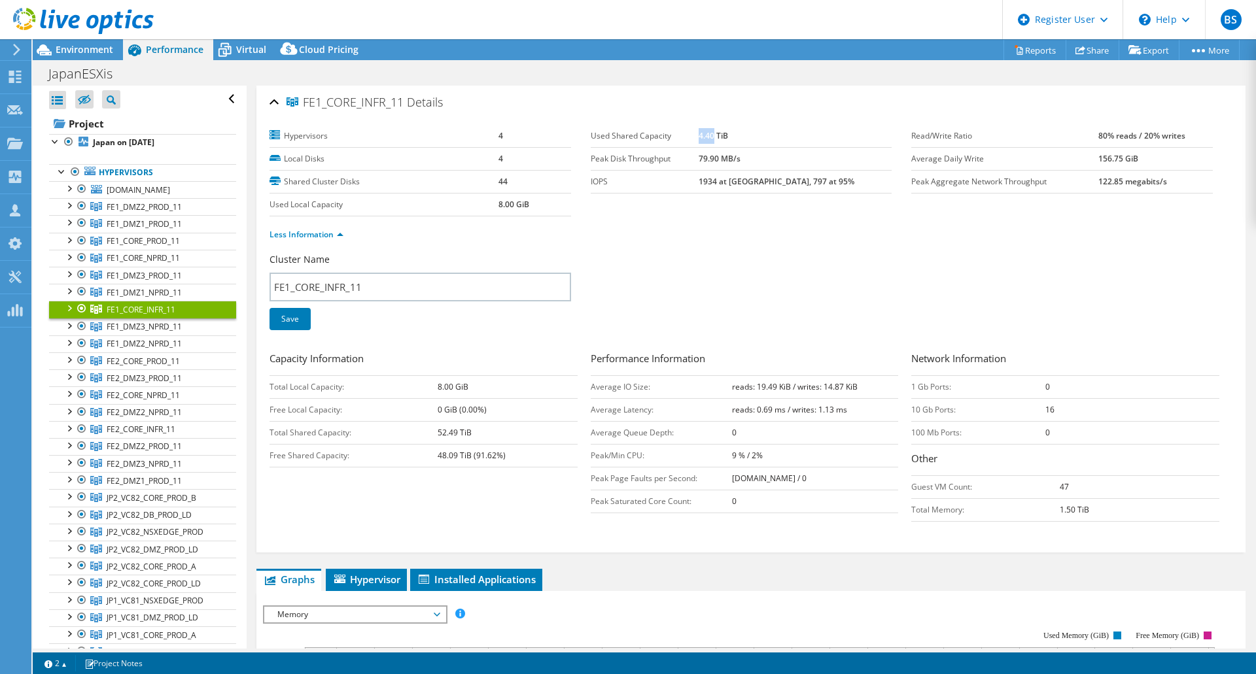
click at [728, 133] on b "4.40 TiB" at bounding box center [712, 135] width 29 height 11
click at [145, 213] on span "FE1_CORE_PROD_11" at bounding box center [144, 206] width 75 height 11
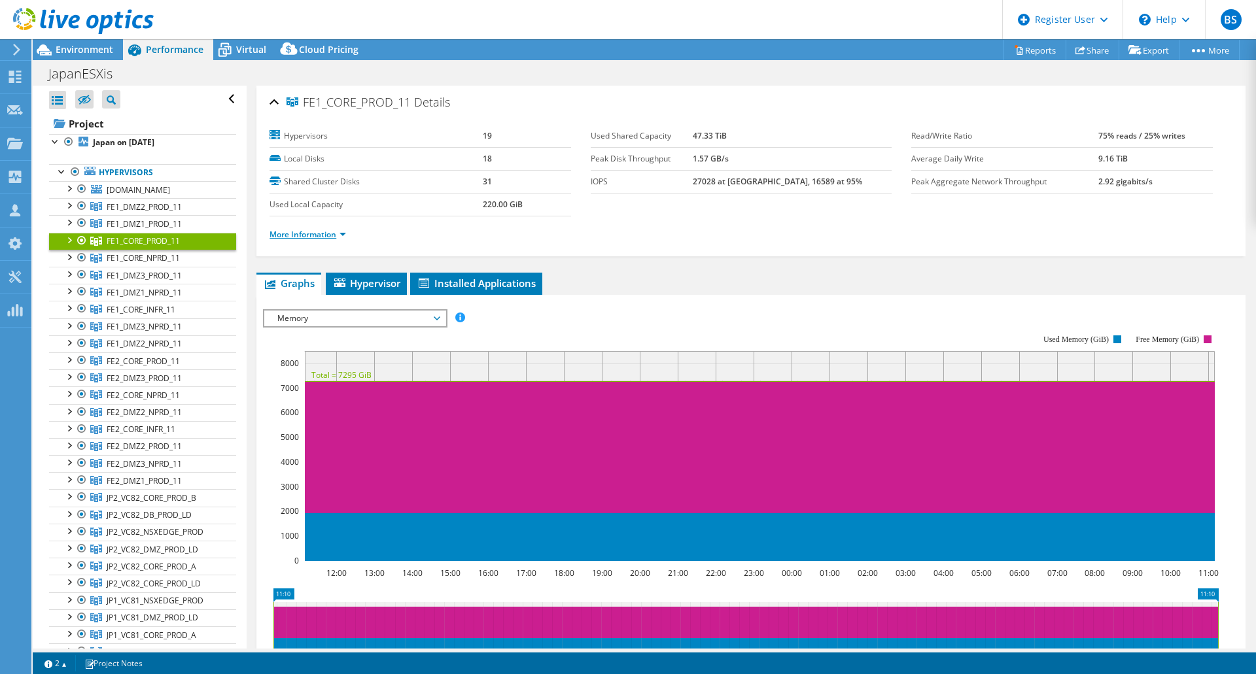
click at [331, 232] on link "More Information" at bounding box center [307, 234] width 77 height 11
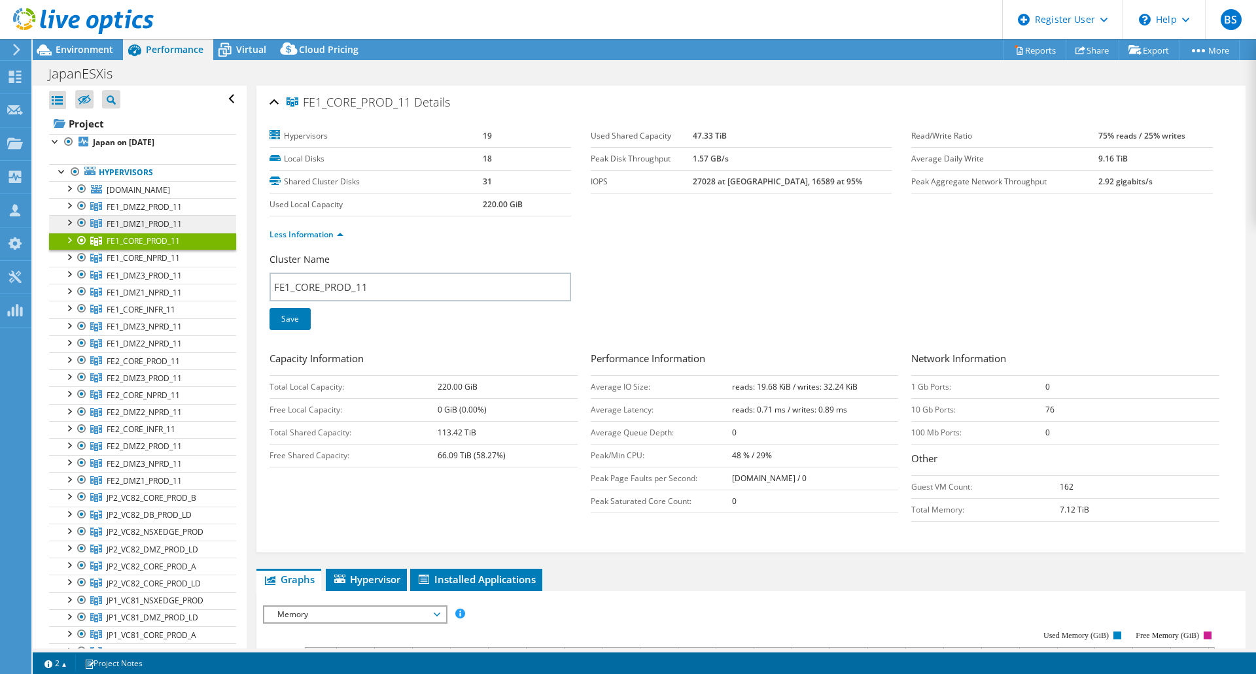
click at [152, 215] on link "FE1_DMZ1_PROD_11" at bounding box center [142, 206] width 187 height 17
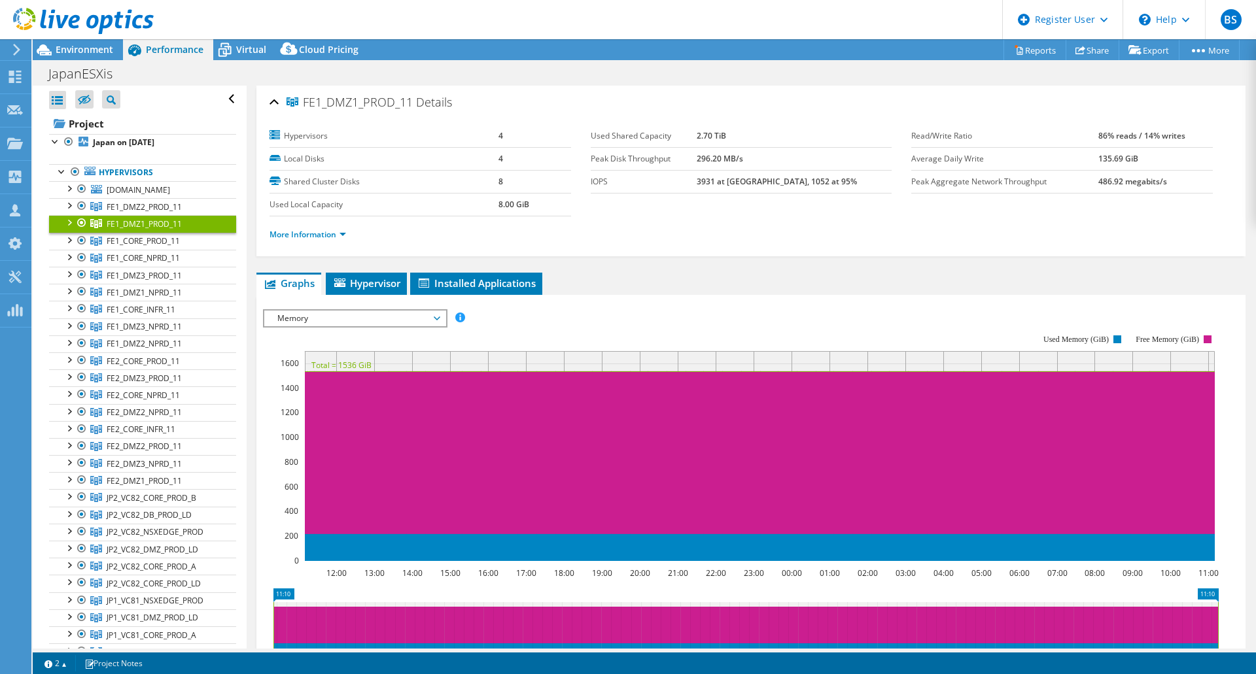
click at [370, 232] on ul "More Information" at bounding box center [750, 233] width 963 height 18
click at [339, 230] on link "More Information" at bounding box center [307, 234] width 77 height 11
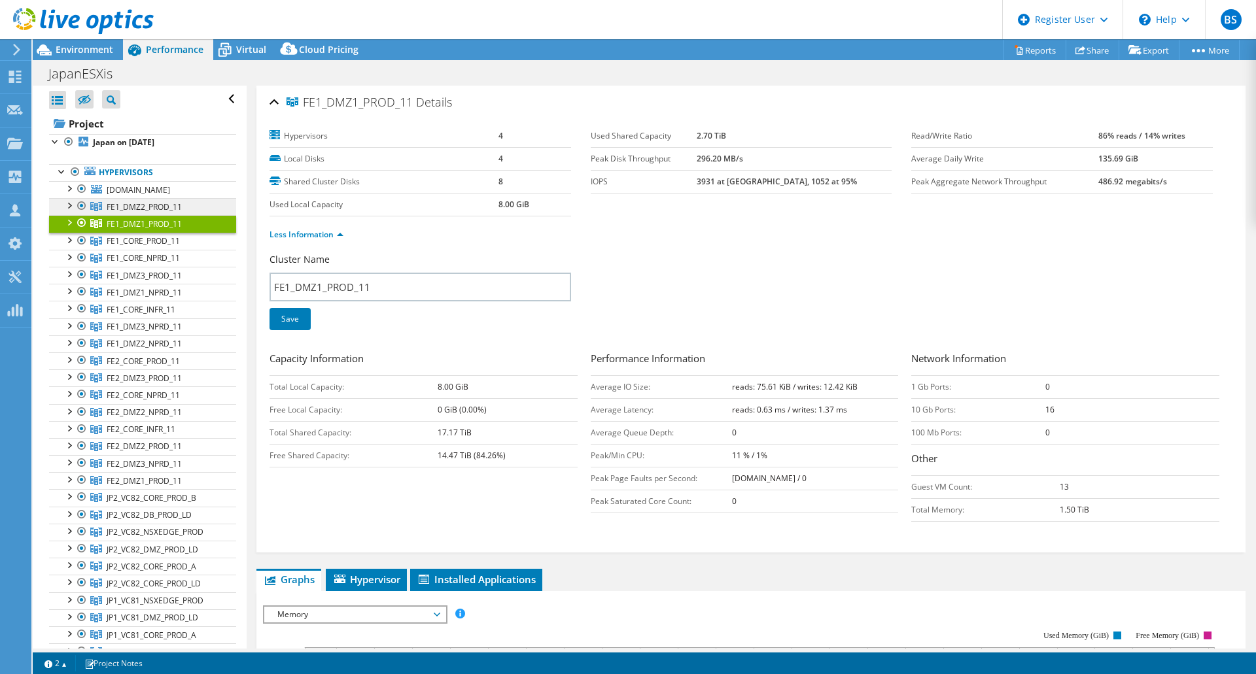
click at [163, 213] on span "FE1_DMZ2_PROD_11" at bounding box center [144, 206] width 75 height 11
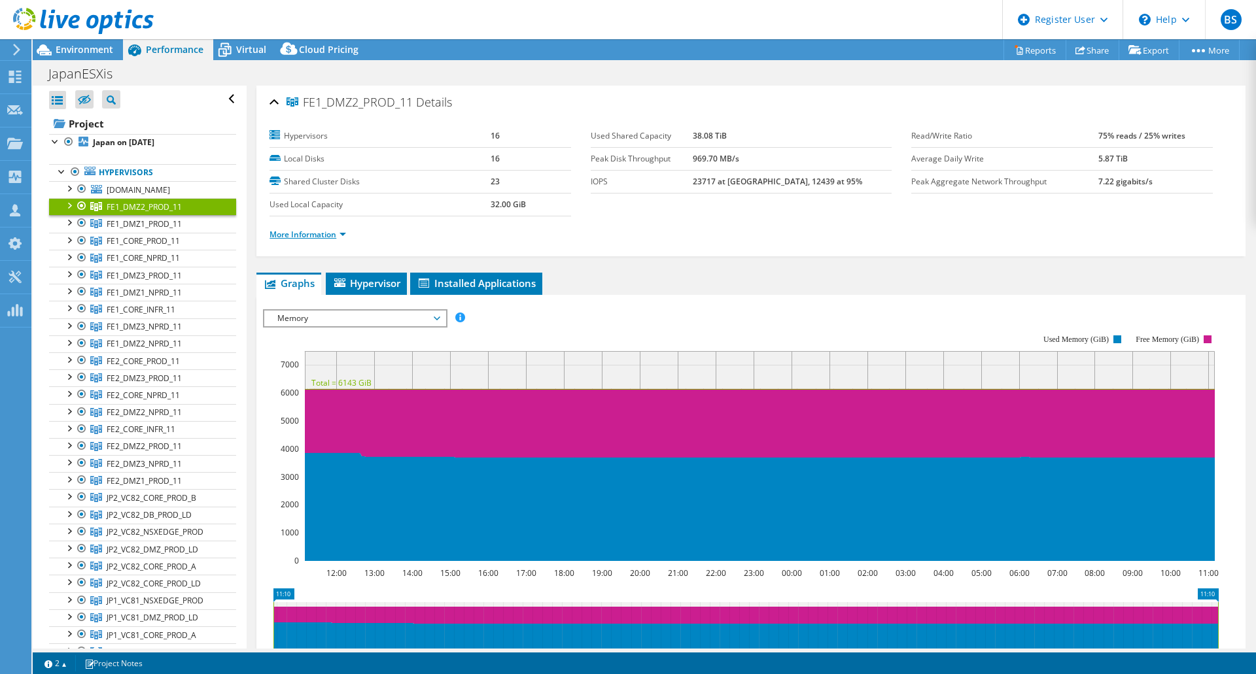
click at [326, 233] on link "More Information" at bounding box center [307, 234] width 77 height 11
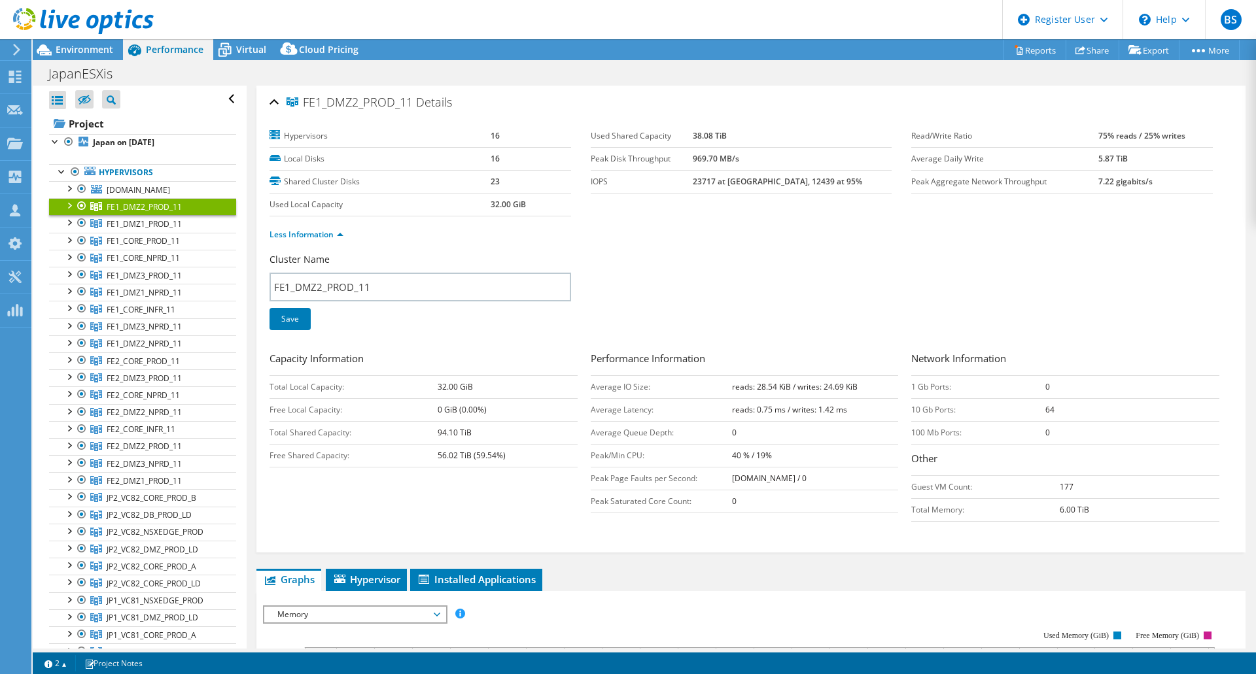
drag, startPoint x: 441, startPoint y: 431, endPoint x: 475, endPoint y: 433, distance: 34.1
click at [475, 433] on tr "Total Shared Capacity: 94.10 TiB" at bounding box center [423, 432] width 308 height 23
click at [475, 434] on td "94.10 TiB" at bounding box center [507, 432] width 140 height 23
drag, startPoint x: 708, startPoint y: 139, endPoint x: 758, endPoint y: 137, distance: 50.4
click at [758, 137] on tr "Used Shared Capacity 38.08 TiB" at bounding box center [740, 136] width 301 height 23
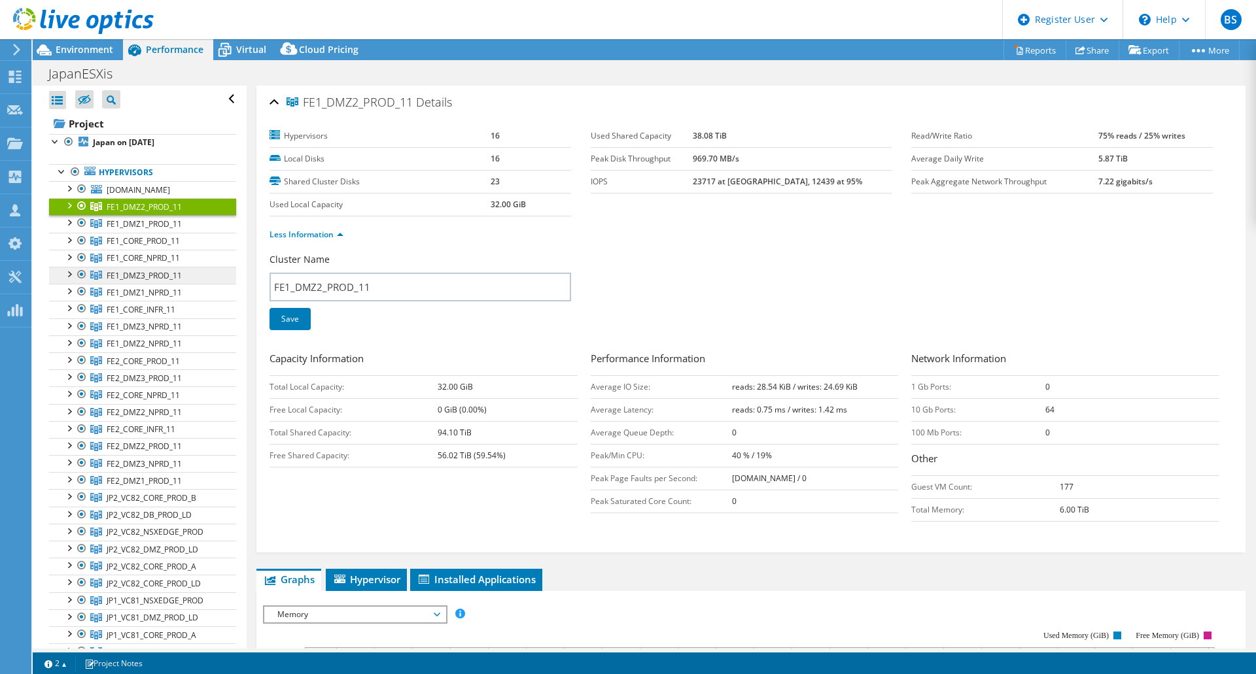
click at [148, 213] on span "FE1_DMZ3_PROD_11" at bounding box center [144, 206] width 75 height 11
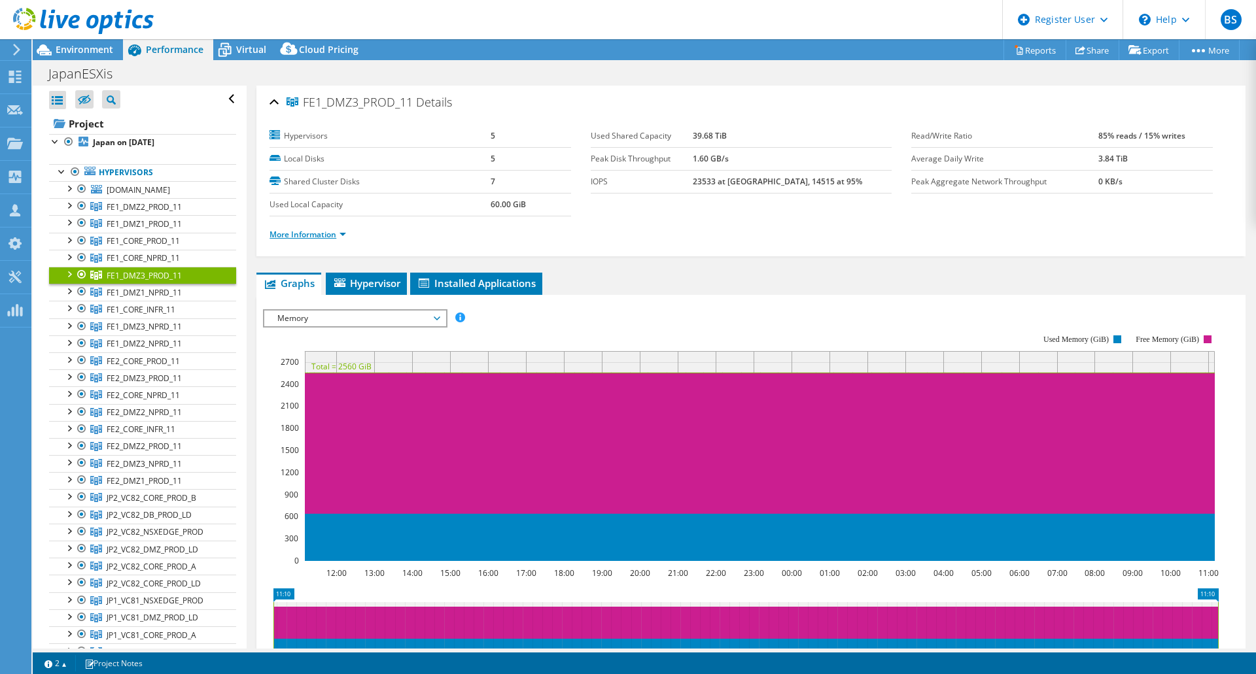
click at [323, 235] on link "More Information" at bounding box center [307, 234] width 77 height 11
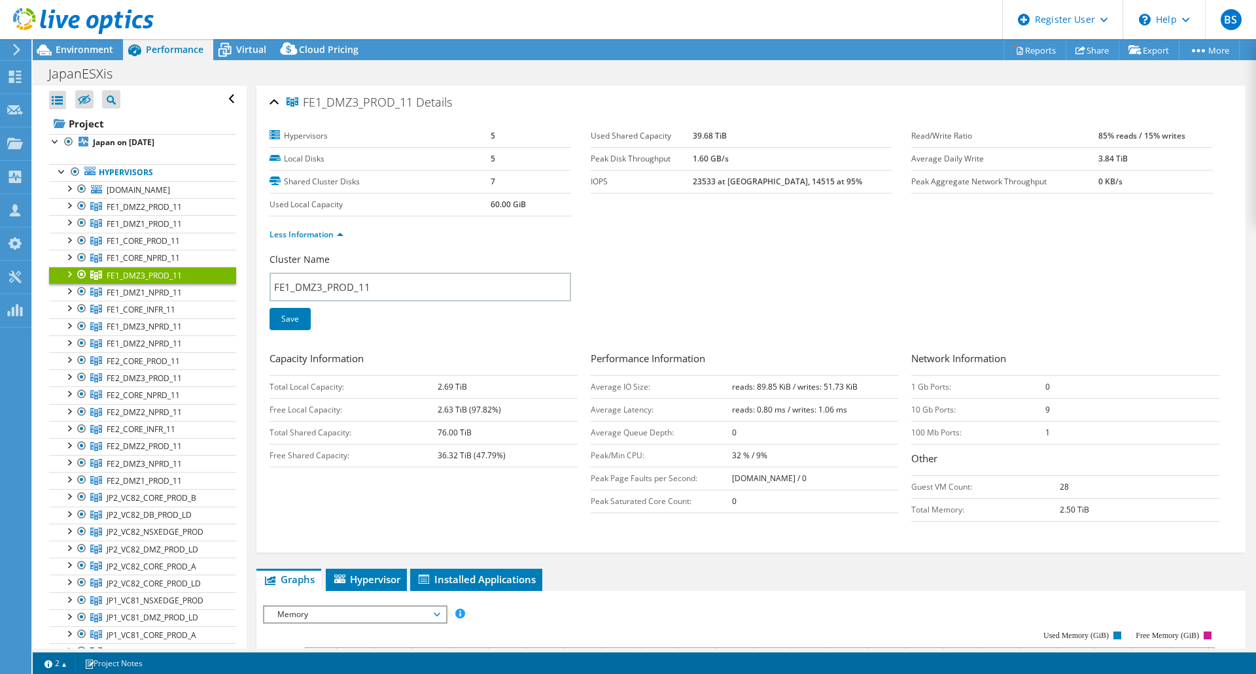
click at [789, 282] on div "Cluster Name FE1_DMZ3_PROD_11 Save" at bounding box center [750, 300] width 963 height 94
click at [128, 213] on span "FE1_CORE_NPRD_11" at bounding box center [144, 206] width 75 height 11
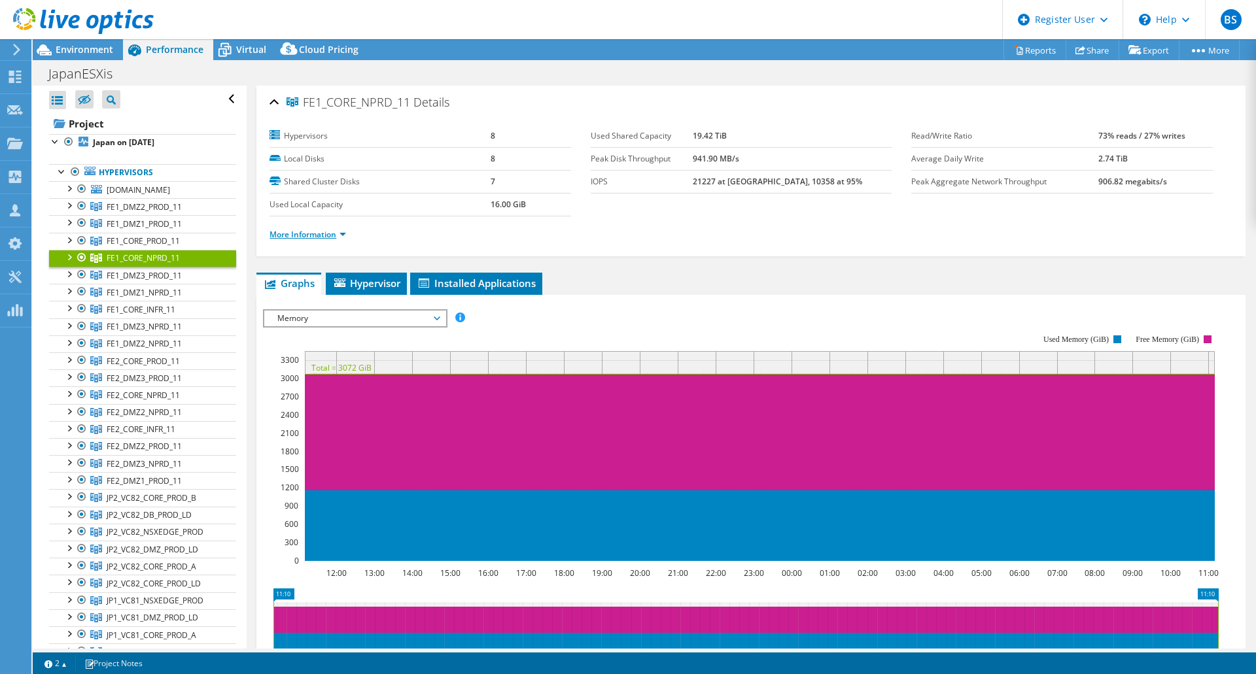
click at [318, 229] on link "More Information" at bounding box center [307, 234] width 77 height 11
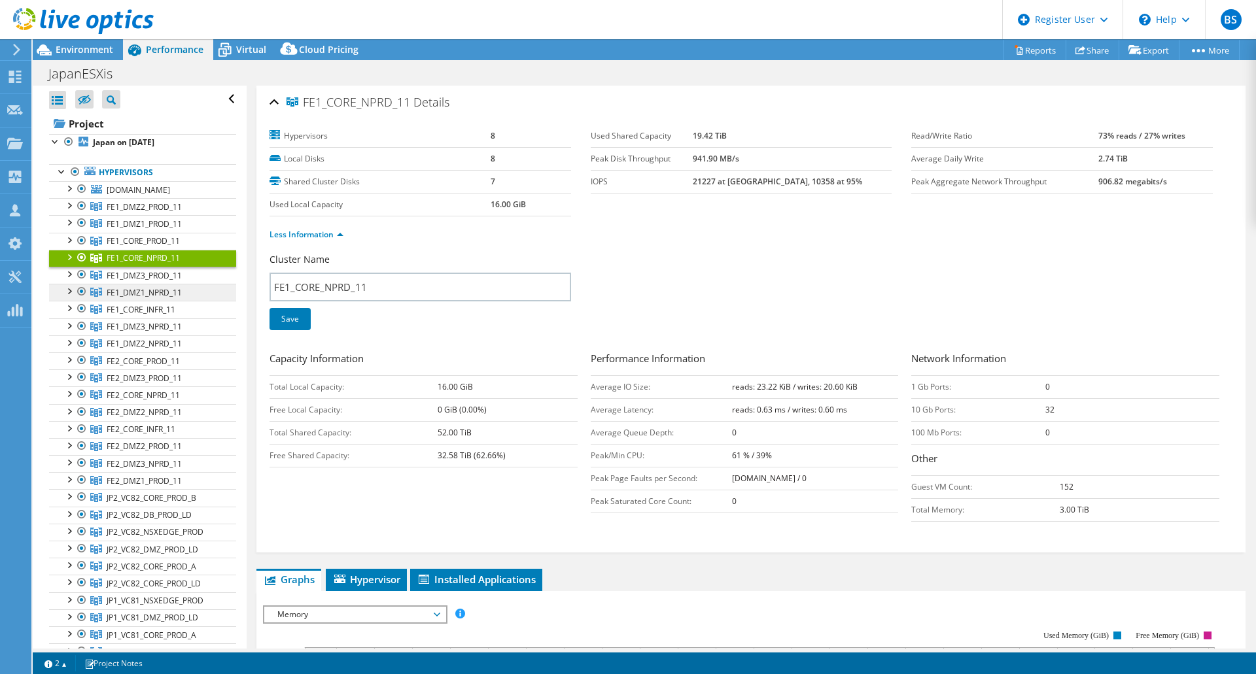
click at [152, 215] on link "FE1_DMZ1_NPRD_11" at bounding box center [142, 206] width 187 height 17
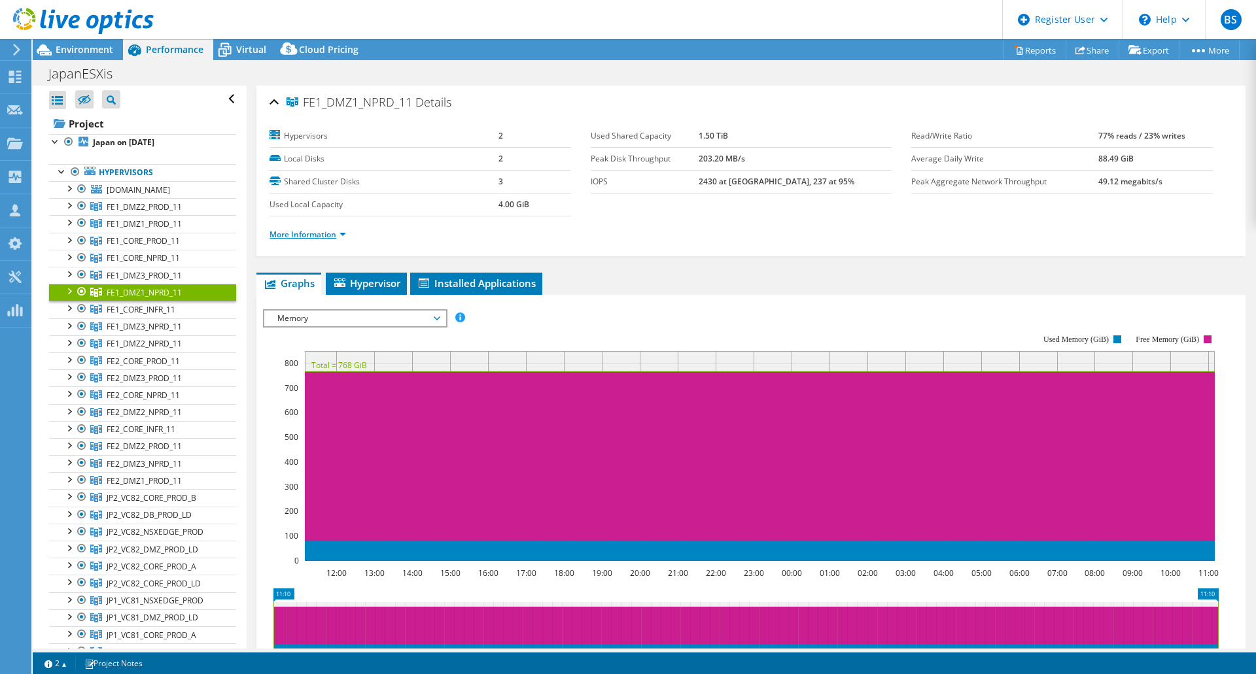
click at [324, 231] on link "More Information" at bounding box center [307, 234] width 77 height 11
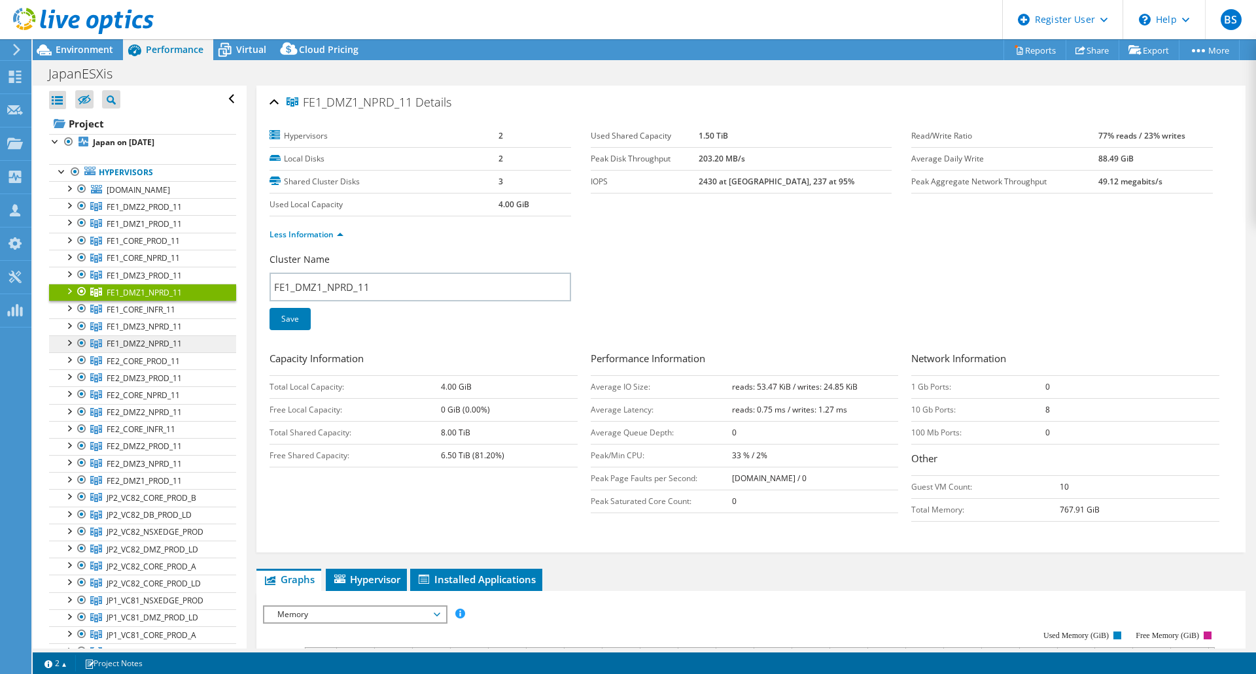
click at [162, 213] on span "FE1_DMZ2_NPRD_11" at bounding box center [144, 206] width 75 height 11
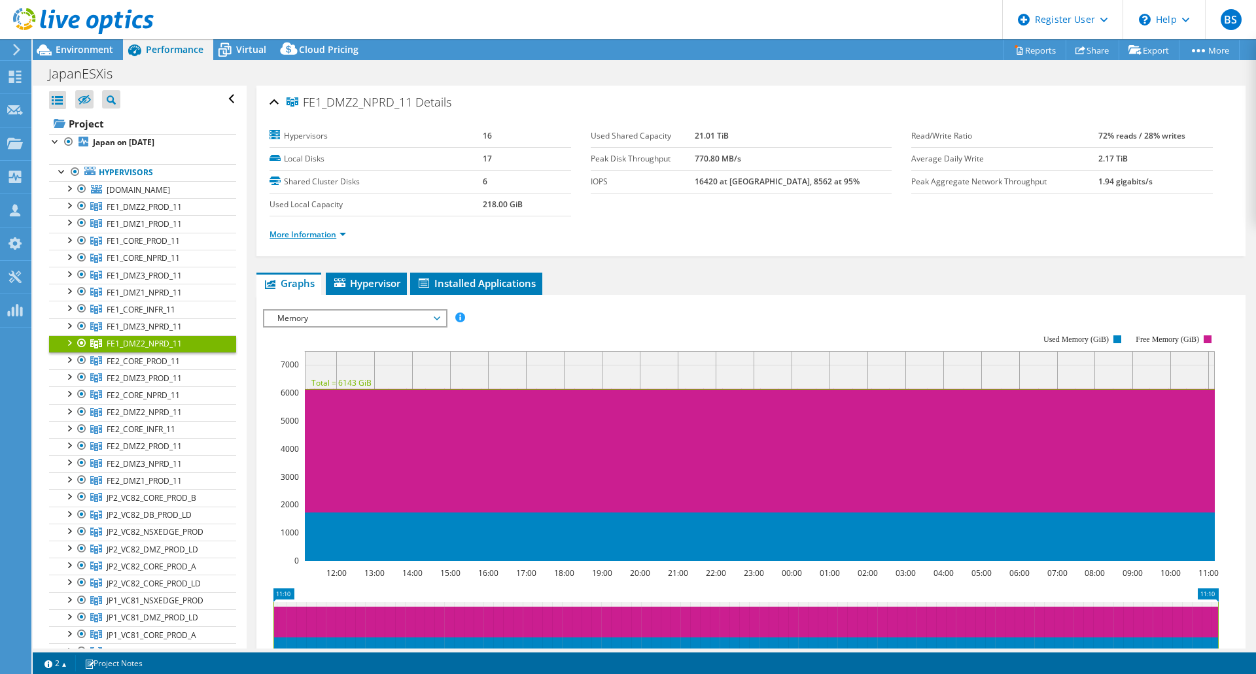
click at [279, 232] on link "More Information" at bounding box center [307, 234] width 77 height 11
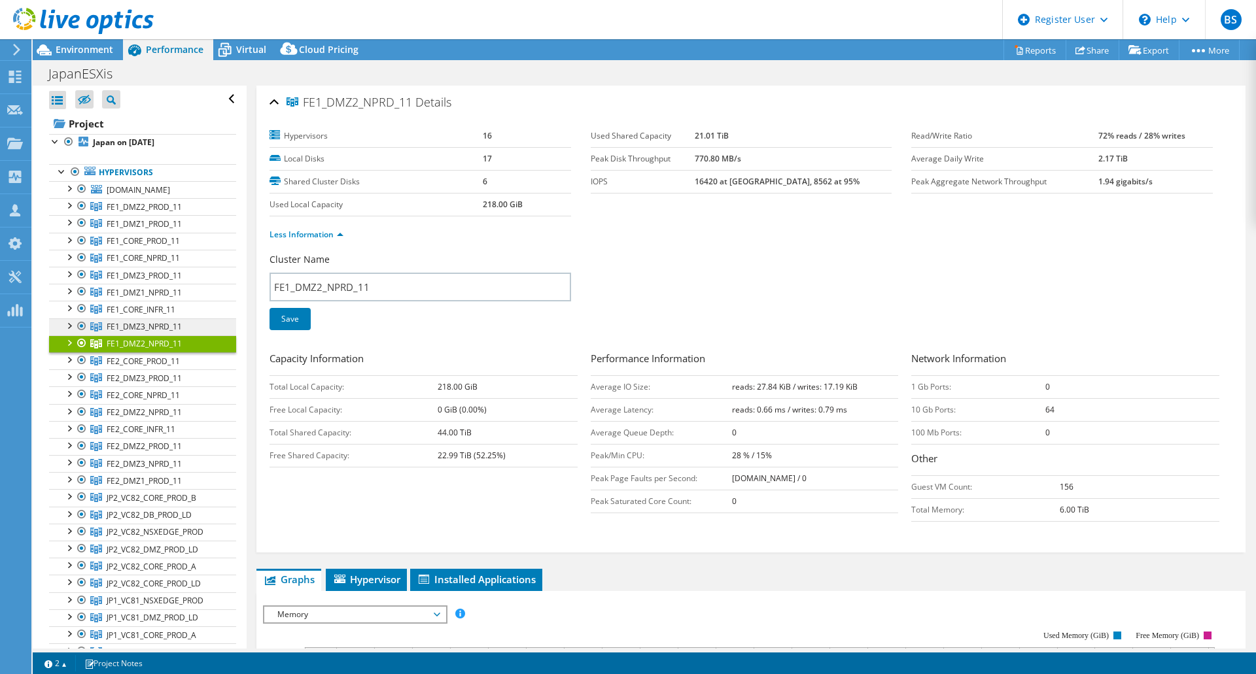
click at [152, 213] on span "FE1_DMZ3_NPRD_11" at bounding box center [144, 206] width 75 height 11
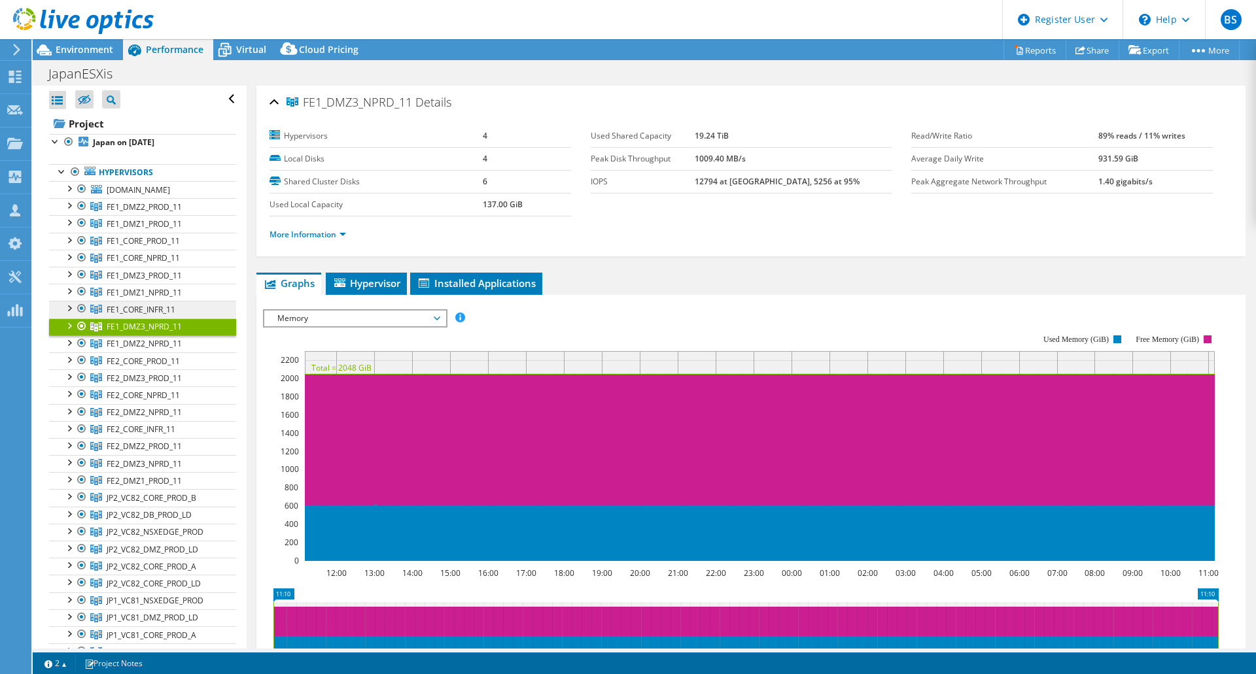
click at [160, 213] on span "FE1_CORE_INFR_11" at bounding box center [144, 206] width 75 height 11
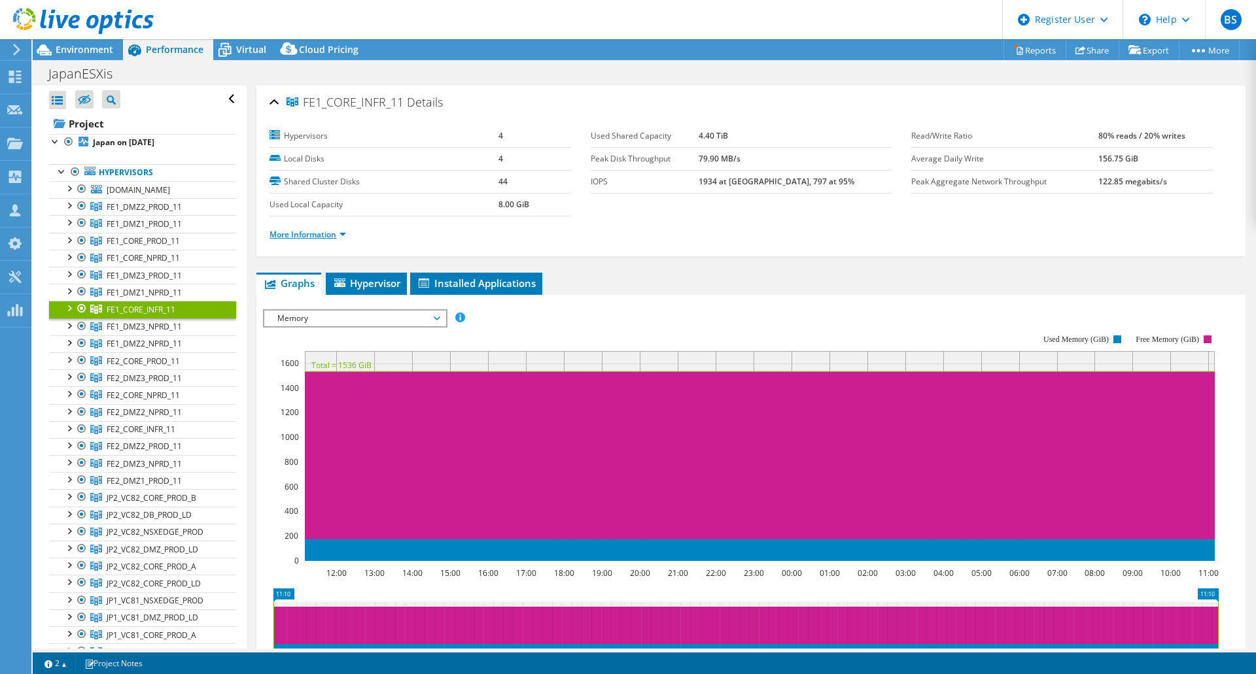
click at [298, 229] on link "More Information" at bounding box center [307, 234] width 77 height 11
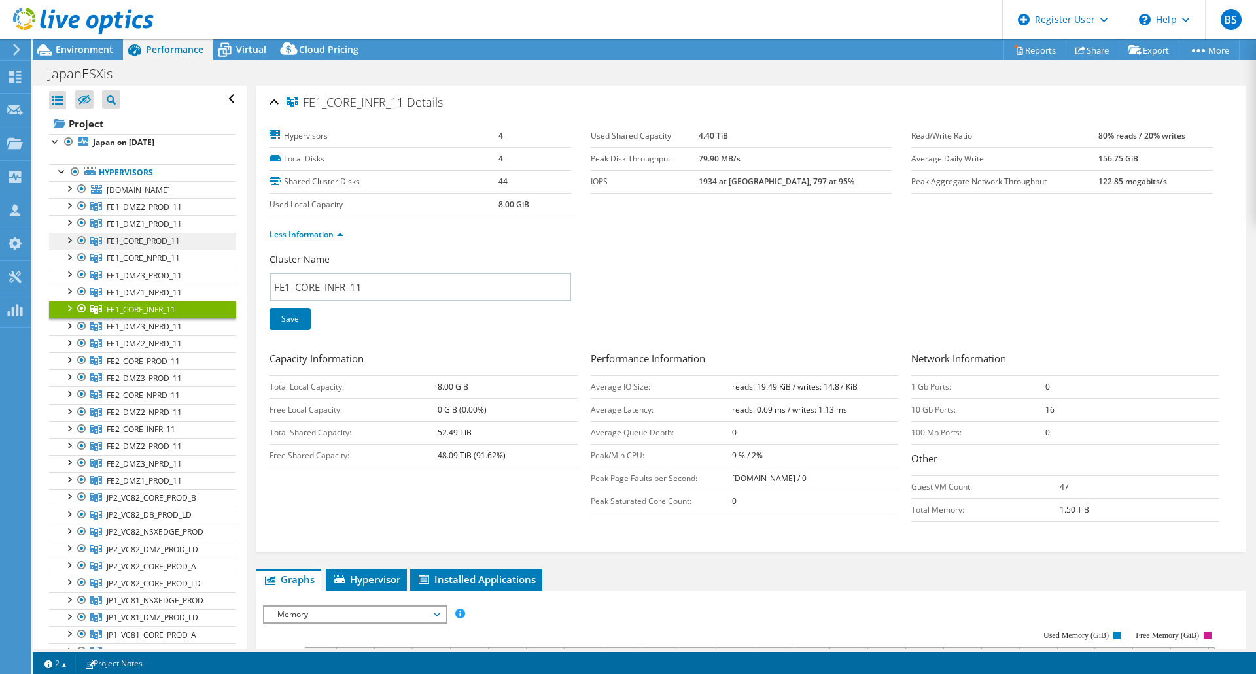
click at [153, 213] on span "FE1_CORE_PROD_11" at bounding box center [144, 206] width 75 height 11
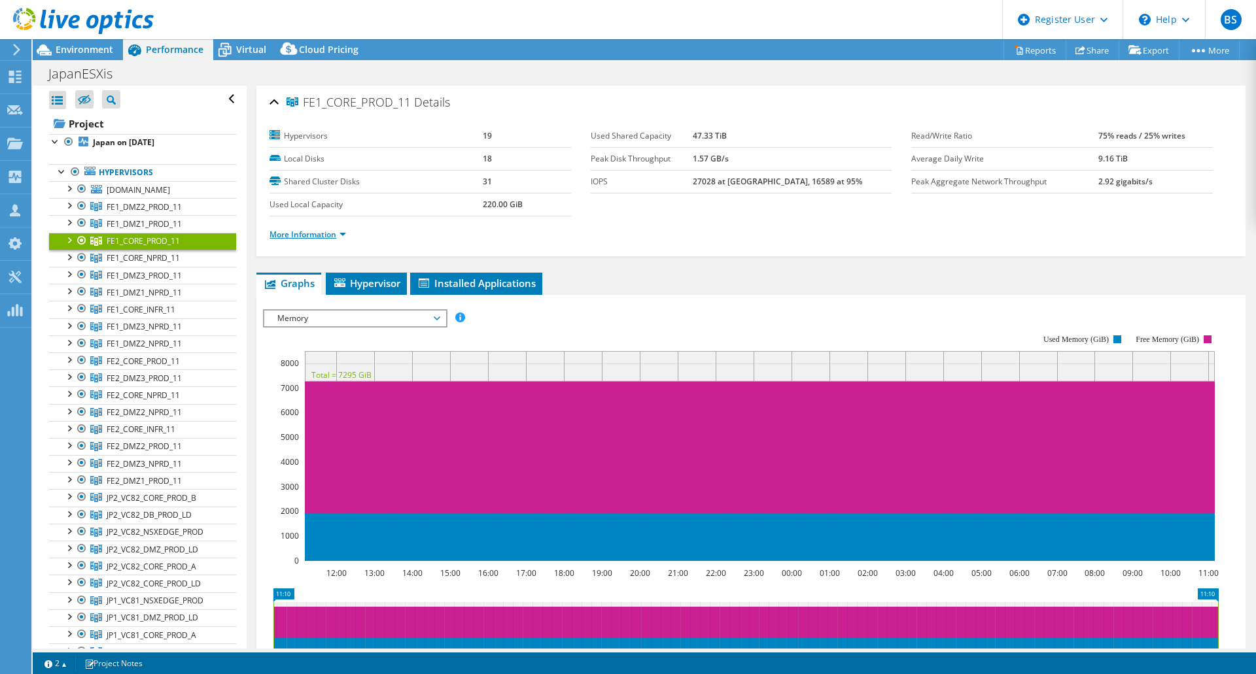
click at [305, 237] on li "More Information" at bounding box center [311, 235] width 84 height 14
click at [305, 235] on link "More Information" at bounding box center [307, 234] width 77 height 11
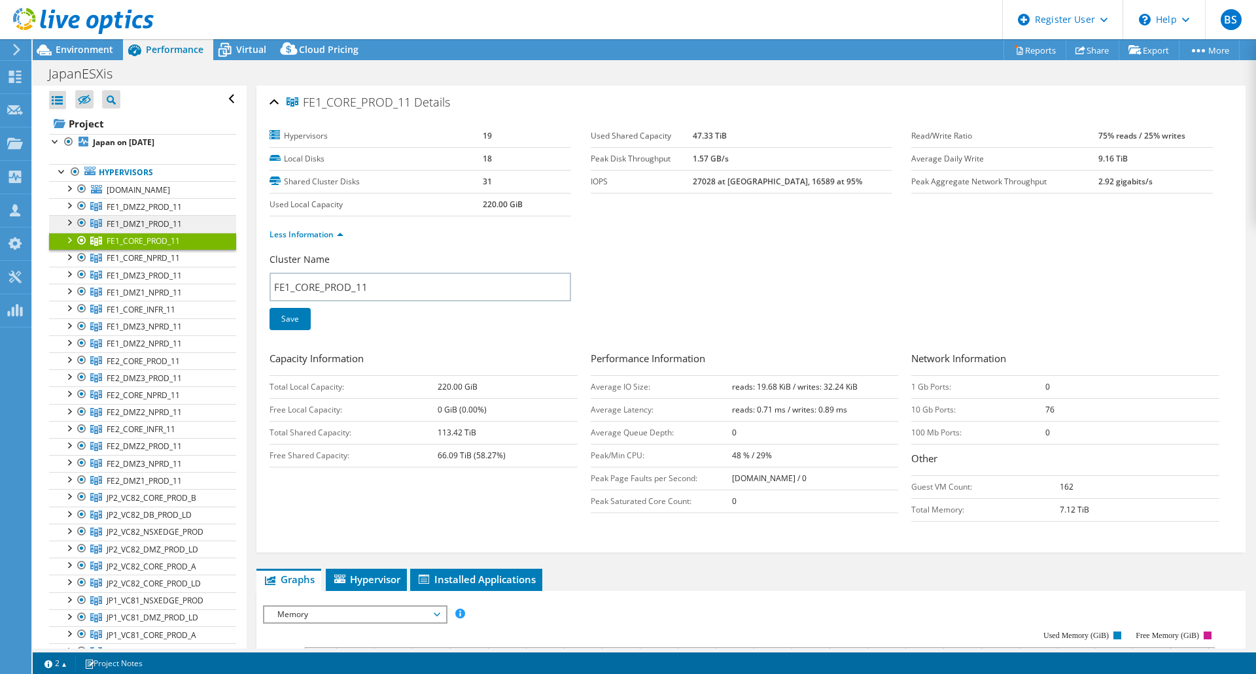
click at [162, 213] on span "FE1_DMZ1_PROD_11" at bounding box center [144, 206] width 75 height 11
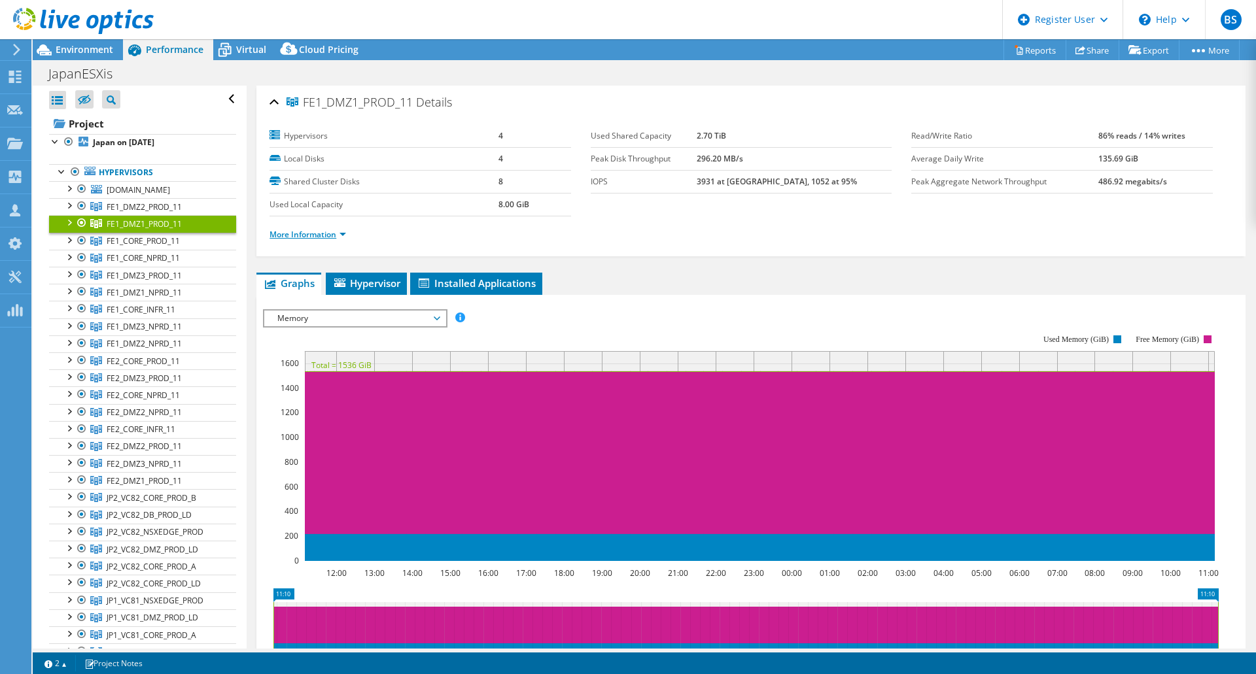
click at [330, 230] on link "More Information" at bounding box center [307, 234] width 77 height 11
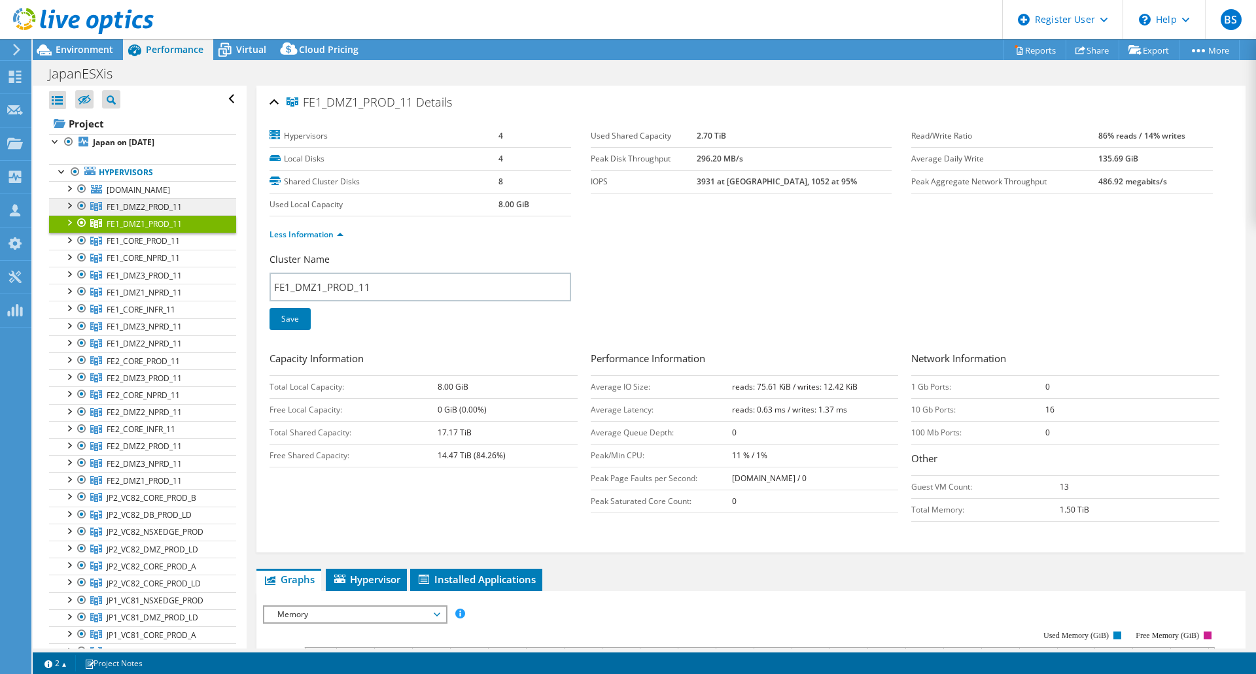
click at [156, 213] on span "FE1_DMZ2_PROD_11" at bounding box center [144, 206] width 75 height 11
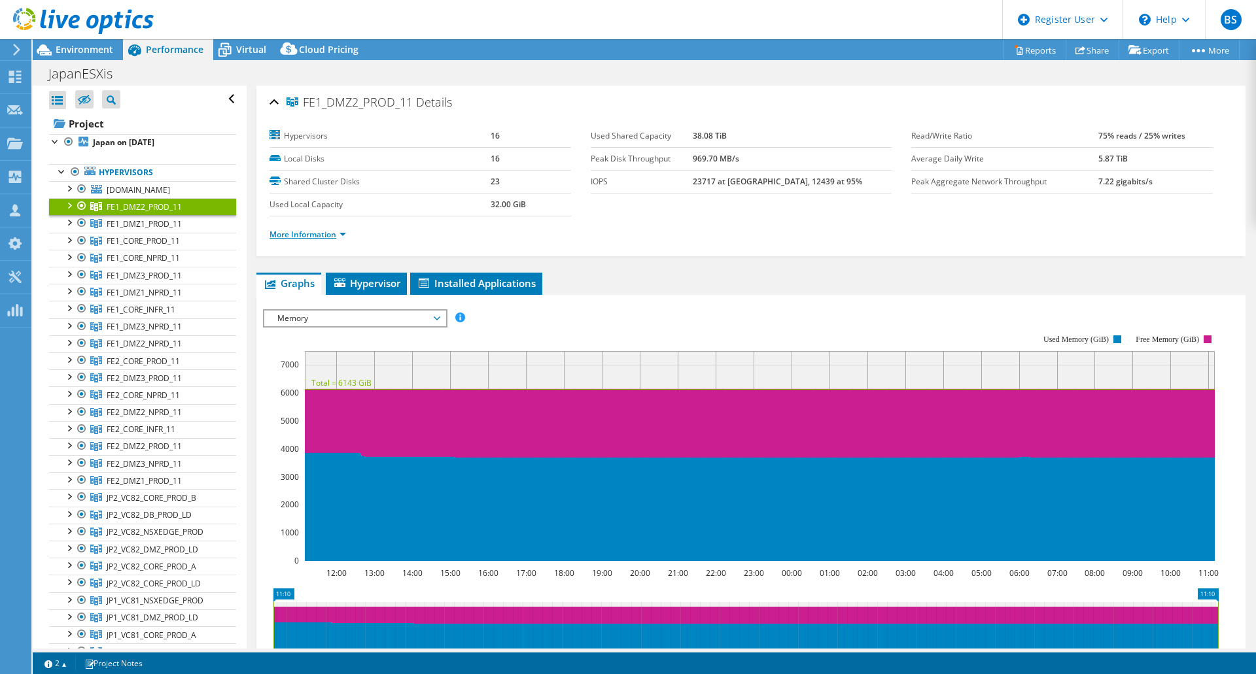
click at [277, 235] on link "More Information" at bounding box center [307, 234] width 77 height 11
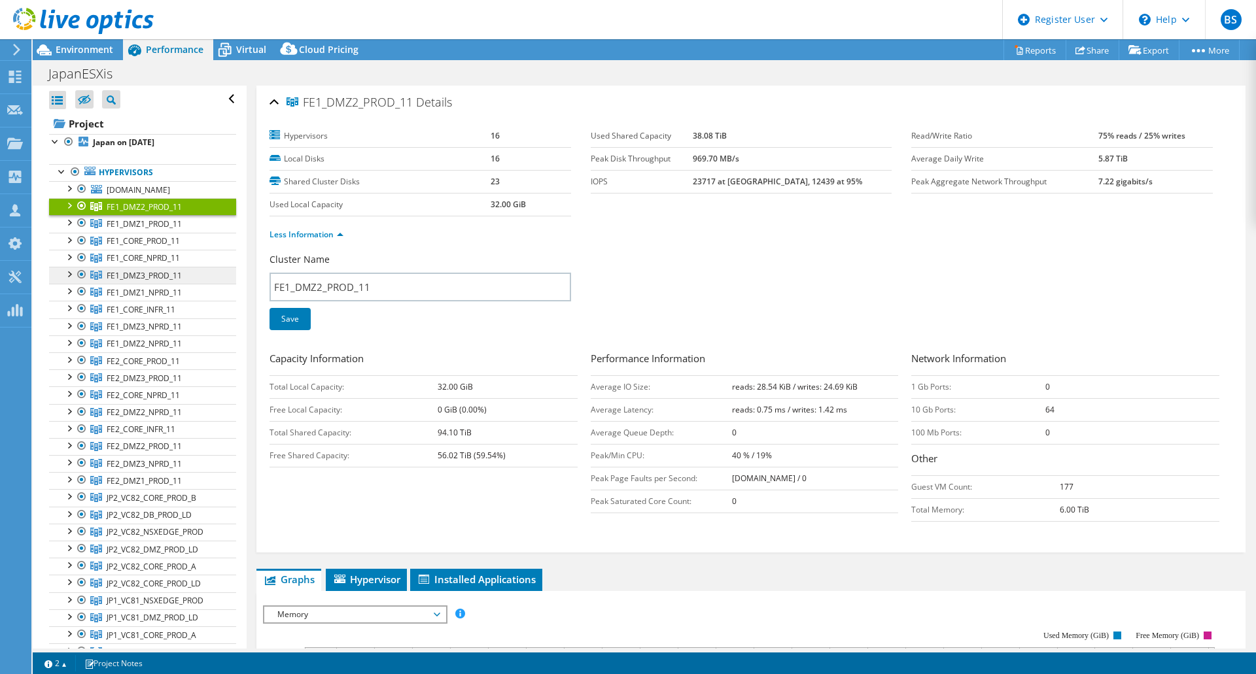
click at [165, 213] on span "FE1_DMZ3_PROD_11" at bounding box center [144, 206] width 75 height 11
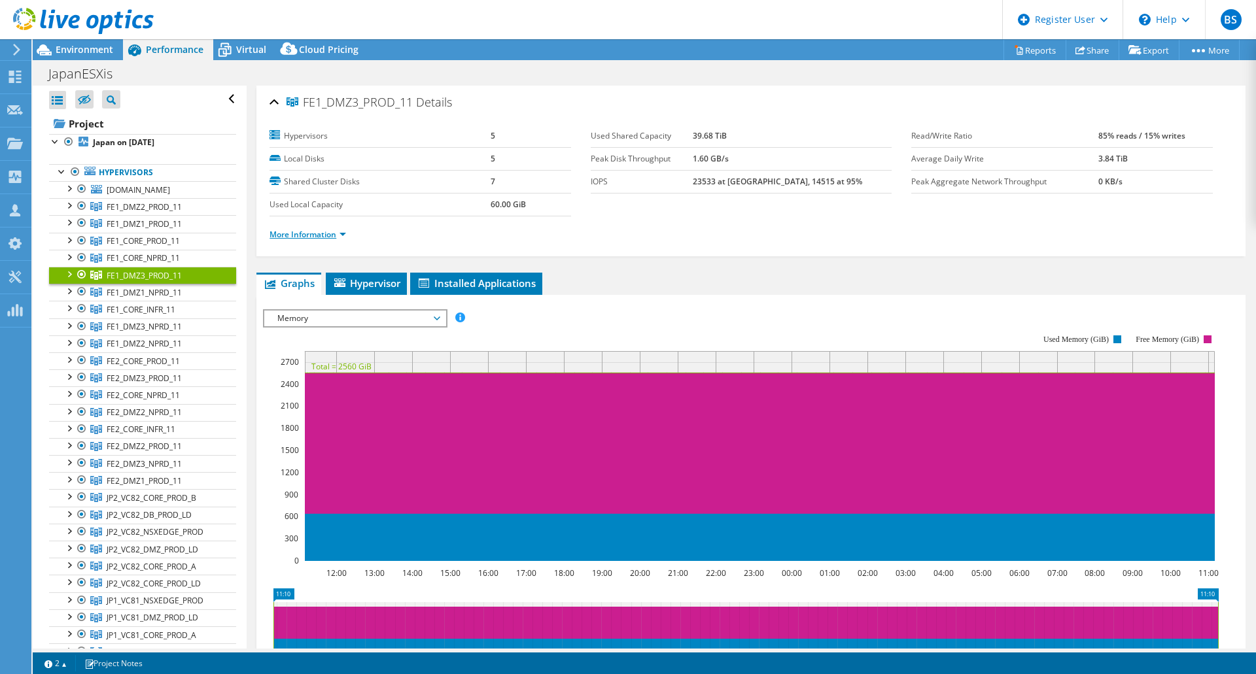
click at [309, 237] on li "More Information" at bounding box center [311, 235] width 84 height 14
click at [310, 228] on li "More Information" at bounding box center [311, 235] width 84 height 14
click at [311, 232] on link "More Information" at bounding box center [307, 234] width 77 height 11
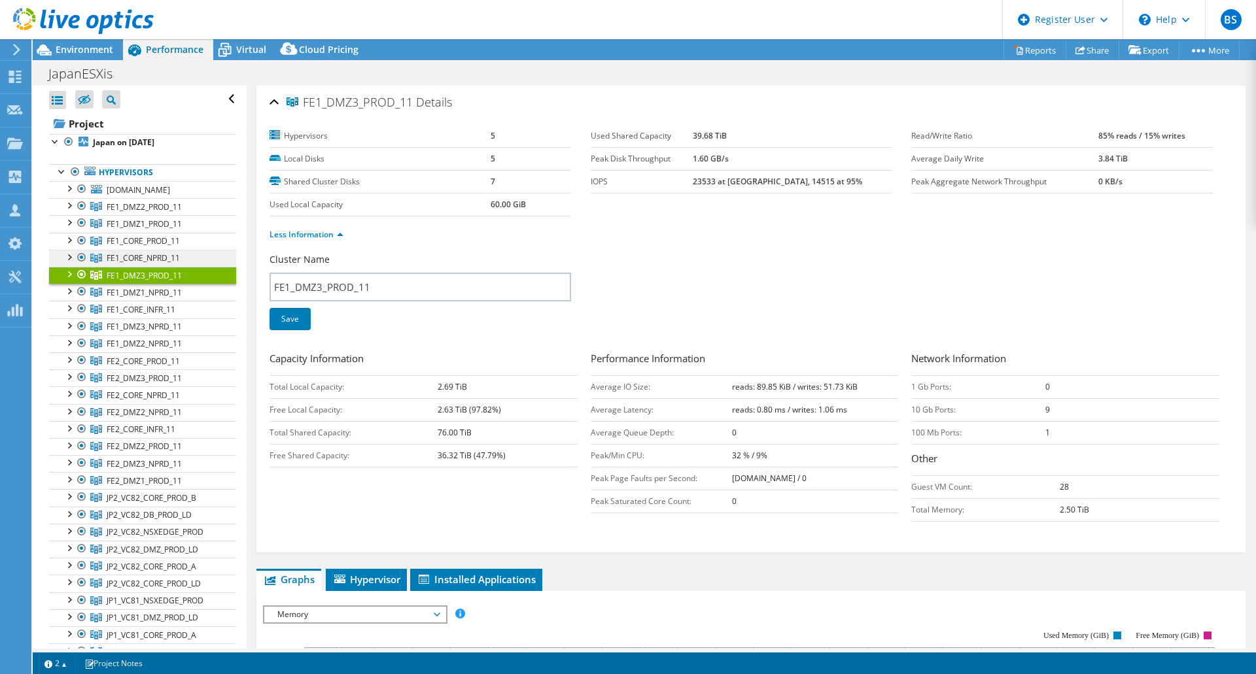
click at [152, 213] on span "FE1_CORE_NPRD_11" at bounding box center [144, 206] width 75 height 11
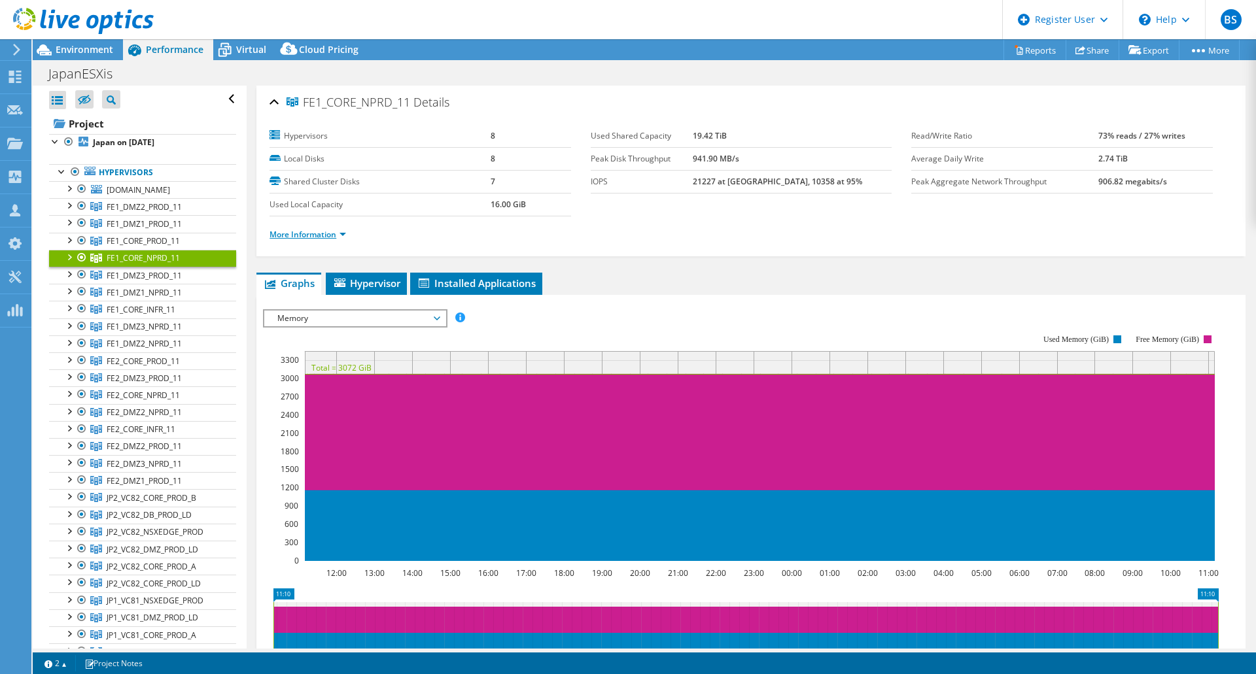
click at [317, 233] on link "More Information" at bounding box center [307, 234] width 77 height 11
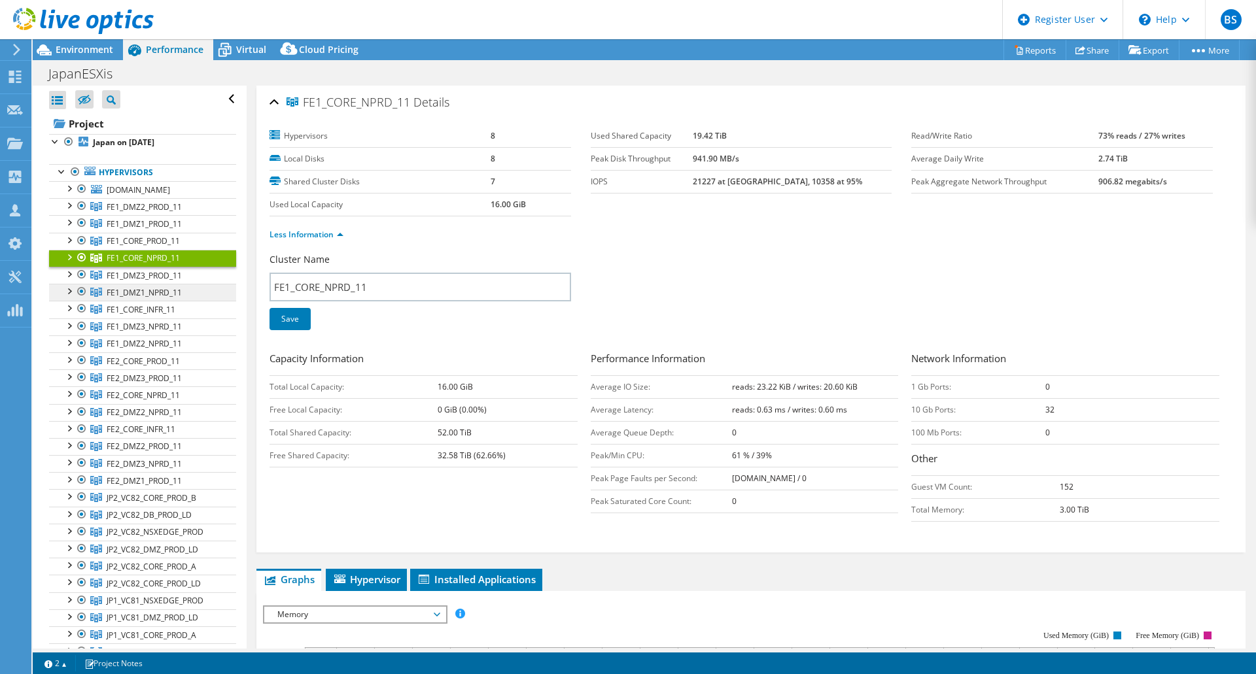
click at [162, 215] on link "FE1_DMZ1_NPRD_11" at bounding box center [142, 206] width 187 height 17
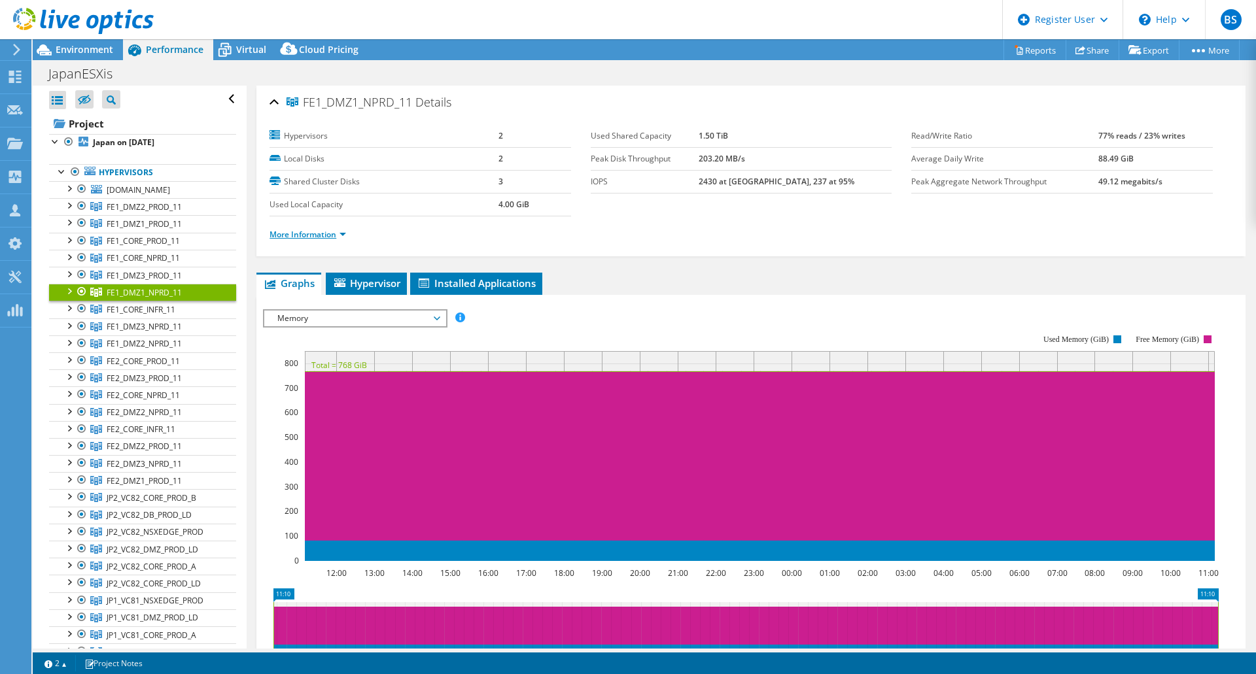
click at [334, 233] on link "More Information" at bounding box center [307, 234] width 77 height 11
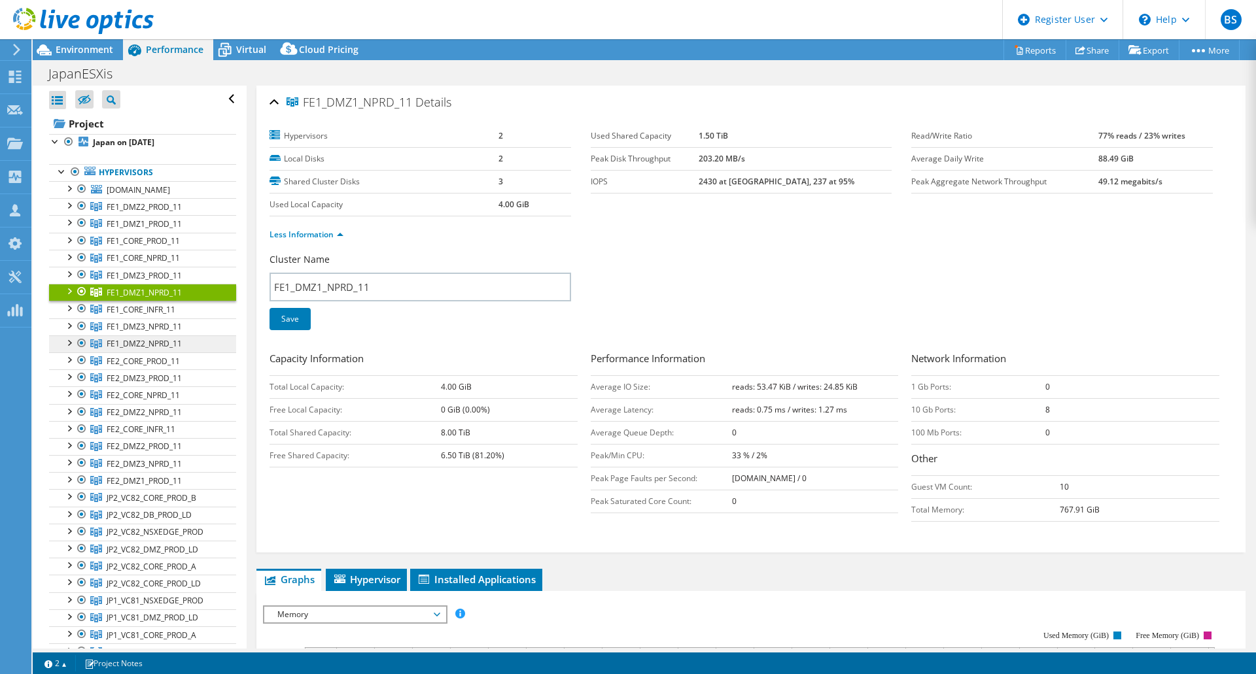
click at [162, 213] on span "FE1_DMZ2_NPRD_11" at bounding box center [144, 206] width 75 height 11
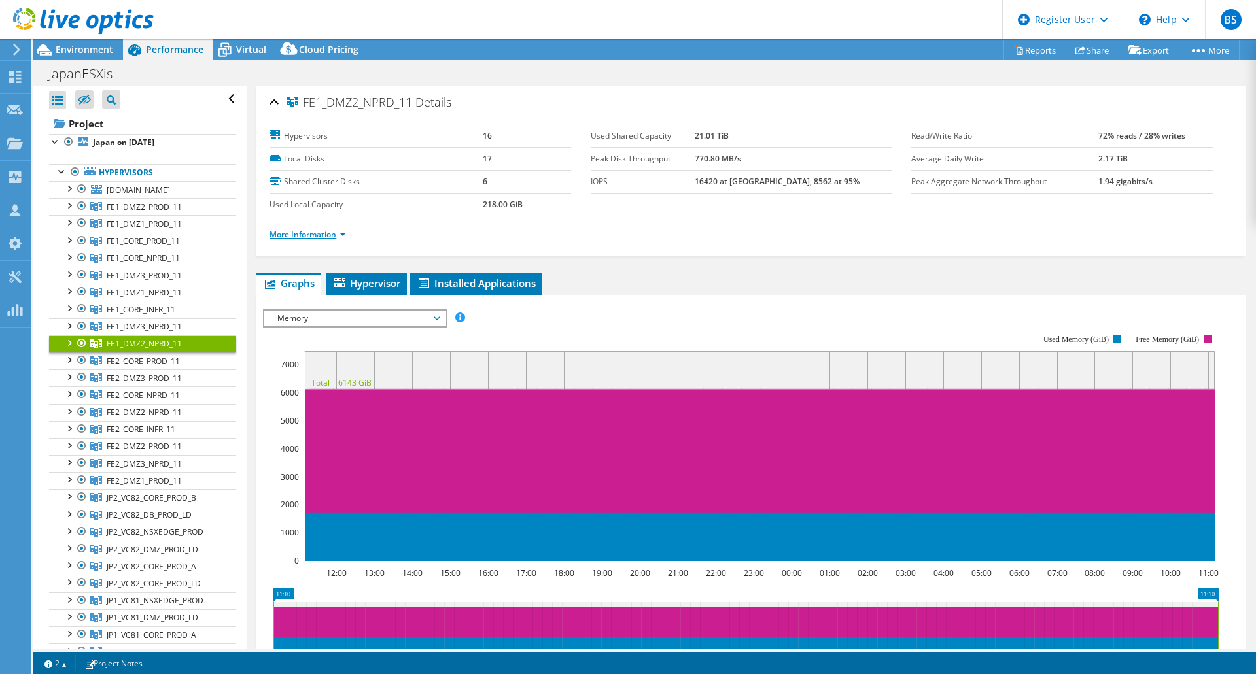
click at [328, 232] on link "More Information" at bounding box center [307, 234] width 77 height 11
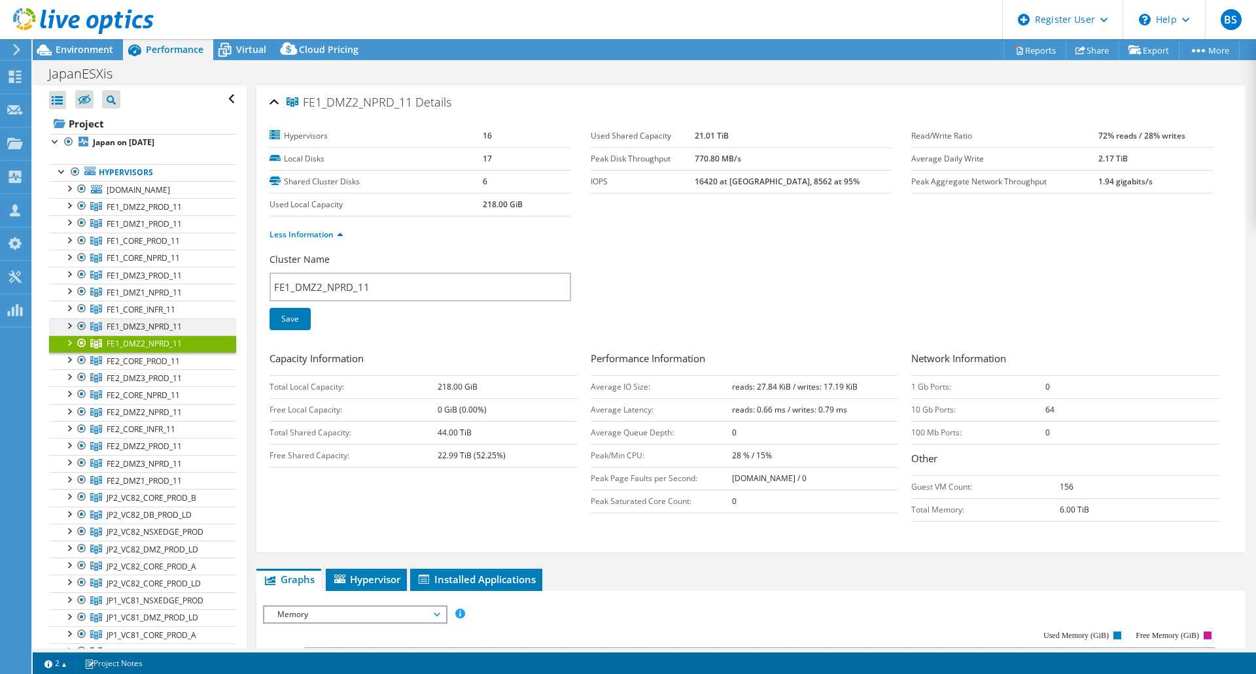
click at [162, 213] on span "FE1_DMZ3_NPRD_11" at bounding box center [144, 206] width 75 height 11
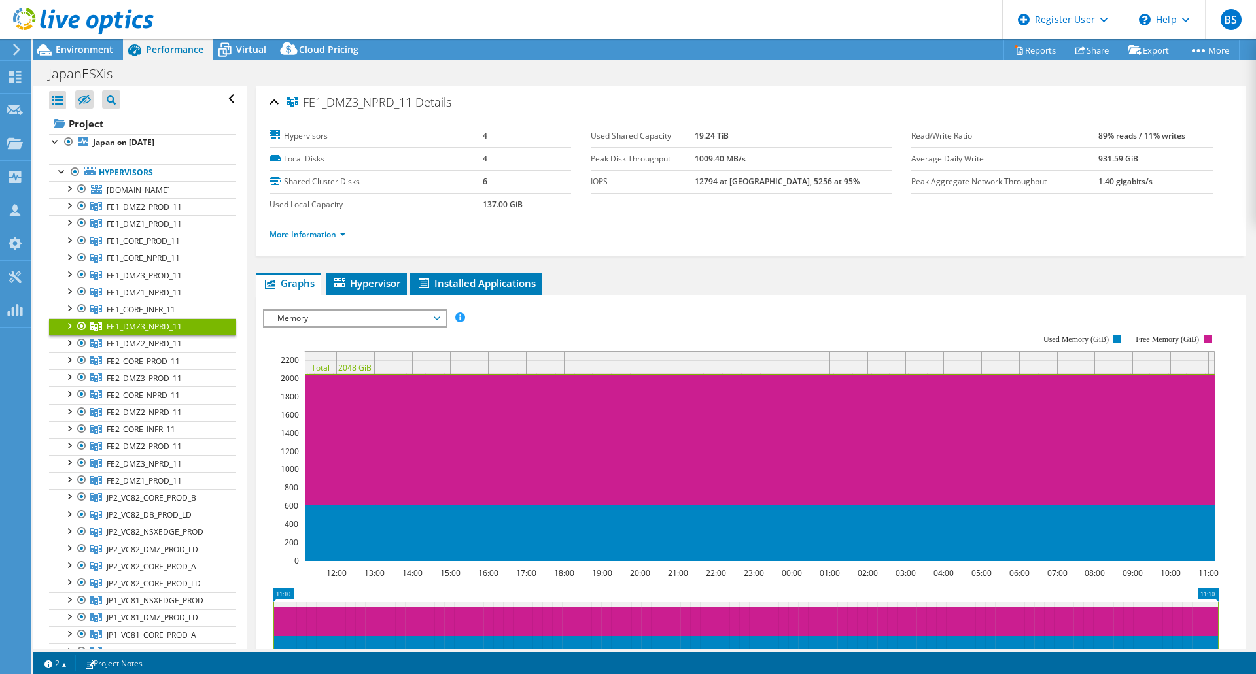
click at [316, 228] on li "More Information" at bounding box center [311, 235] width 84 height 14
click at [316, 229] on link "More Information" at bounding box center [307, 234] width 77 height 11
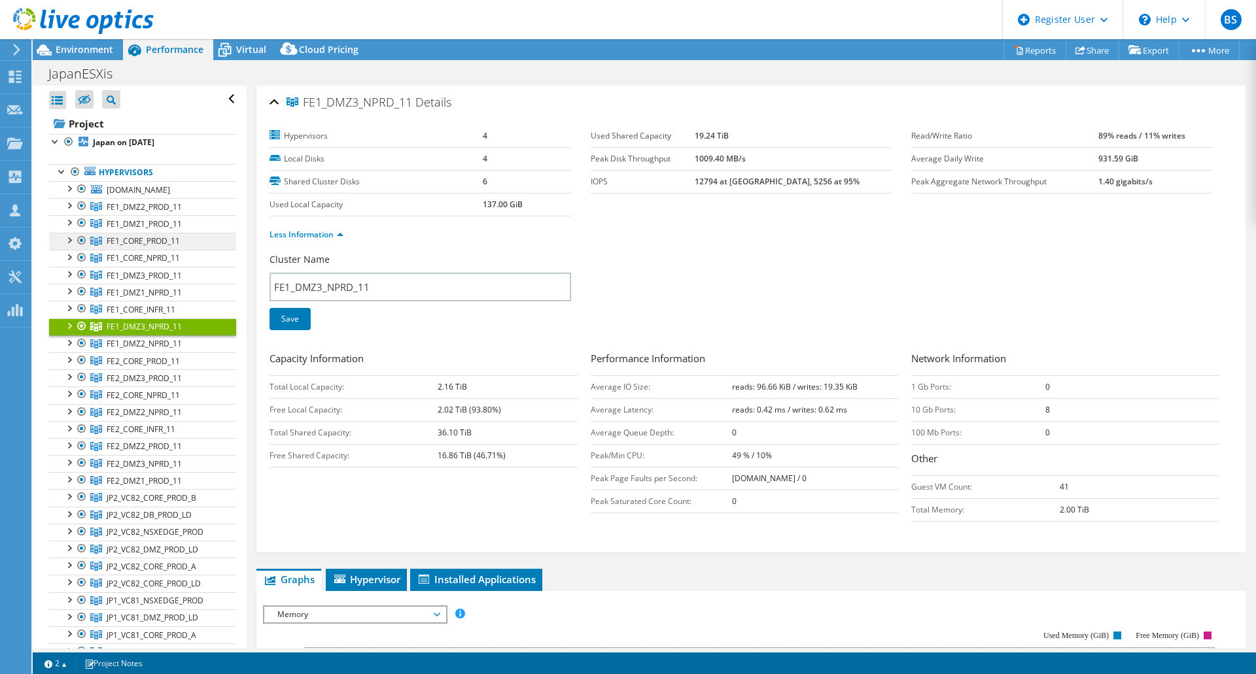
click at [161, 215] on link "FE1_CORE_PROD_11" at bounding box center [142, 206] width 187 height 17
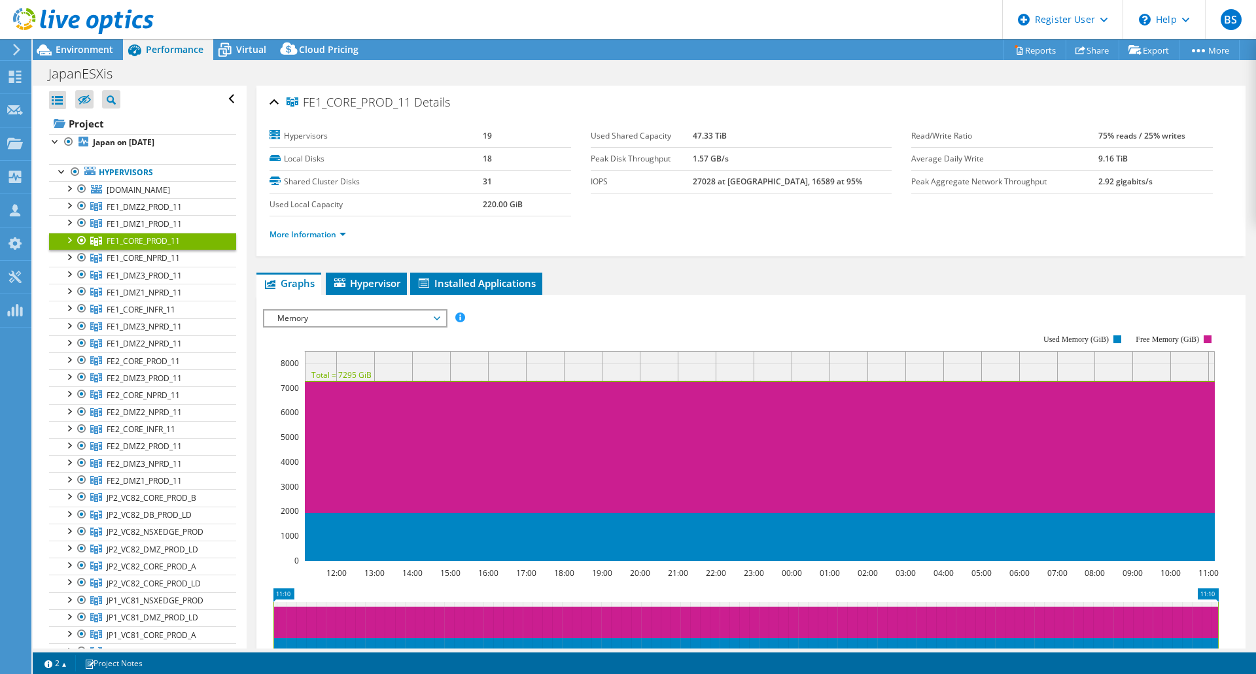
click at [335, 315] on span "Memory" at bounding box center [355, 319] width 168 height 16
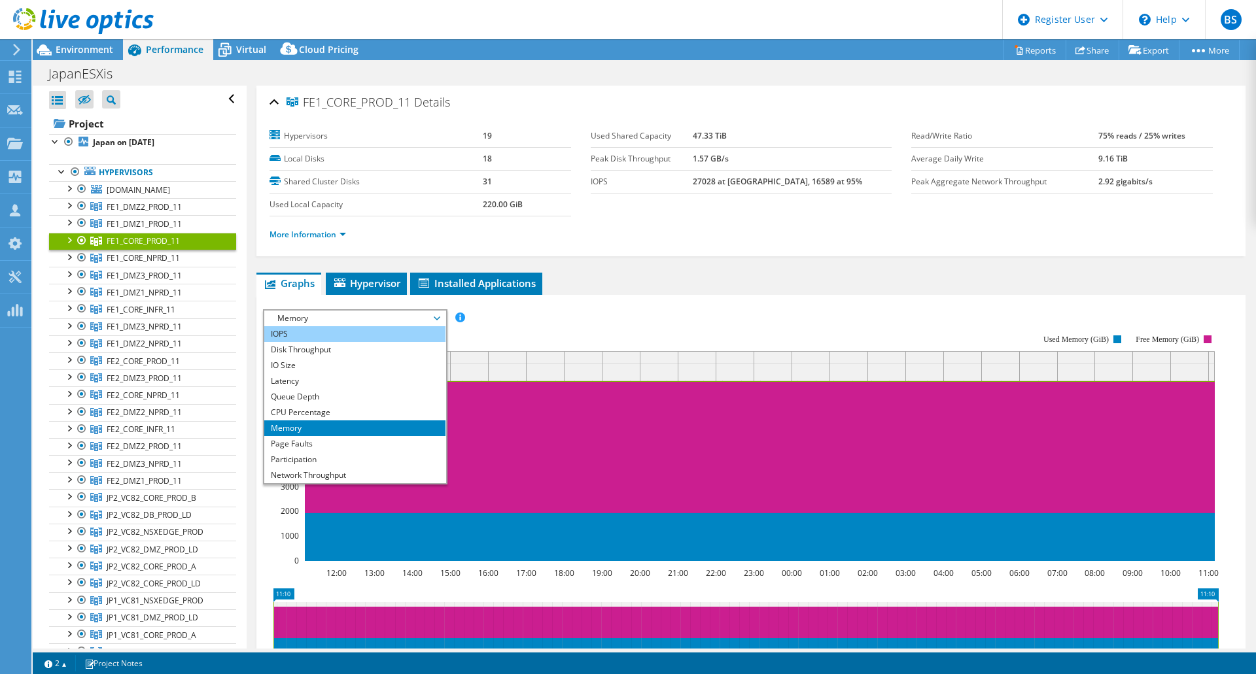
click at [330, 331] on li "IOPS" at bounding box center [354, 334] width 181 height 16
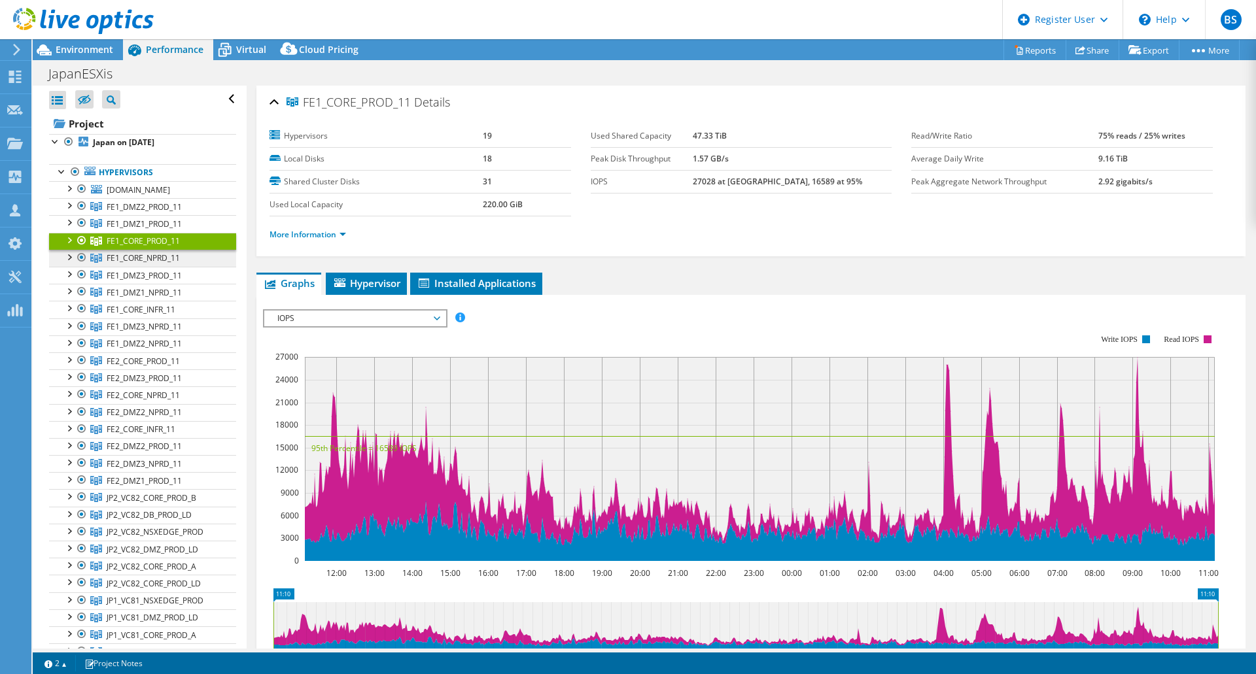
click at [139, 213] on span "FE1_CORE_NPRD_11" at bounding box center [144, 206] width 75 height 11
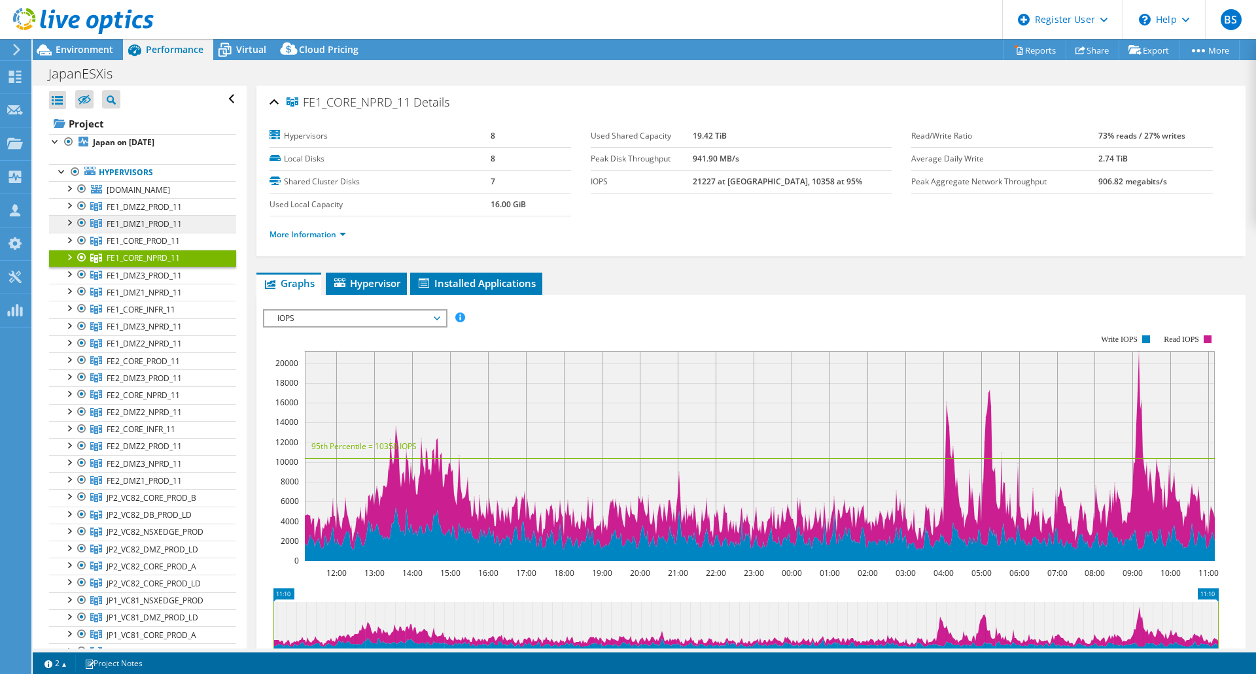
click at [160, 213] on span "FE1_DMZ1_PROD_11" at bounding box center [144, 206] width 75 height 11
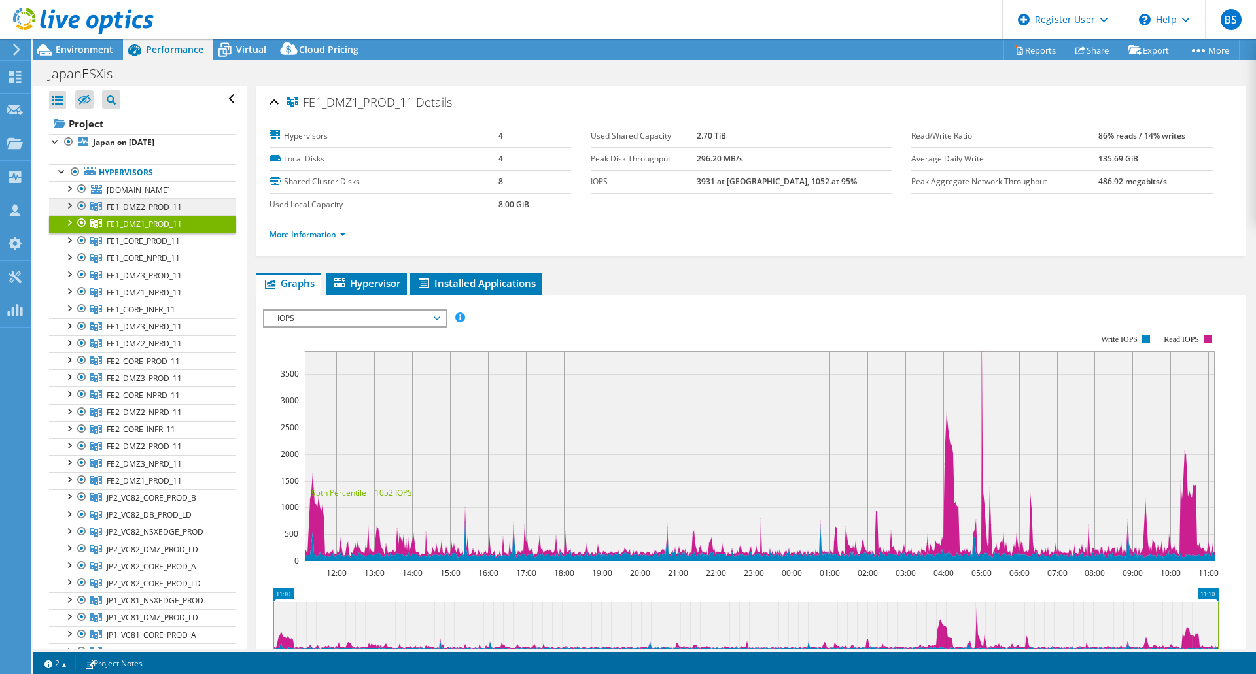
click at [151, 213] on span "FE1_DMZ2_PROD_11" at bounding box center [144, 206] width 75 height 11
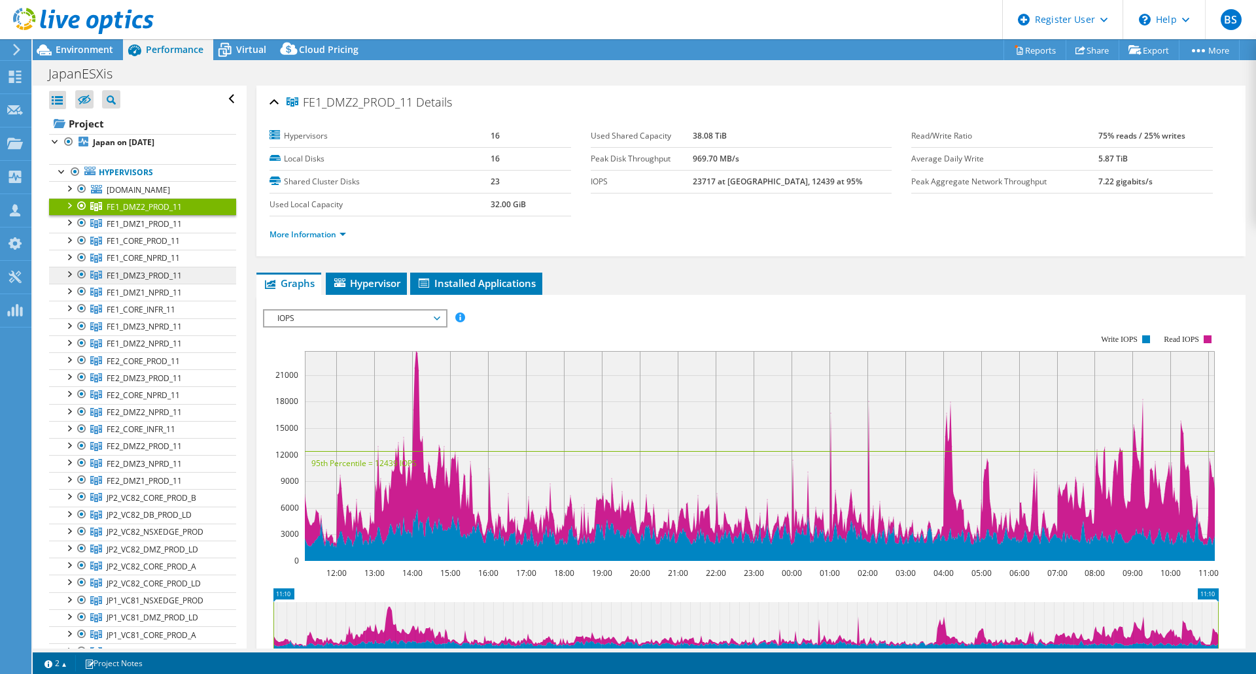
click at [156, 213] on span "FE1_DMZ3_PROD_11" at bounding box center [144, 206] width 75 height 11
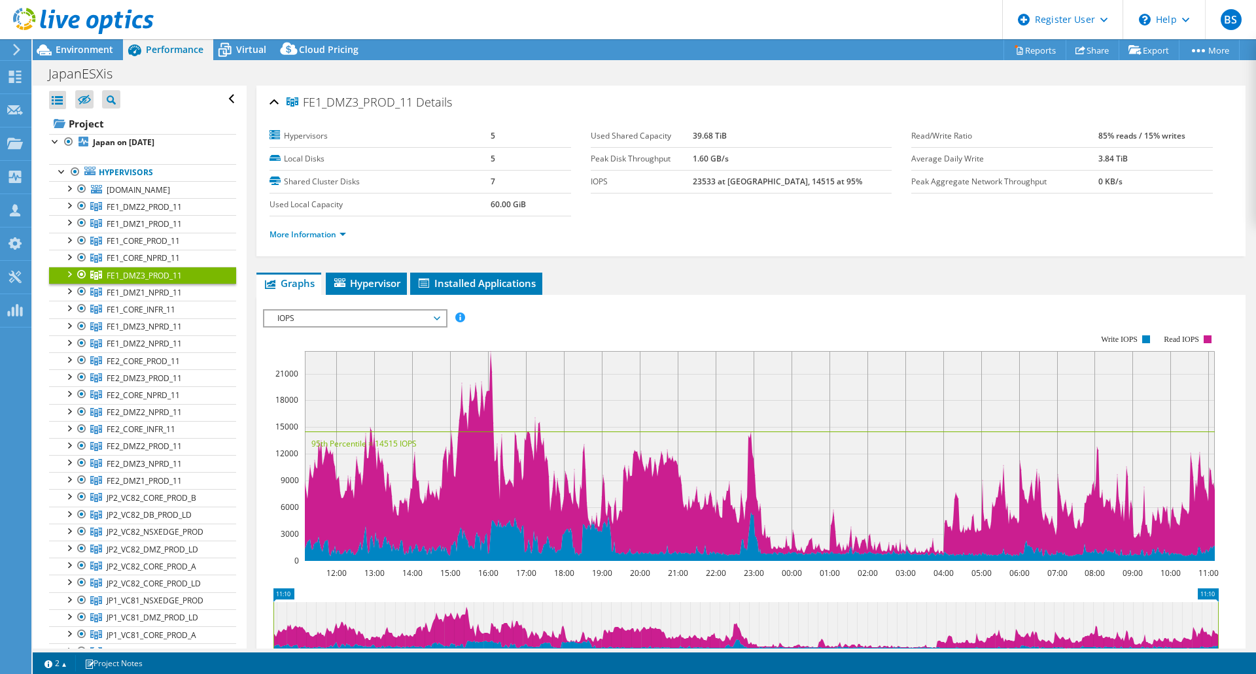
click at [907, 303] on div "IOPS Disk Throughput IO Size Latency Queue Depth CPU Percentage Memory Page Fau…" at bounding box center [751, 529] width 976 height 453
click at [1016, 50] on link "Reports" at bounding box center [1034, 50] width 63 height 20
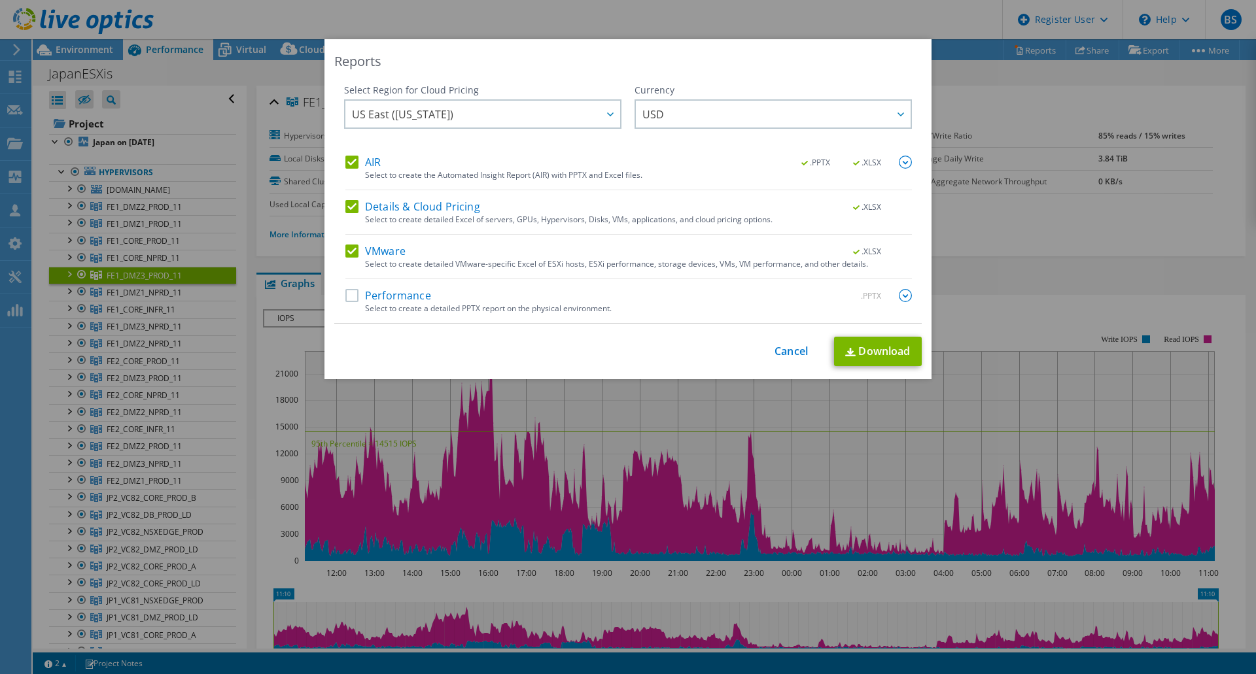
click at [980, 330] on div "Reports Select Region for Cloud Pricing Asia Pacific ([GEOGRAPHIC_DATA]) [GEOGR…" at bounding box center [628, 337] width 1256 height 596
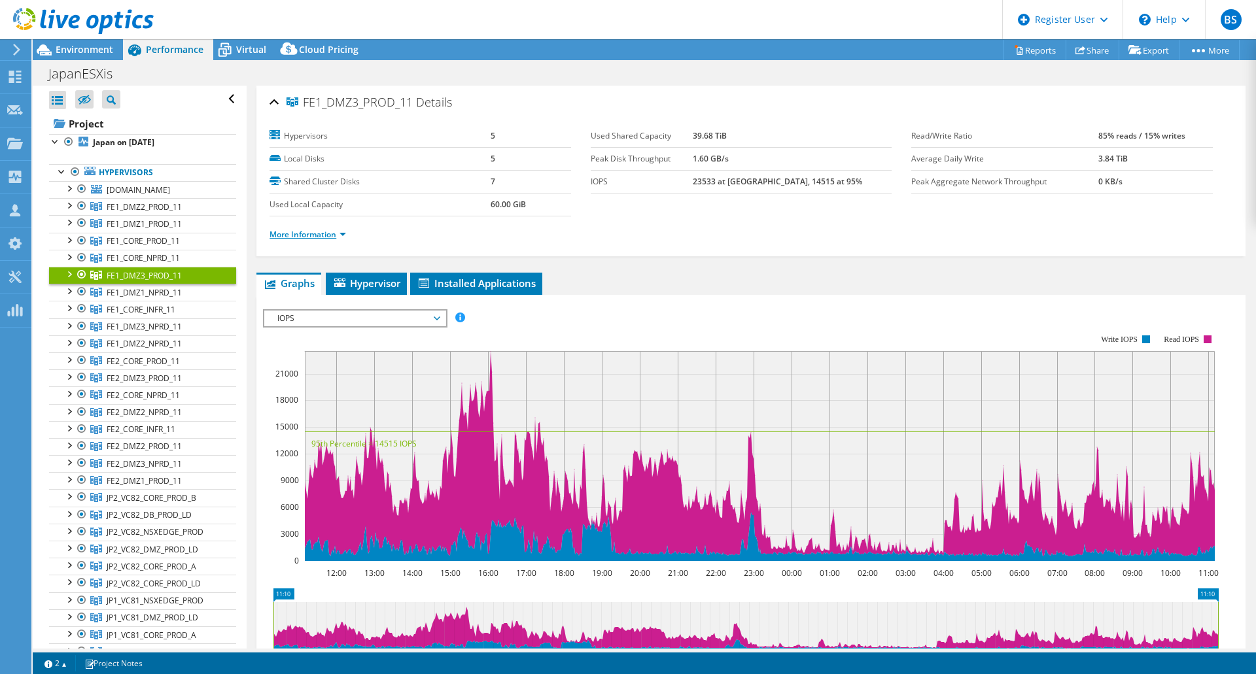
click at [316, 236] on link "More Information" at bounding box center [307, 234] width 77 height 11
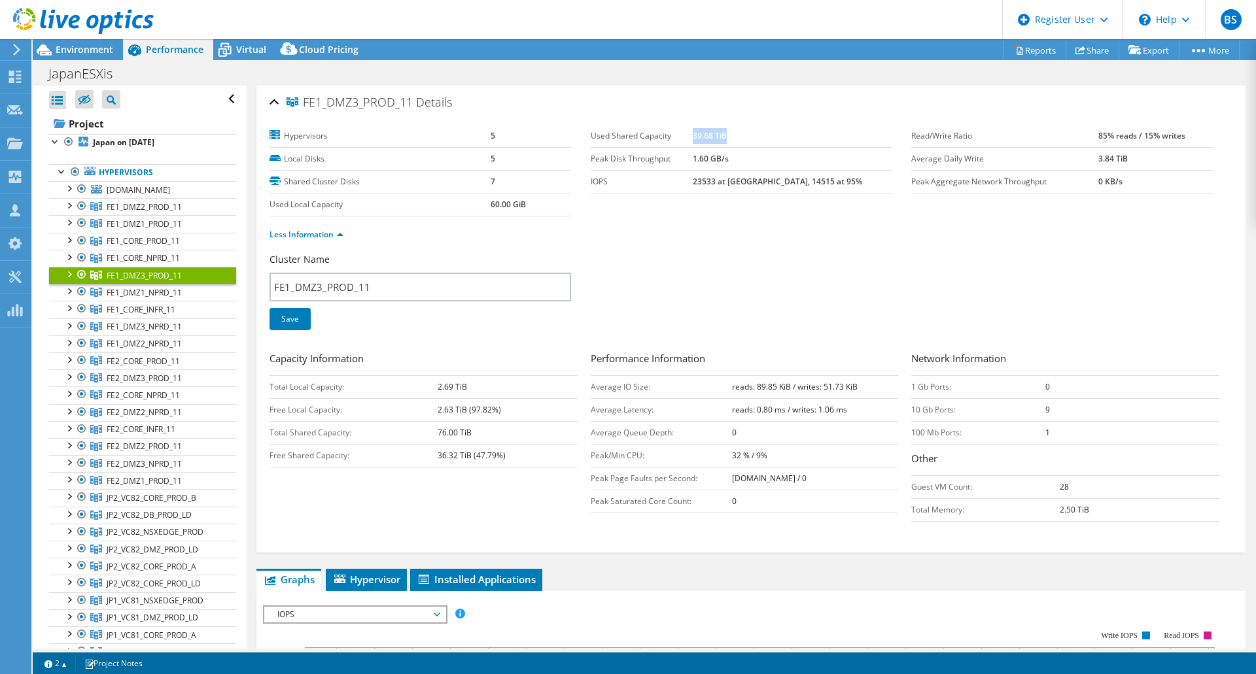
drag, startPoint x: 723, startPoint y: 134, endPoint x: 566, endPoint y: 116, distance: 158.0
click at [781, 133] on td "39.68 TiB" at bounding box center [791, 136] width 199 height 23
click at [684, 141] on label "Used Shared Capacity" at bounding box center [641, 135] width 102 height 13
drag, startPoint x: 724, startPoint y: 136, endPoint x: 755, endPoint y: 138, distance: 30.8
click at [755, 138] on td "39.68 TiB" at bounding box center [791, 136] width 199 height 23
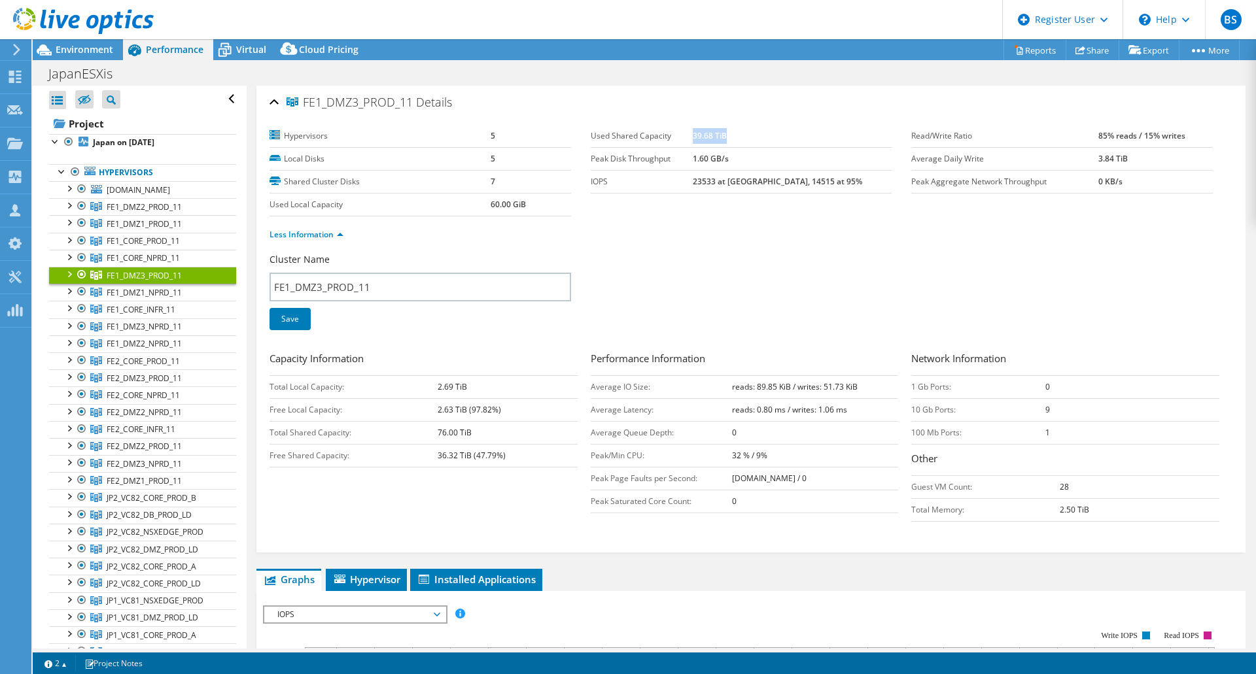
drag, startPoint x: 434, startPoint y: 433, endPoint x: 473, endPoint y: 431, distance: 39.9
click at [473, 431] on tr "Total Shared Capacity: 76.00 TiB" at bounding box center [423, 432] width 308 height 23
drag, startPoint x: 470, startPoint y: 455, endPoint x: 497, endPoint y: 458, distance: 27.6
click at [494, 455] on b "36.32 TiB (47.79%)" at bounding box center [471, 455] width 68 height 11
click at [510, 463] on td "36.32 TiB (47.79%)" at bounding box center [507, 455] width 140 height 23
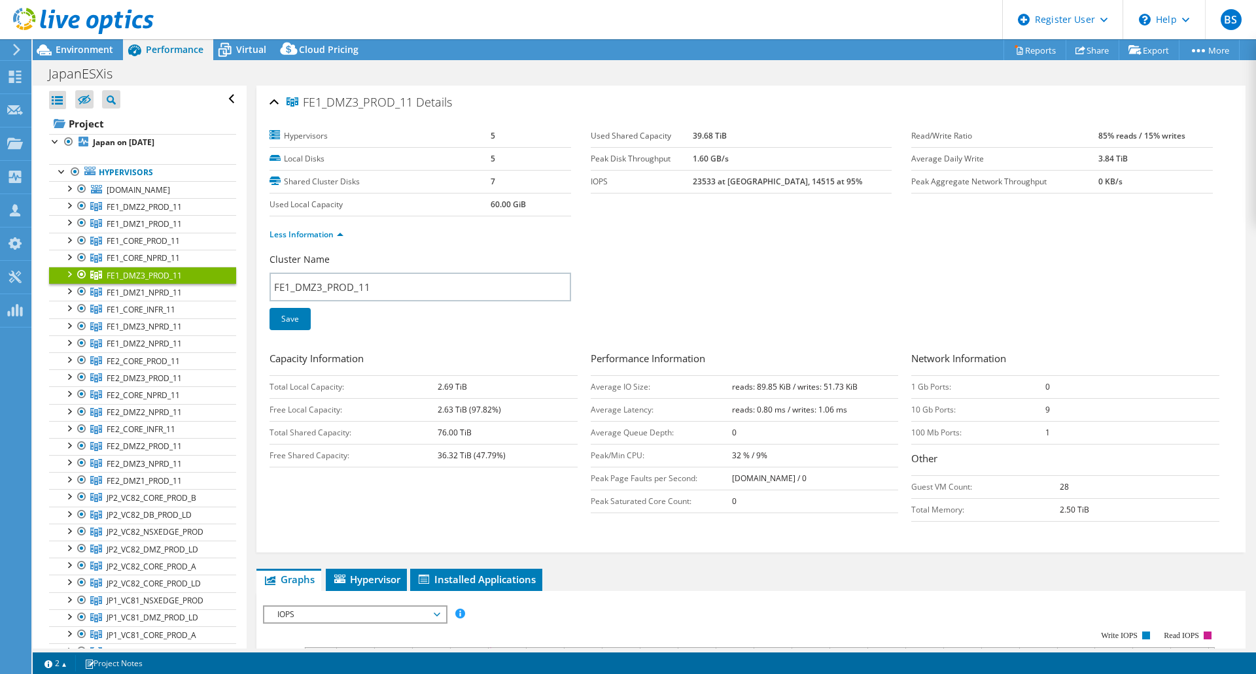
drag, startPoint x: 499, startPoint y: 405, endPoint x: 439, endPoint y: 382, distance: 64.4
click at [433, 377] on tbody "Total Local Capacity: 2.69 TiB Free Local Capacity: 2.63 TiB (97.82%) Total Sha…" at bounding box center [423, 421] width 308 height 92
drag, startPoint x: 538, startPoint y: 432, endPoint x: 531, endPoint y: 431, distance: 6.7
click at [532, 431] on td "76.00 TiB" at bounding box center [507, 432] width 140 height 23
drag, startPoint x: 472, startPoint y: 432, endPoint x: 442, endPoint y: 430, distance: 30.1
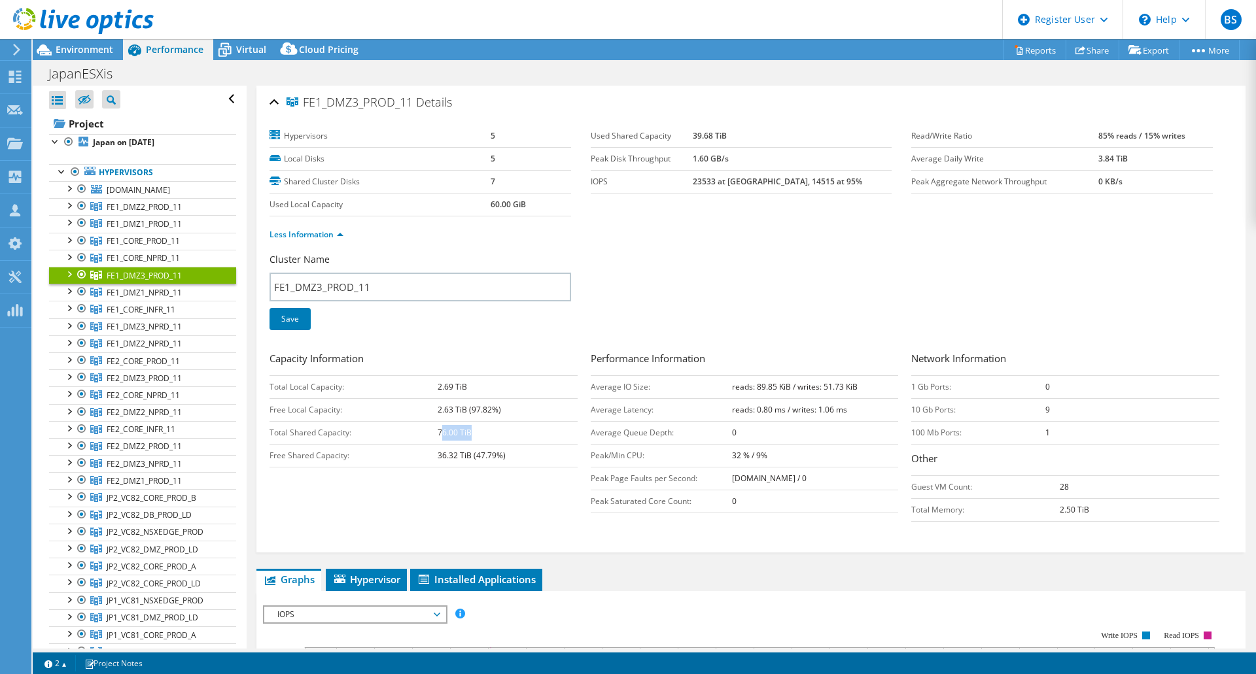
click at [442, 430] on td "76.00 TiB" at bounding box center [507, 432] width 140 height 23
click at [515, 471] on div "Capacity Information Total Local Capacity: 2.69 TiB Free Local Capacity: 2.63 T…" at bounding box center [750, 439] width 963 height 177
